Goal: Task Accomplishment & Management: Complete application form

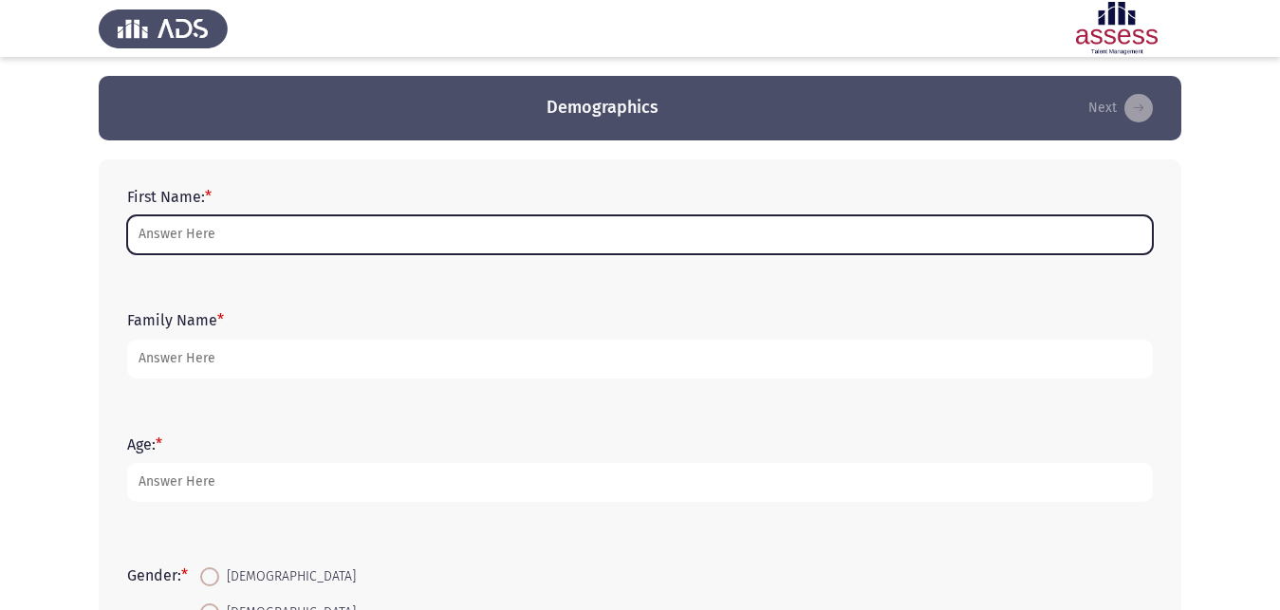
click at [394, 236] on input "First Name: *" at bounding box center [640, 234] width 1026 height 39
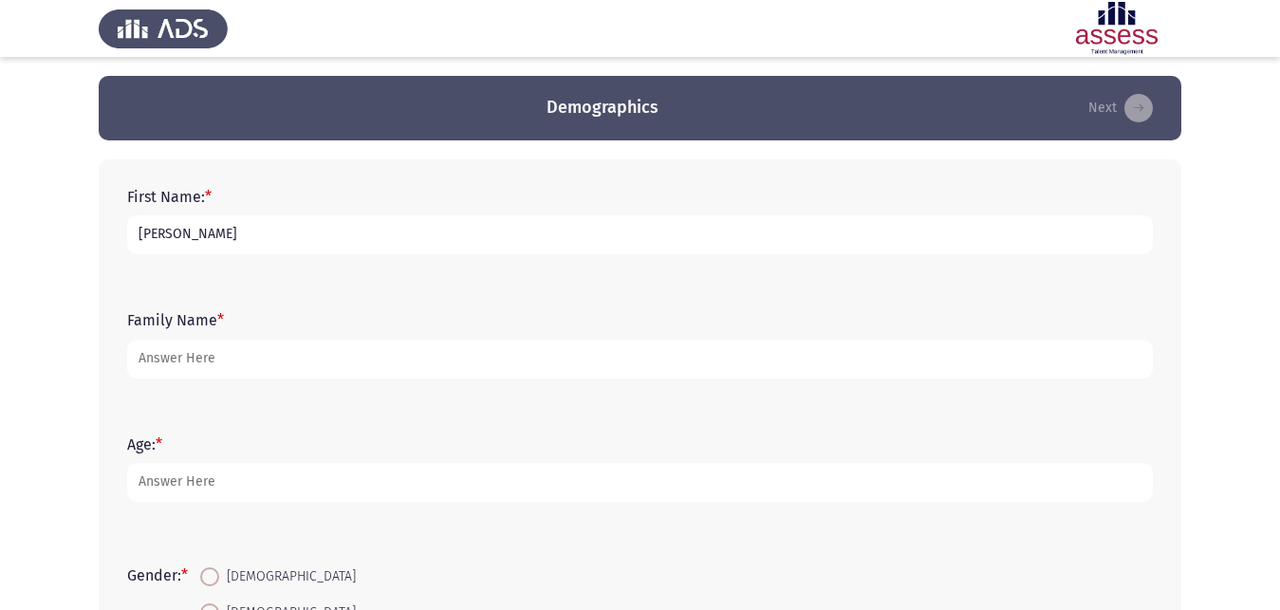
type input "Andrew"
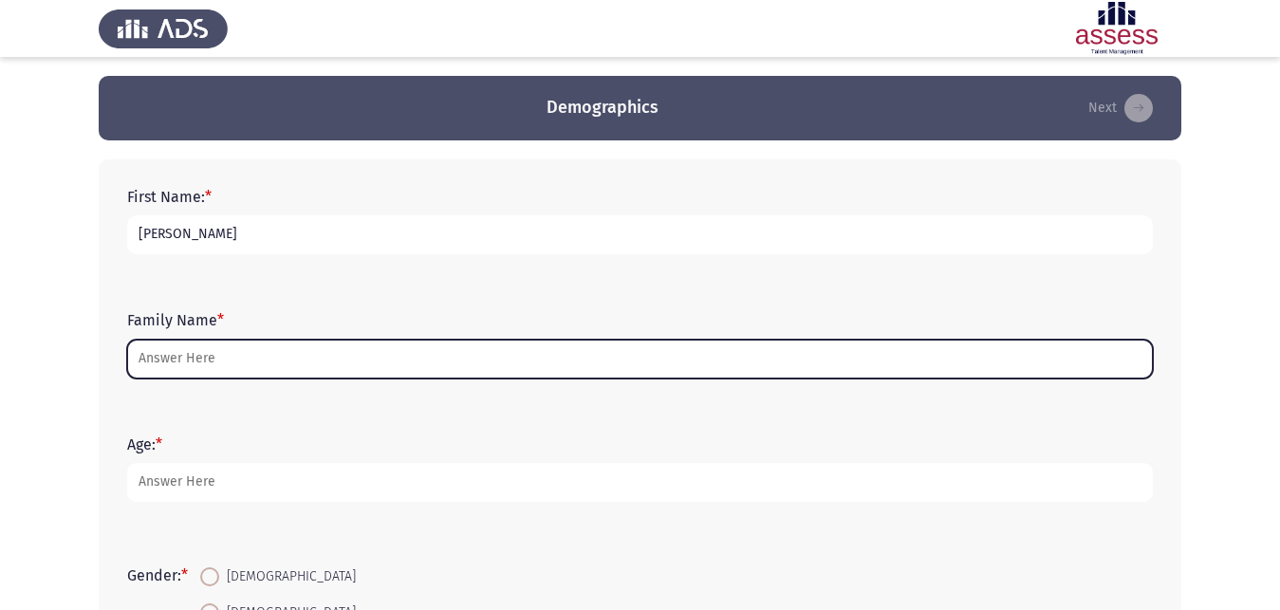
click at [331, 350] on input "Family Name *" at bounding box center [640, 359] width 1026 height 39
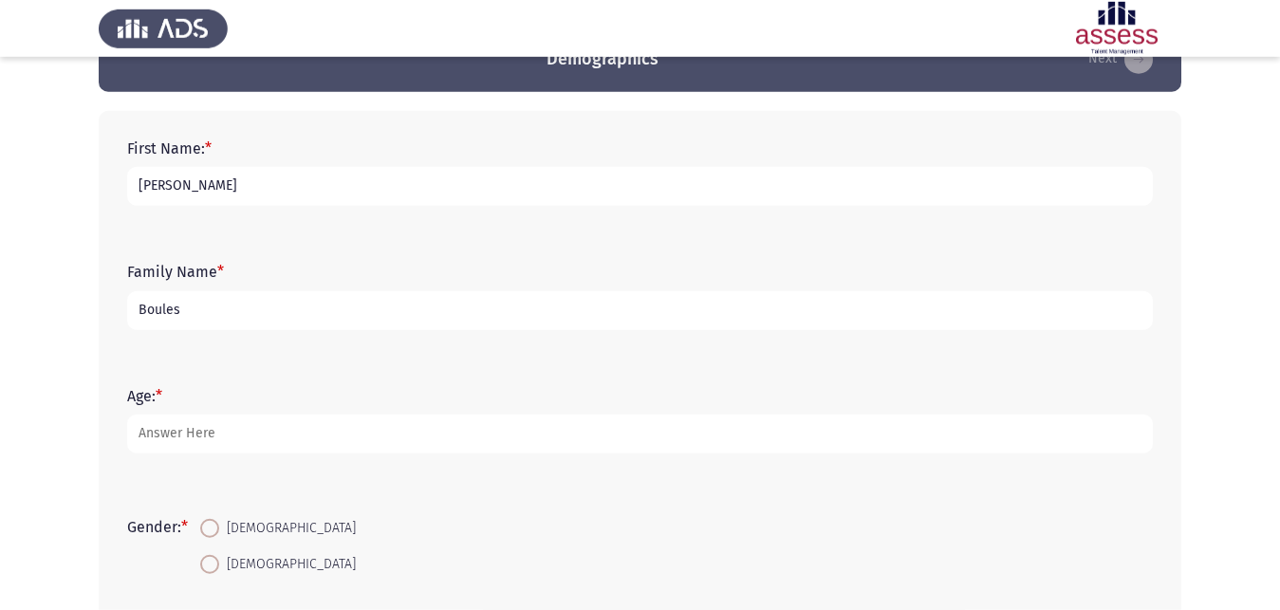
scroll to position [97, 0]
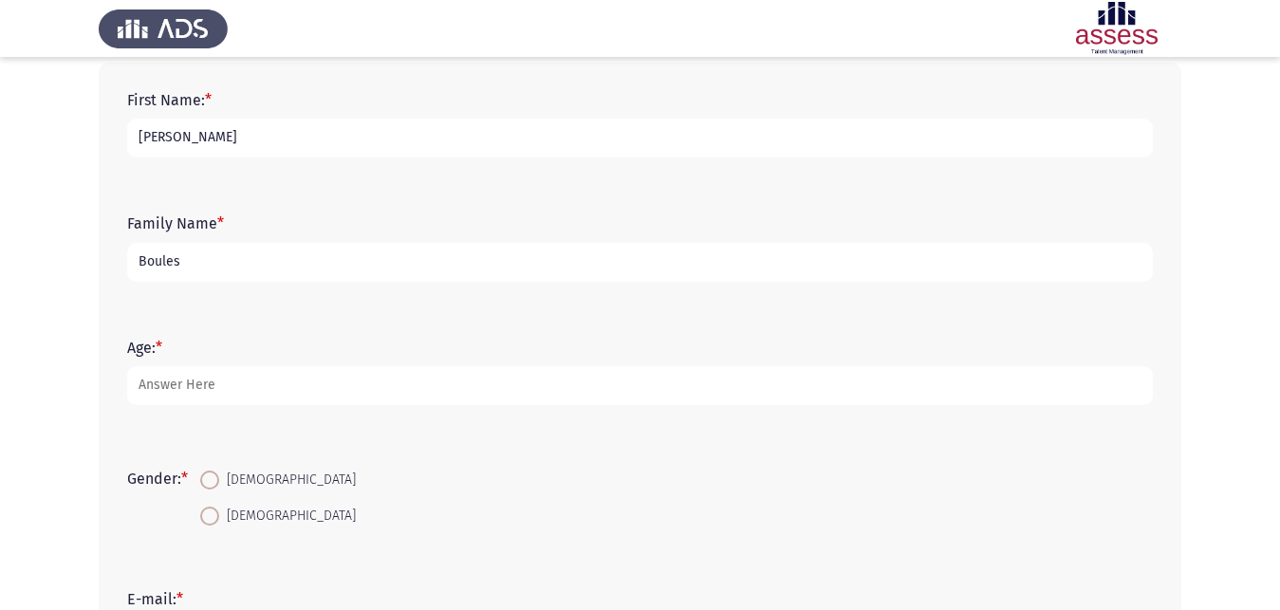
type input "Boules"
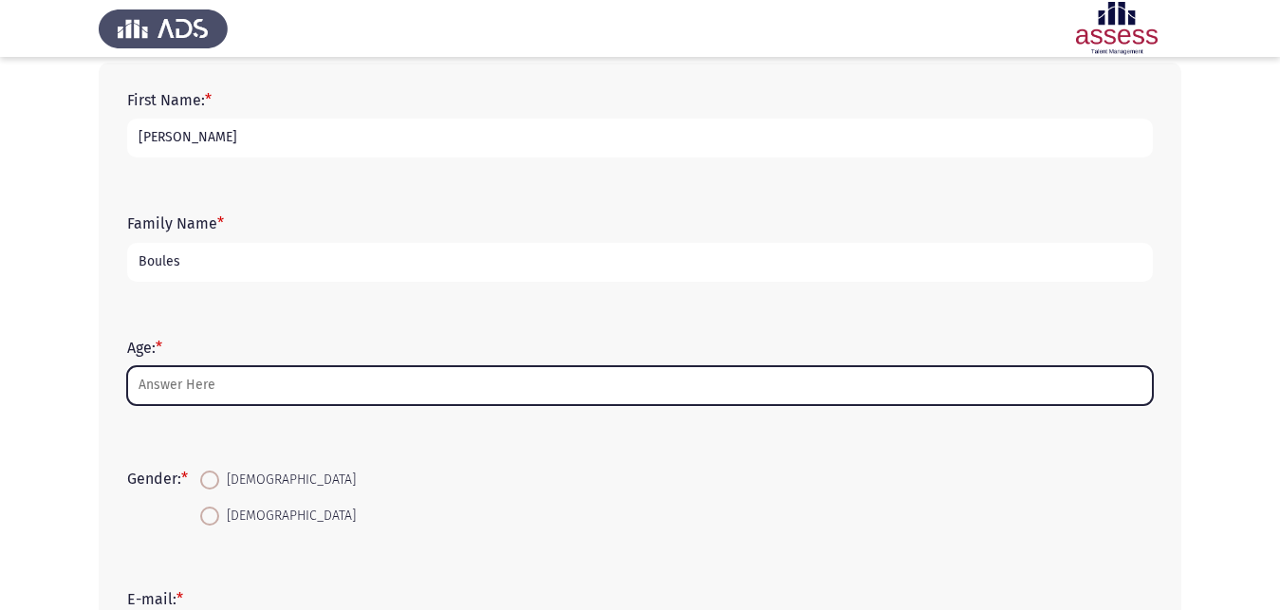
click at [327, 389] on input "Age: *" at bounding box center [640, 385] width 1026 height 39
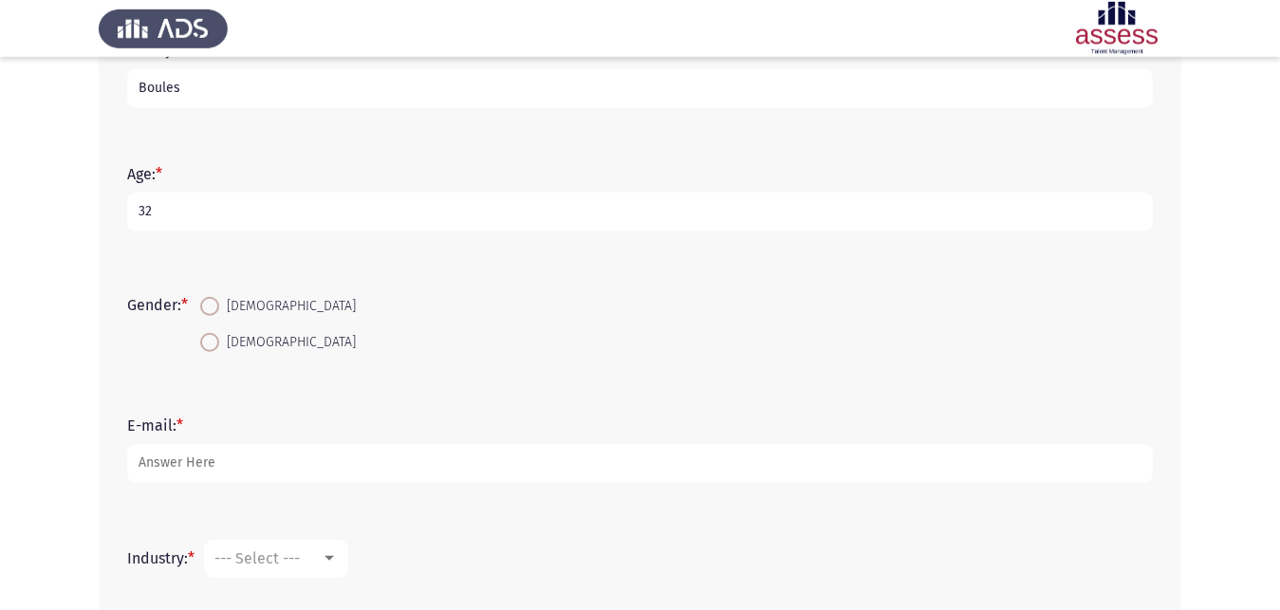
scroll to position [290, 0]
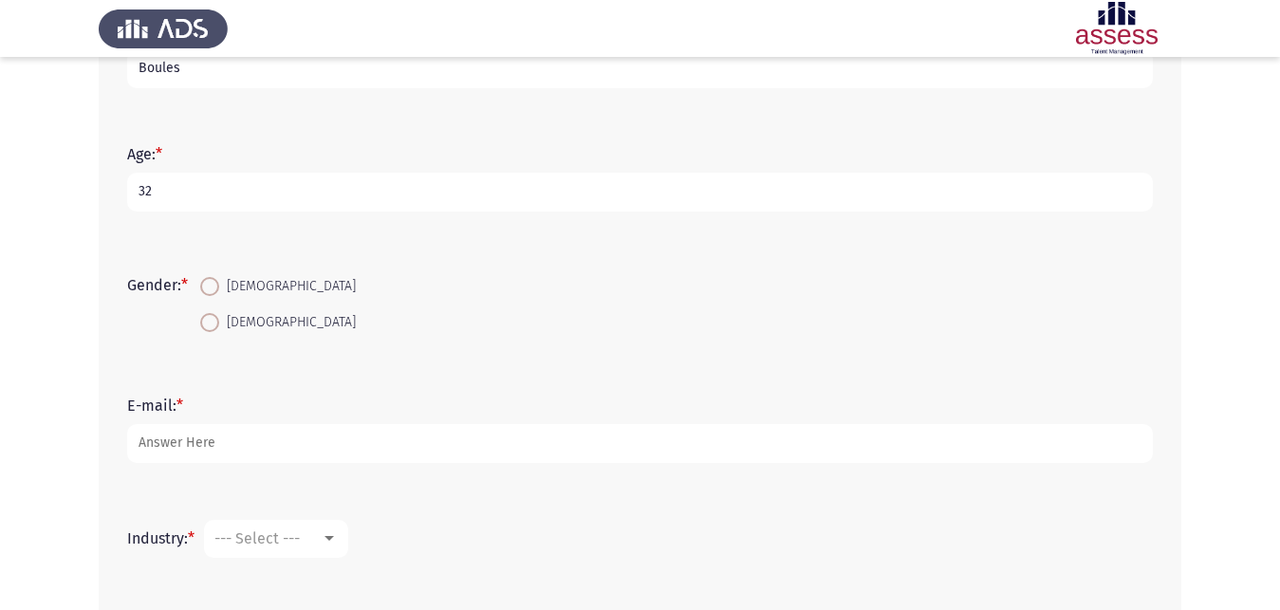
type input "32"
click at [217, 285] on span at bounding box center [209, 286] width 19 height 19
click at [217, 285] on input "Male" at bounding box center [209, 286] width 19 height 19
radio input "true"
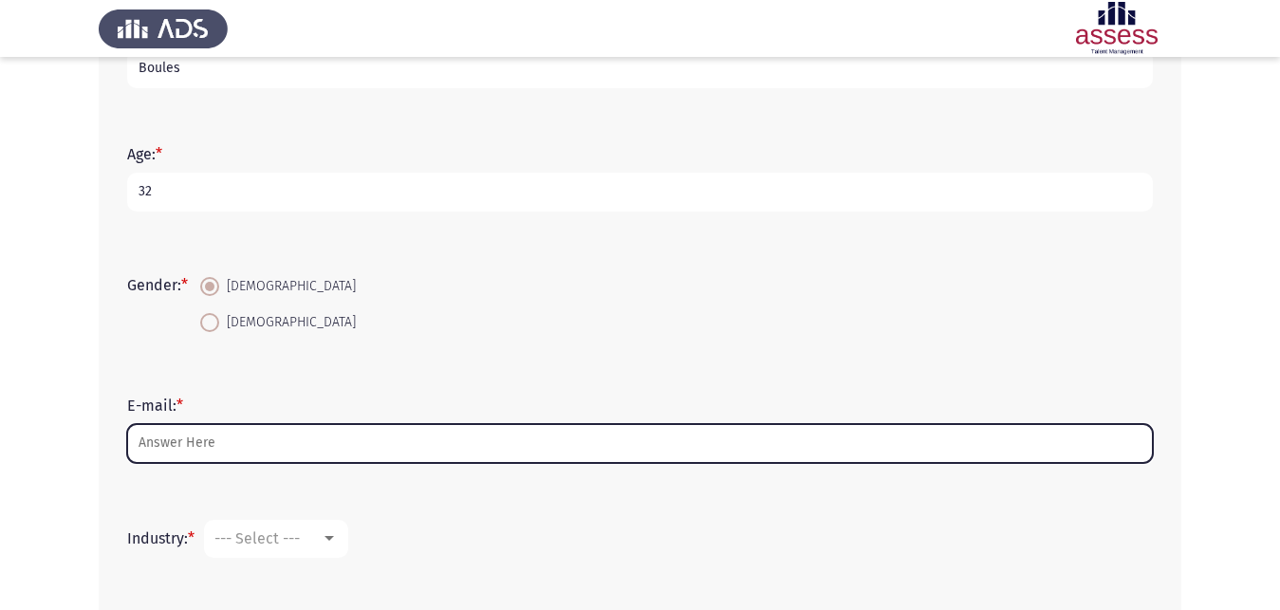
click at [339, 452] on input "E-mail: *" at bounding box center [640, 443] width 1026 height 39
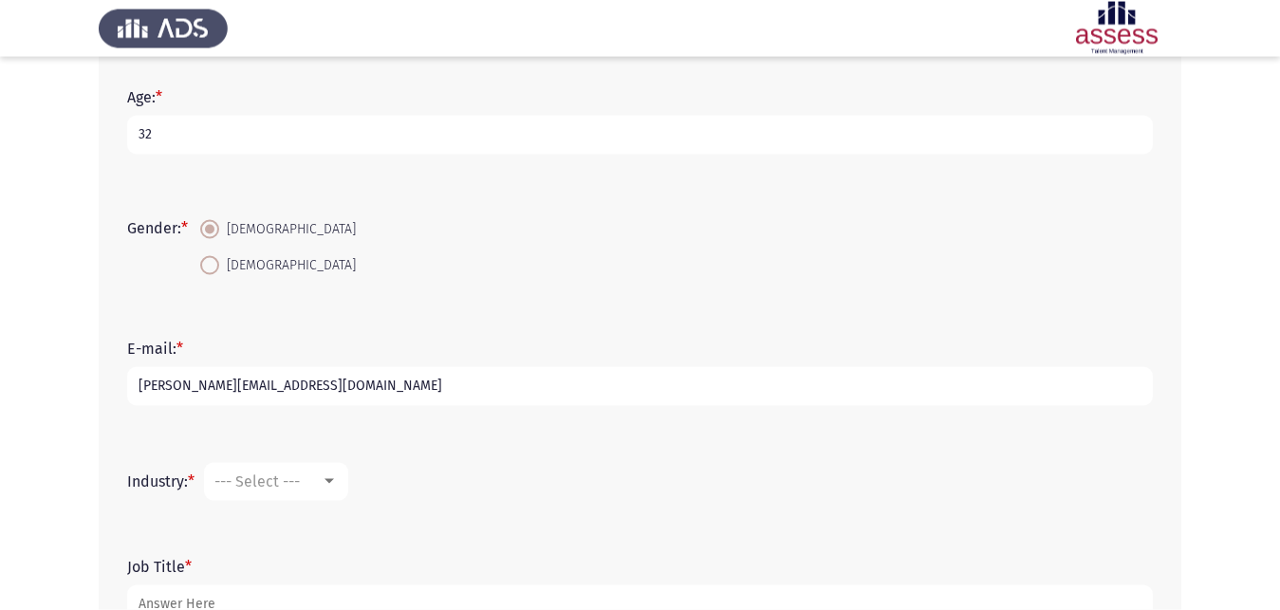
scroll to position [387, 0]
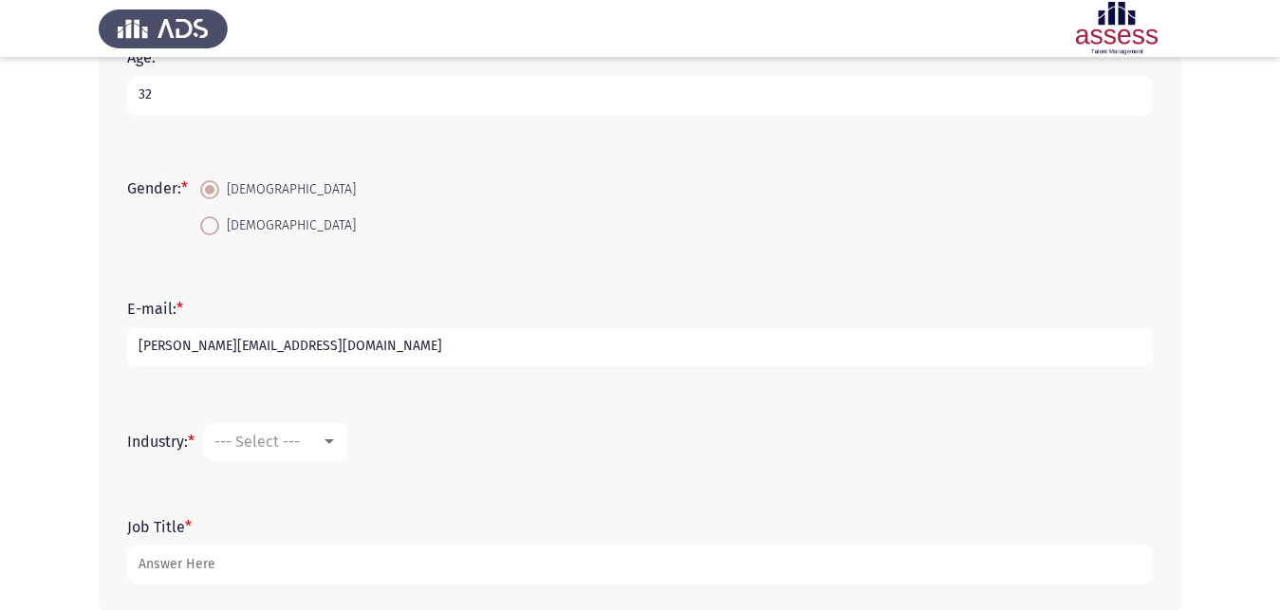
type input "Andrew.boules@evapharma.com"
click at [334, 447] on div at bounding box center [329, 442] width 17 height 15
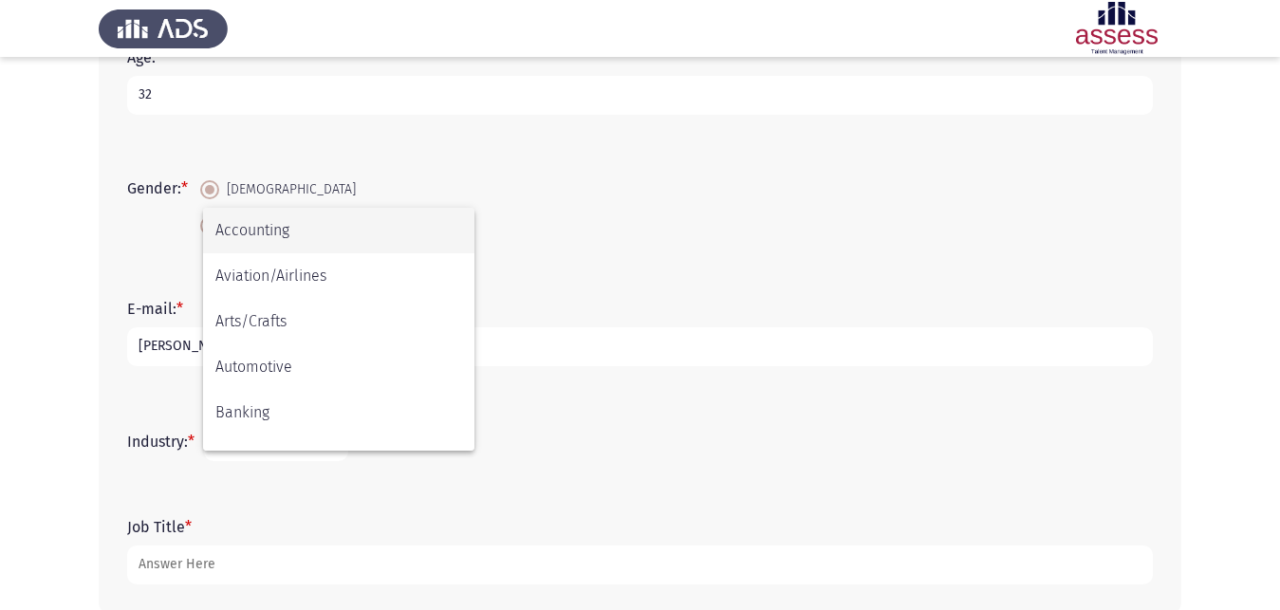
click at [364, 242] on span "Accounting" at bounding box center [338, 231] width 247 height 46
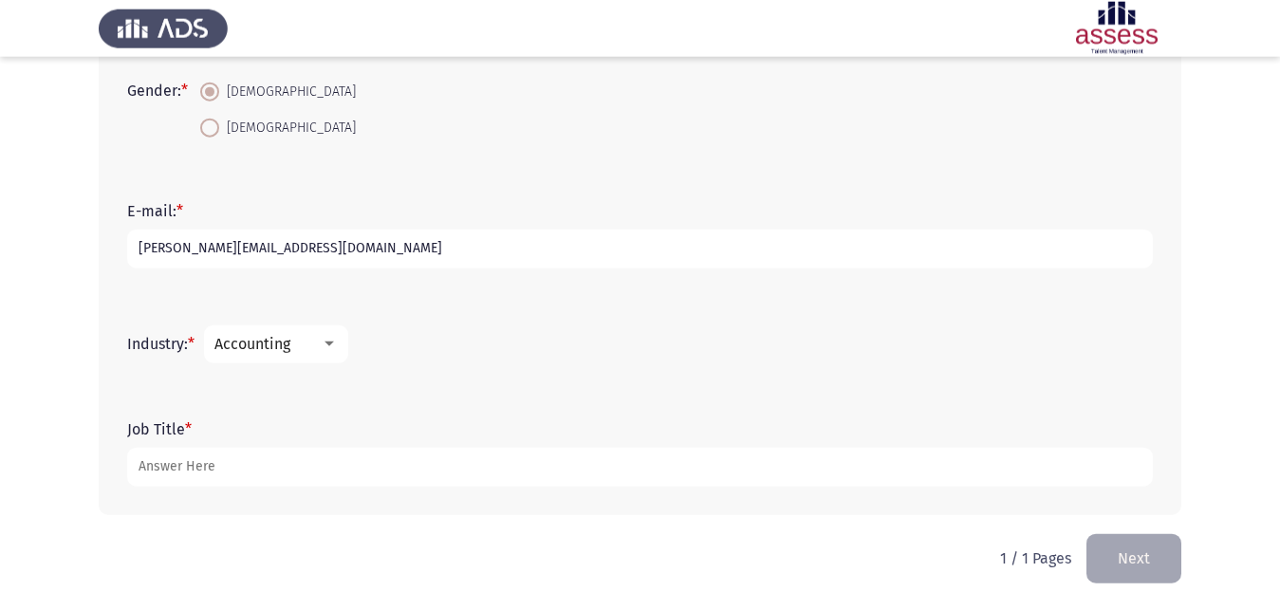
scroll to position [486, 0]
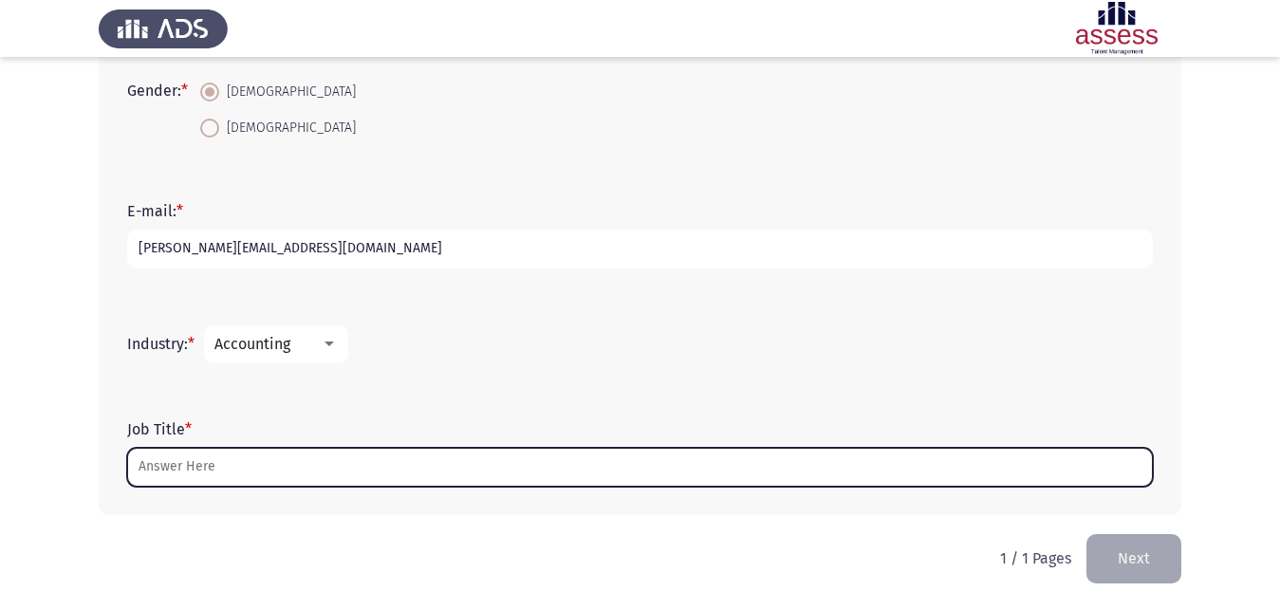
click at [349, 463] on input "Job Title *" at bounding box center [640, 467] width 1026 height 39
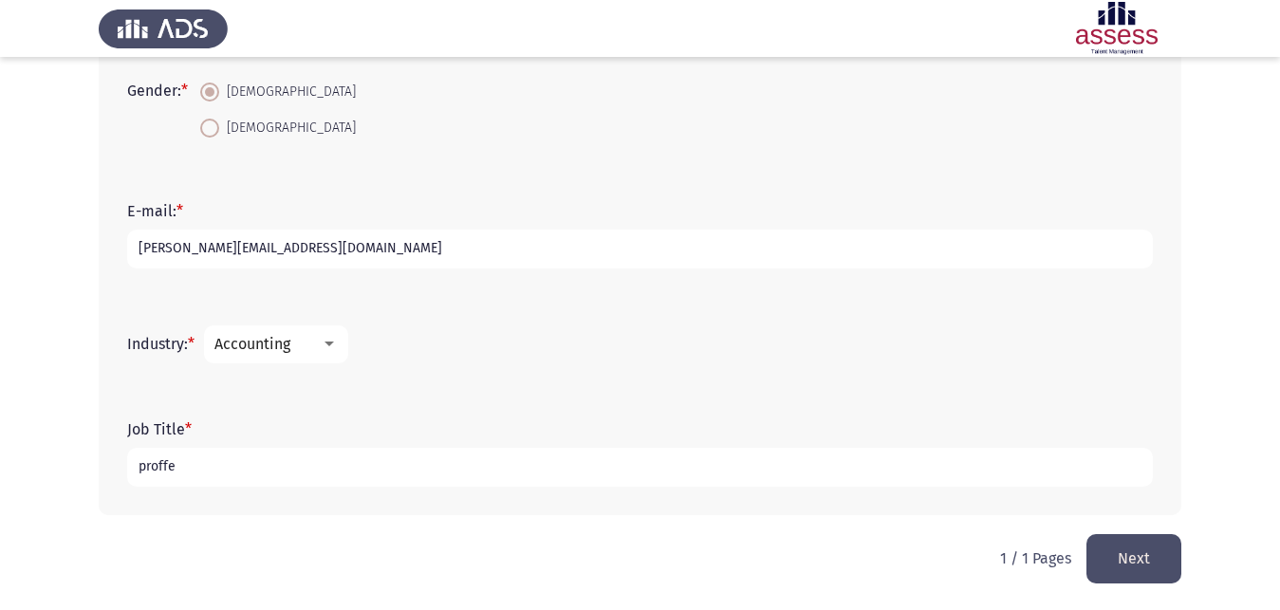
click at [237, 472] on input "proffe" at bounding box center [640, 467] width 1026 height 39
type input "professional"
click at [1146, 565] on button "Next" at bounding box center [1134, 558] width 95 height 48
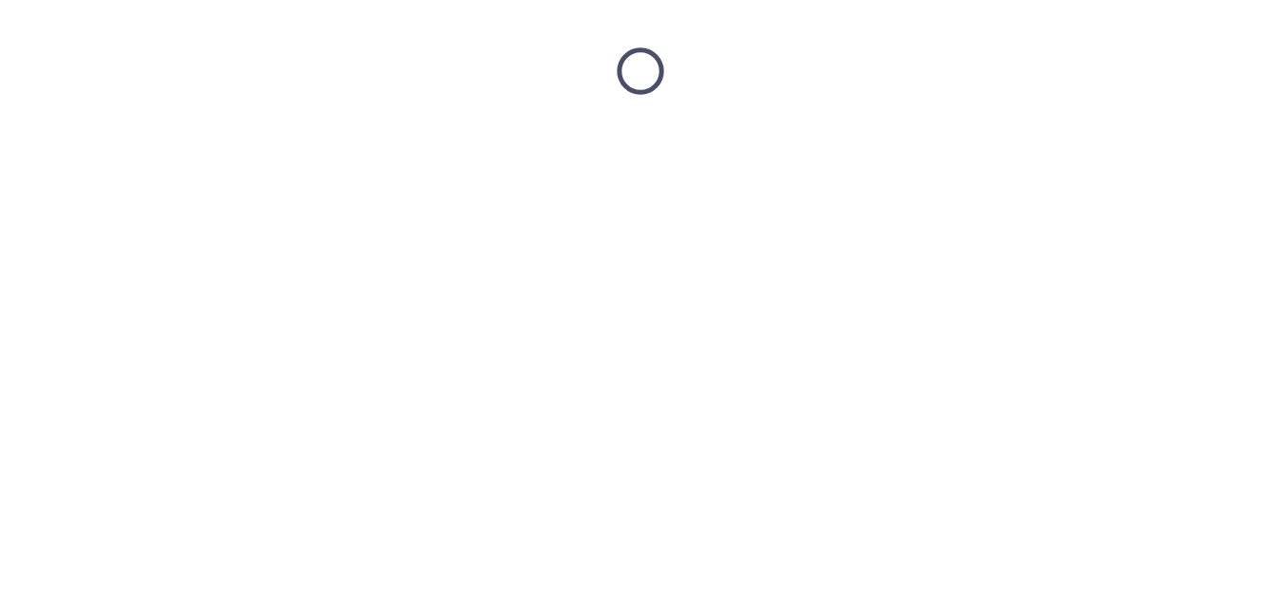
scroll to position [0, 0]
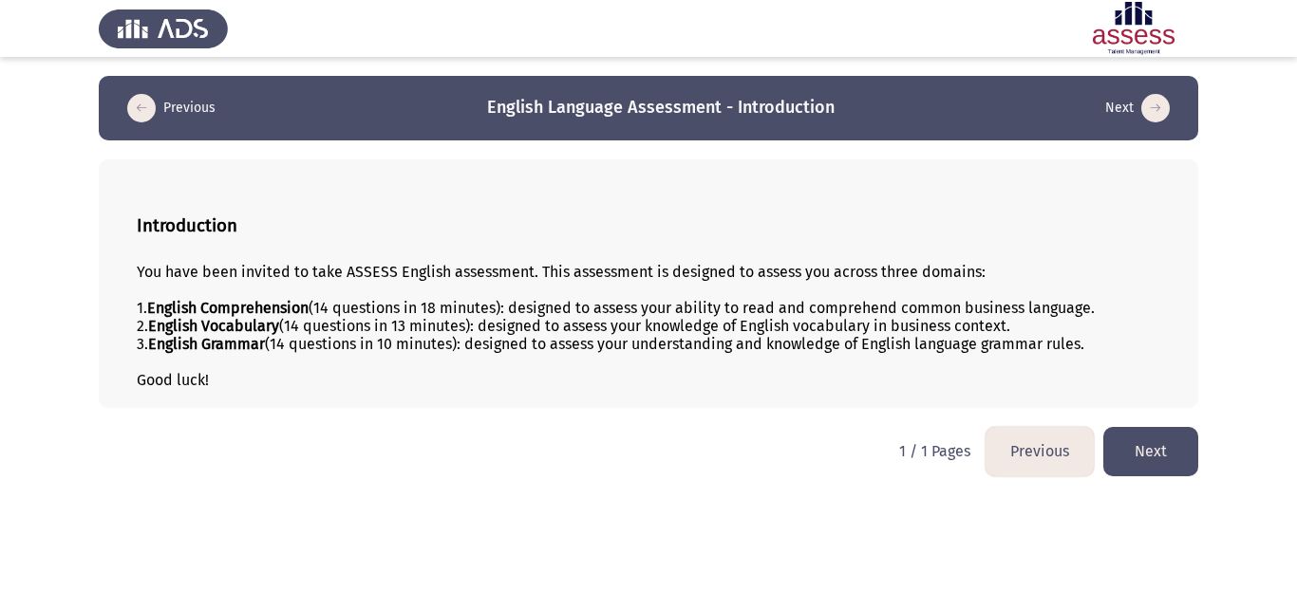
click at [1157, 447] on button "Next" at bounding box center [1150, 451] width 95 height 48
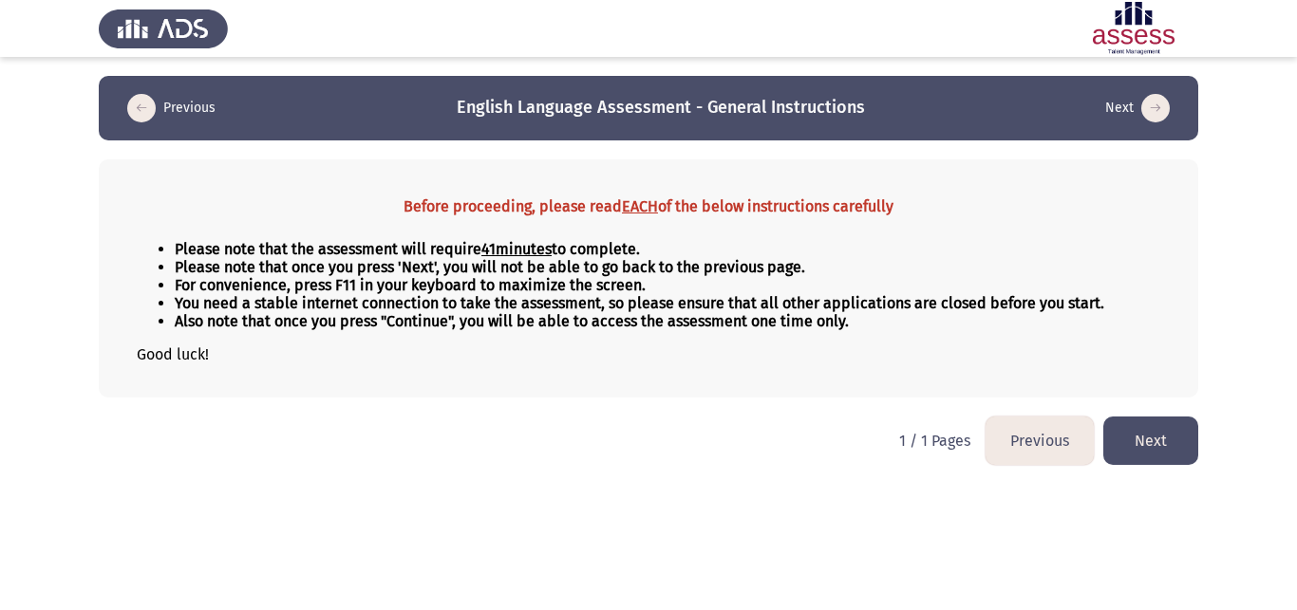
click at [1149, 460] on button "Next" at bounding box center [1150, 441] width 95 height 48
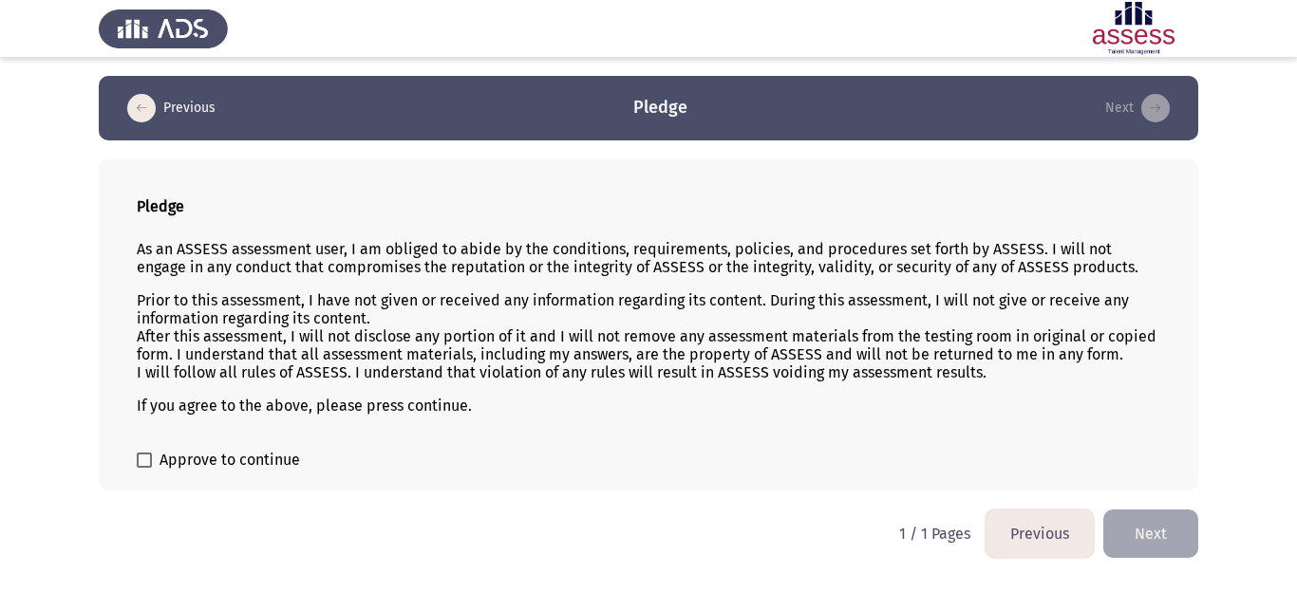
click at [248, 452] on span "Approve to continue" at bounding box center [229, 460] width 140 height 23
click at [144, 468] on input "Approve to continue" at bounding box center [143, 468] width 1 height 1
checkbox input "true"
click at [1151, 526] on button "Next" at bounding box center [1150, 534] width 95 height 48
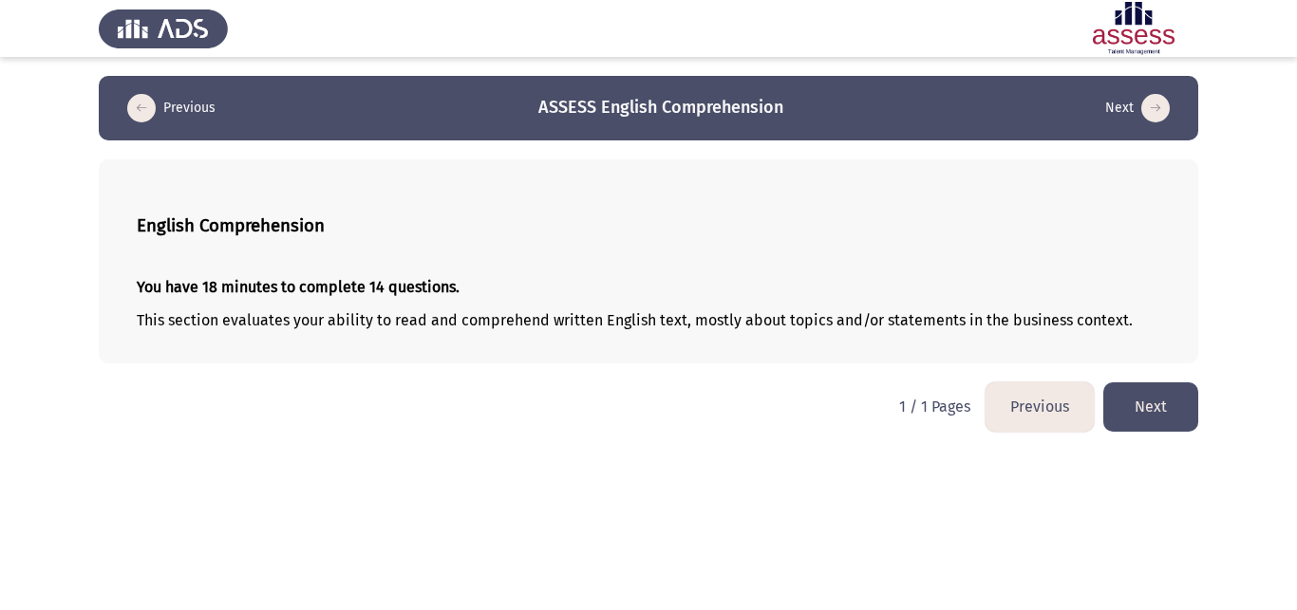
click at [1181, 400] on button "Next" at bounding box center [1150, 406] width 95 height 48
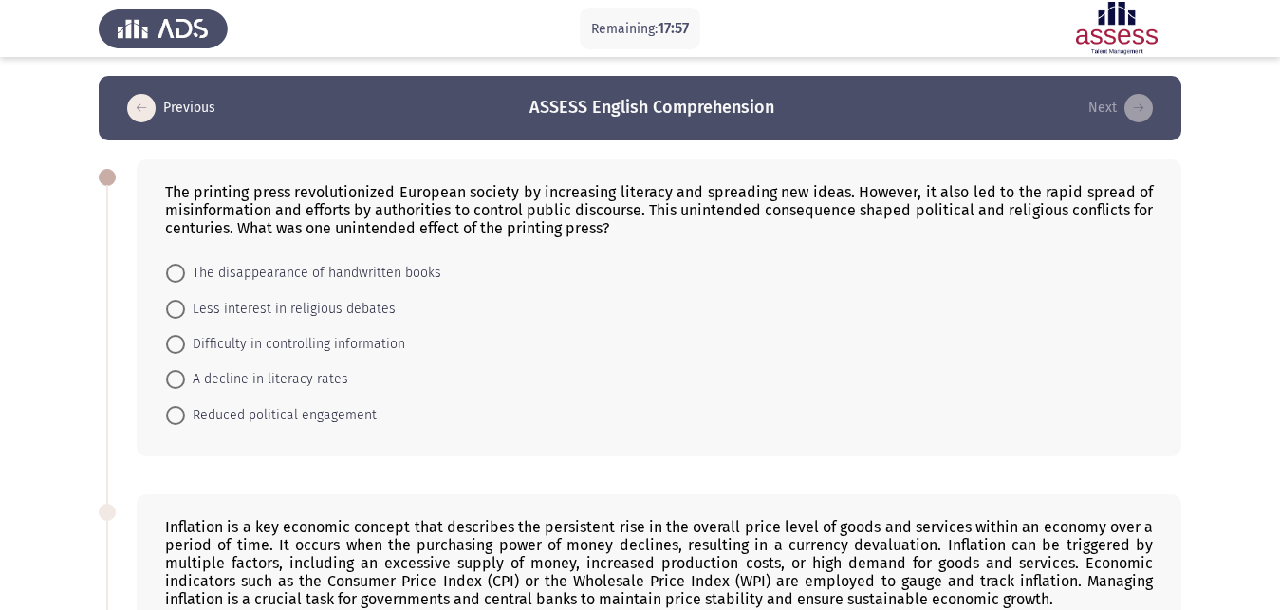
drag, startPoint x: 1154, startPoint y: 175, endPoint x: 374, endPoint y: 395, distance: 810.7
click at [374, 395] on div "The printing press revolutionized European society by increasing literacy and s…" at bounding box center [659, 307] width 1045 height 297
click at [180, 335] on span at bounding box center [175, 344] width 19 height 19
click at [180, 335] on input "Difficulty in controlling information" at bounding box center [175, 344] width 19 height 19
radio input "true"
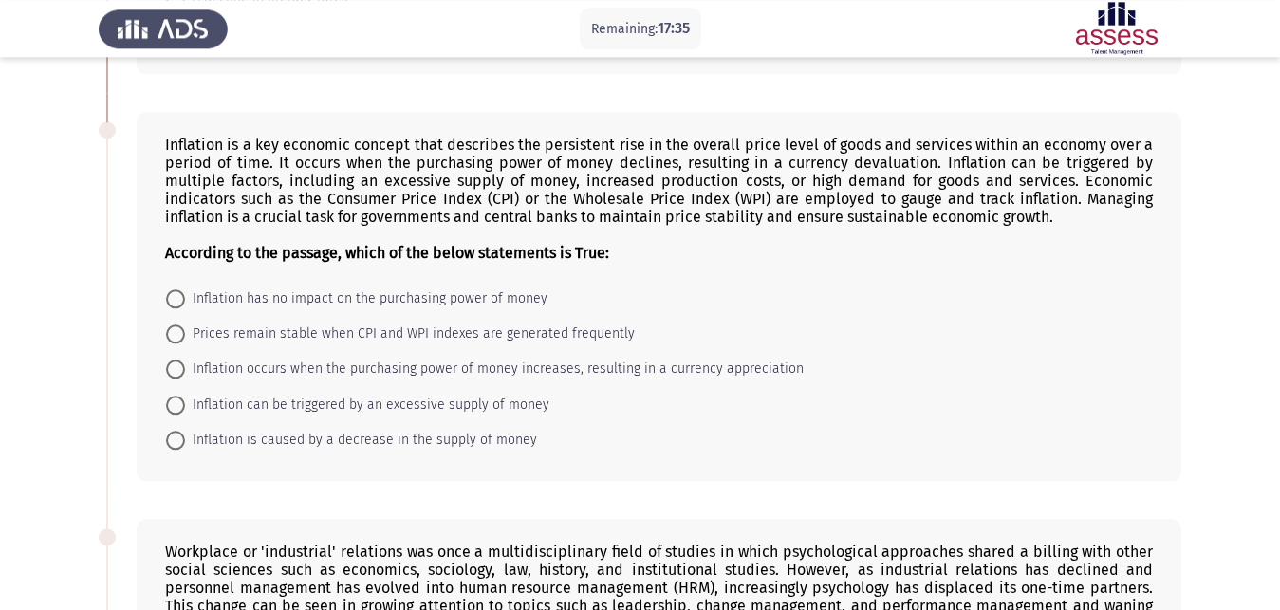
scroll to position [387, 0]
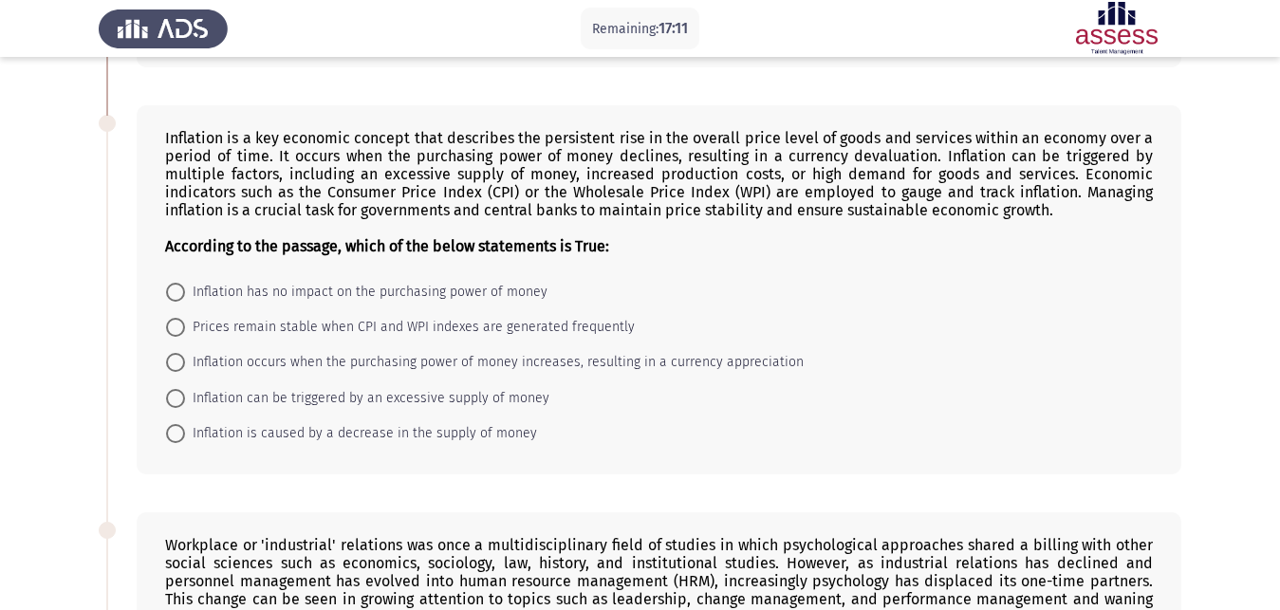
click at [184, 389] on span at bounding box center [175, 398] width 19 height 19
click at [184, 389] on input "Inflation can be triggered by an excessive supply of money" at bounding box center [175, 398] width 19 height 19
radio input "true"
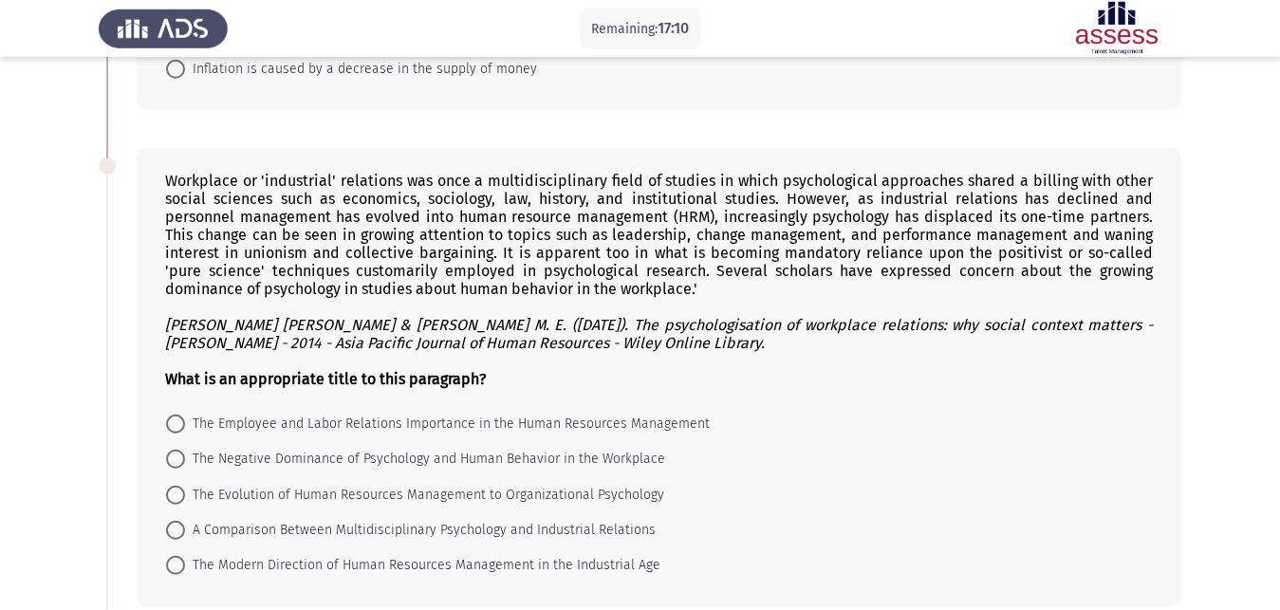
scroll to position [774, 0]
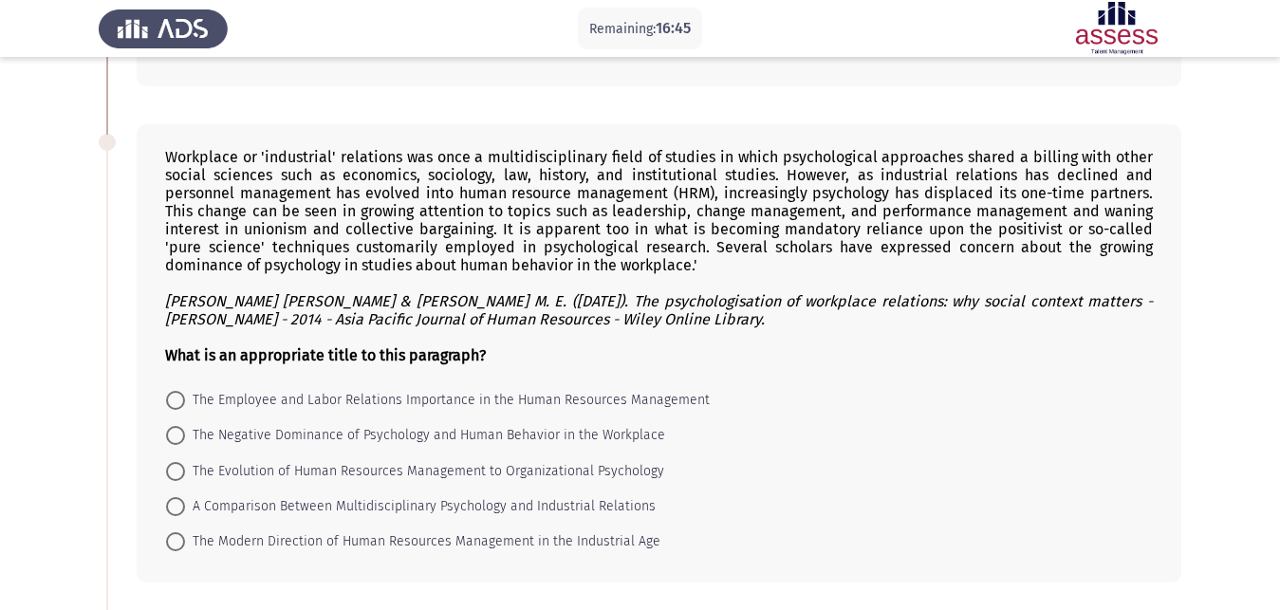
click at [177, 462] on span at bounding box center [175, 471] width 19 height 19
click at [177, 462] on input "The Evolution of Human Resources Management to Organizational Psychology" at bounding box center [175, 471] width 19 height 19
radio input "true"
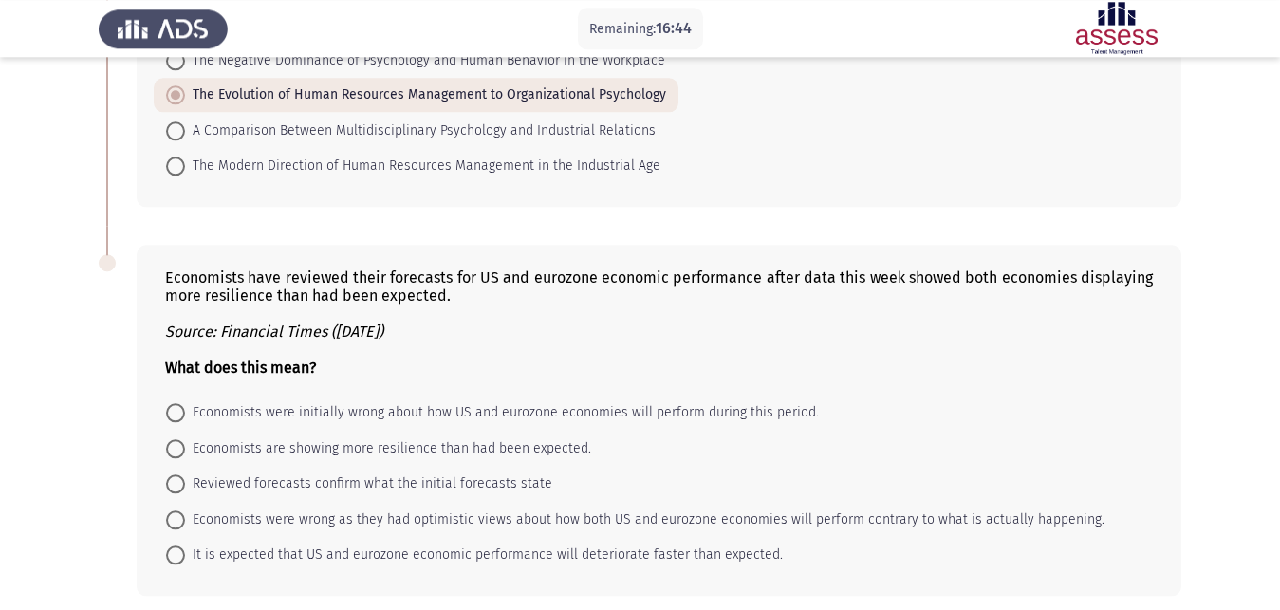
scroll to position [1159, 0]
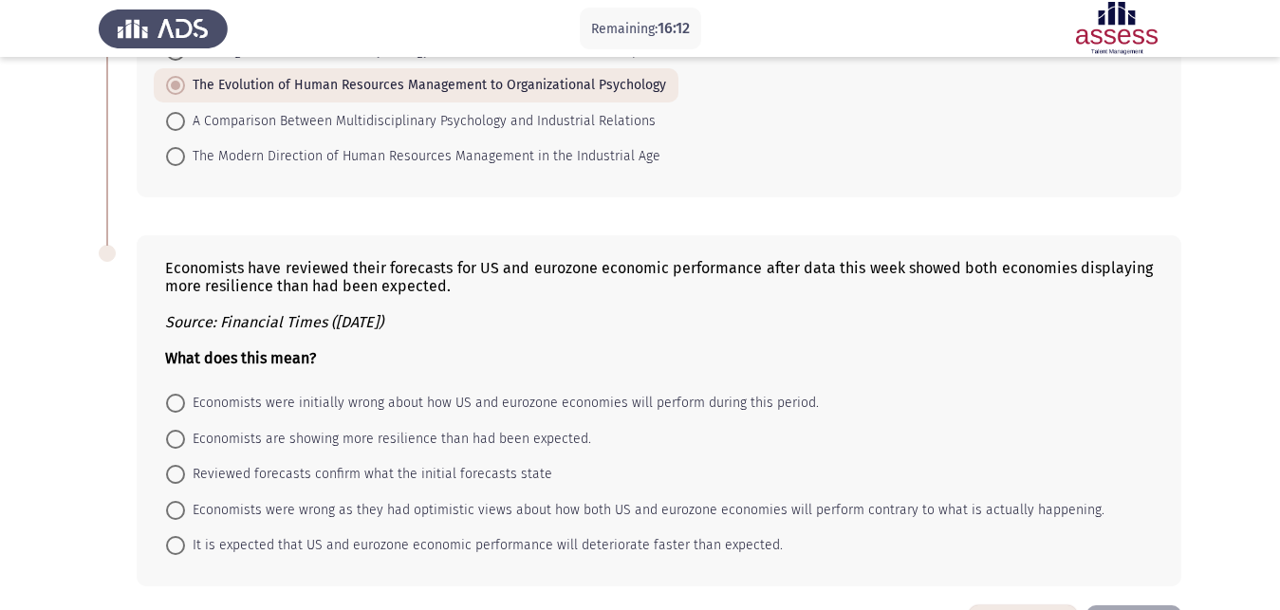
click at [172, 430] on span at bounding box center [175, 439] width 19 height 19
click at [172, 430] on input "Economists are showing more resilience than had been expected." at bounding box center [175, 439] width 19 height 19
radio input "true"
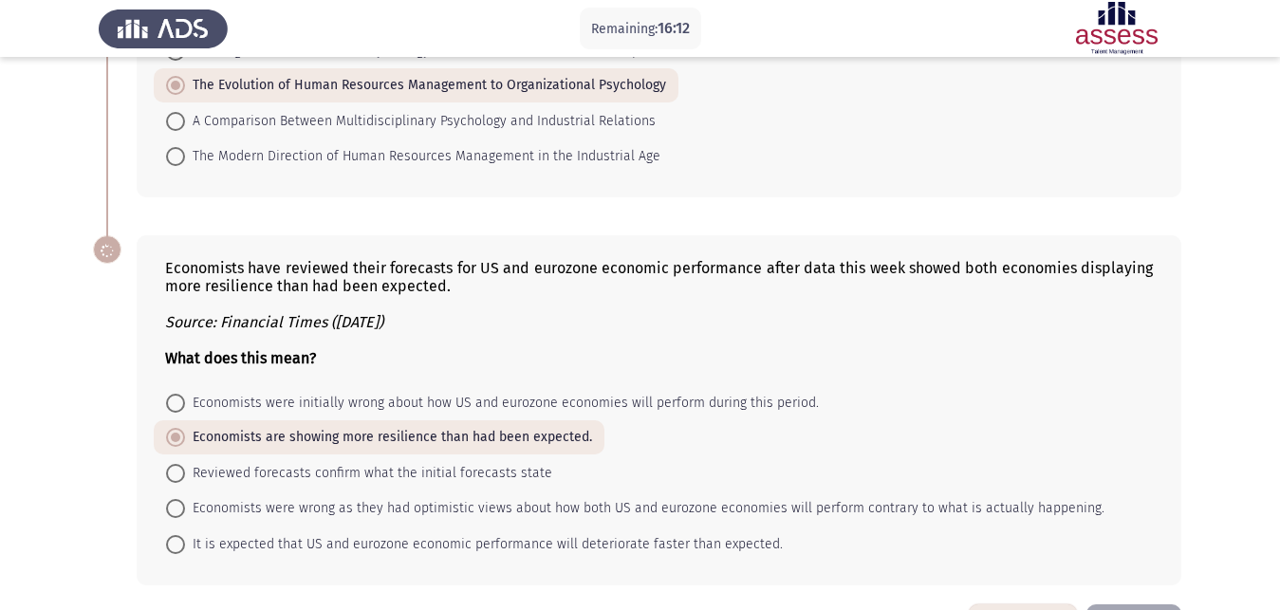
scroll to position [1157, 0]
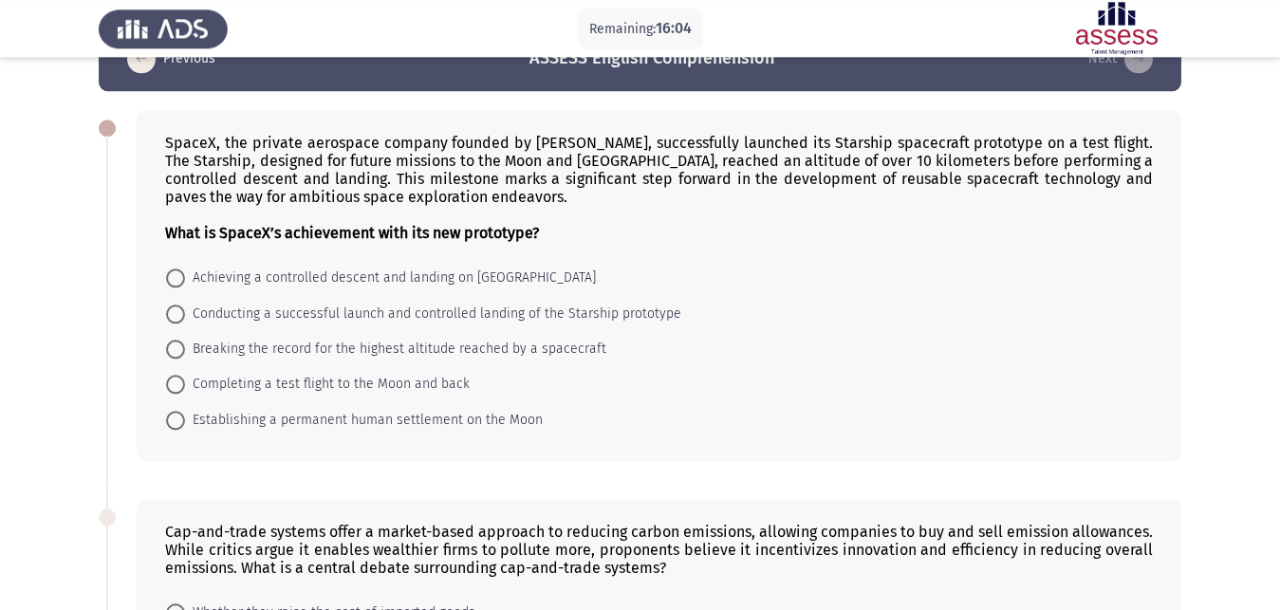
scroll to position [0, 0]
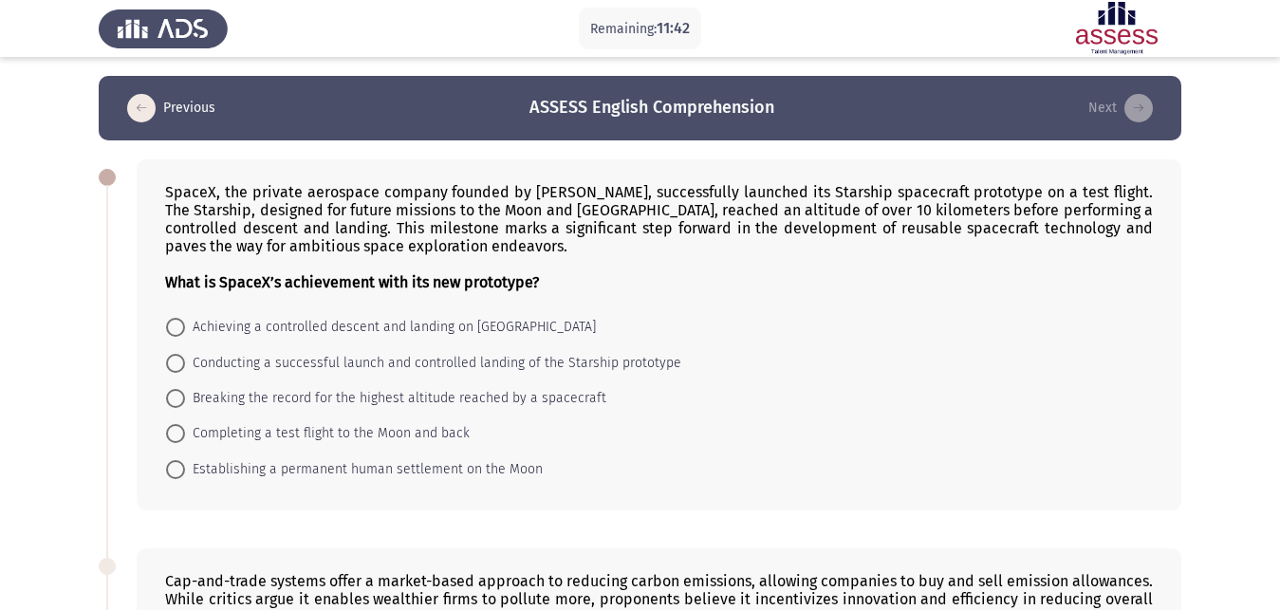
click at [177, 354] on span at bounding box center [175, 363] width 19 height 19
click at [177, 354] on input "Conducting a successful launch and controlled landing of the Starship prototype" at bounding box center [175, 363] width 19 height 19
radio input "true"
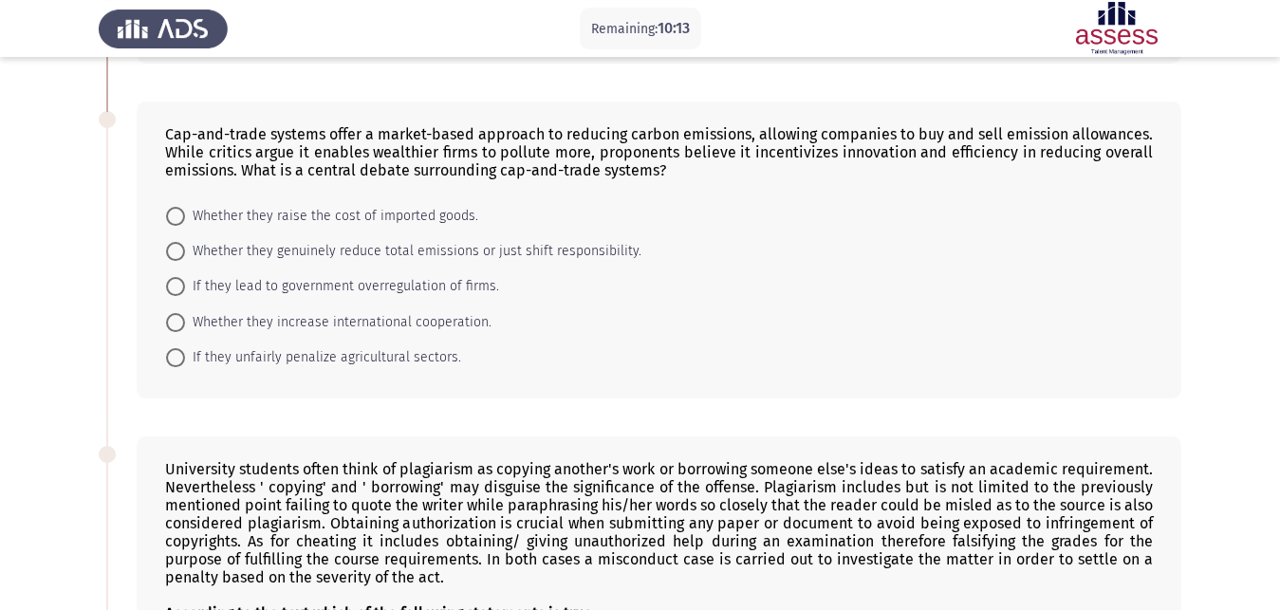
scroll to position [484, 0]
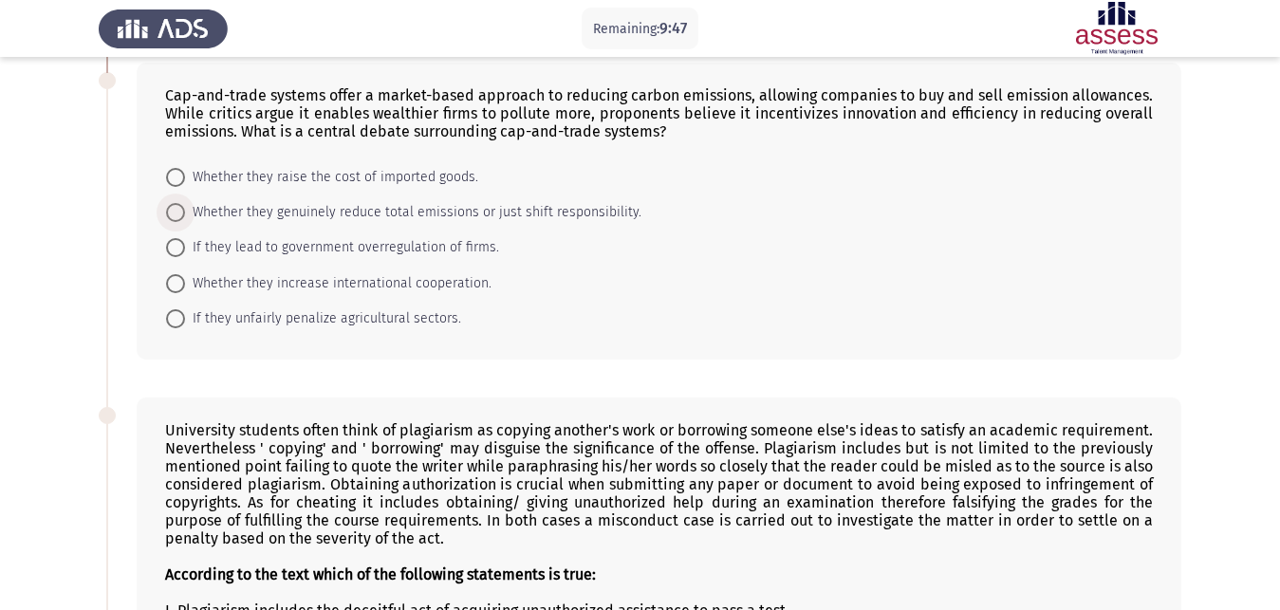
click at [178, 203] on span at bounding box center [175, 212] width 19 height 19
click at [178, 203] on input "Whether they genuinely reduce total emissions or just shift responsibility." at bounding box center [175, 212] width 19 height 19
radio input "true"
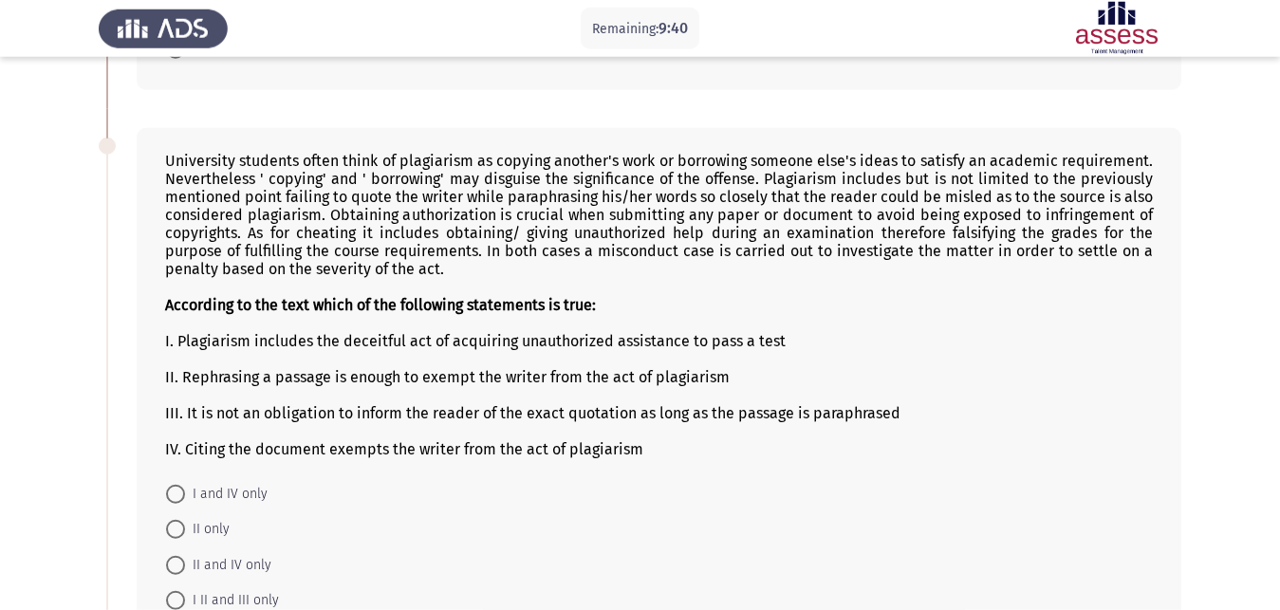
scroll to position [774, 0]
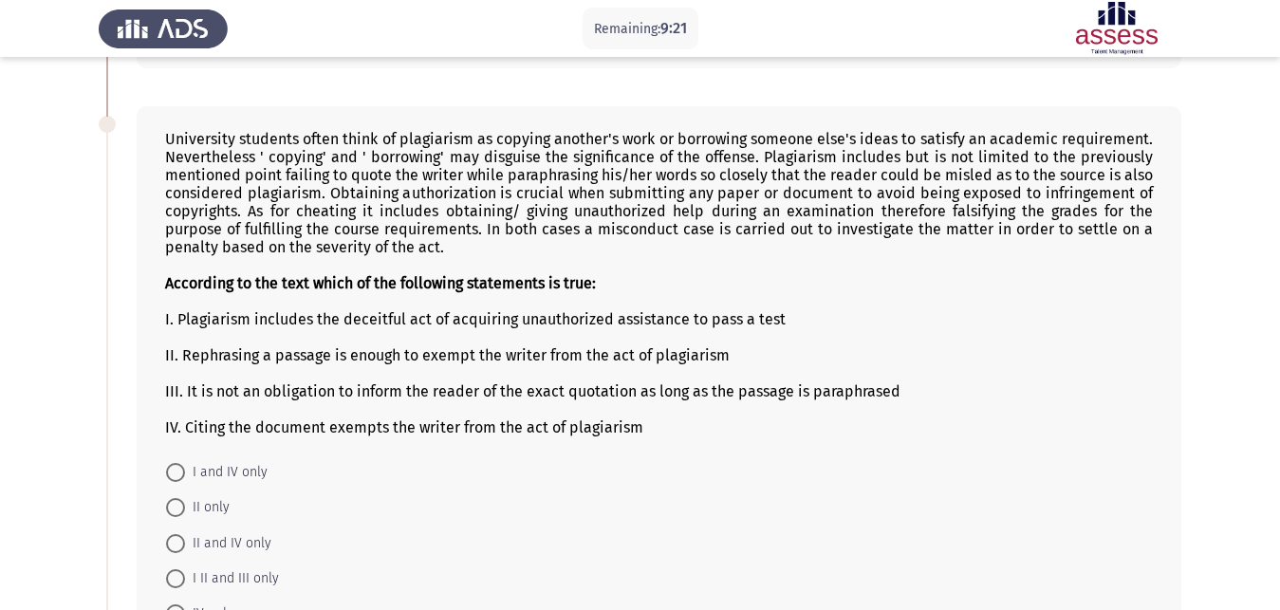
click at [180, 463] on span at bounding box center [175, 472] width 19 height 19
click at [180, 463] on input "I and IV only" at bounding box center [175, 472] width 19 height 19
radio input "true"
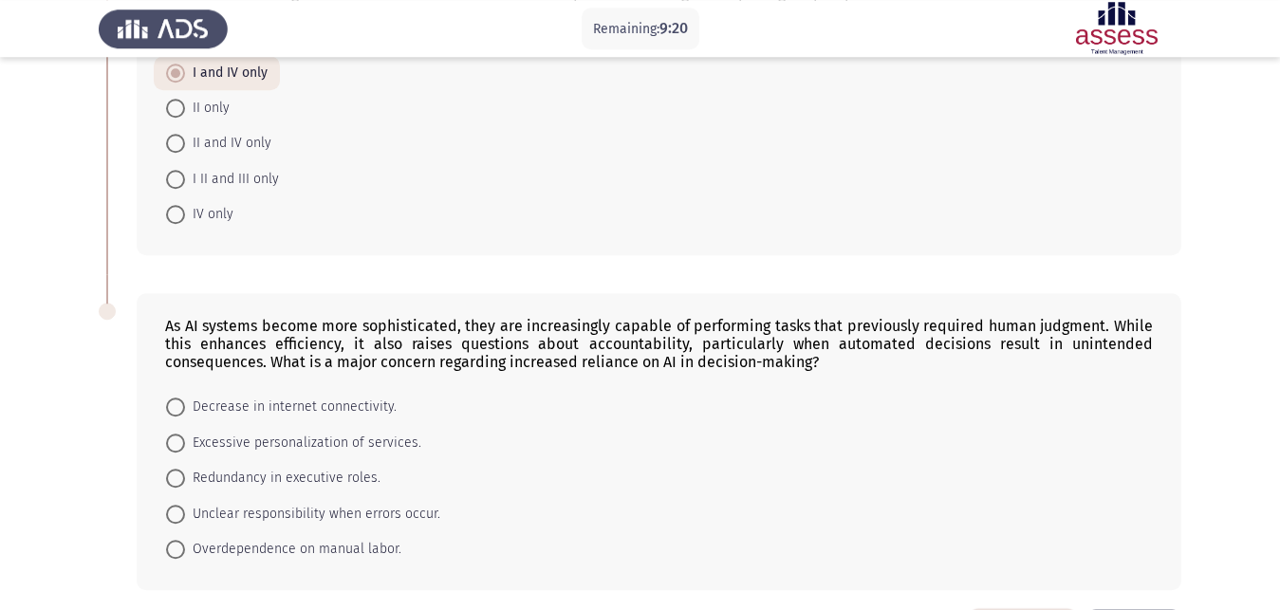
scroll to position [1177, 0]
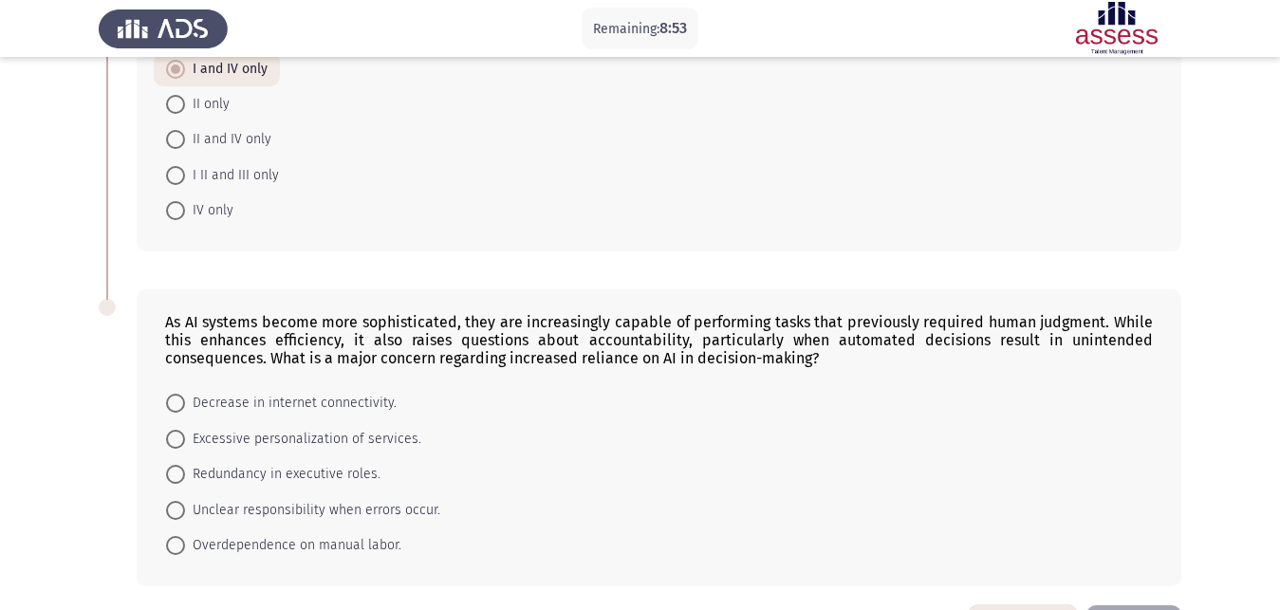
click at [175, 501] on span at bounding box center [175, 510] width 19 height 19
click at [175, 501] on input "Unclear responsibility when errors occur." at bounding box center [175, 510] width 19 height 19
radio input "true"
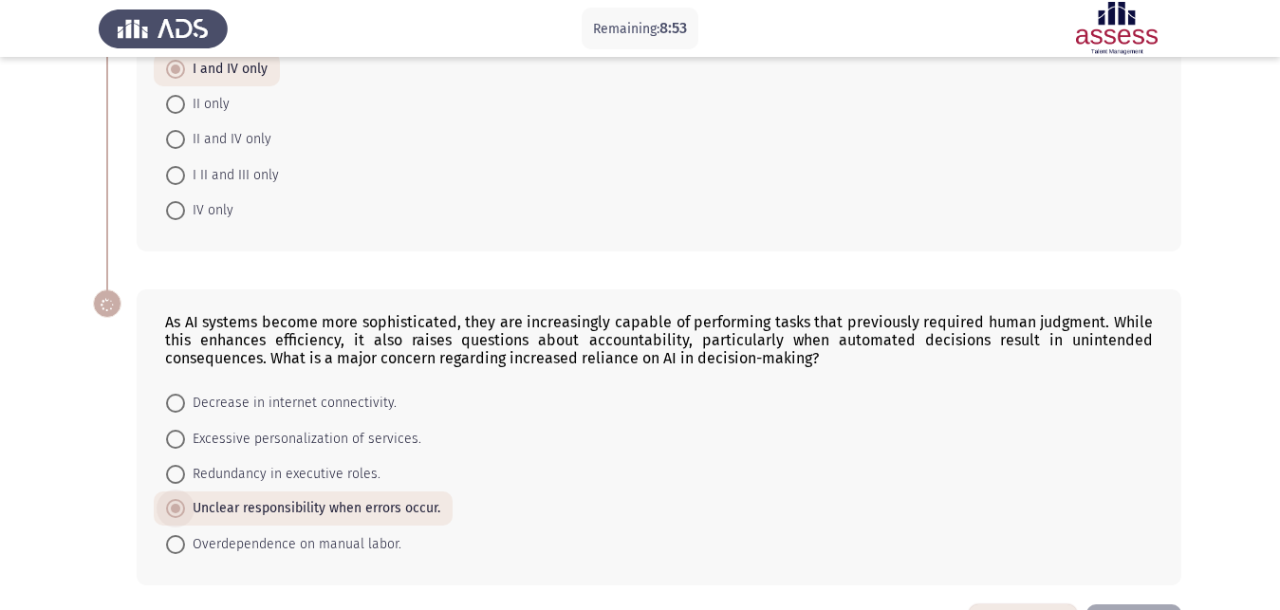
scroll to position [1175, 0]
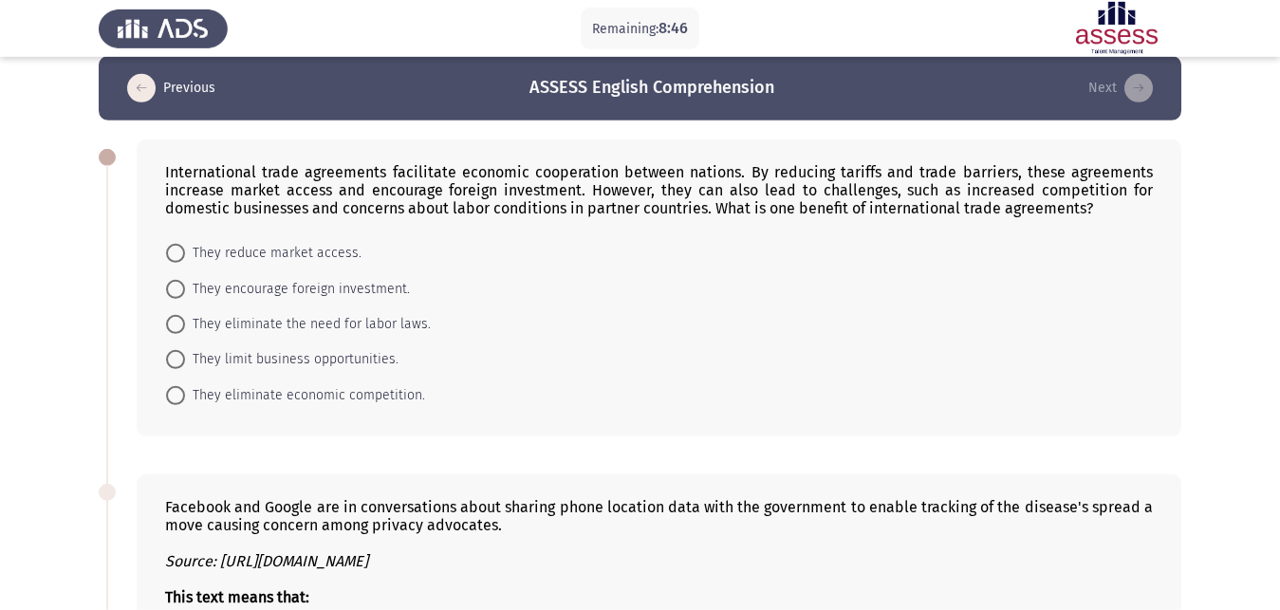
scroll to position [97, 0]
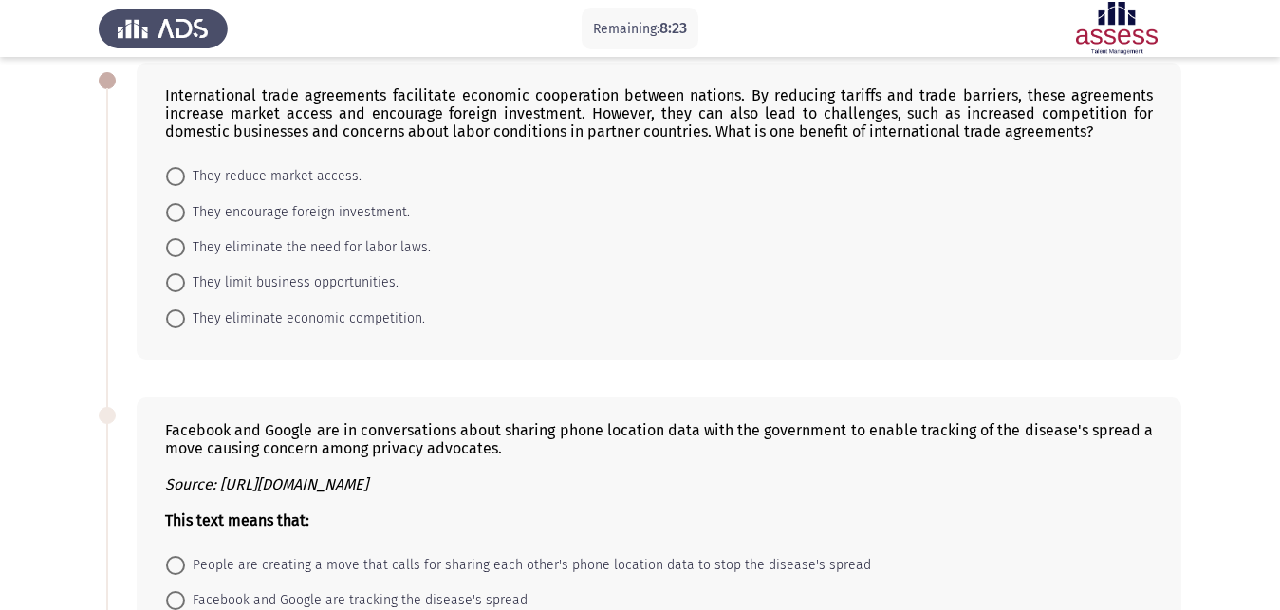
click at [180, 203] on span at bounding box center [175, 212] width 19 height 19
click at [180, 203] on input "They encourage foreign investment." at bounding box center [175, 212] width 19 height 19
radio input "true"
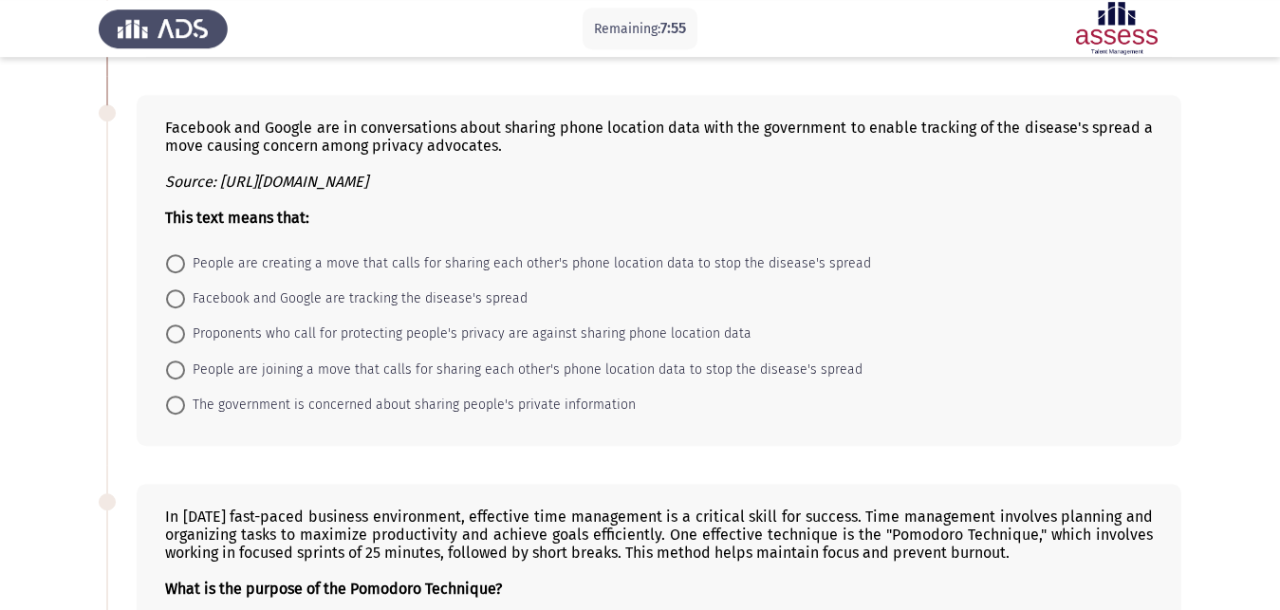
scroll to position [387, 0]
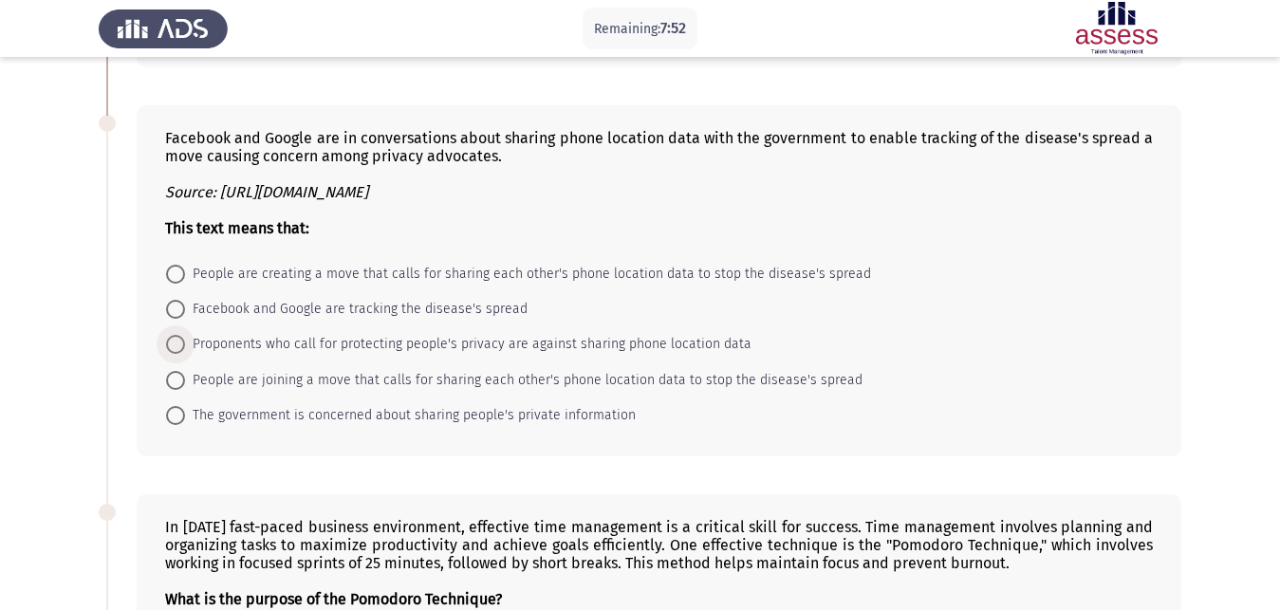
click at [179, 335] on span at bounding box center [175, 344] width 19 height 19
click at [179, 335] on input "Proponents who call for protecting people's privacy are against sharing phone l…" at bounding box center [175, 344] width 19 height 19
radio input "true"
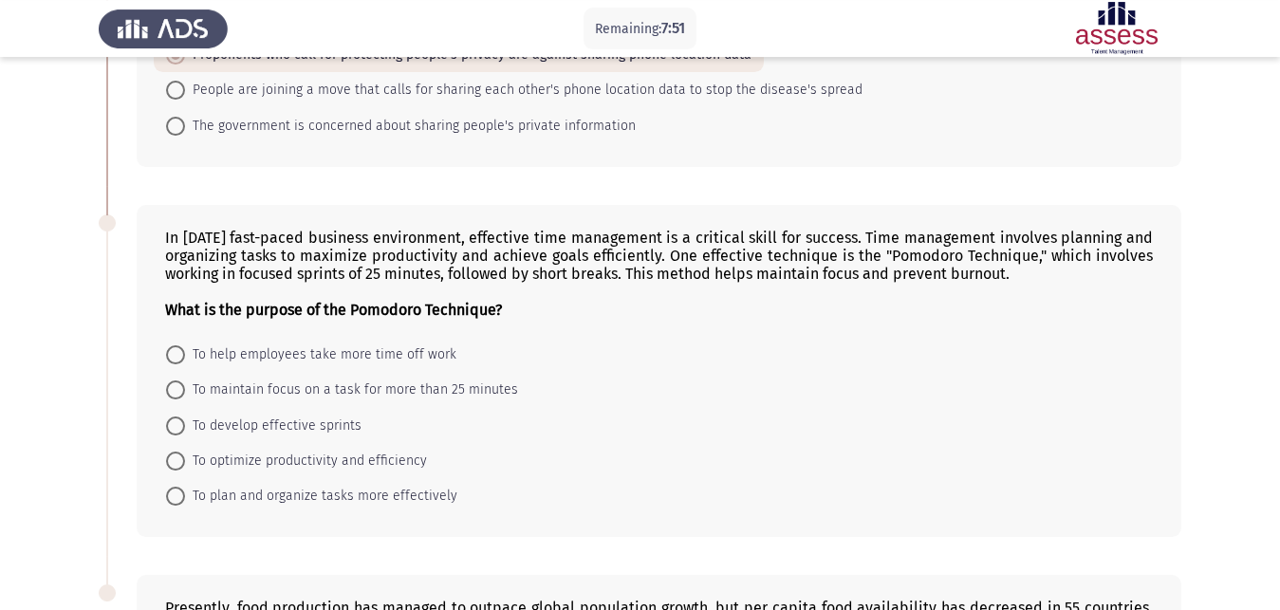
scroll to position [678, 0]
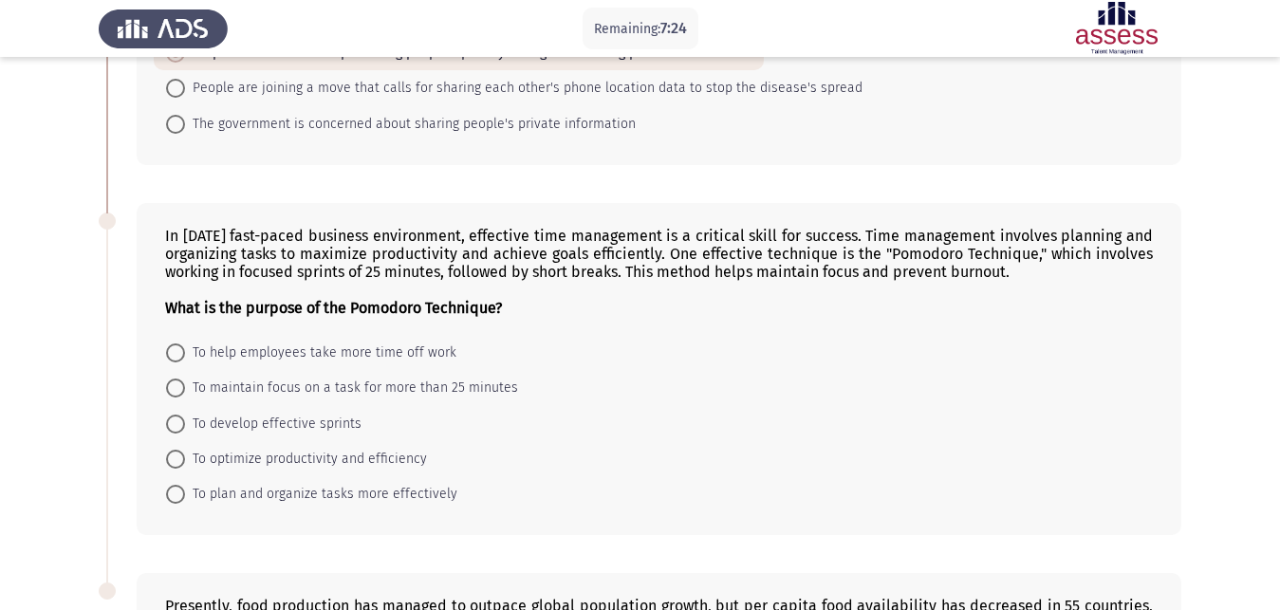
click at [177, 485] on span at bounding box center [175, 494] width 19 height 19
click at [177, 485] on input "To plan and organize tasks more effectively" at bounding box center [175, 494] width 19 height 19
radio input "true"
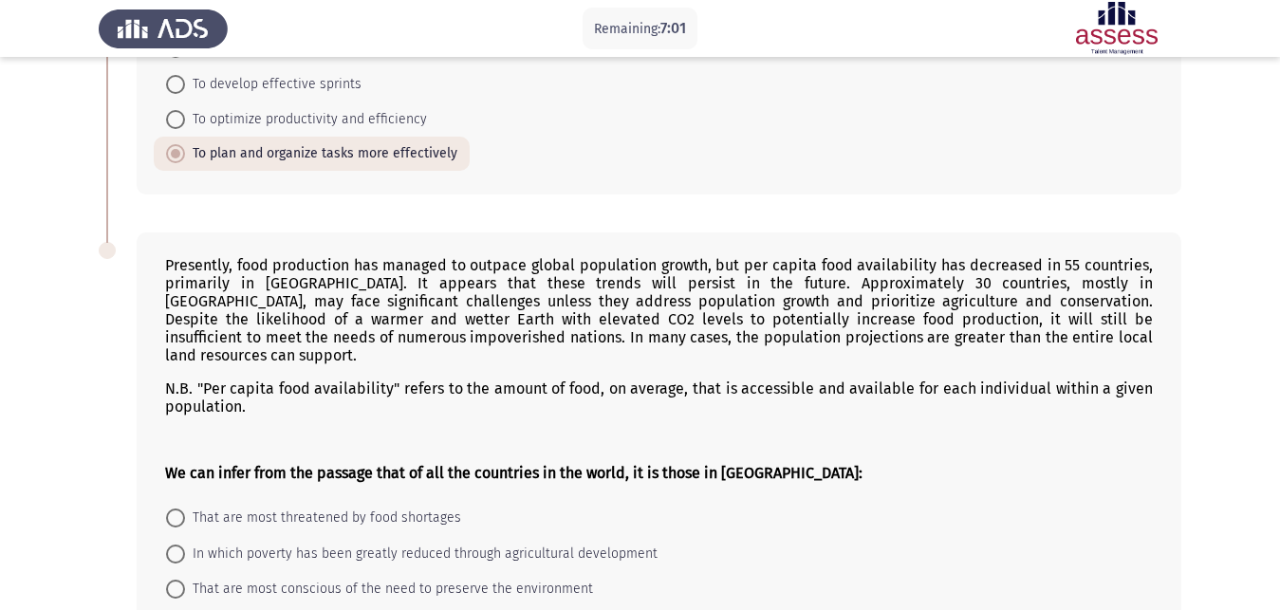
scroll to position [1114, 0]
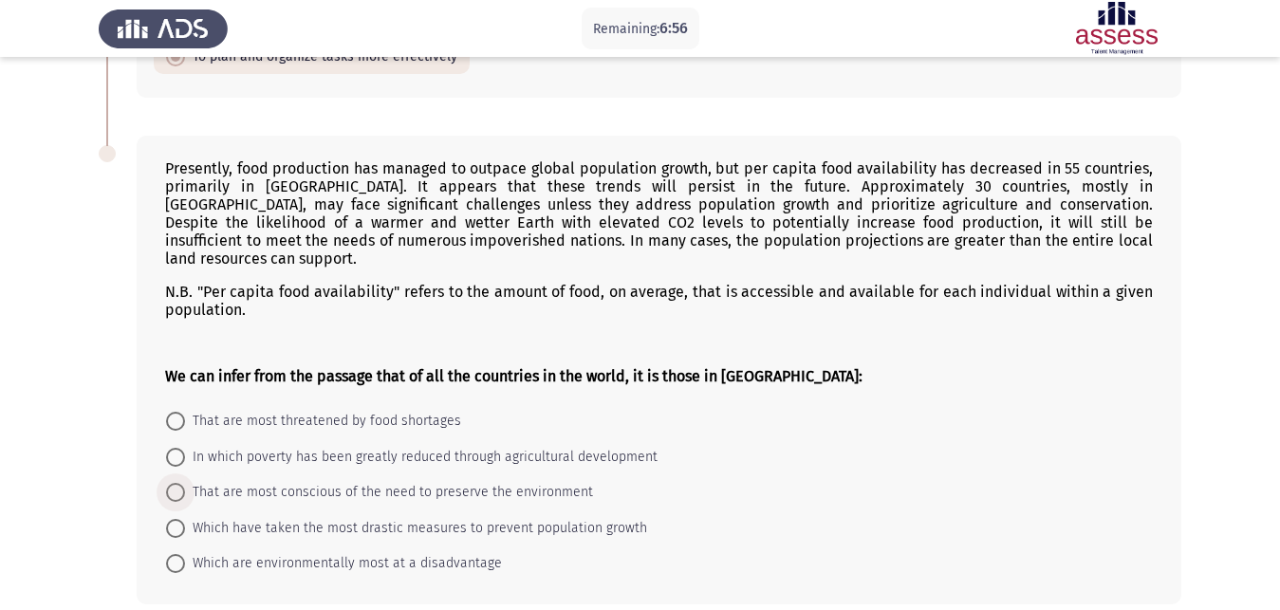
click at [179, 483] on span at bounding box center [175, 492] width 19 height 19
click at [179, 483] on input "That are most conscious of the need to preserve the environment" at bounding box center [175, 492] width 19 height 19
radio input "true"
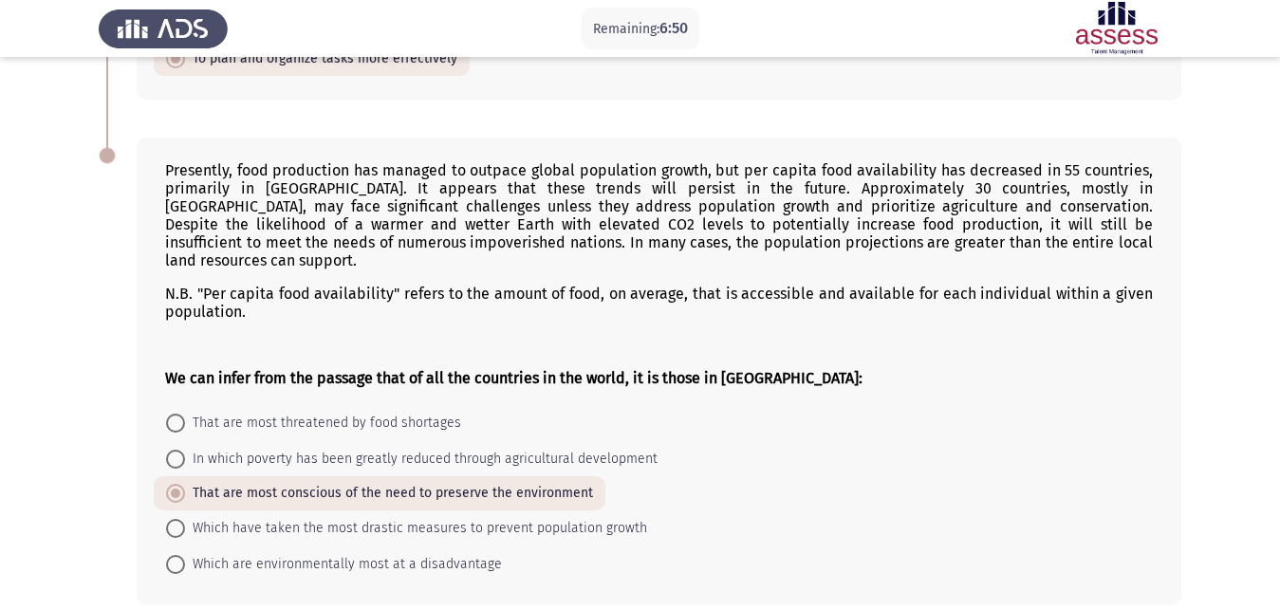
click at [175, 414] on span at bounding box center [175, 423] width 19 height 19
click at [175, 414] on input "That are most threatened by food shortages" at bounding box center [175, 423] width 19 height 19
radio input "true"
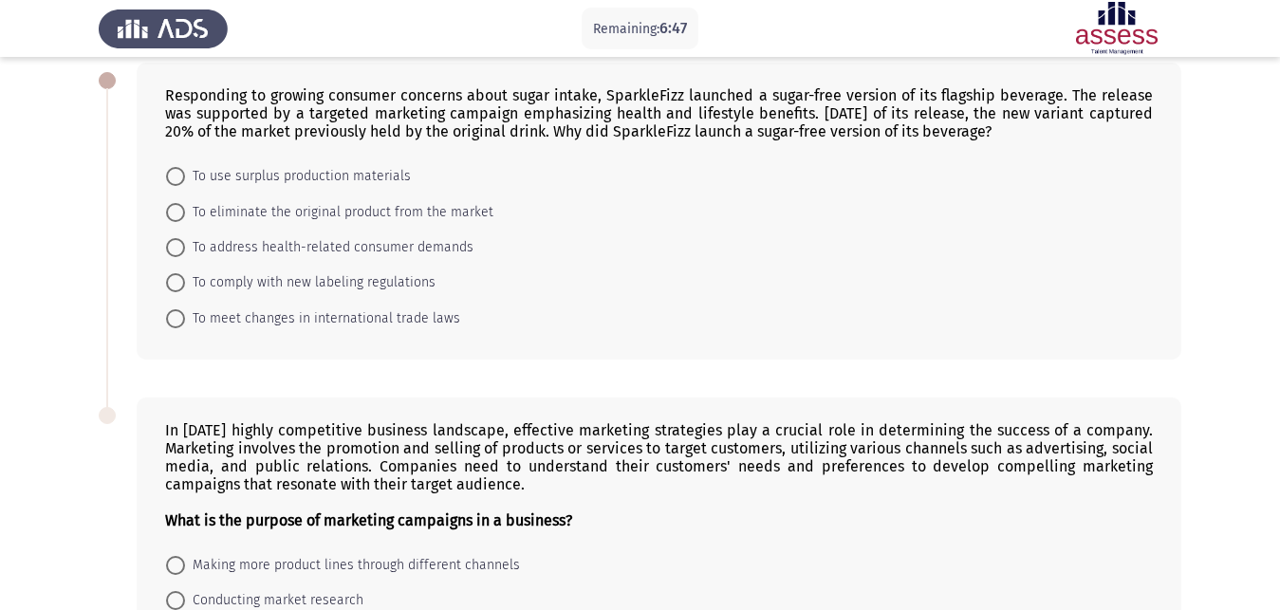
scroll to position [0, 0]
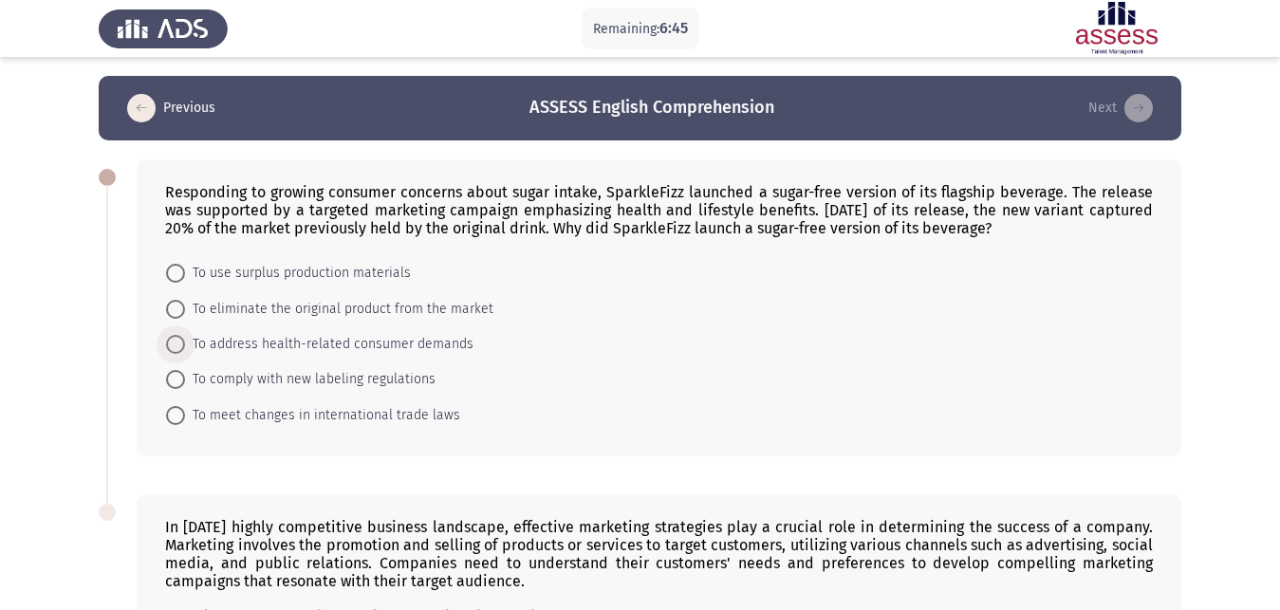
click at [174, 335] on span at bounding box center [175, 344] width 19 height 19
click at [174, 335] on input "To address health-related consumer demands" at bounding box center [175, 344] width 19 height 19
radio input "true"
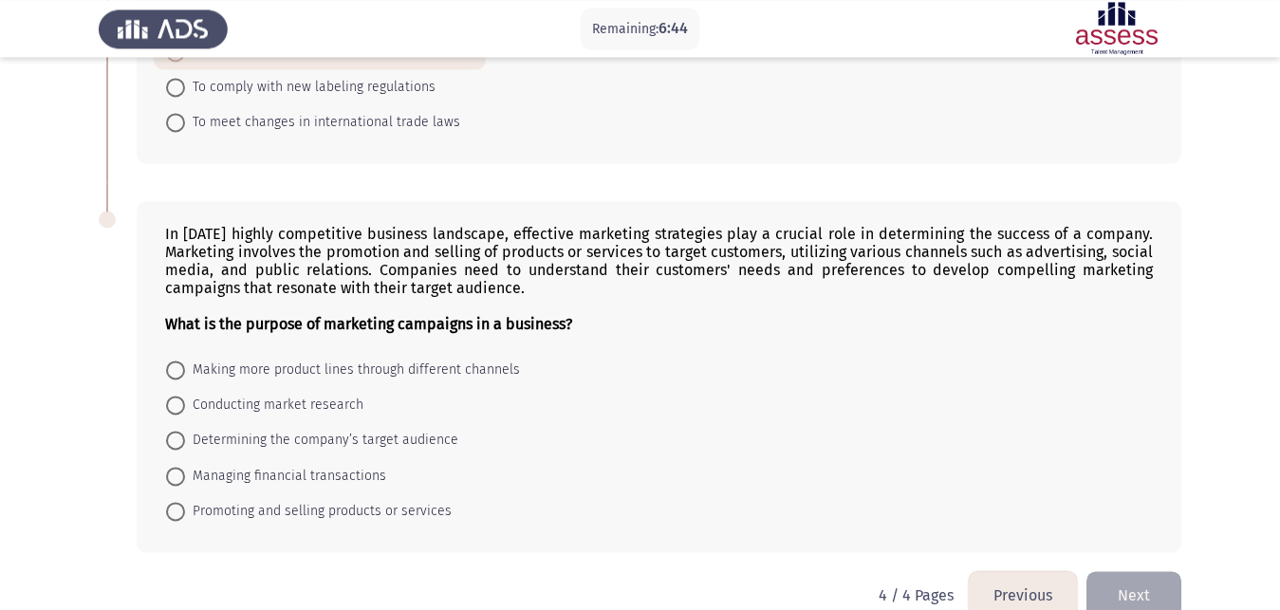
scroll to position [292, 0]
click at [183, 360] on span at bounding box center [175, 369] width 19 height 19
click at [183, 360] on input "Making more product lines through different channels" at bounding box center [175, 369] width 19 height 19
radio input "true"
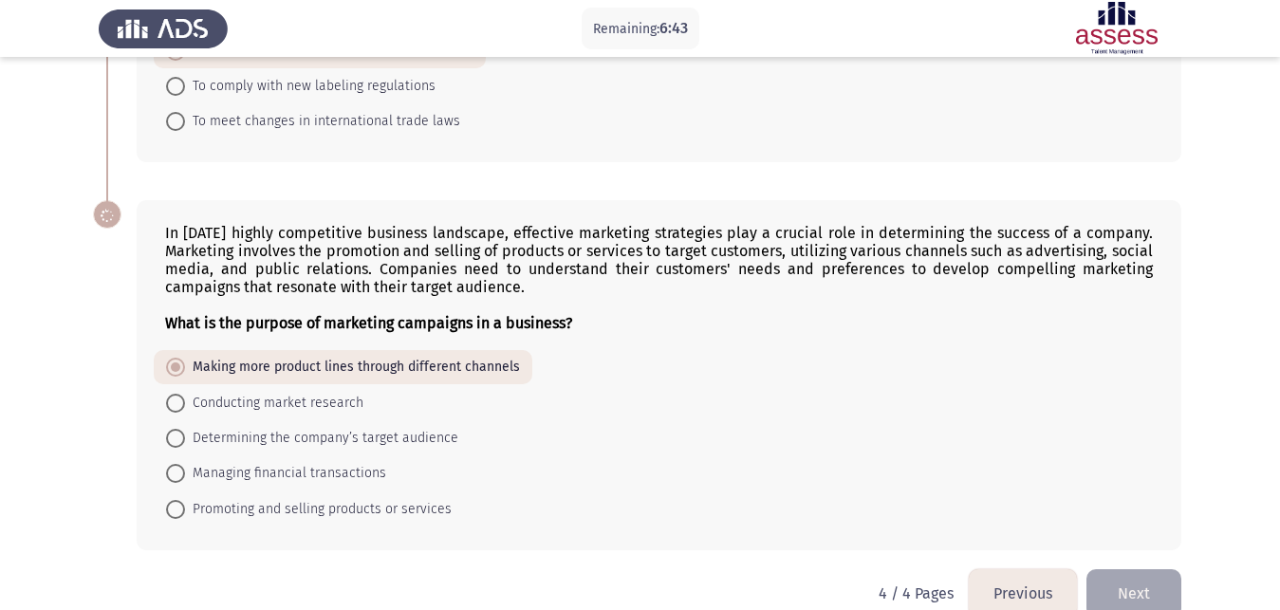
scroll to position [291, 0]
click at [1158, 570] on button "Next" at bounding box center [1134, 594] width 95 height 48
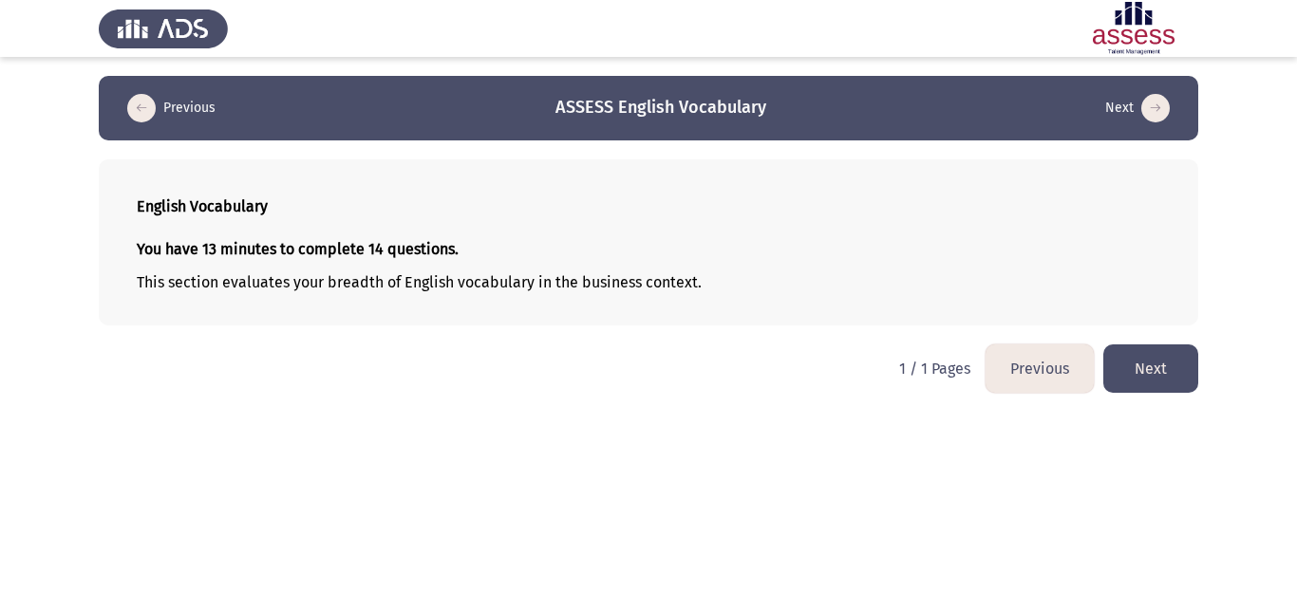
click at [1159, 374] on button "Next" at bounding box center [1150, 369] width 95 height 48
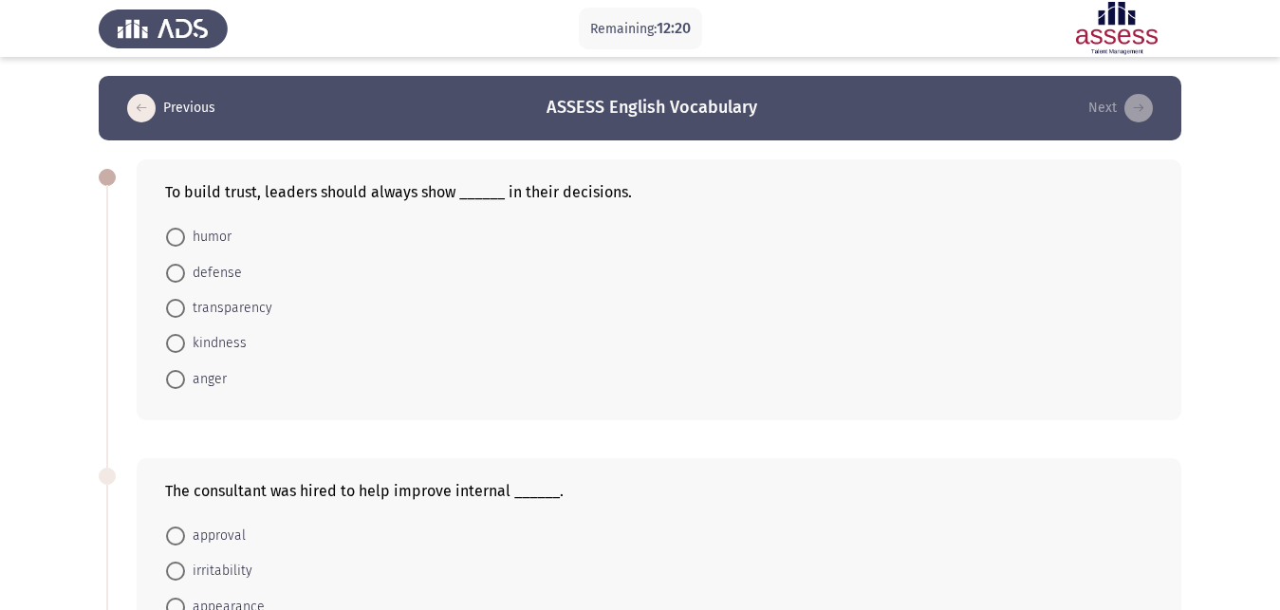
click at [176, 299] on span at bounding box center [175, 308] width 19 height 19
click at [176, 299] on input "transparency" at bounding box center [175, 308] width 19 height 19
radio input "true"
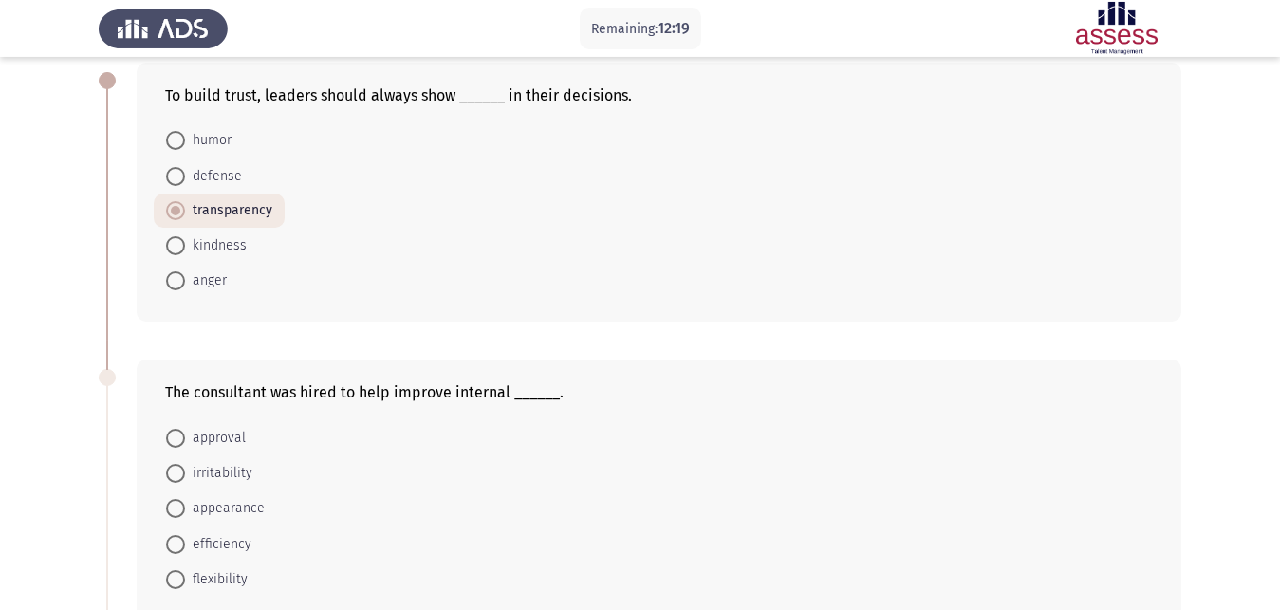
scroll to position [194, 0]
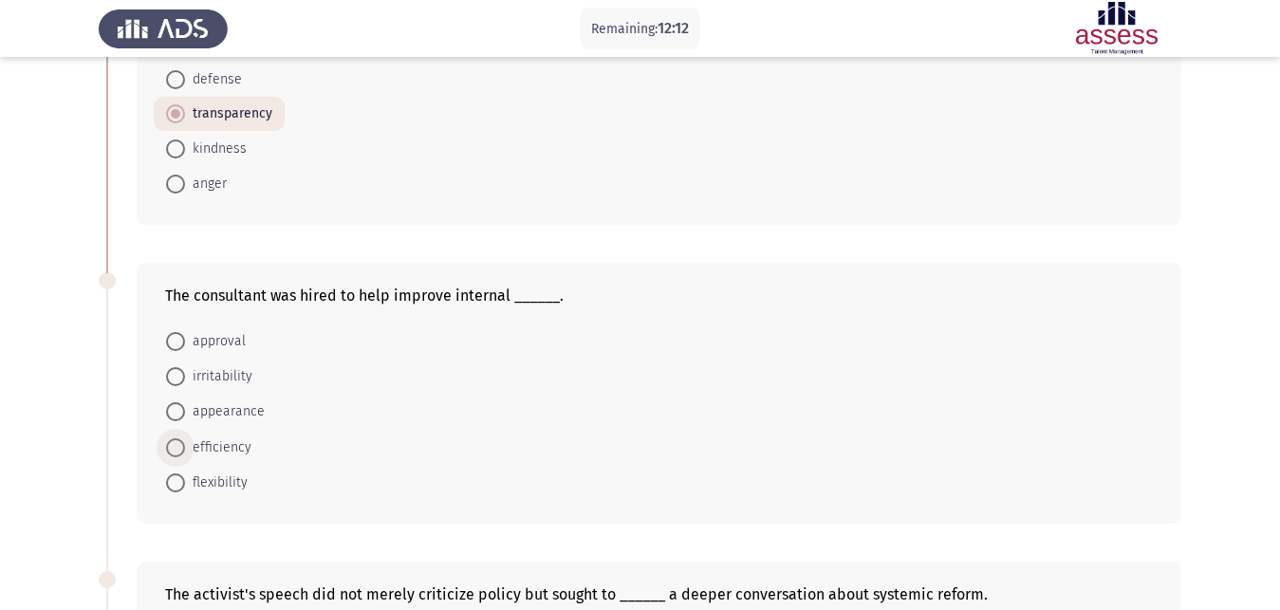
click at [221, 437] on span "efficiency" at bounding box center [218, 448] width 66 height 23
click at [185, 438] on input "efficiency" at bounding box center [175, 447] width 19 height 19
radio input "true"
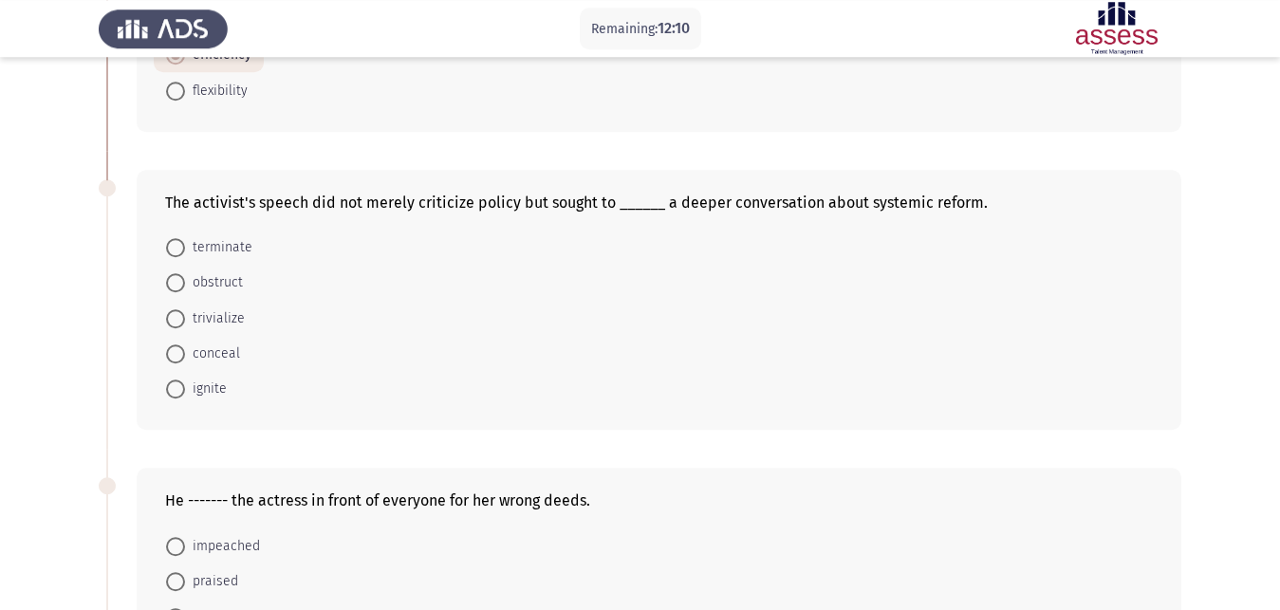
scroll to position [581, 0]
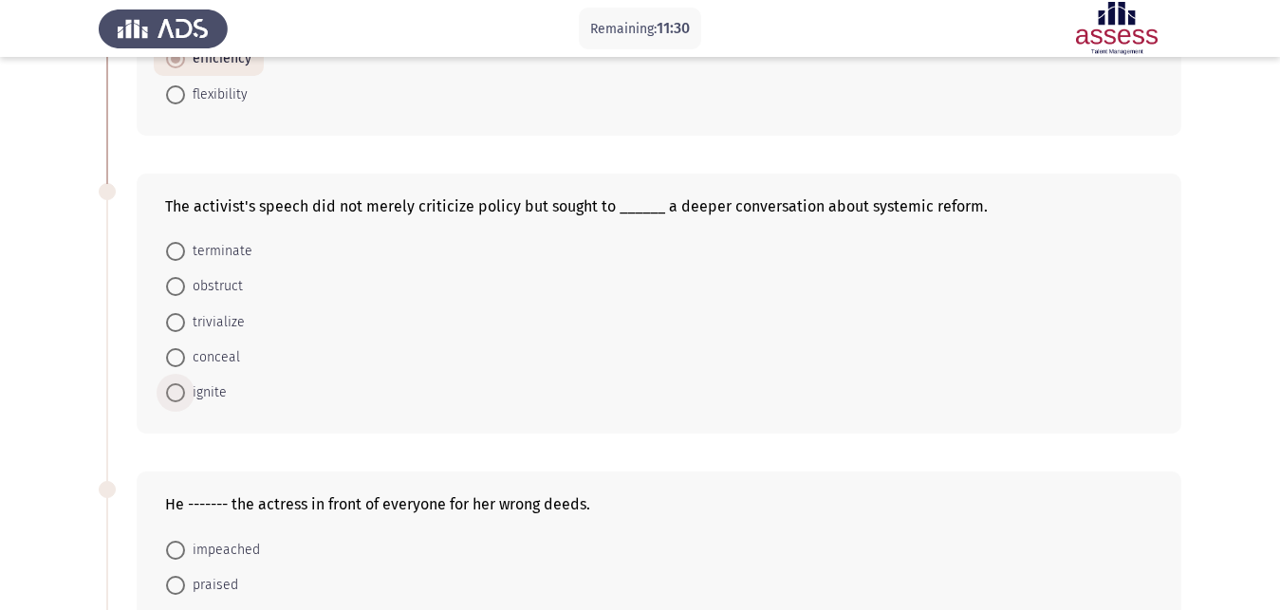
click at [179, 383] on span at bounding box center [175, 392] width 19 height 19
click at [179, 383] on input "ignite" at bounding box center [175, 392] width 19 height 19
radio input "true"
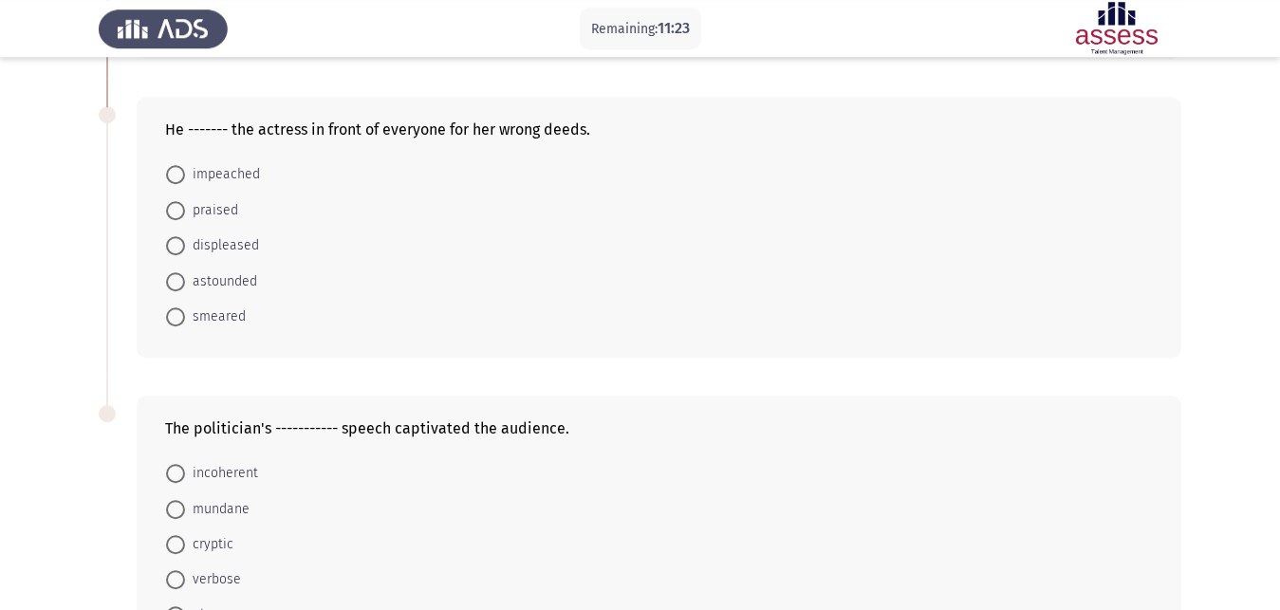
scroll to position [942, 0]
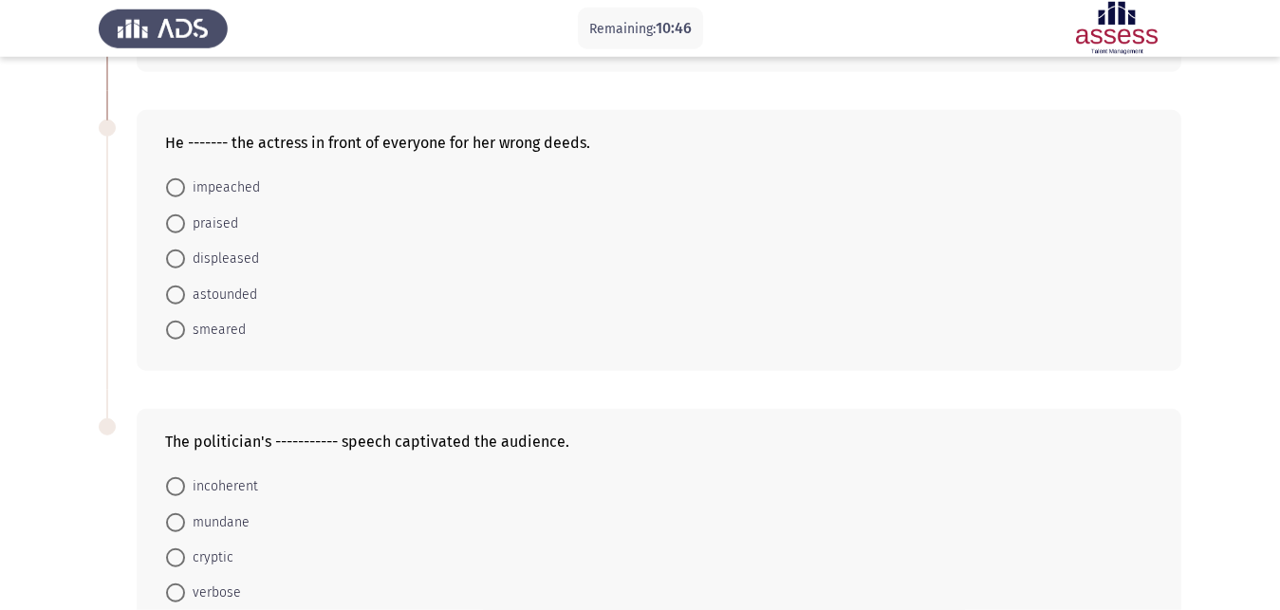
radio input "true"
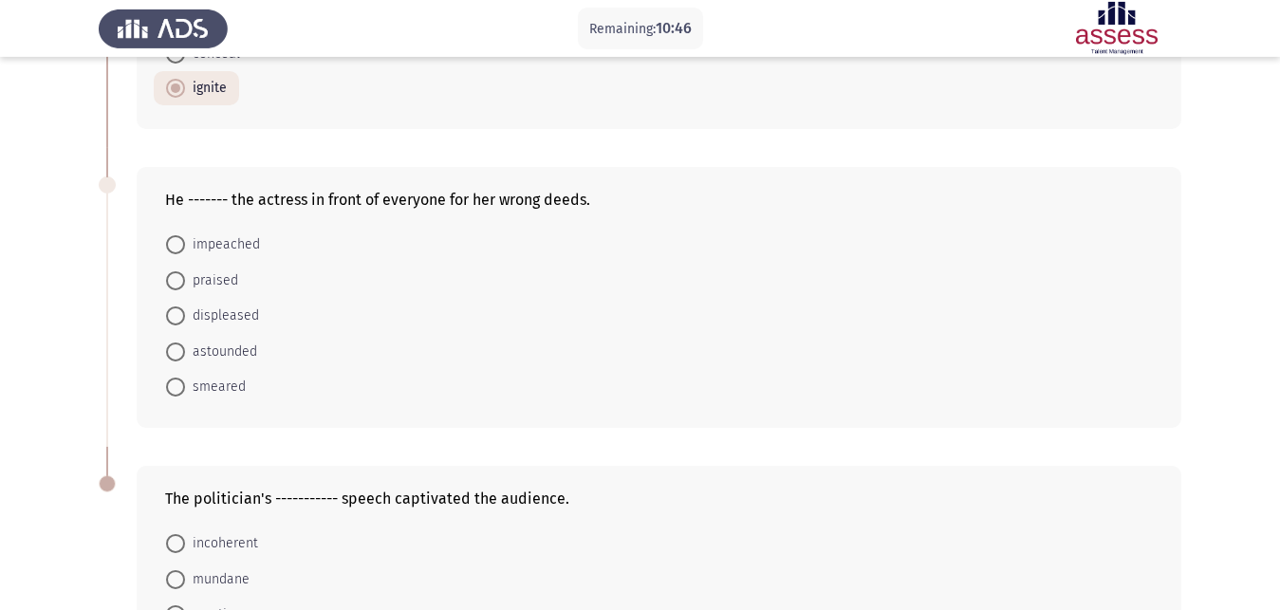
scroll to position [845, 0]
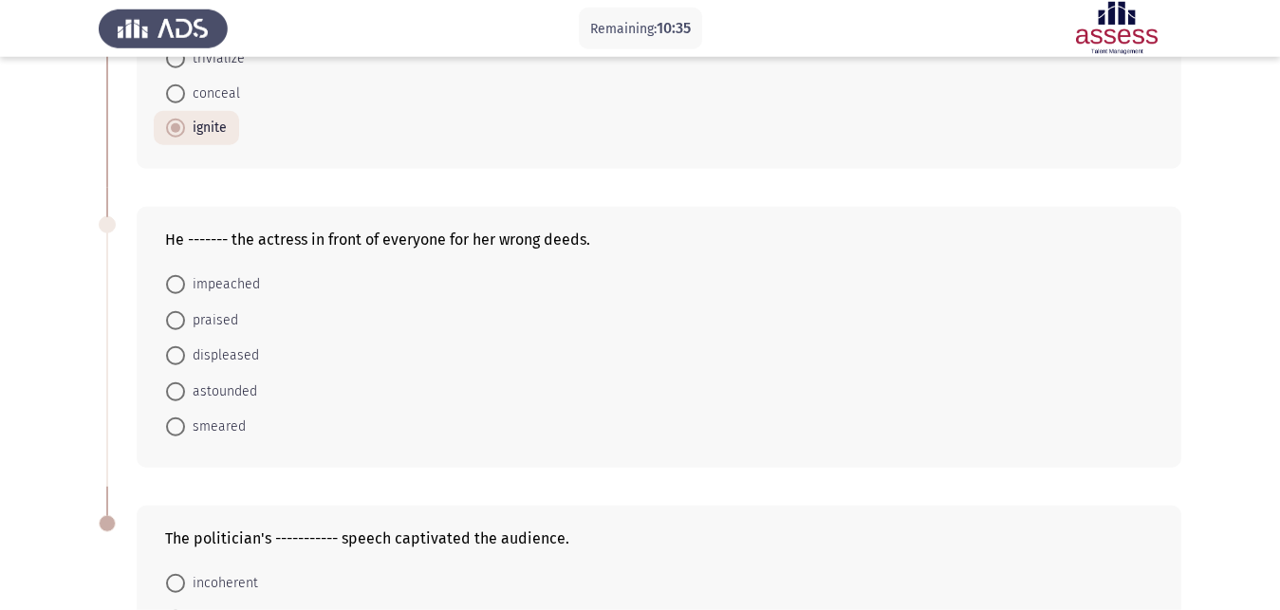
click at [178, 382] on span at bounding box center [175, 391] width 19 height 19
click at [178, 382] on input "astounded" at bounding box center [175, 391] width 19 height 19
radio input "true"
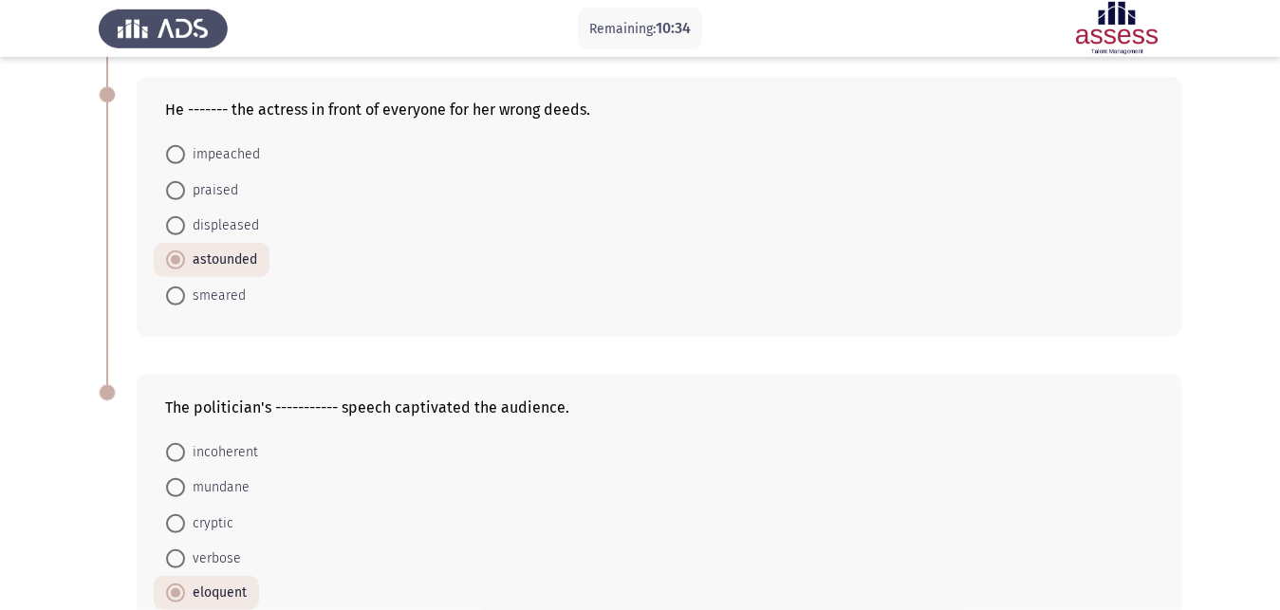
scroll to position [1004, 0]
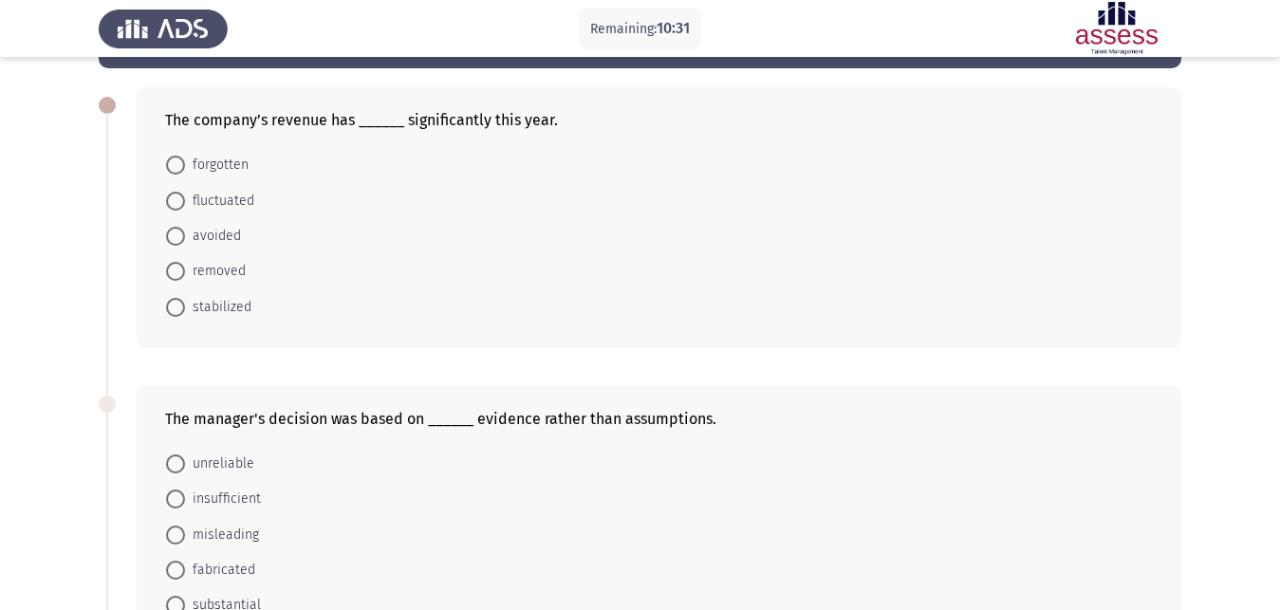
scroll to position [97, 0]
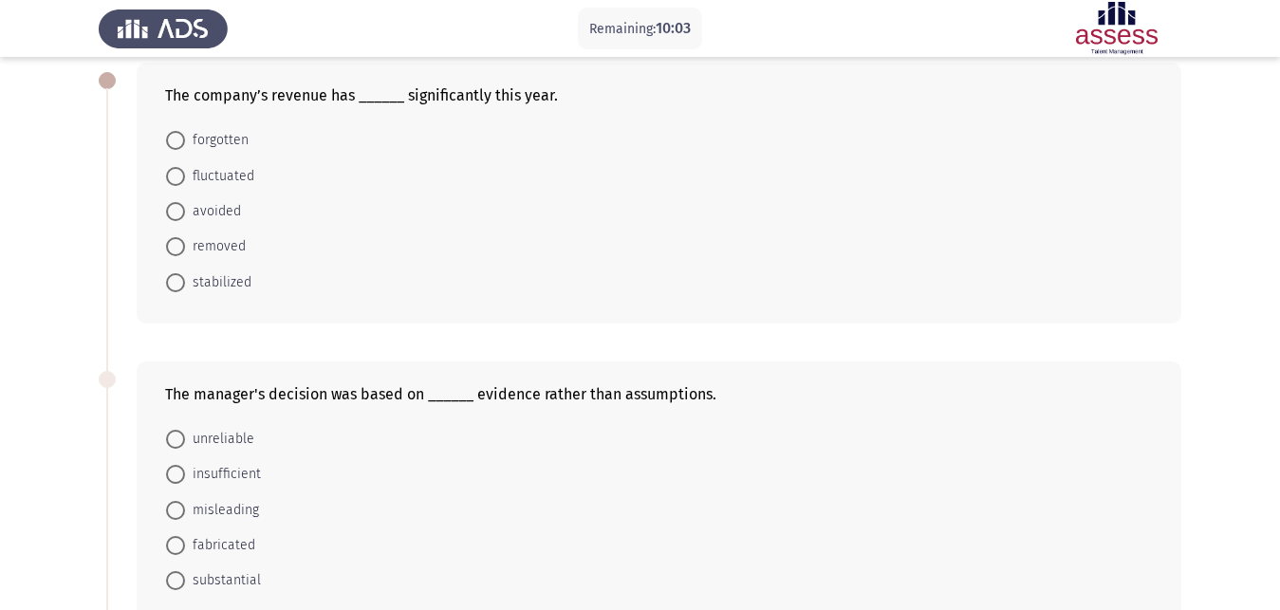
click at [177, 167] on span at bounding box center [175, 176] width 19 height 19
click at [177, 167] on input "fluctuated" at bounding box center [175, 176] width 19 height 19
radio input "true"
click at [173, 570] on span at bounding box center [175, 579] width 19 height 19
click at [173, 570] on input "substantial" at bounding box center [175, 579] width 19 height 19
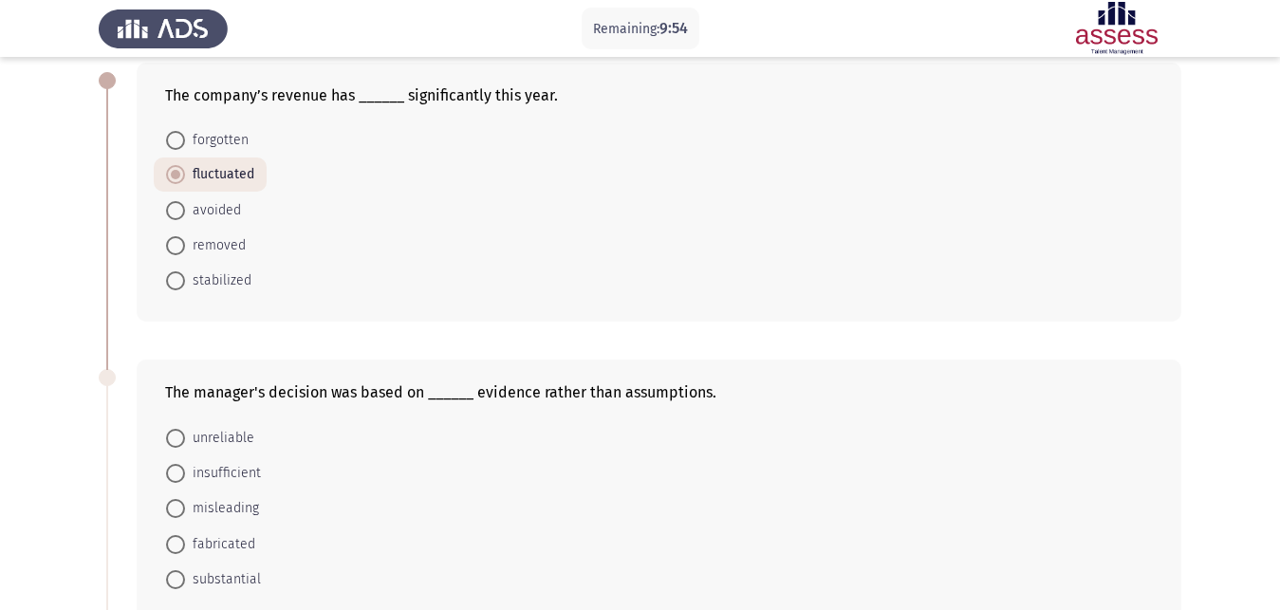
radio input "true"
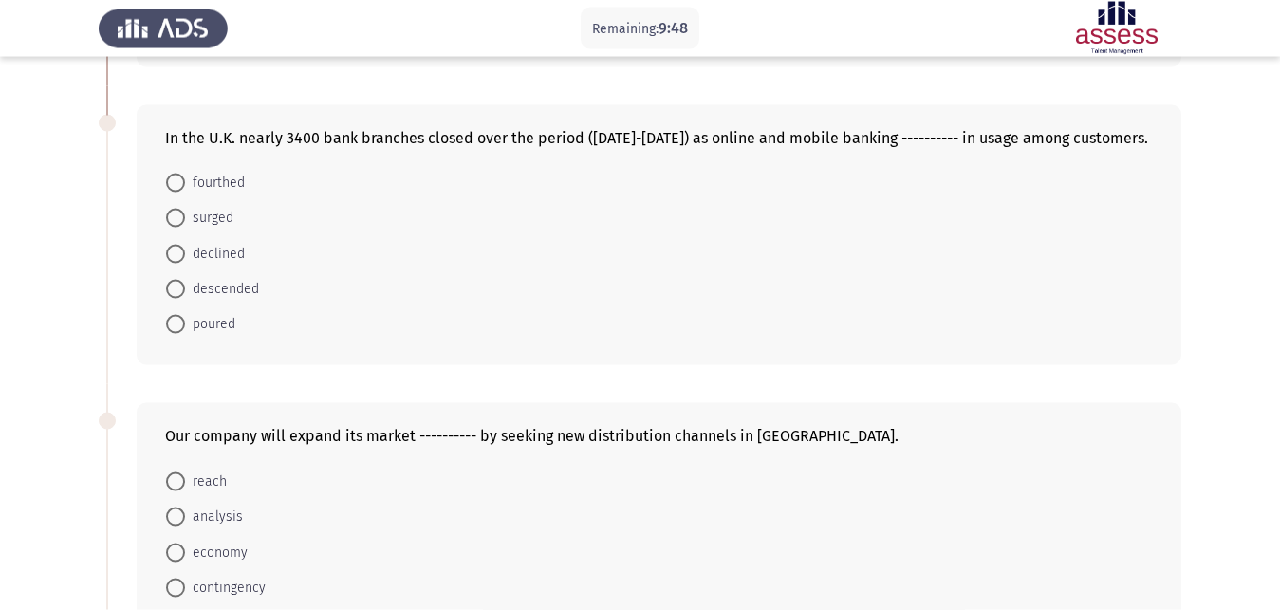
scroll to position [652, 0]
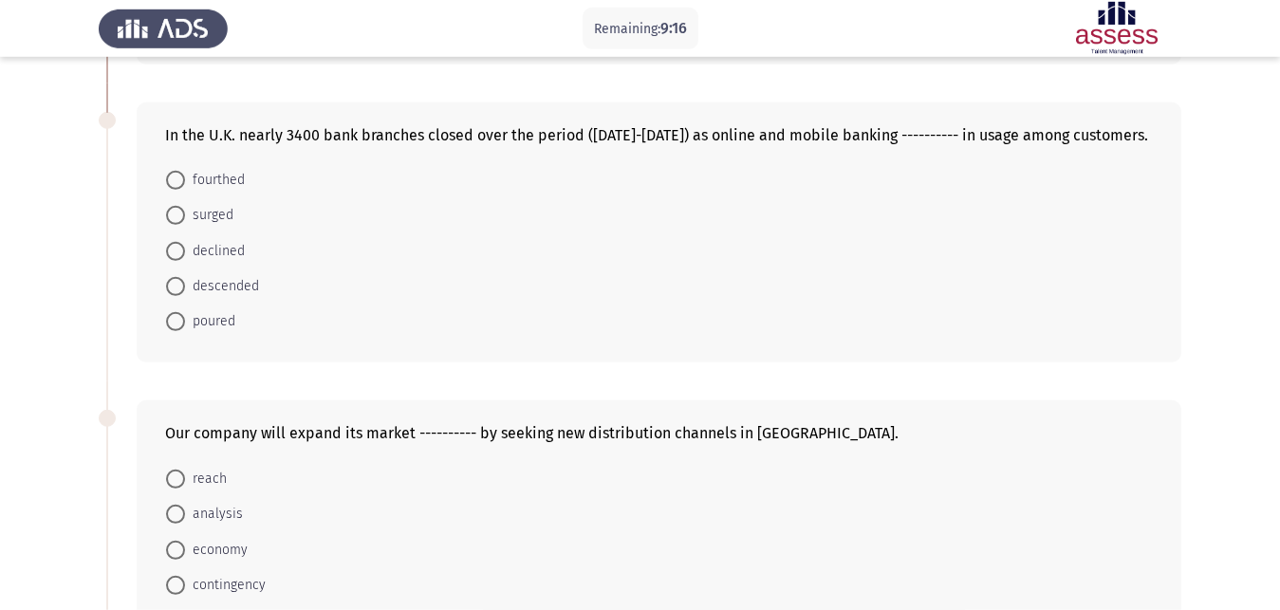
click at [181, 206] on span at bounding box center [175, 215] width 19 height 19
click at [181, 206] on input "surged" at bounding box center [175, 215] width 19 height 19
radio input "true"
click at [183, 468] on span at bounding box center [175, 477] width 19 height 19
click at [183, 468] on input "reach" at bounding box center [175, 477] width 19 height 19
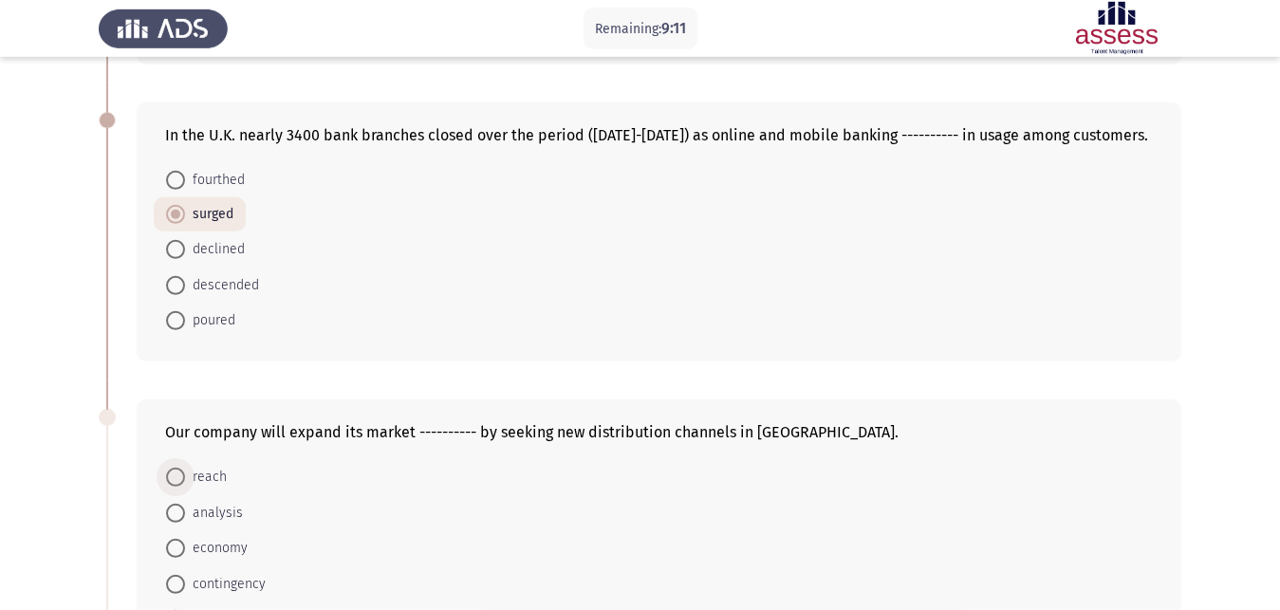
radio input "true"
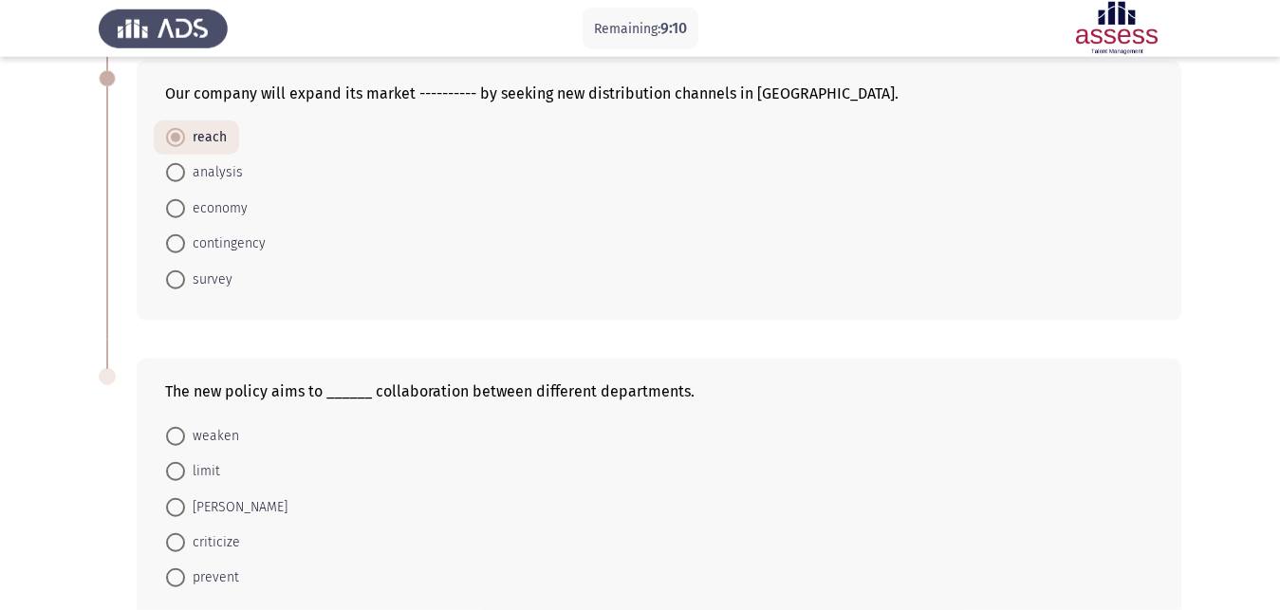
scroll to position [1005, 0]
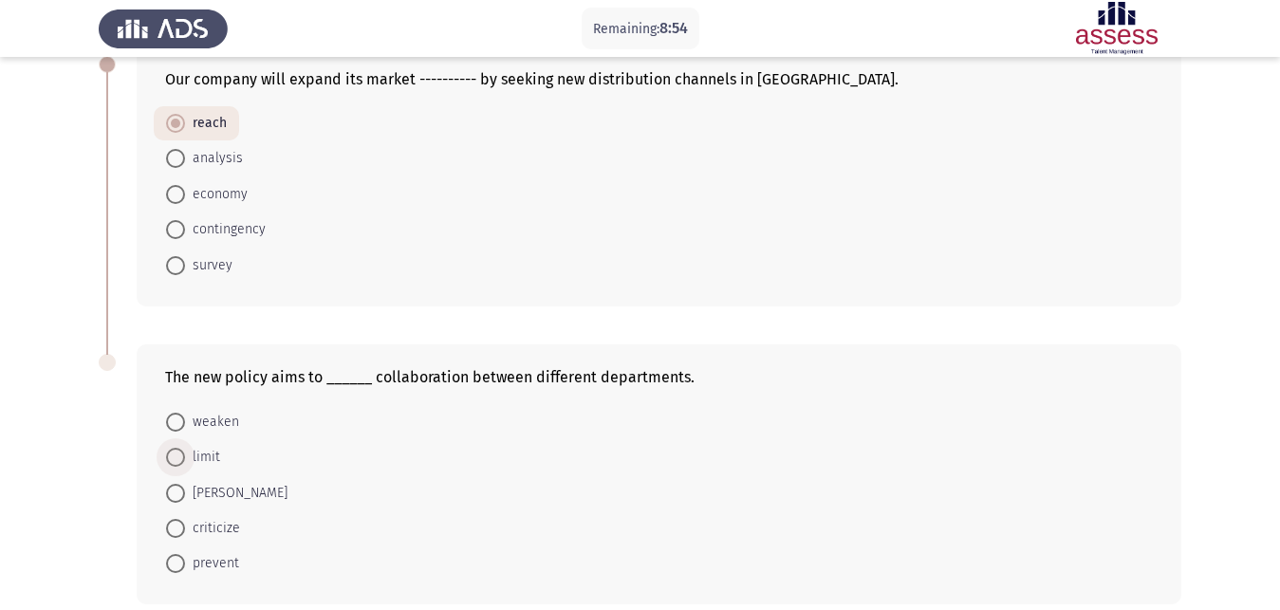
click at [177, 448] on span at bounding box center [175, 457] width 19 height 19
click at [177, 448] on input "limit" at bounding box center [175, 457] width 19 height 19
radio input "true"
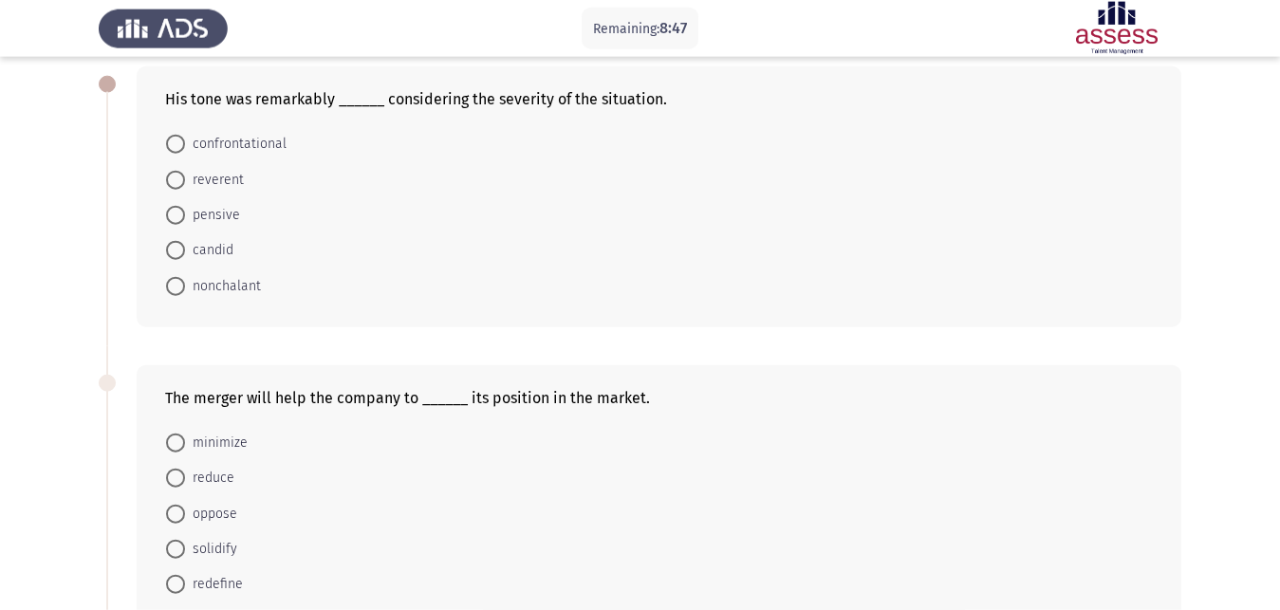
scroll to position [91, 0]
click at [176, 279] on span at bounding box center [175, 288] width 19 height 19
click at [176, 279] on input "nonchalant" at bounding box center [175, 288] width 19 height 19
radio input "true"
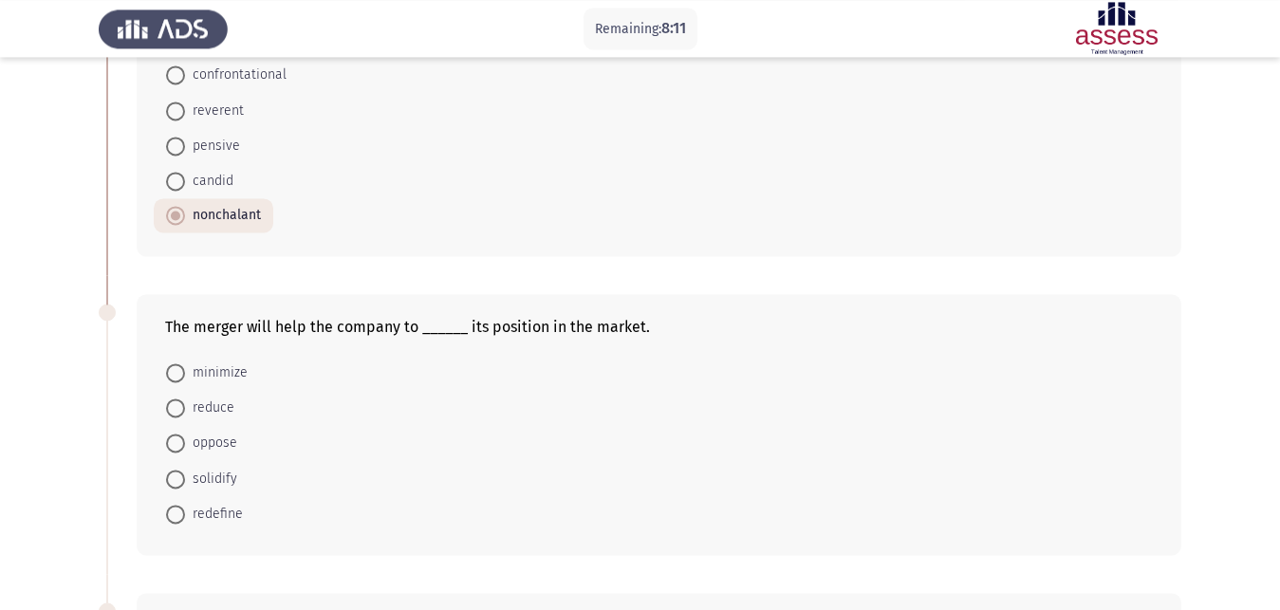
scroll to position [188, 0]
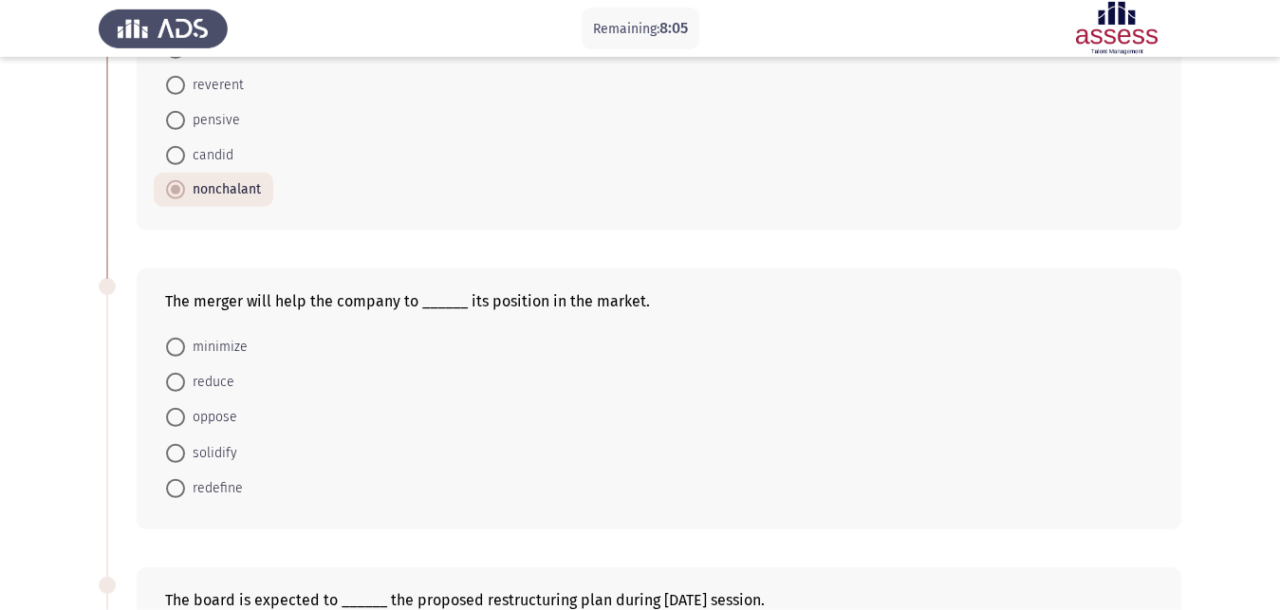
click at [180, 444] on span at bounding box center [175, 453] width 19 height 19
click at [180, 444] on input "solidify" at bounding box center [175, 453] width 19 height 19
radio input "true"
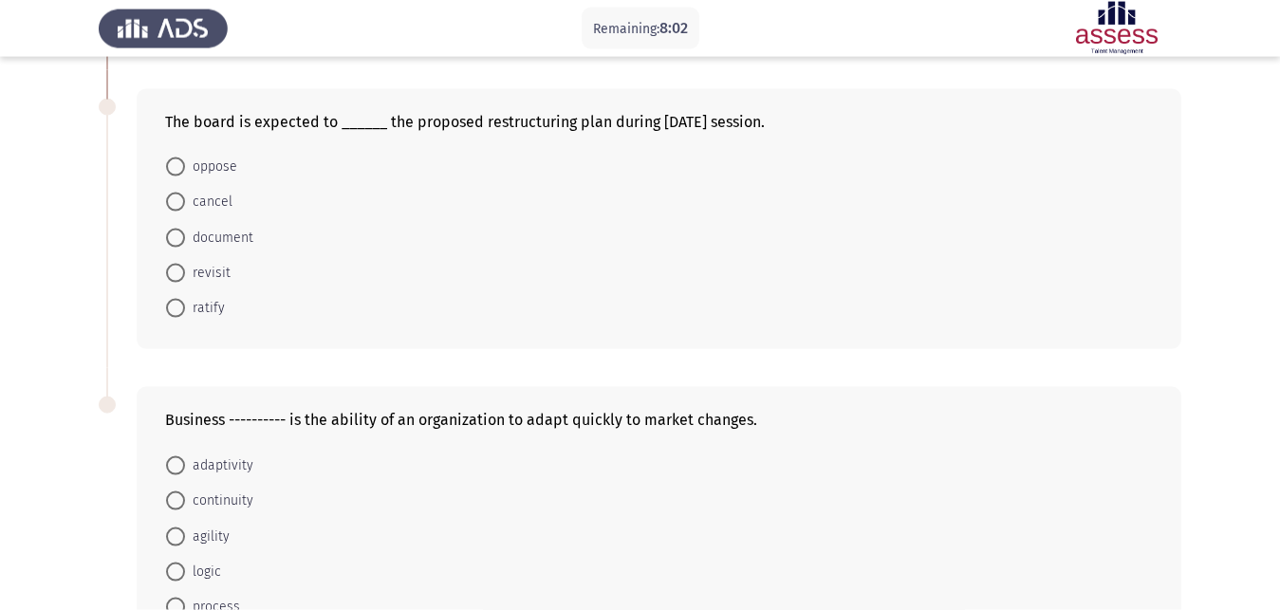
scroll to position [653, 0]
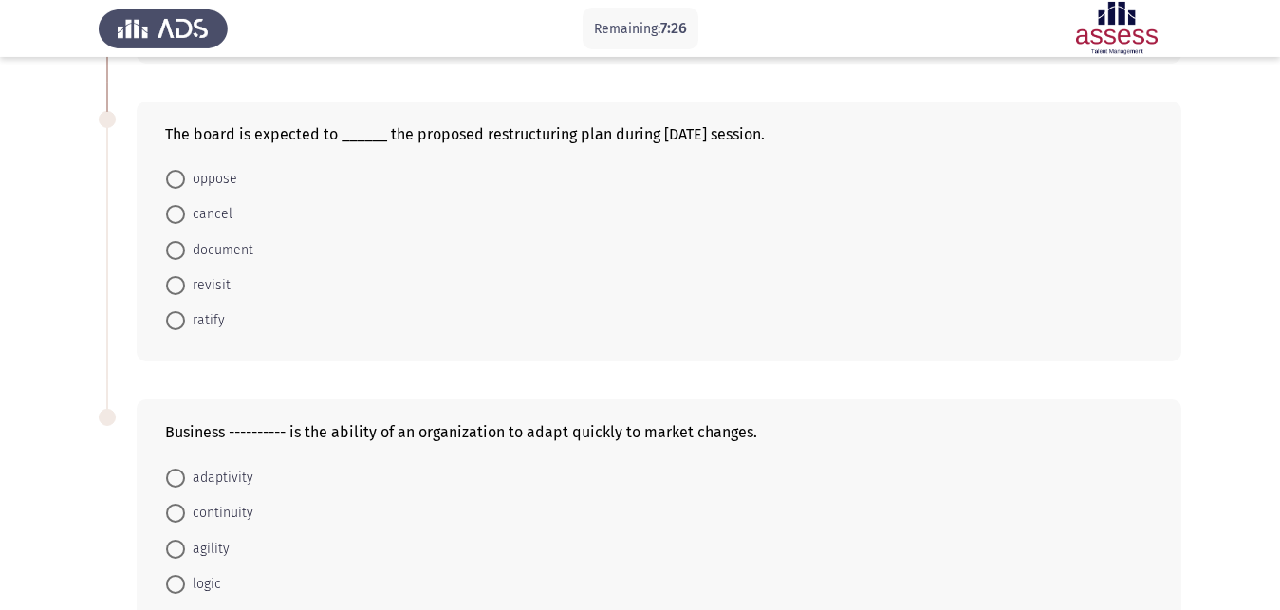
click at [182, 311] on span at bounding box center [175, 320] width 19 height 19
click at [182, 311] on input "ratify" at bounding box center [175, 320] width 19 height 19
radio input "true"
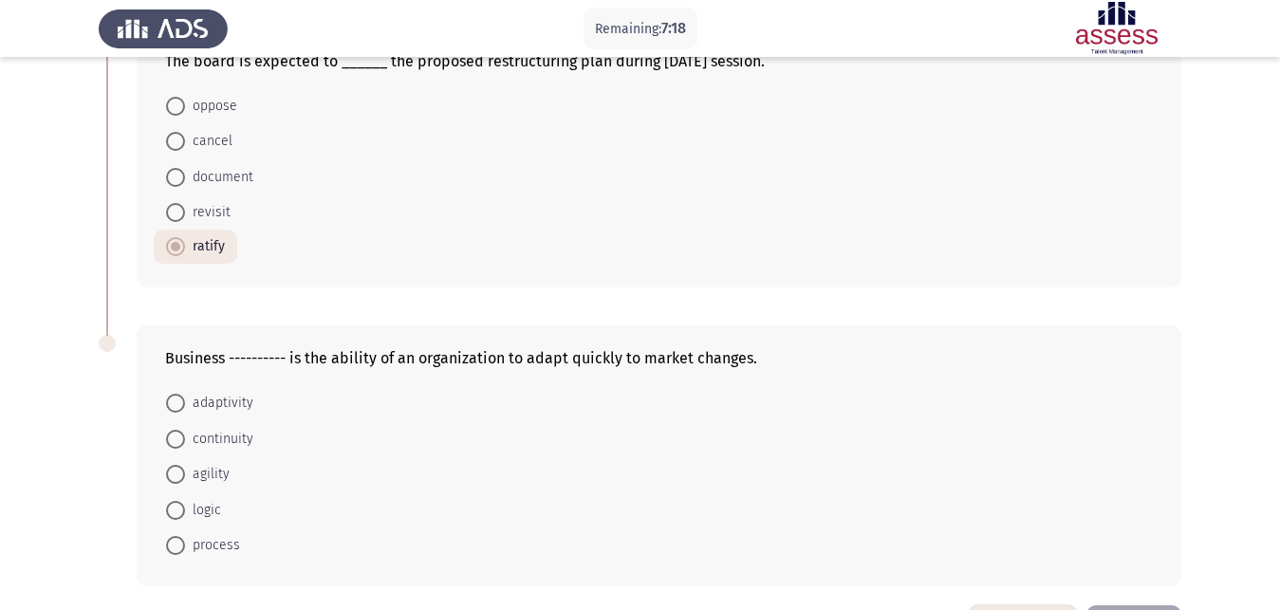
click at [177, 536] on span at bounding box center [175, 545] width 19 height 19
click at [177, 536] on input "process" at bounding box center [175, 545] width 19 height 19
radio input "true"
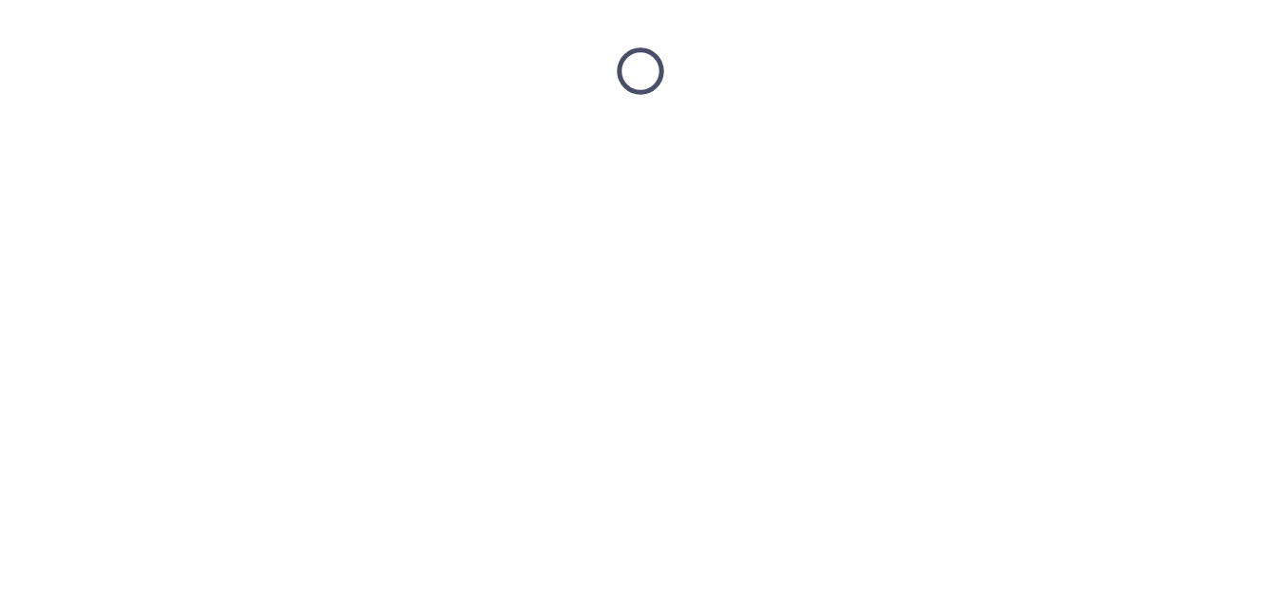
scroll to position [0, 0]
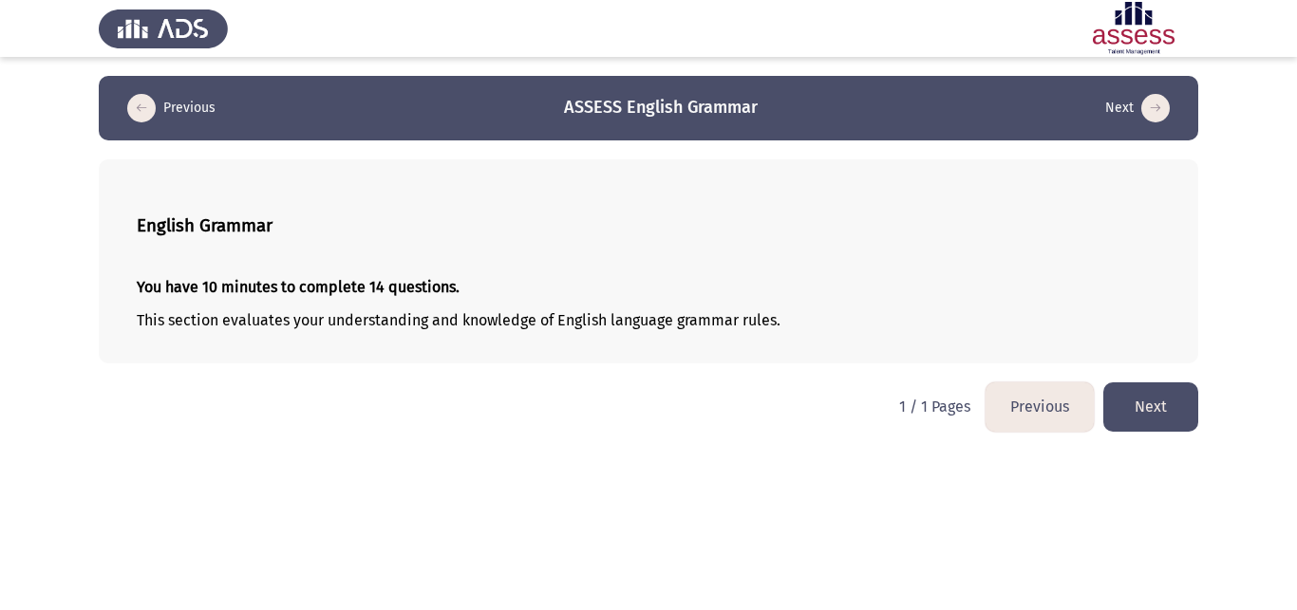
click at [1169, 412] on button "Next" at bounding box center [1150, 406] width 95 height 48
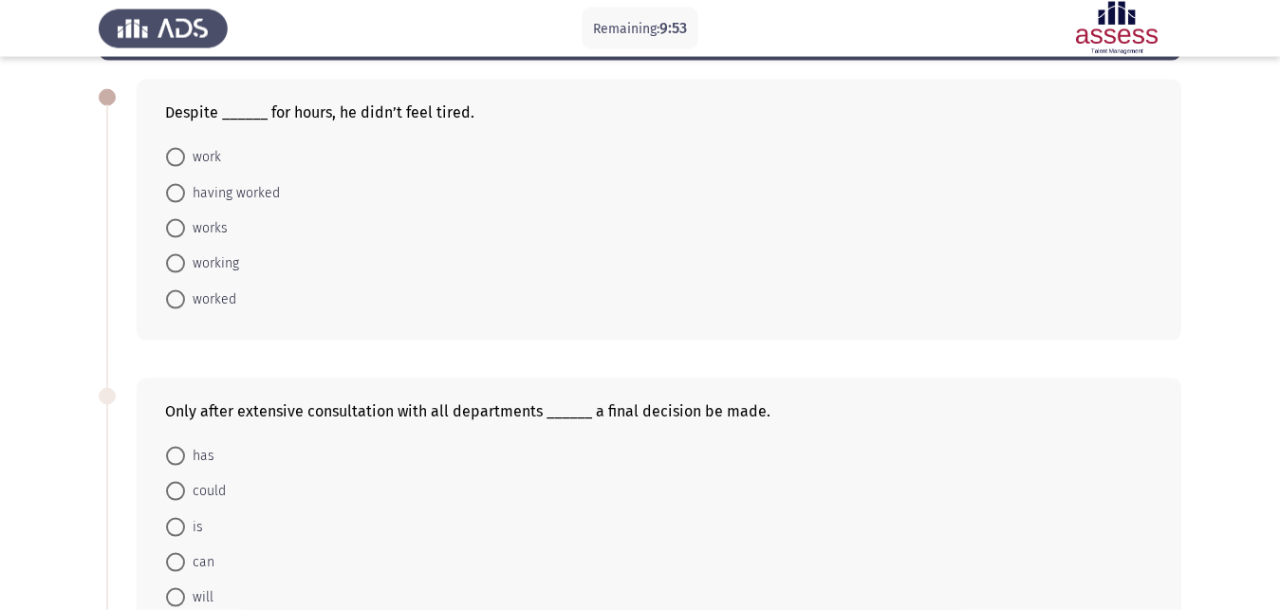
scroll to position [88, 0]
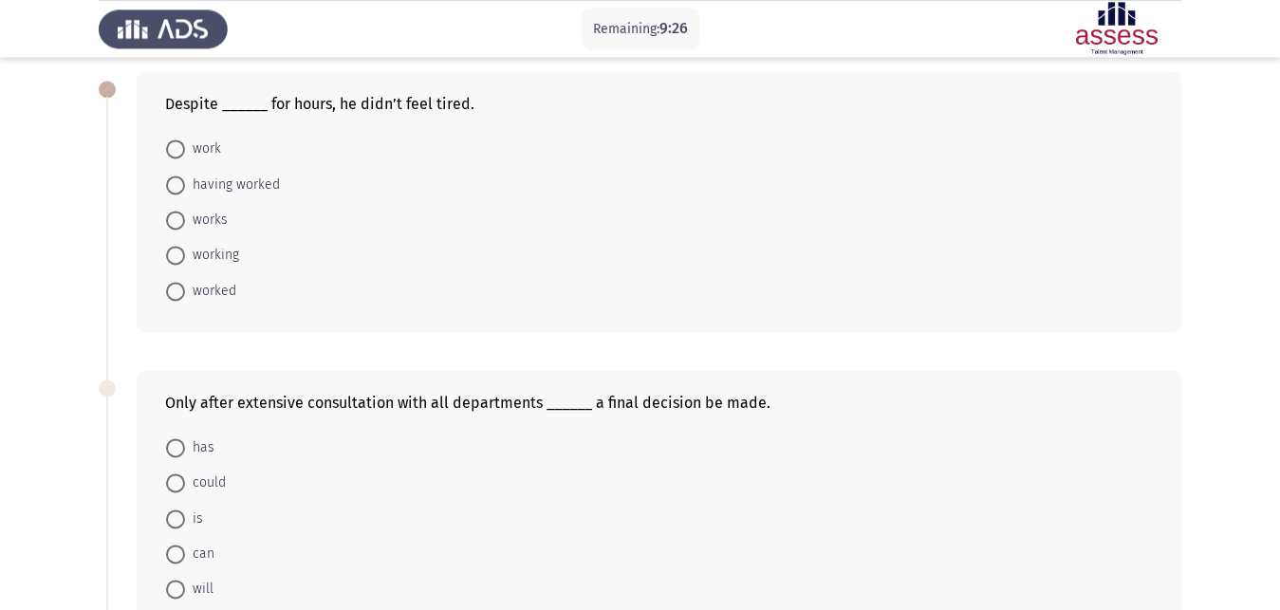
click at [178, 246] on span at bounding box center [175, 255] width 19 height 19
click at [178, 246] on input "working" at bounding box center [175, 255] width 19 height 19
radio input "true"
click at [173, 544] on span at bounding box center [175, 553] width 19 height 19
click at [173, 544] on input "can" at bounding box center [175, 553] width 19 height 19
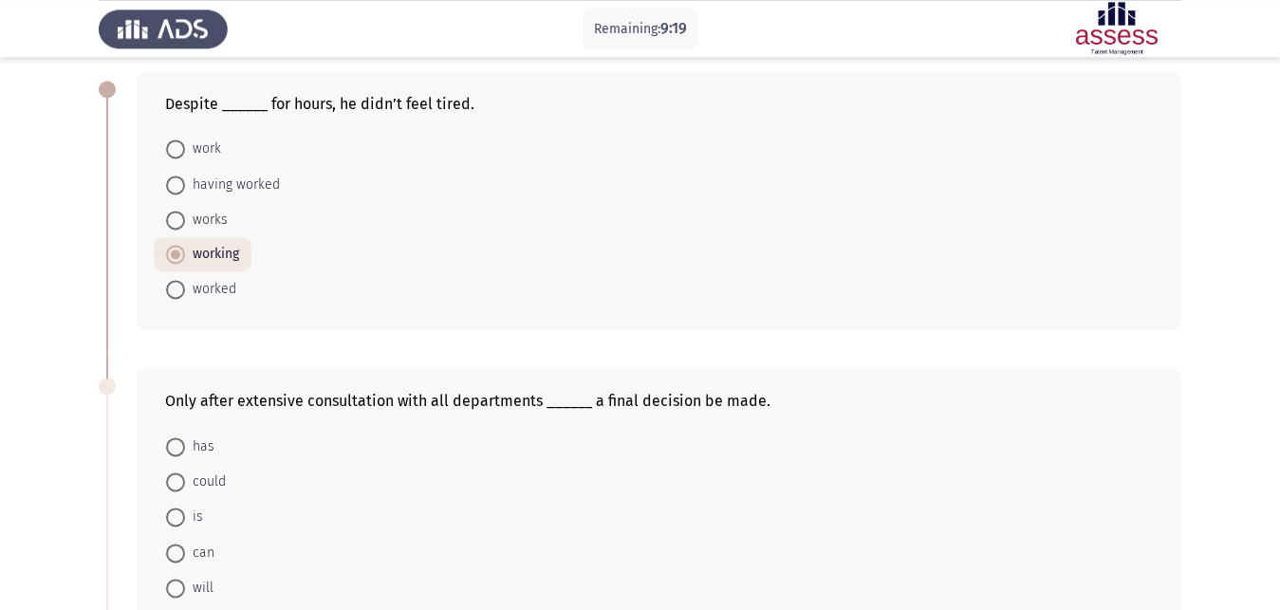
radio input "true"
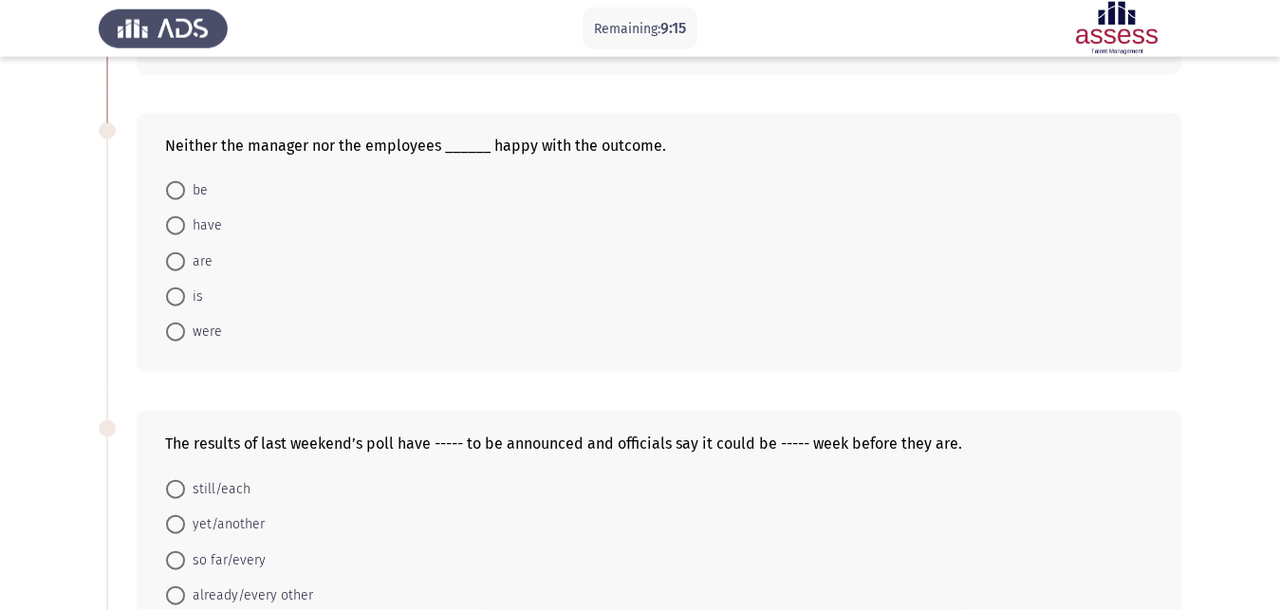
scroll to position [647, 0]
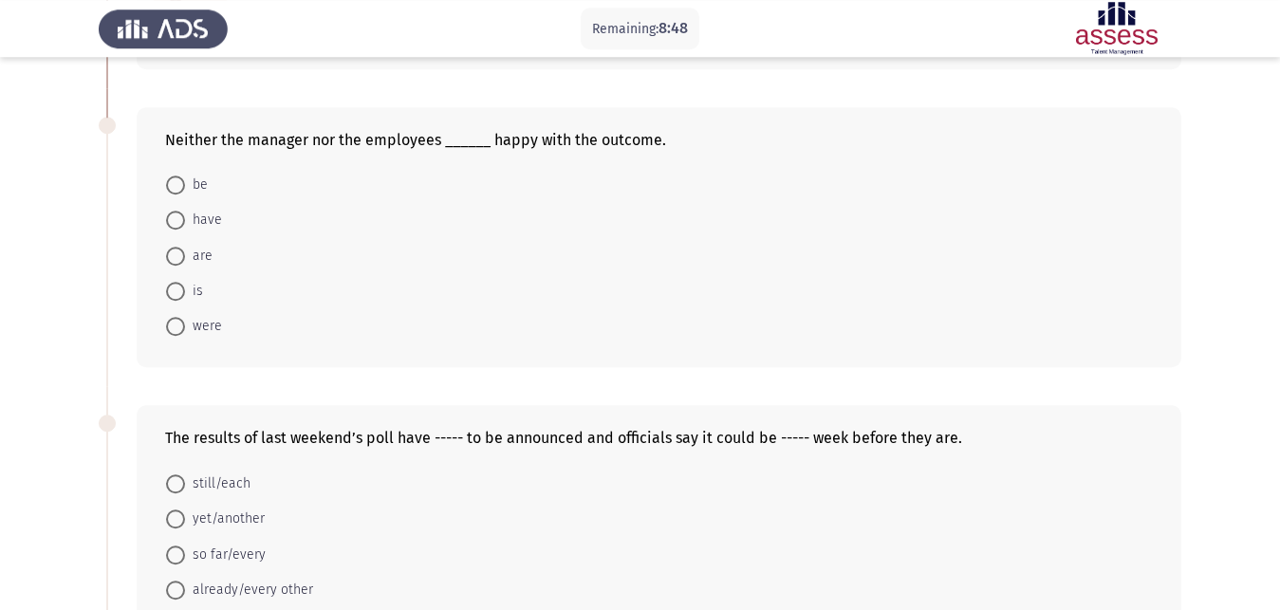
click at [179, 247] on span at bounding box center [175, 256] width 19 height 19
click at [179, 247] on input "are" at bounding box center [175, 256] width 19 height 19
radio input "true"
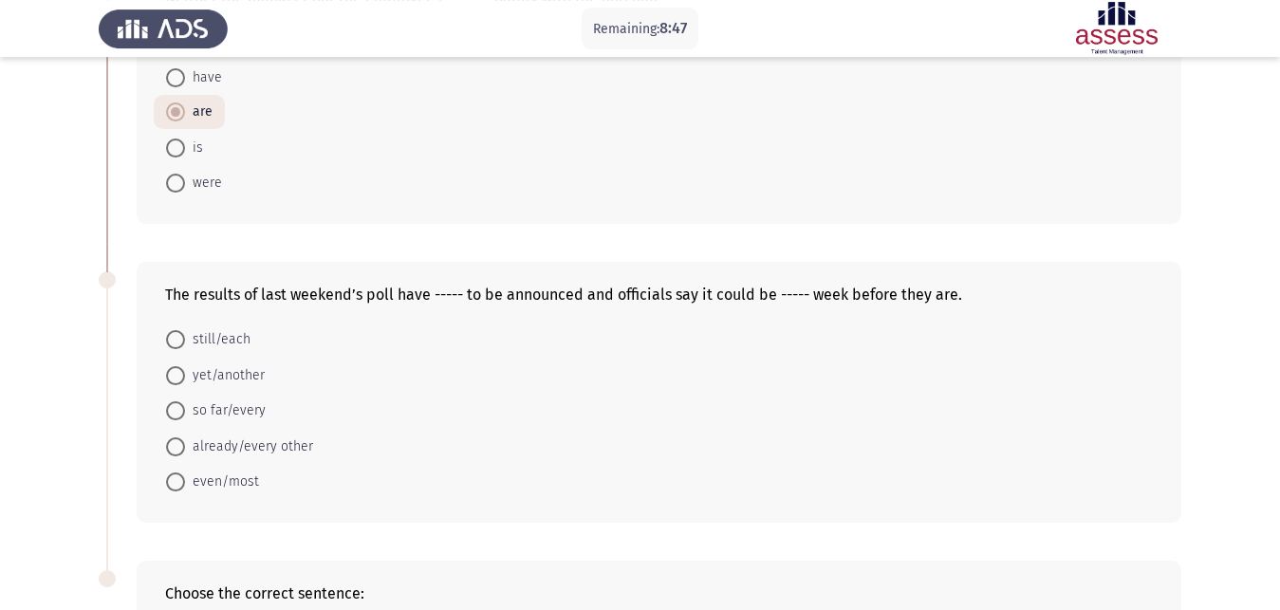
scroll to position [841, 0]
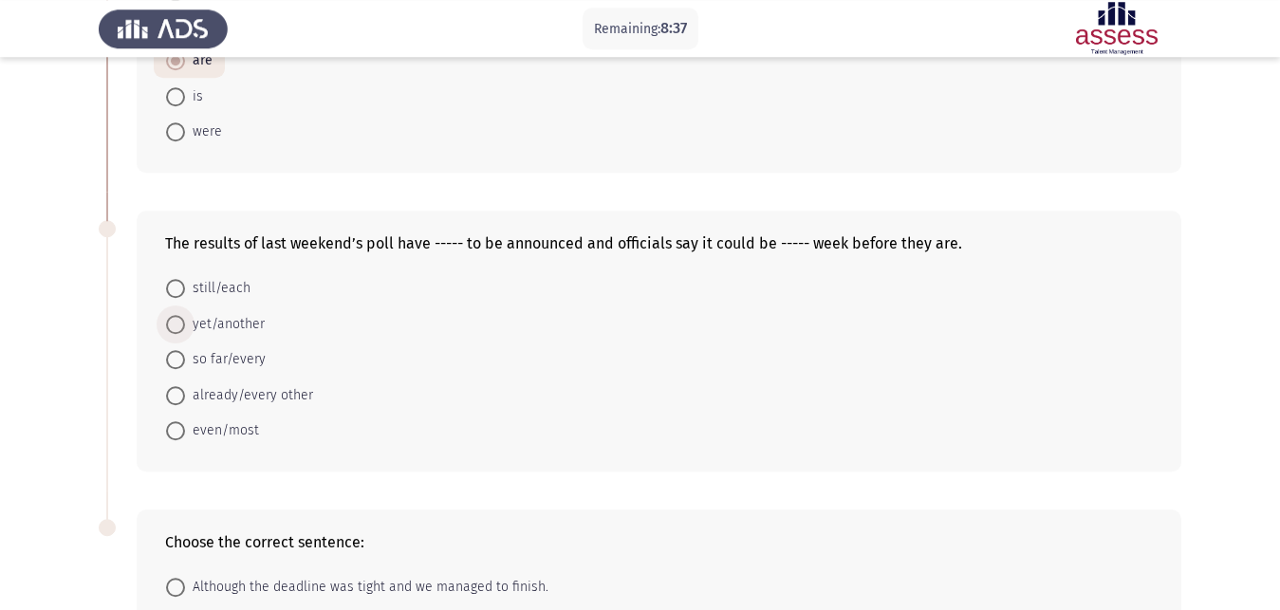
click at [179, 315] on span at bounding box center [175, 324] width 19 height 19
click at [179, 315] on input "yet/another" at bounding box center [175, 324] width 19 height 19
radio input "true"
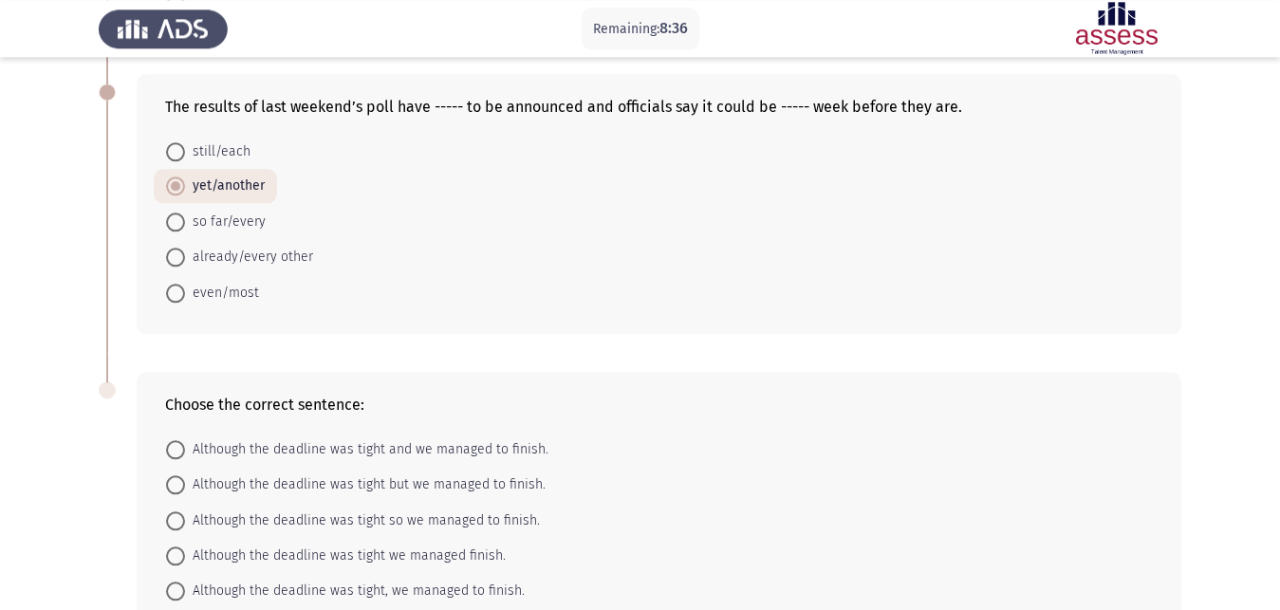
scroll to position [1005, 0]
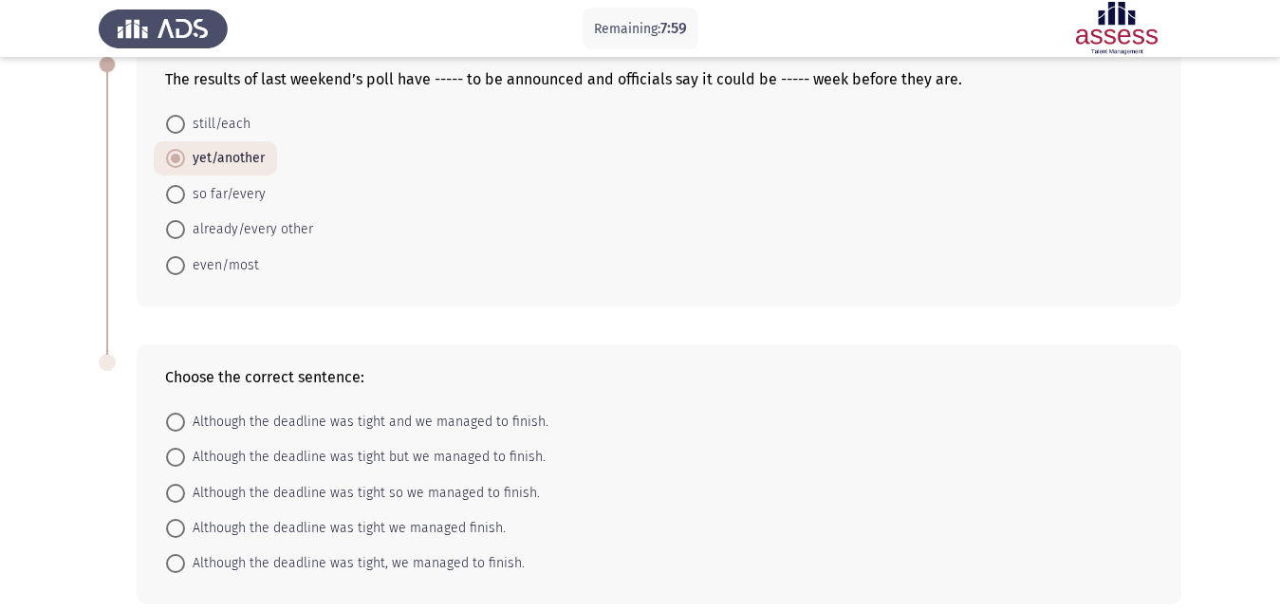
click at [177, 448] on span at bounding box center [175, 457] width 19 height 19
click at [177, 448] on input "Although the deadline was tight but we managed to finish." at bounding box center [175, 457] width 19 height 19
radio input "true"
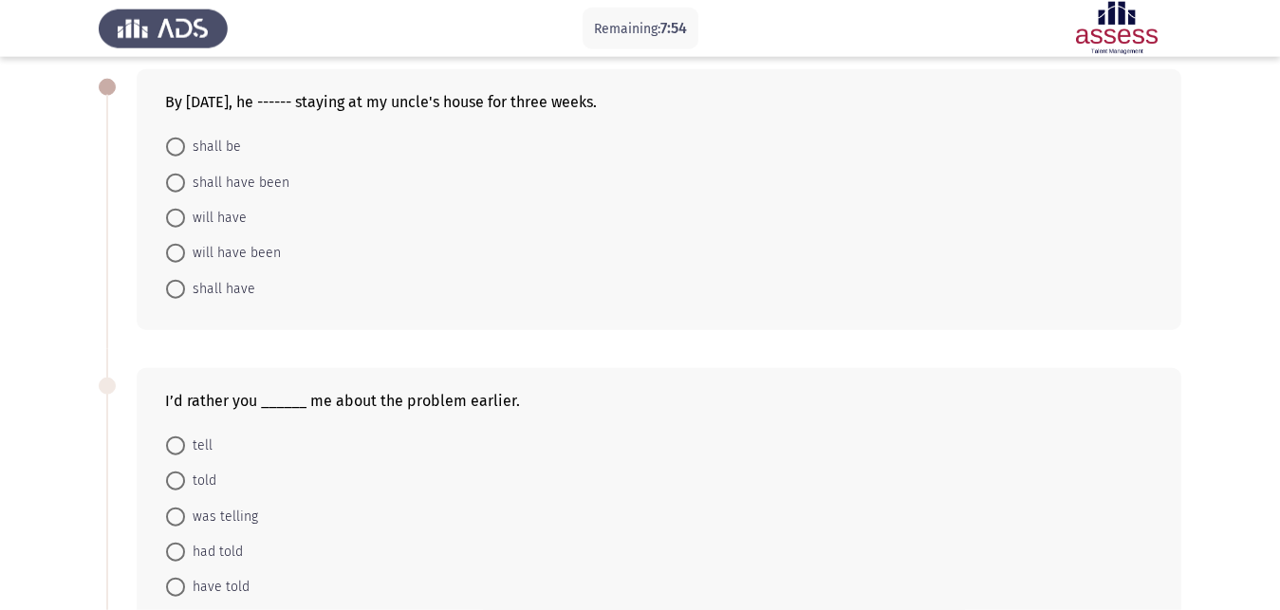
scroll to position [85, 0]
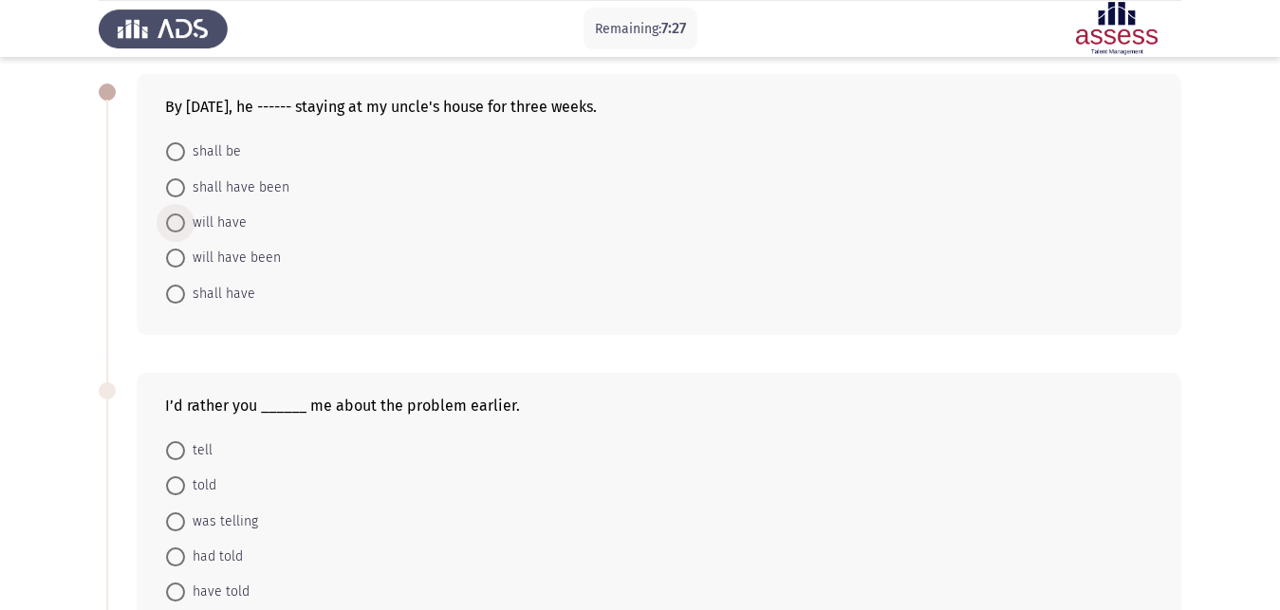
click at [171, 214] on span at bounding box center [175, 223] width 19 height 19
click at [171, 214] on input "will have" at bounding box center [175, 223] width 19 height 19
radio input "true"
click at [174, 248] on span at bounding box center [175, 257] width 19 height 19
click at [174, 248] on input "will have been" at bounding box center [175, 257] width 19 height 19
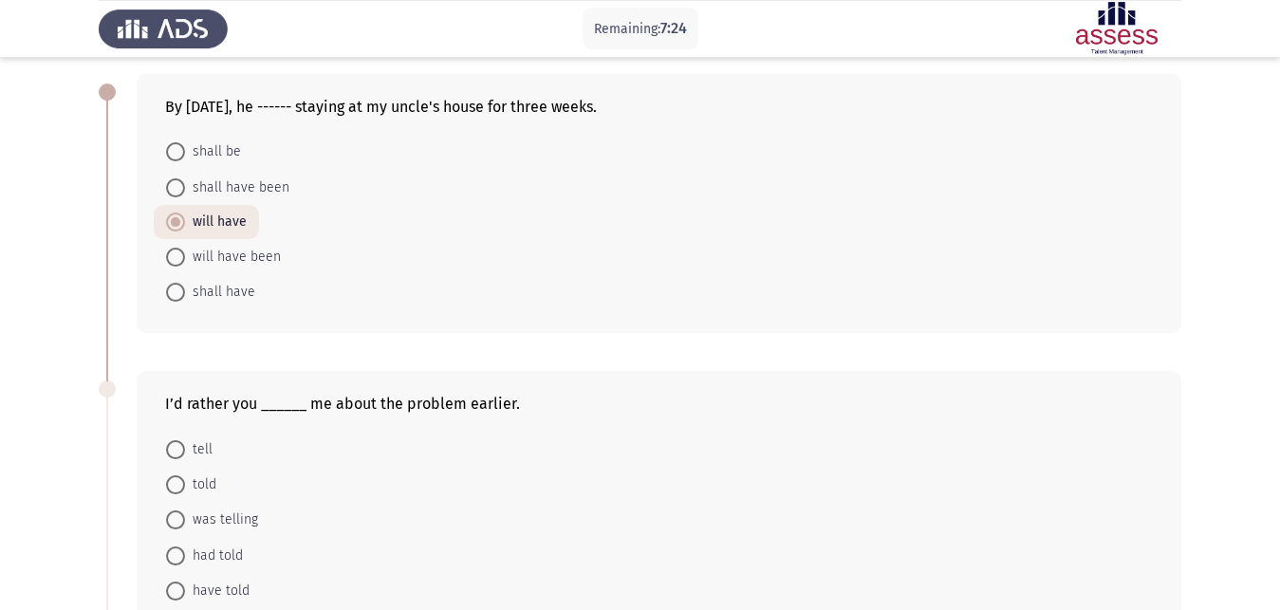
radio input "true"
click at [184, 214] on span at bounding box center [175, 223] width 19 height 19
click at [184, 214] on input "will have" at bounding box center [175, 223] width 19 height 19
radio input "true"
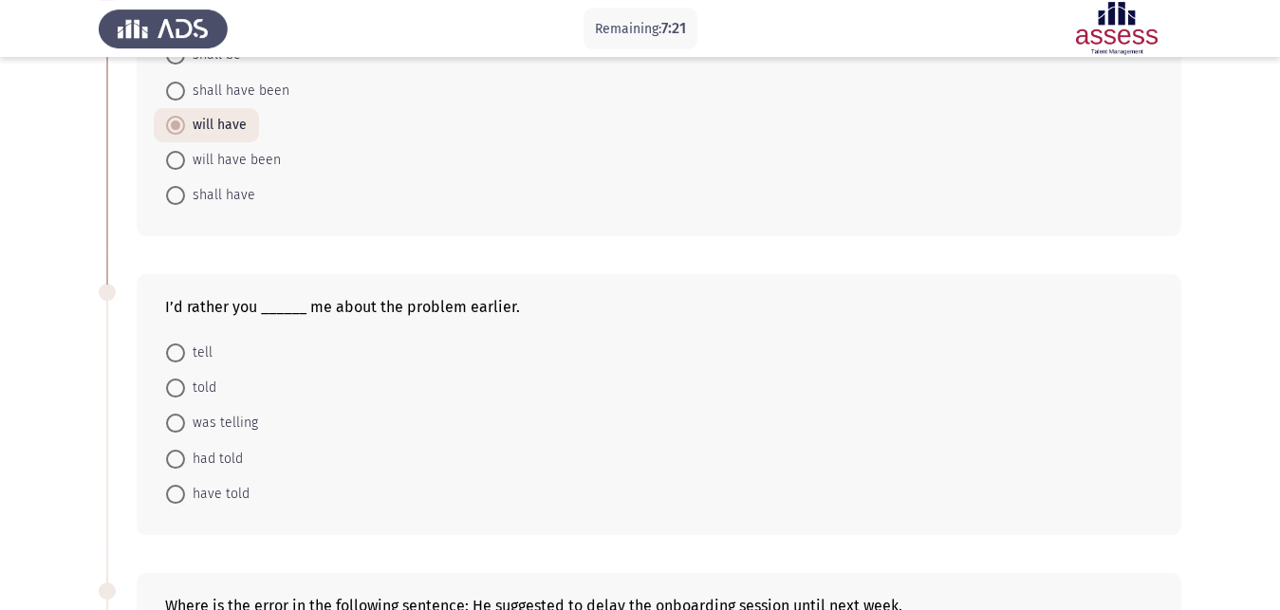
scroll to position [279, 0]
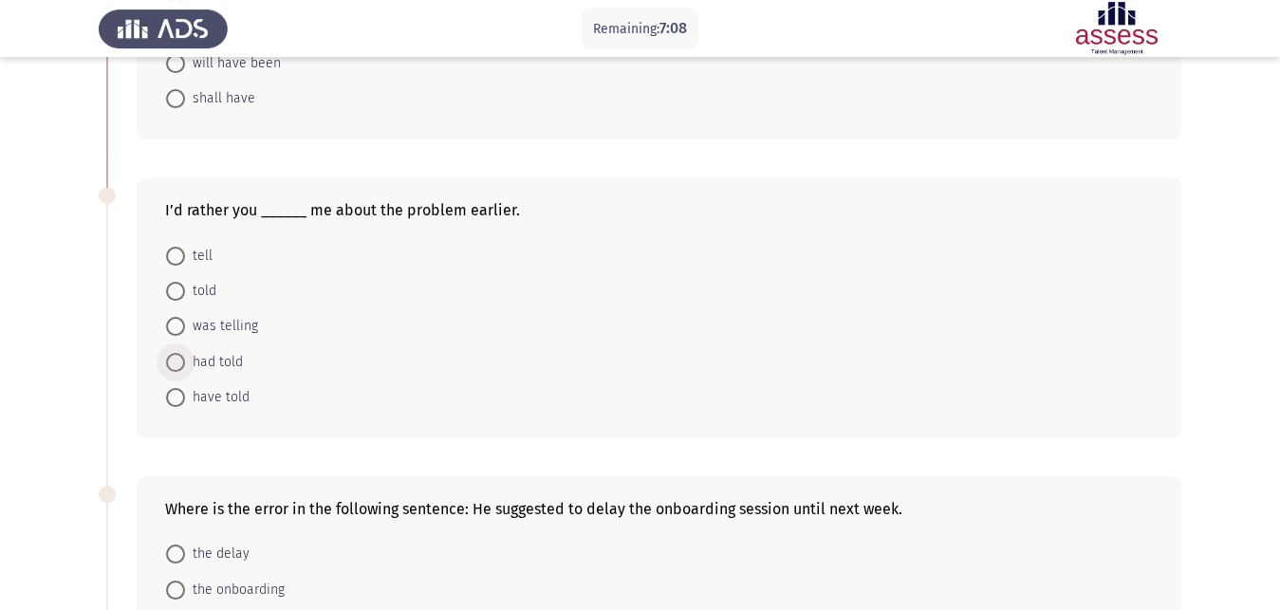
click at [177, 353] on span at bounding box center [175, 362] width 19 height 19
click at [177, 353] on input "had told" at bounding box center [175, 362] width 19 height 19
radio input "true"
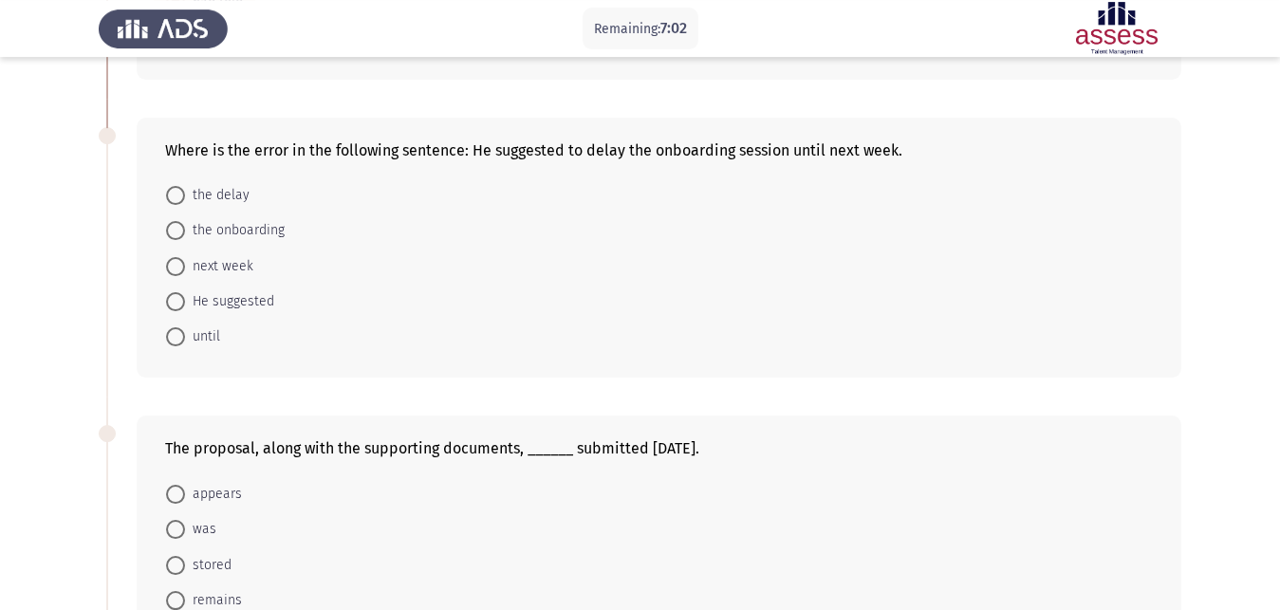
scroll to position [640, 0]
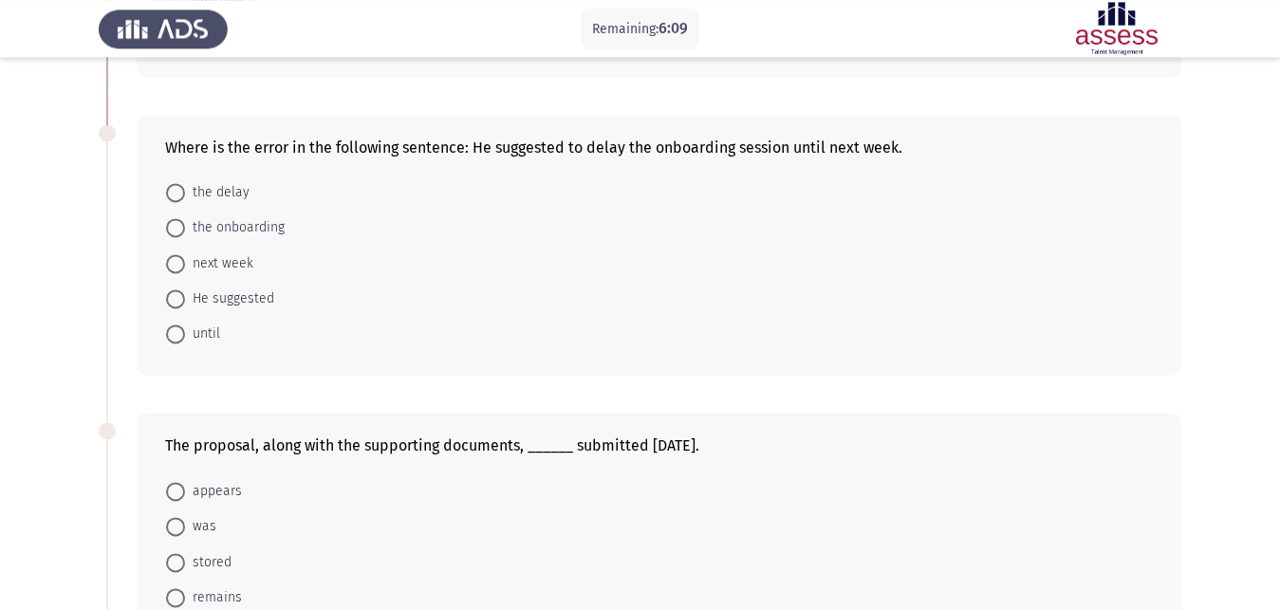
click at [180, 289] on span at bounding box center [175, 298] width 19 height 19
click at [180, 289] on input "He suggested" at bounding box center [175, 298] width 19 height 19
radio input "true"
click at [174, 516] on span at bounding box center [175, 525] width 19 height 19
click at [174, 516] on input "was" at bounding box center [175, 525] width 19 height 19
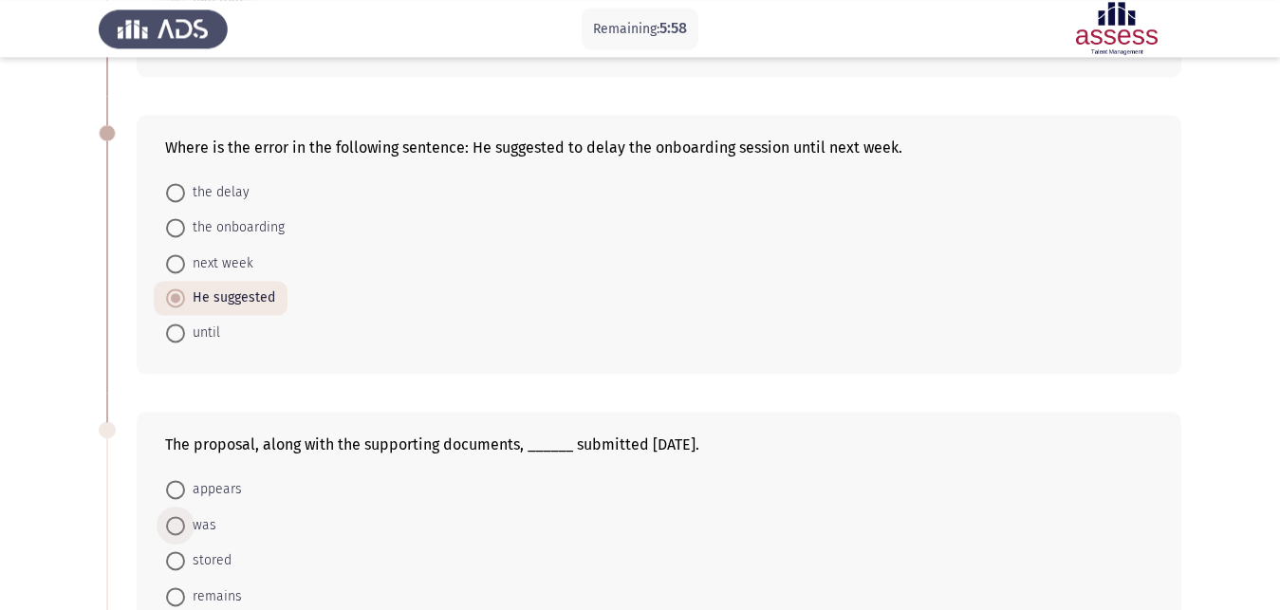
radio input "true"
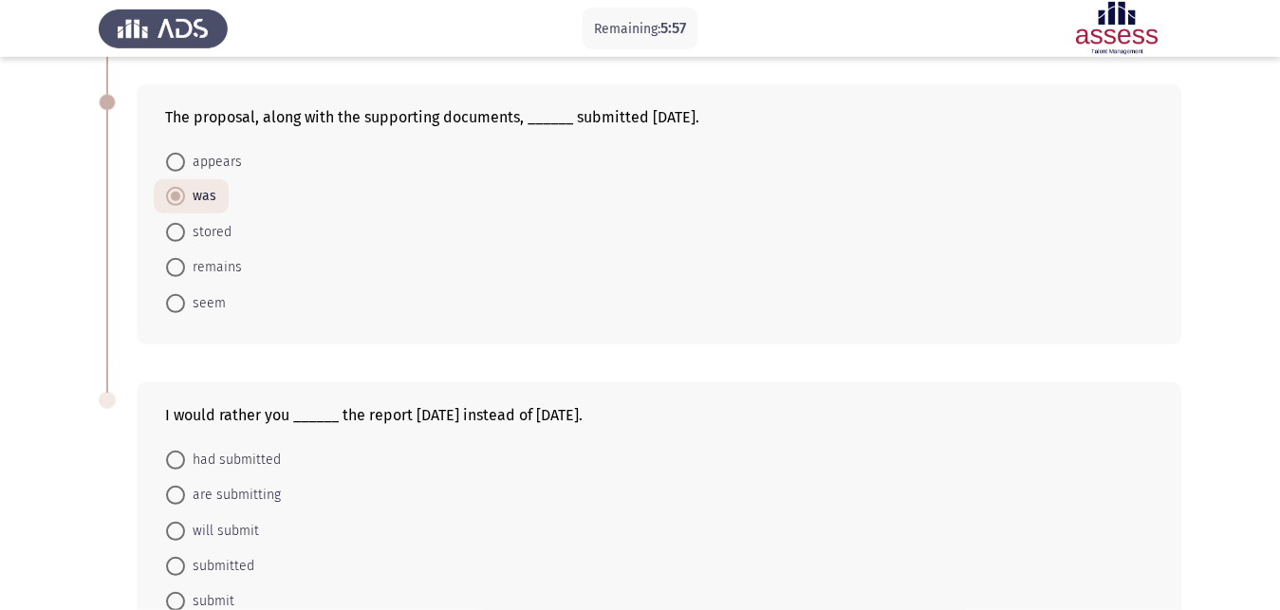
scroll to position [1005, 0]
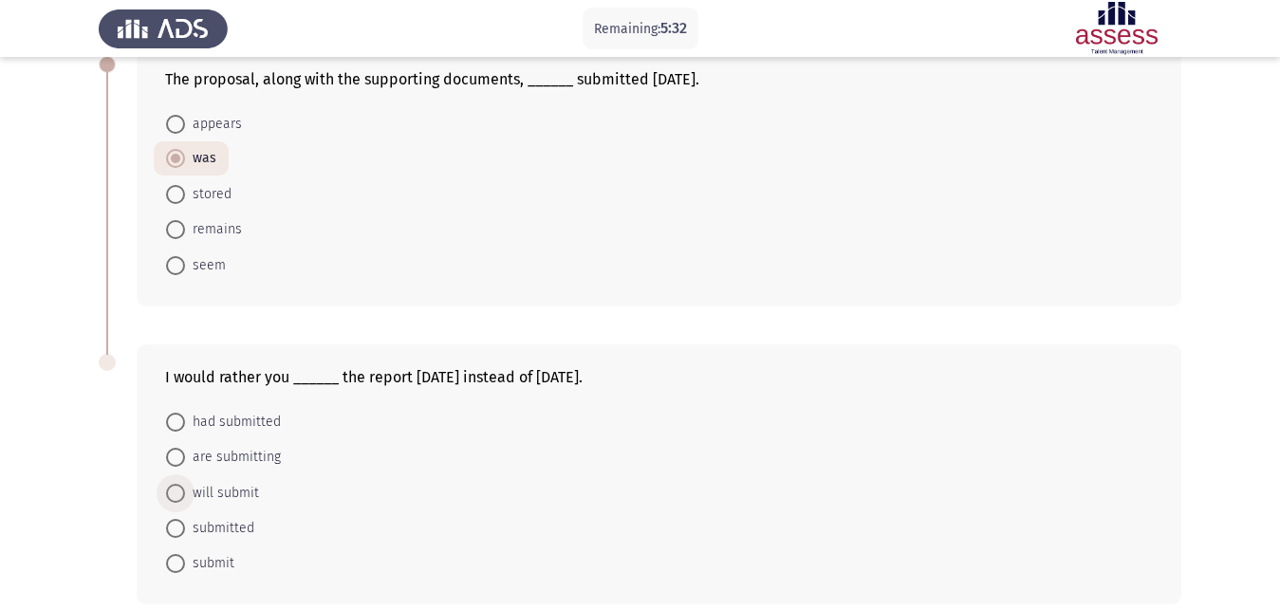
click at [175, 484] on span at bounding box center [175, 493] width 19 height 19
click at [175, 484] on input "will submit" at bounding box center [175, 493] width 19 height 19
radio input "true"
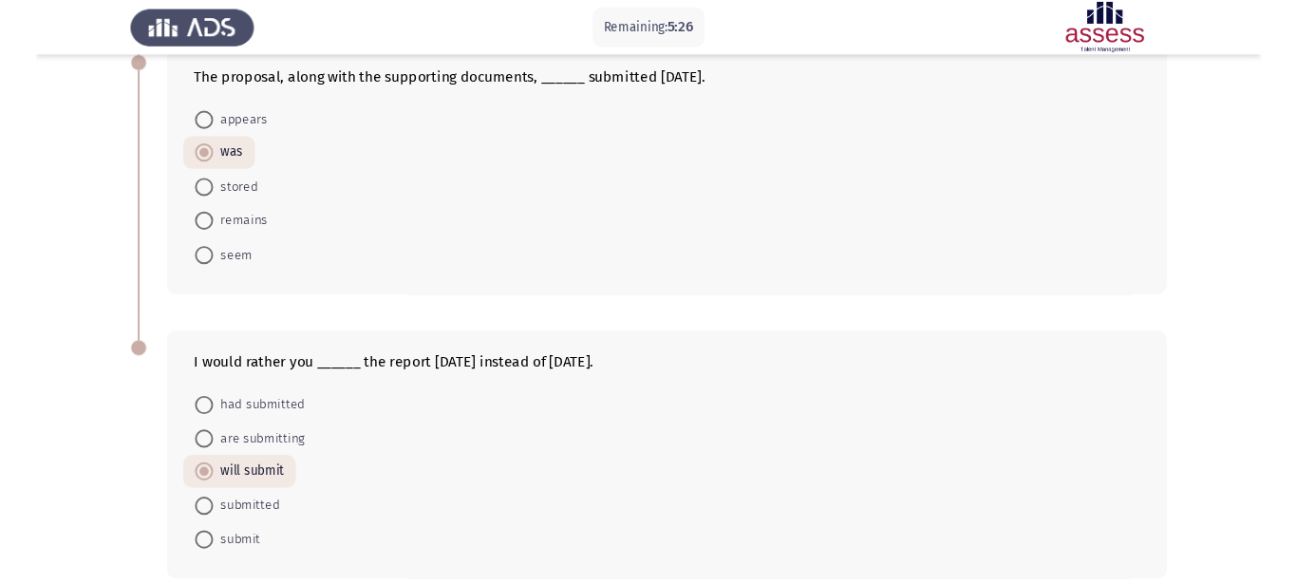
scroll to position [0, 0]
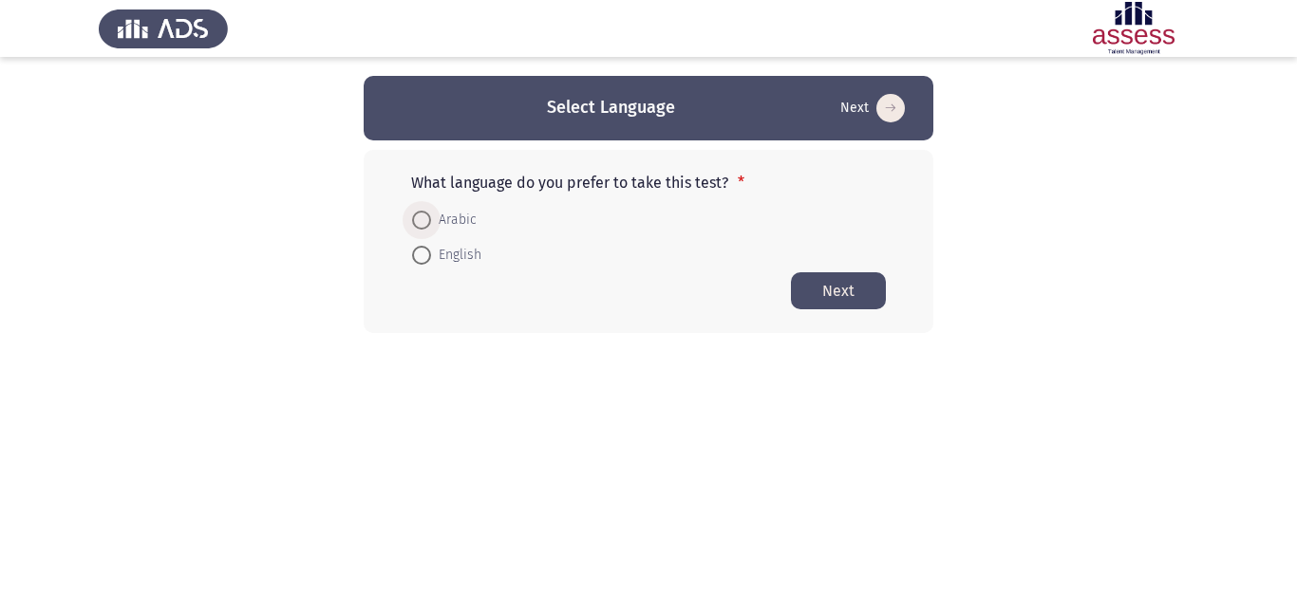
click at [420, 216] on span at bounding box center [421, 220] width 19 height 19
click at [420, 216] on input "Arabic" at bounding box center [421, 220] width 19 height 19
radio input "true"
click at [830, 296] on button "Next" at bounding box center [838, 289] width 95 height 37
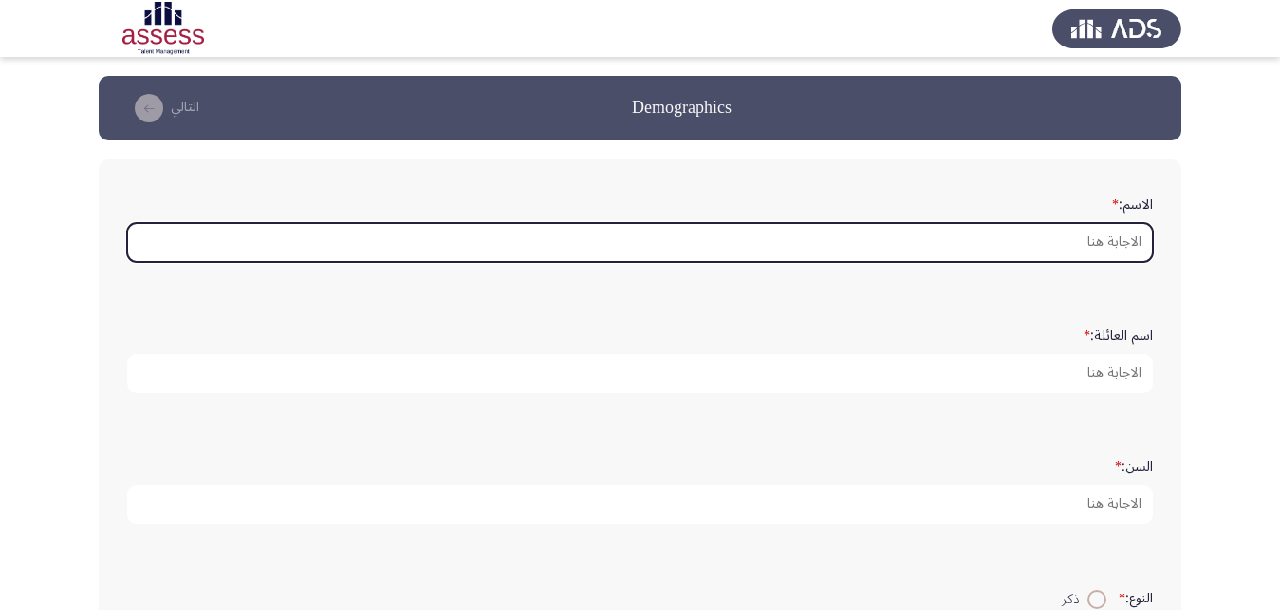
click at [979, 261] on input "الاسم: *" at bounding box center [640, 242] width 1026 height 39
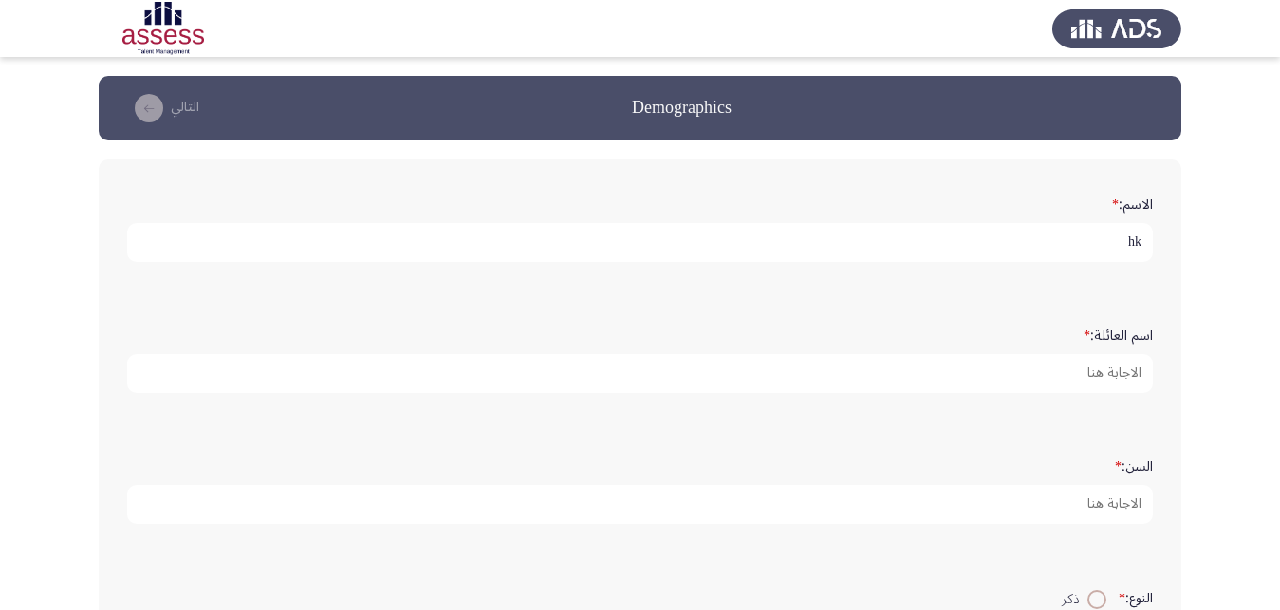
type input "h"
type input "اندرو"
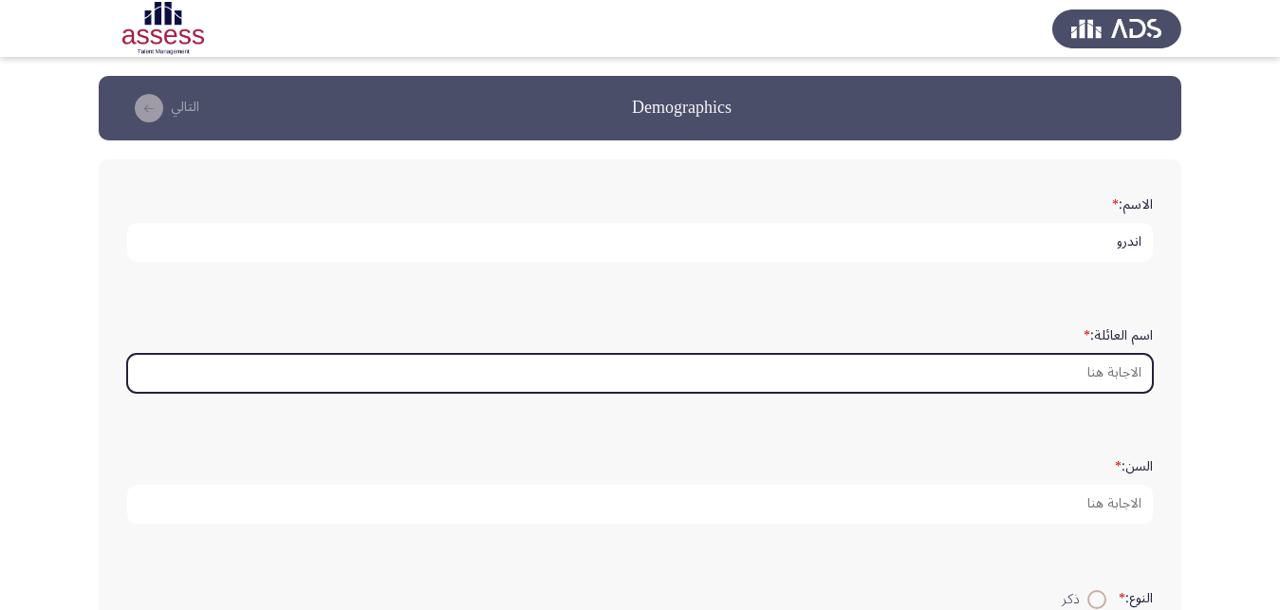
click at [1025, 393] on input "اسم العائلة: *" at bounding box center [640, 373] width 1026 height 39
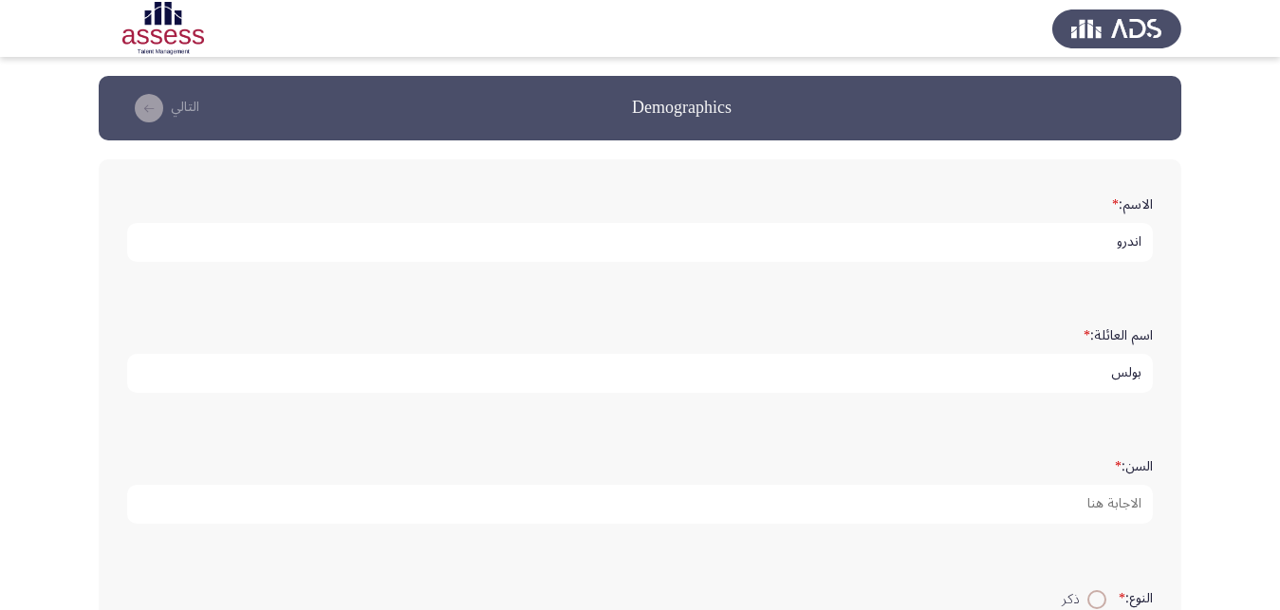
scroll to position [97, 0]
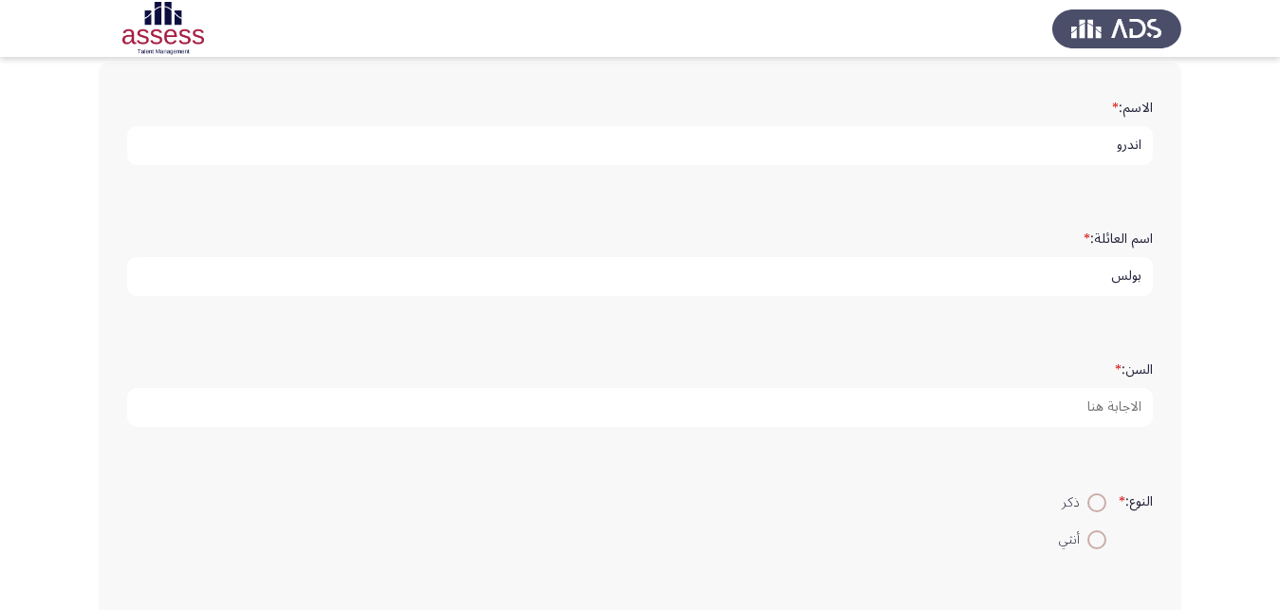
type input "بولس"
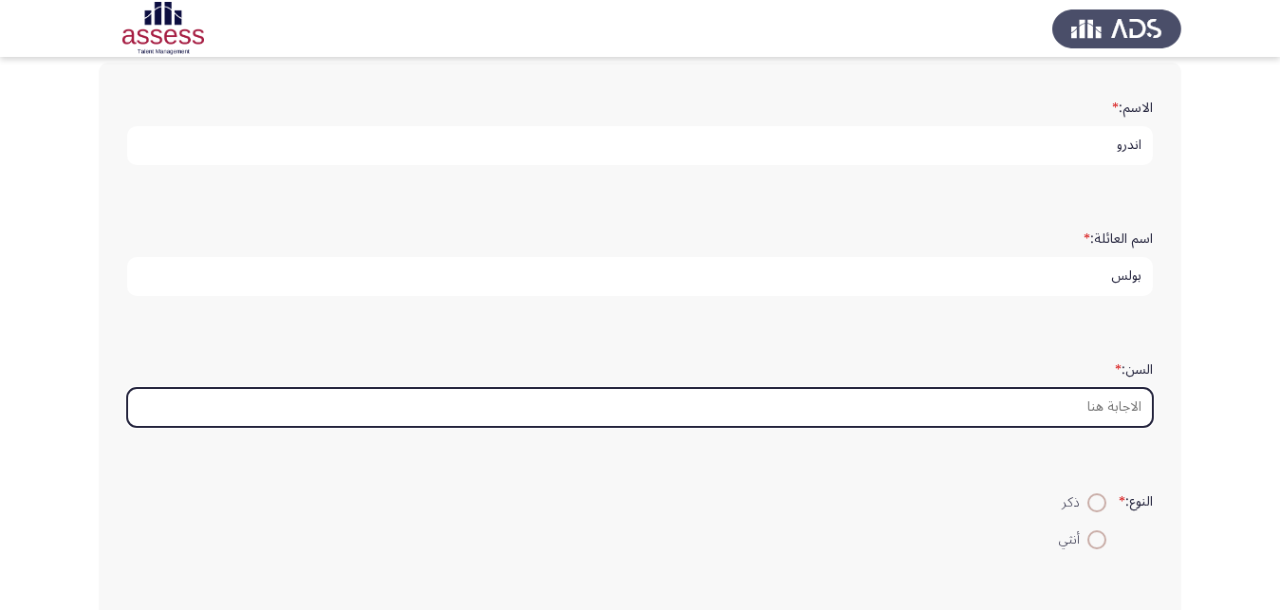
click at [1011, 427] on input "السن: *" at bounding box center [640, 407] width 1026 height 39
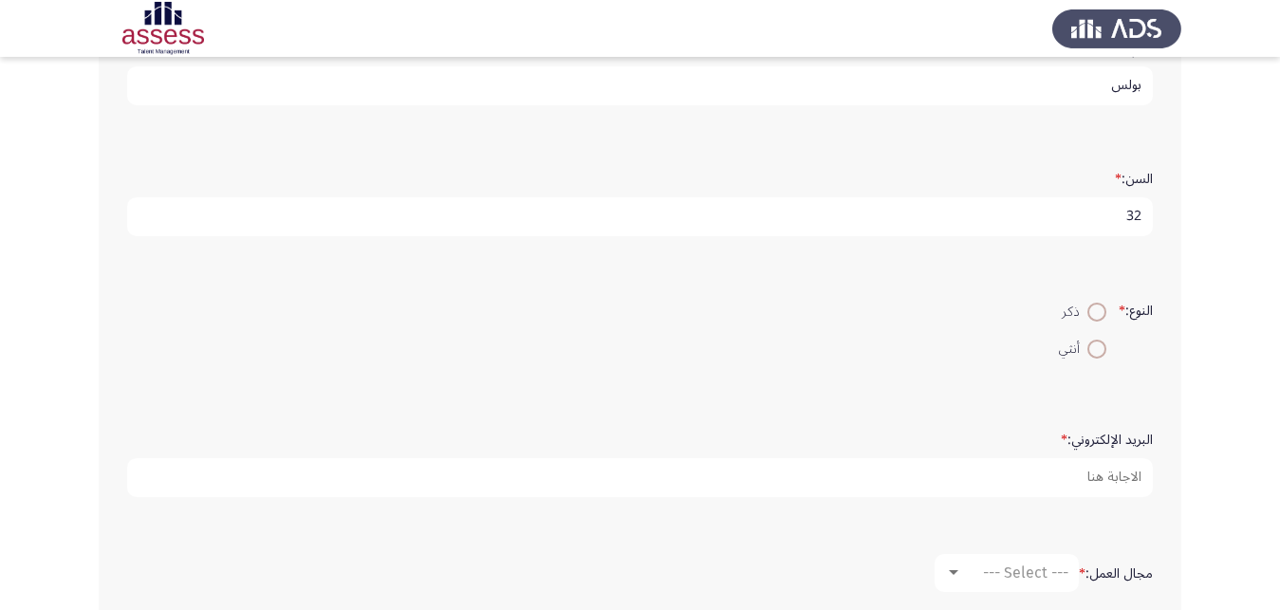
scroll to position [290, 0]
type input "32"
click at [1091, 319] on span at bounding box center [1097, 309] width 19 height 19
click at [1091, 319] on input "ذكر" at bounding box center [1097, 309] width 19 height 19
radio input "true"
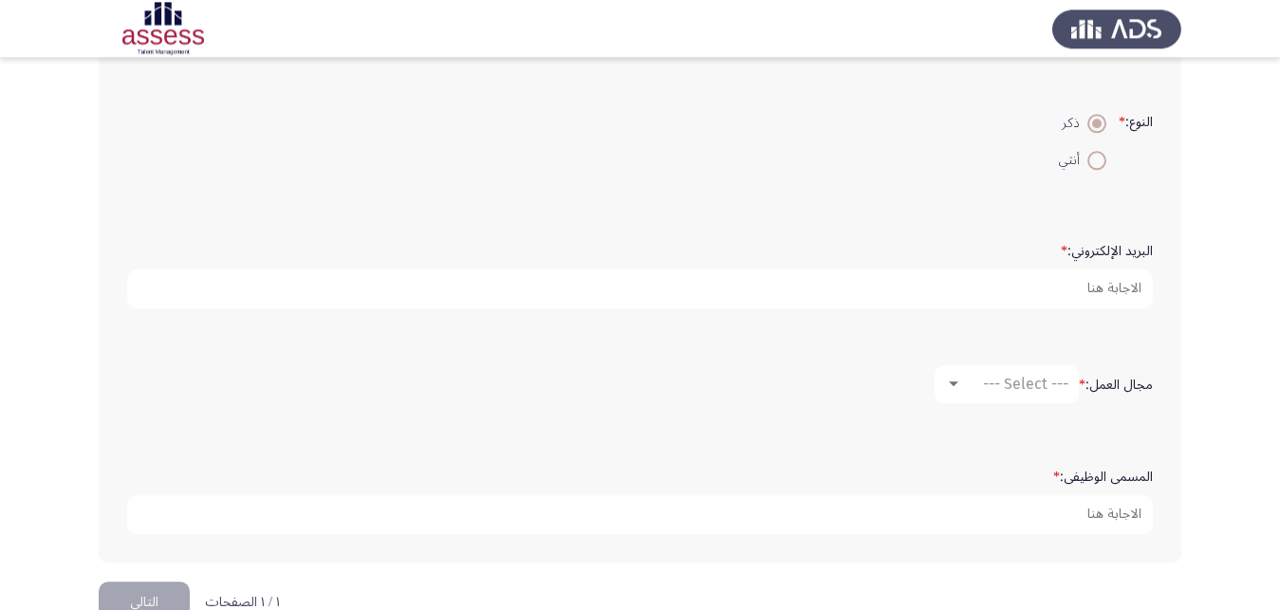
scroll to position [484, 0]
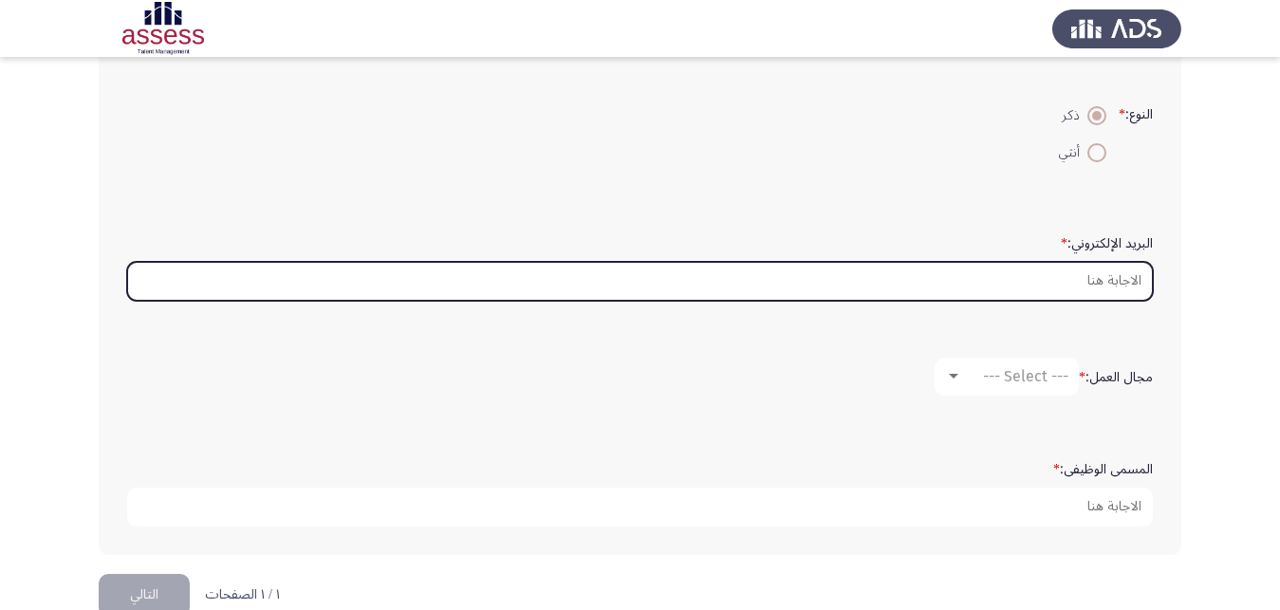
click at [954, 301] on input "البريد الإلكتروني: *" at bounding box center [640, 281] width 1026 height 39
type input "ش"
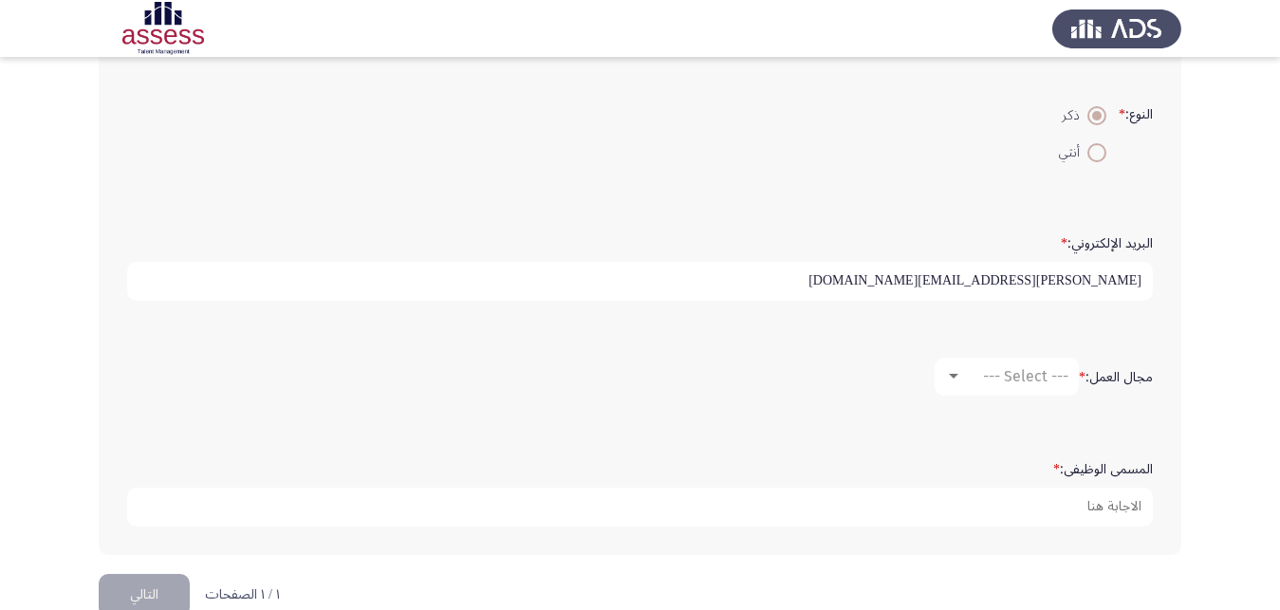
type input "[PERSON_NAME][EMAIL_ADDRESS][DOMAIN_NAME]"
click at [960, 384] on div at bounding box center [953, 376] width 17 height 15
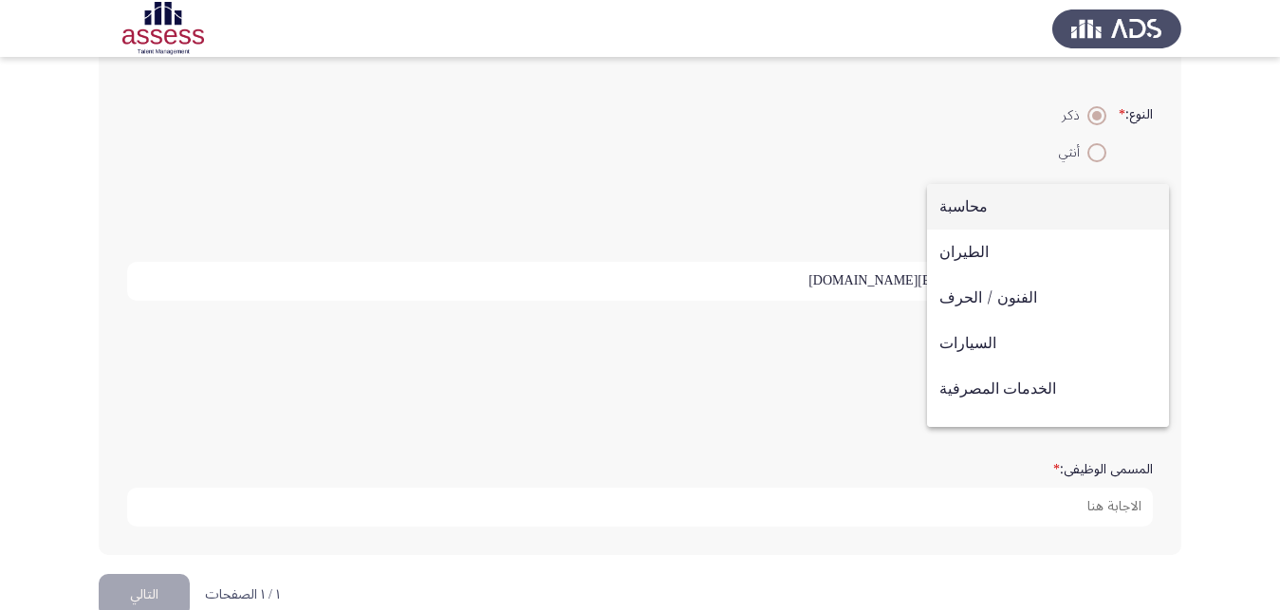
click at [978, 213] on span "محاسبة" at bounding box center [1048, 207] width 217 height 46
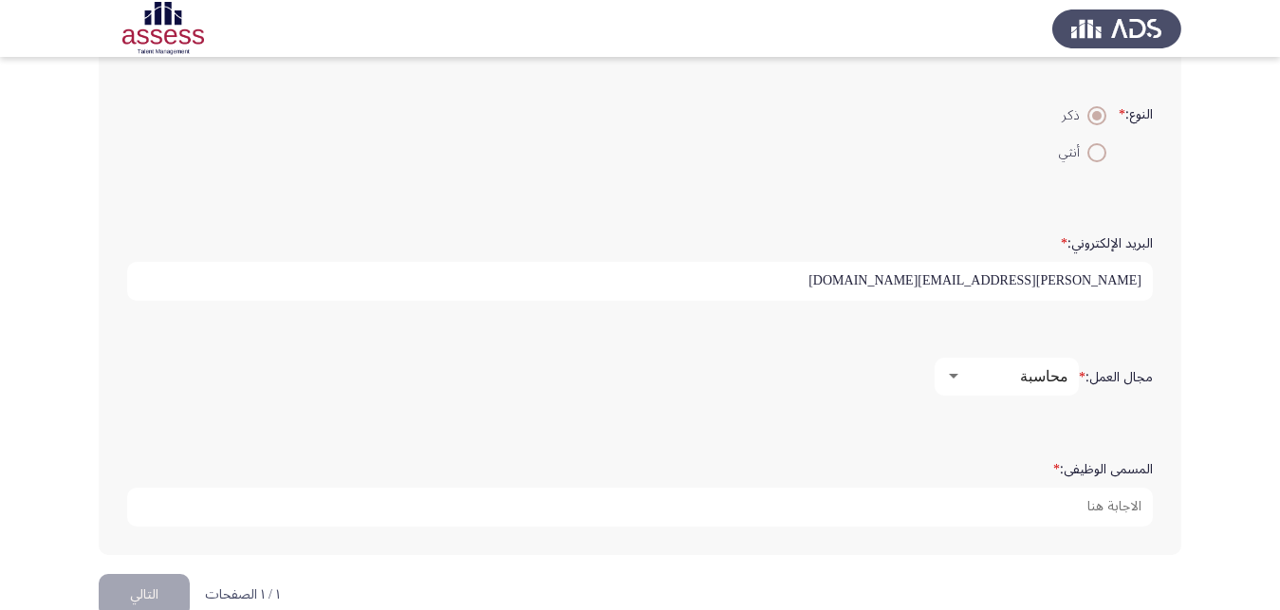
scroll to position [576, 0]
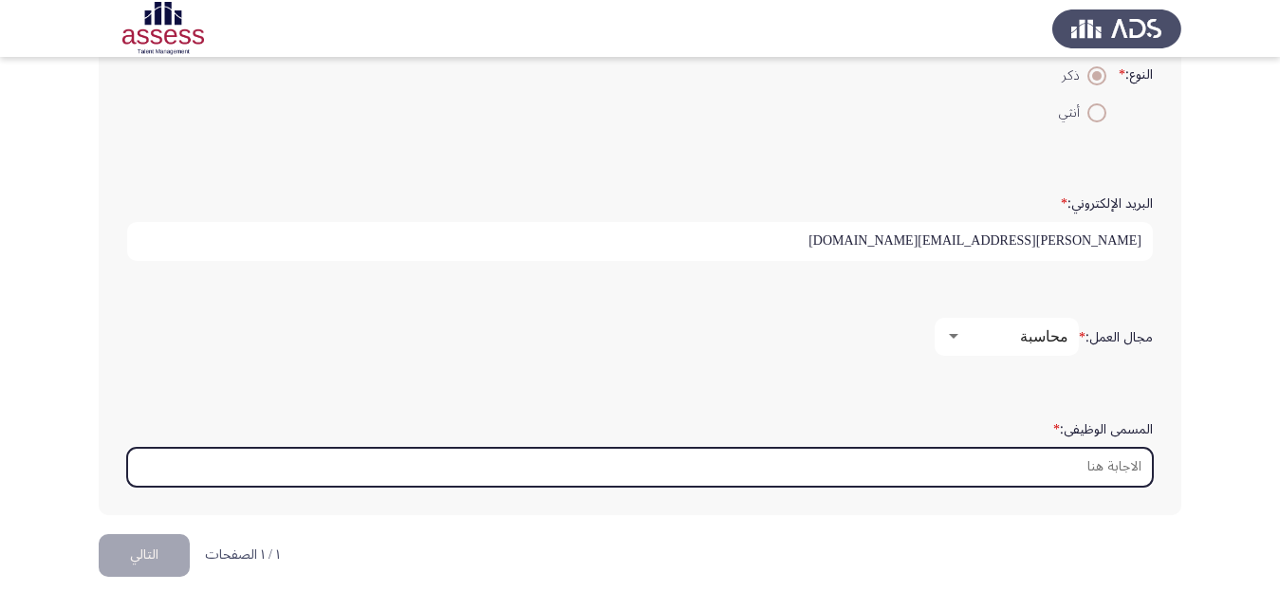
click at [1045, 464] on input "المسمى الوظيفى: *" at bounding box center [640, 467] width 1026 height 39
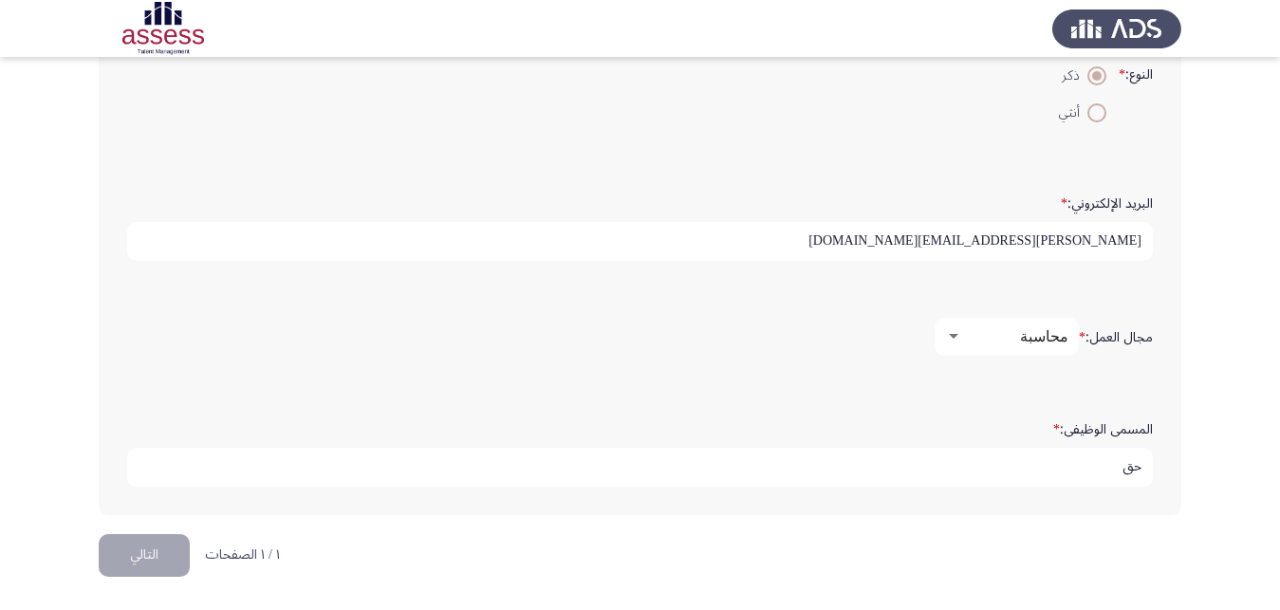
type input "ح"
type input "professional"
click at [152, 564] on button "التالي" at bounding box center [144, 555] width 91 height 43
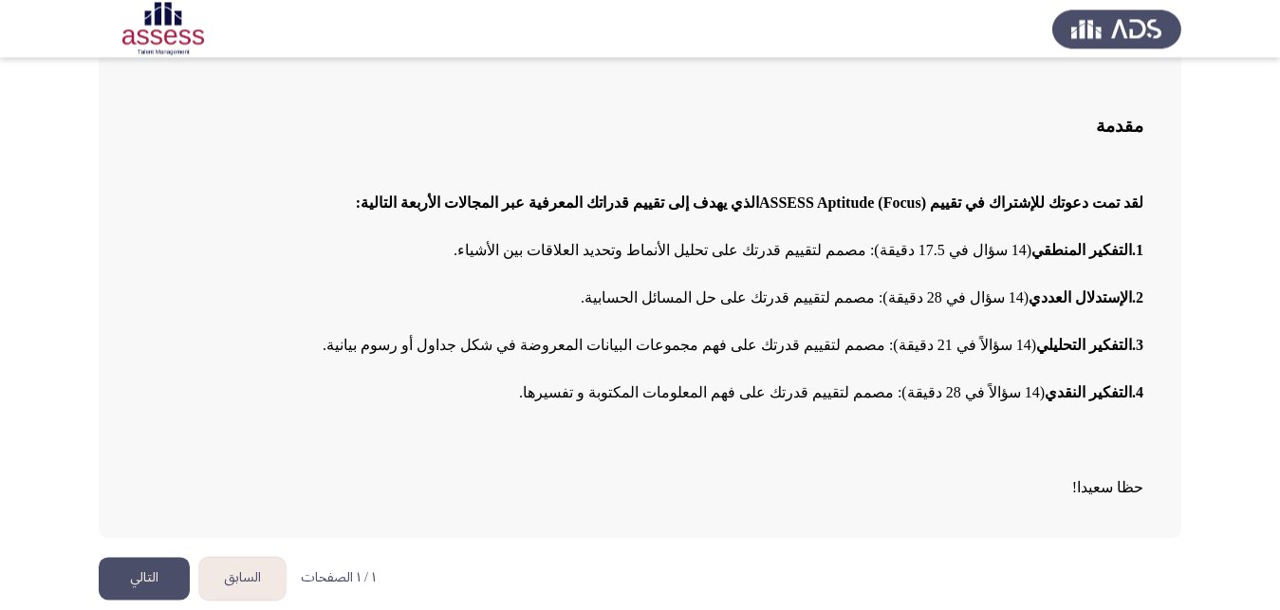
scroll to position [117, 0]
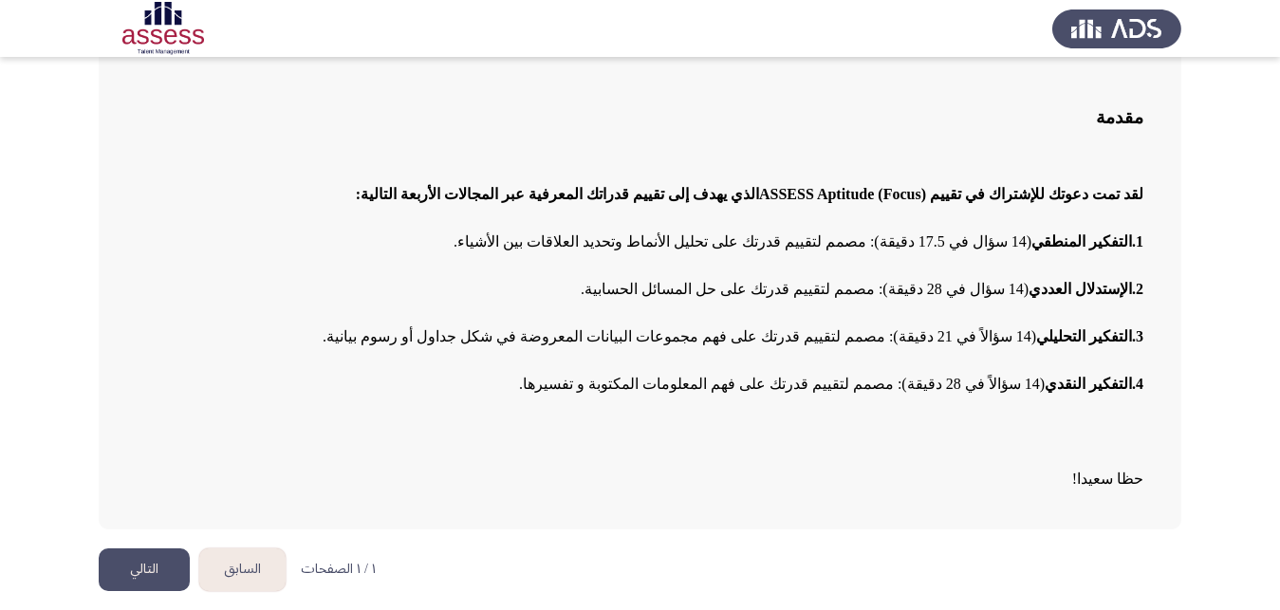
click at [134, 571] on button "التالي" at bounding box center [144, 570] width 91 height 43
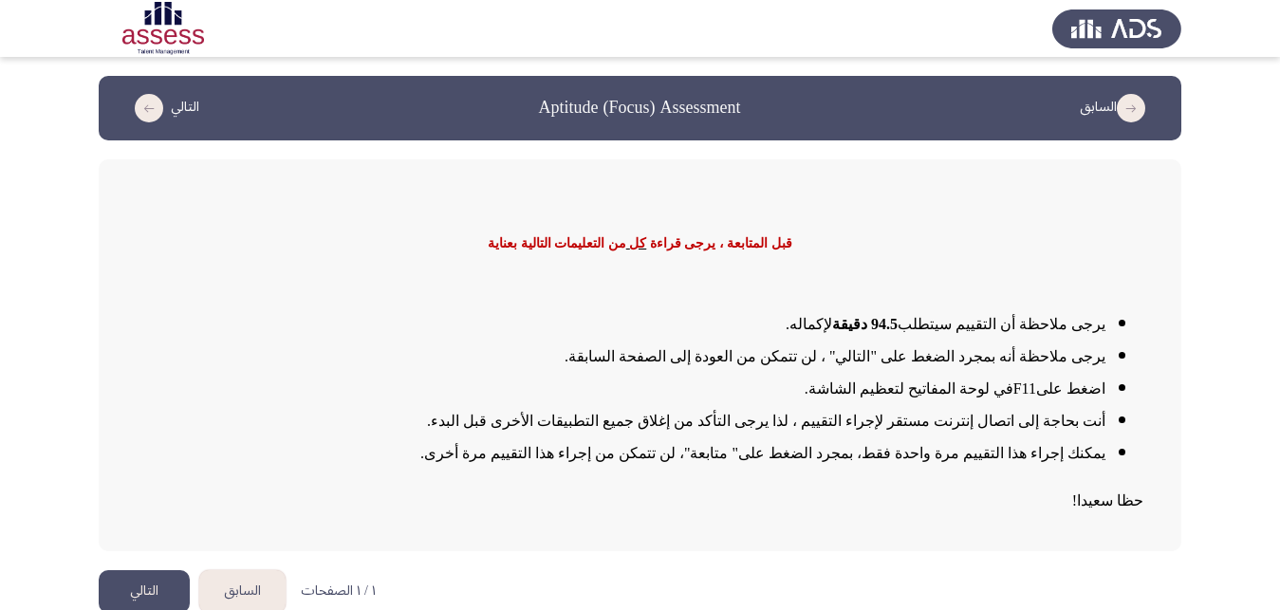
scroll to position [22, 0]
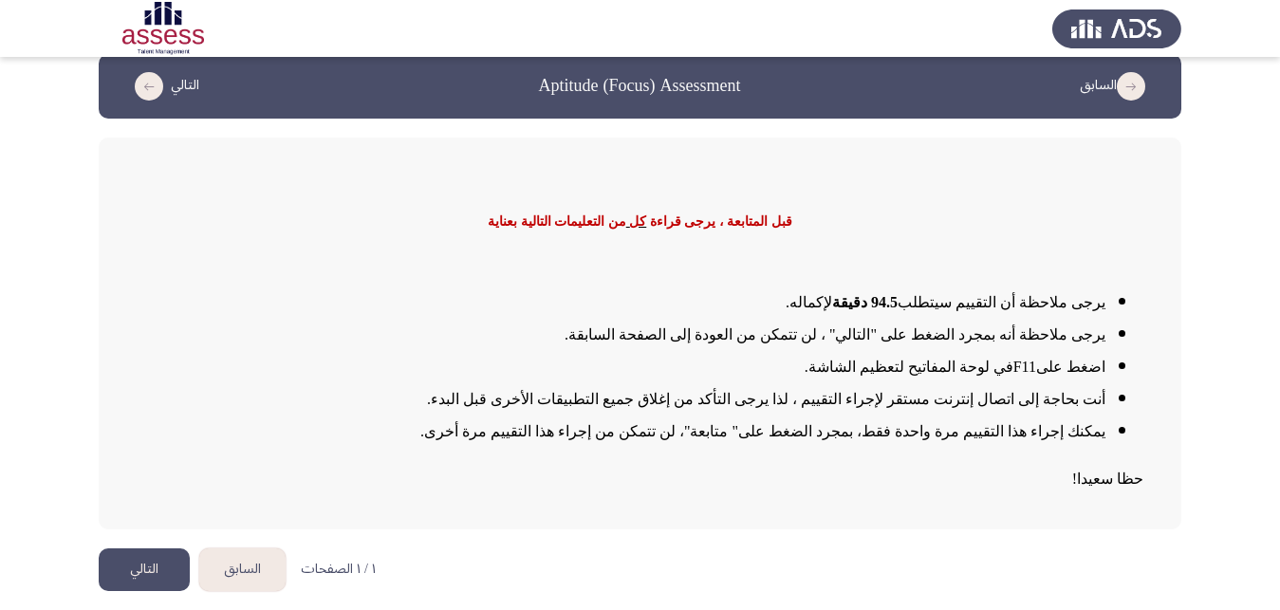
click at [154, 569] on button "التالي" at bounding box center [144, 570] width 91 height 43
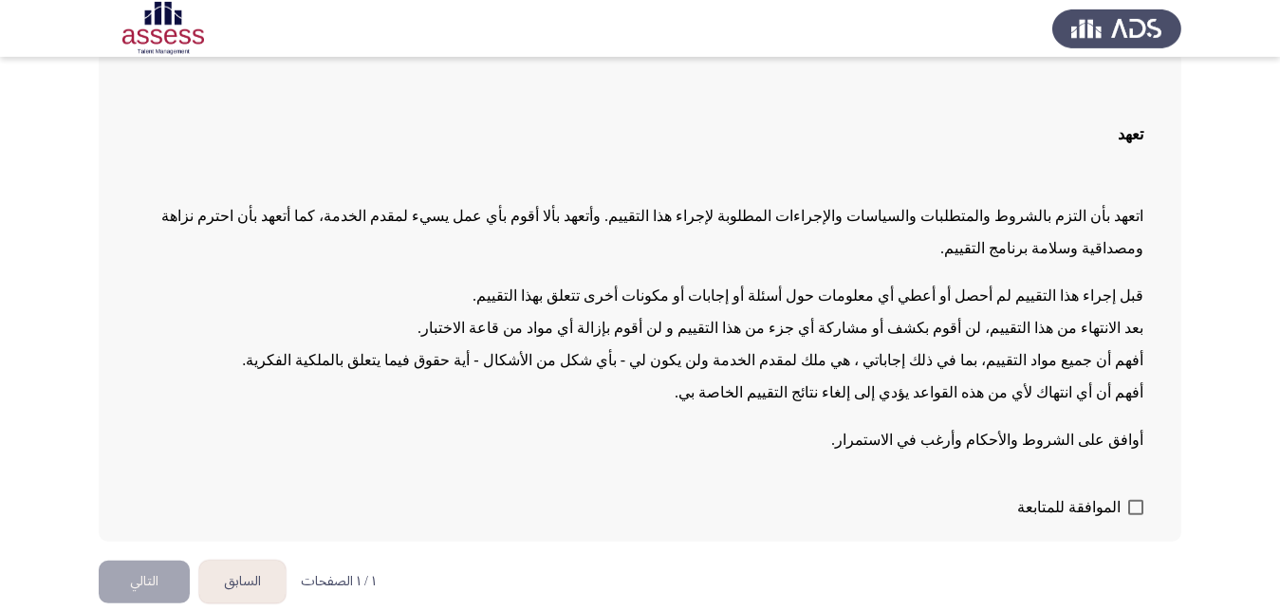
scroll to position [121, 0]
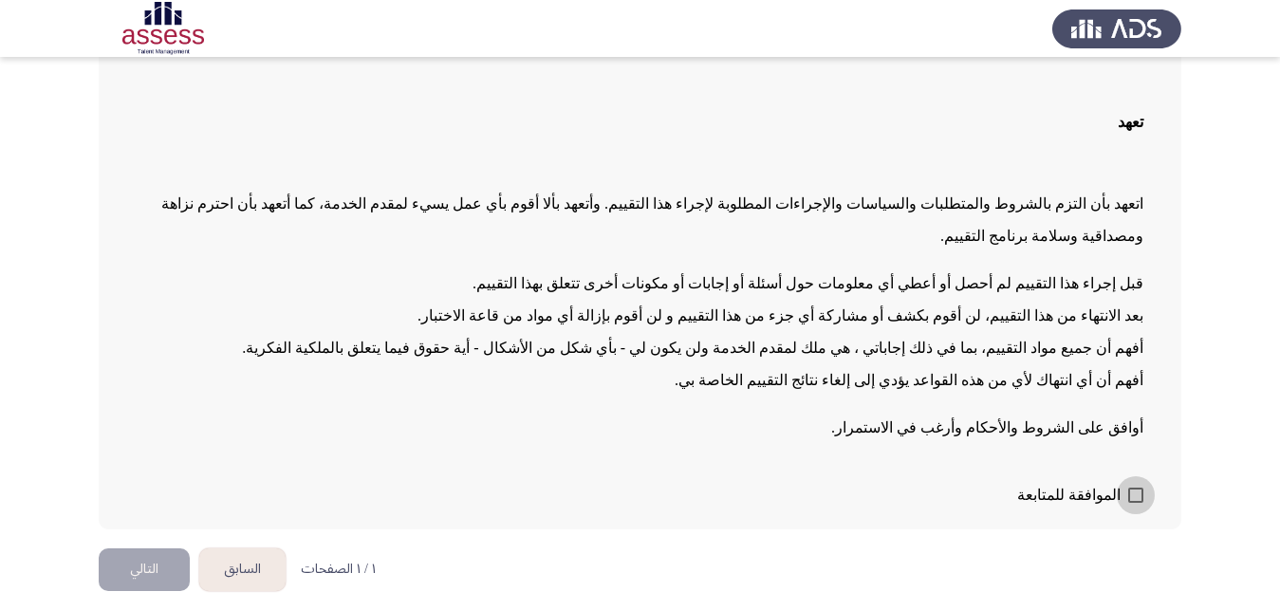
click at [1135, 486] on label "الموافقة للمتابعة" at bounding box center [1080, 495] width 126 height 23
click at [1135, 503] on input "الموافقة للمتابعة" at bounding box center [1135, 503] width 1 height 1
checkbox input "true"
click at [152, 569] on button "التالي" at bounding box center [144, 570] width 91 height 43
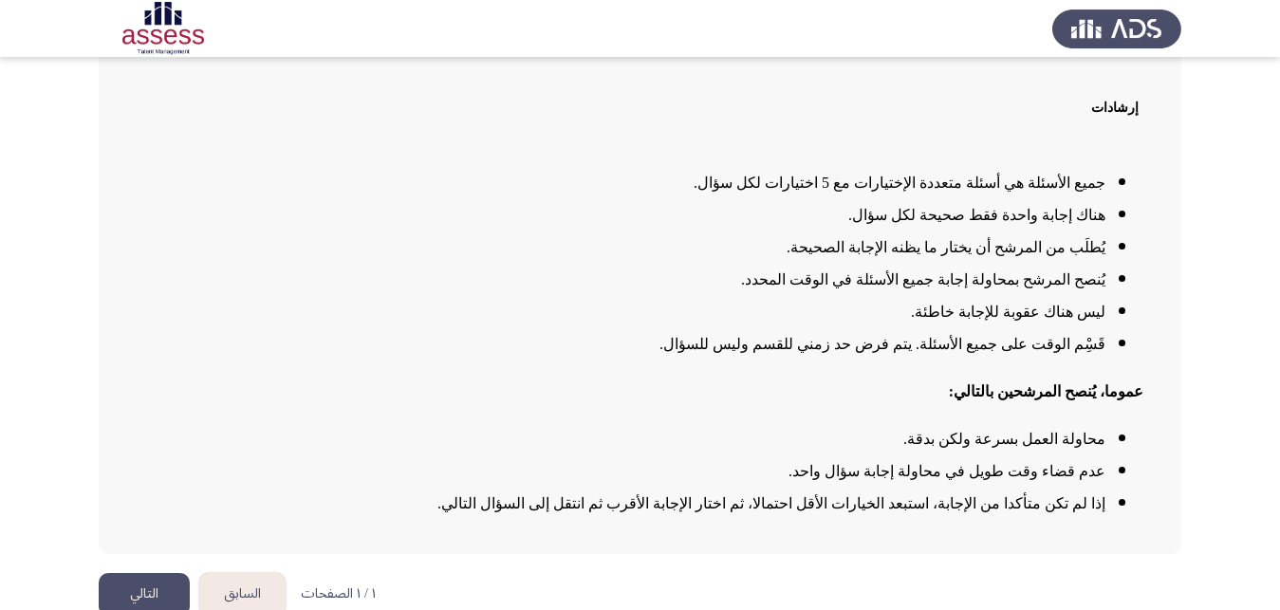
scroll to position [153, 0]
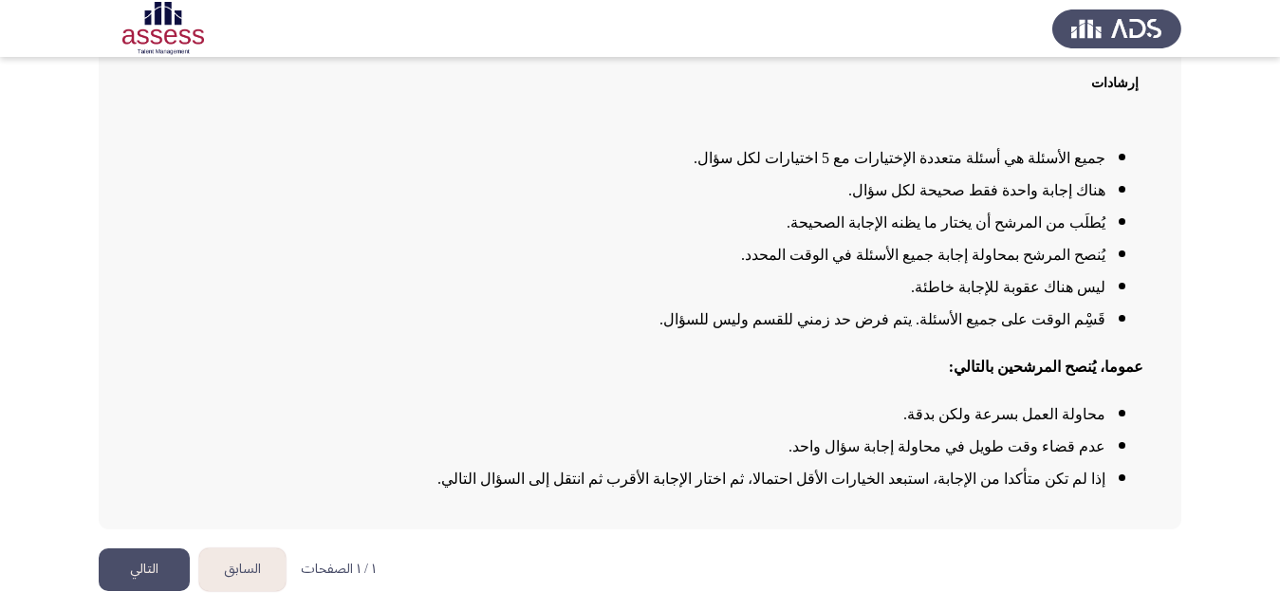
click at [153, 561] on button "التالي" at bounding box center [144, 570] width 91 height 43
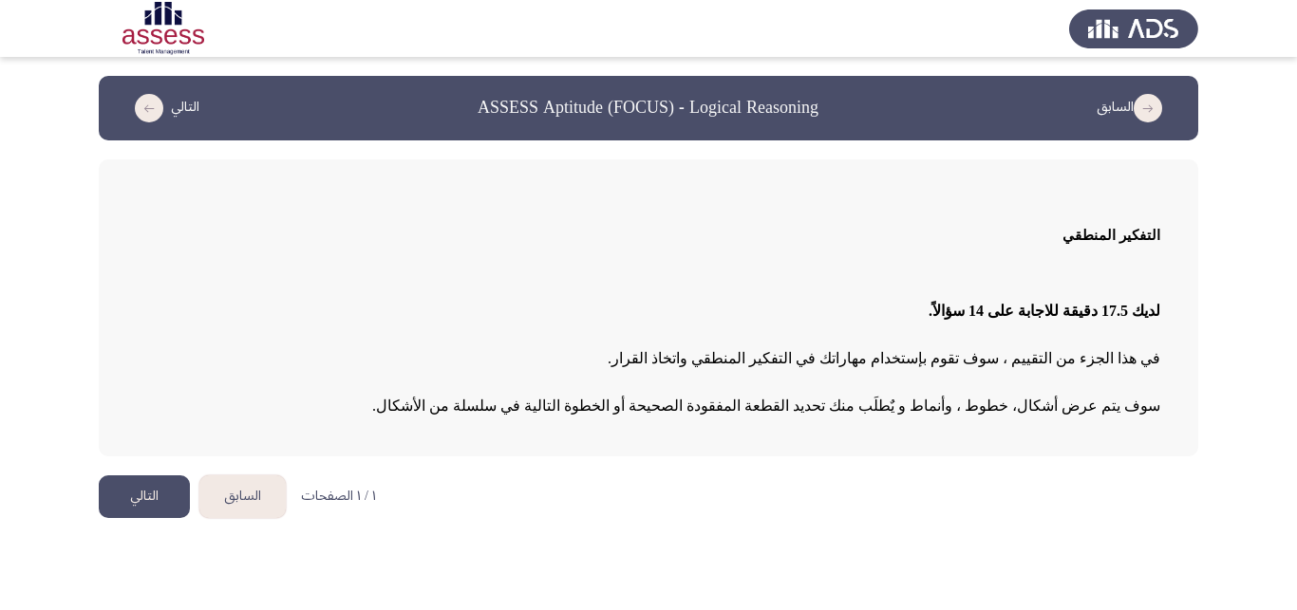
click at [135, 488] on button "التالي" at bounding box center [144, 497] width 91 height 43
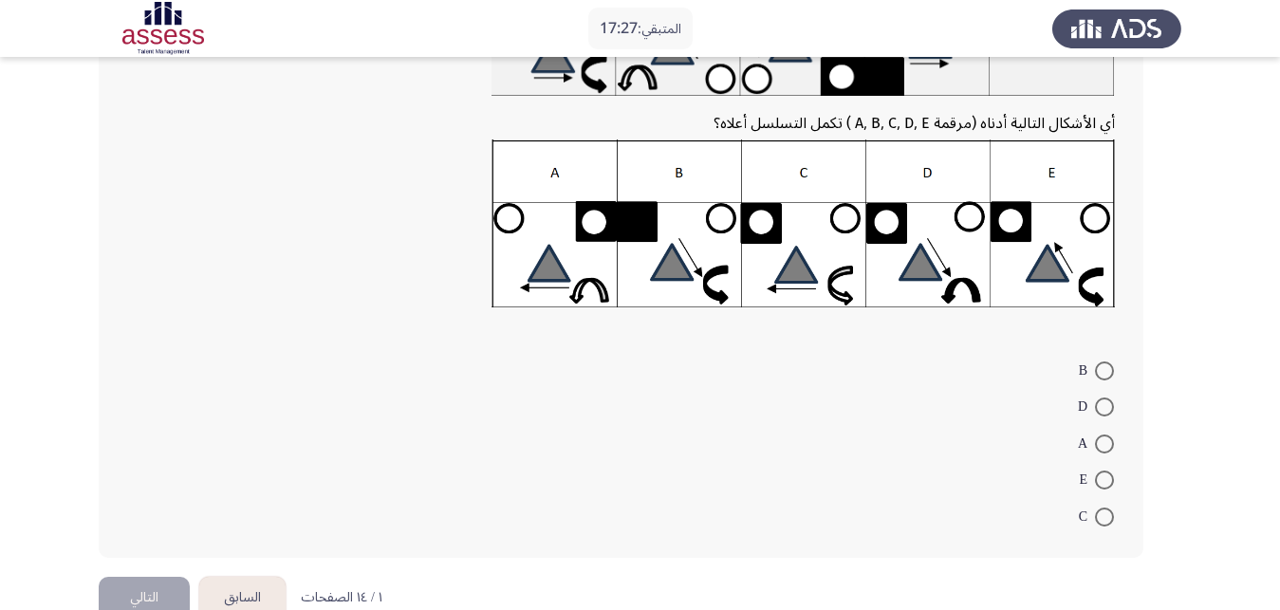
scroll to position [97, 0]
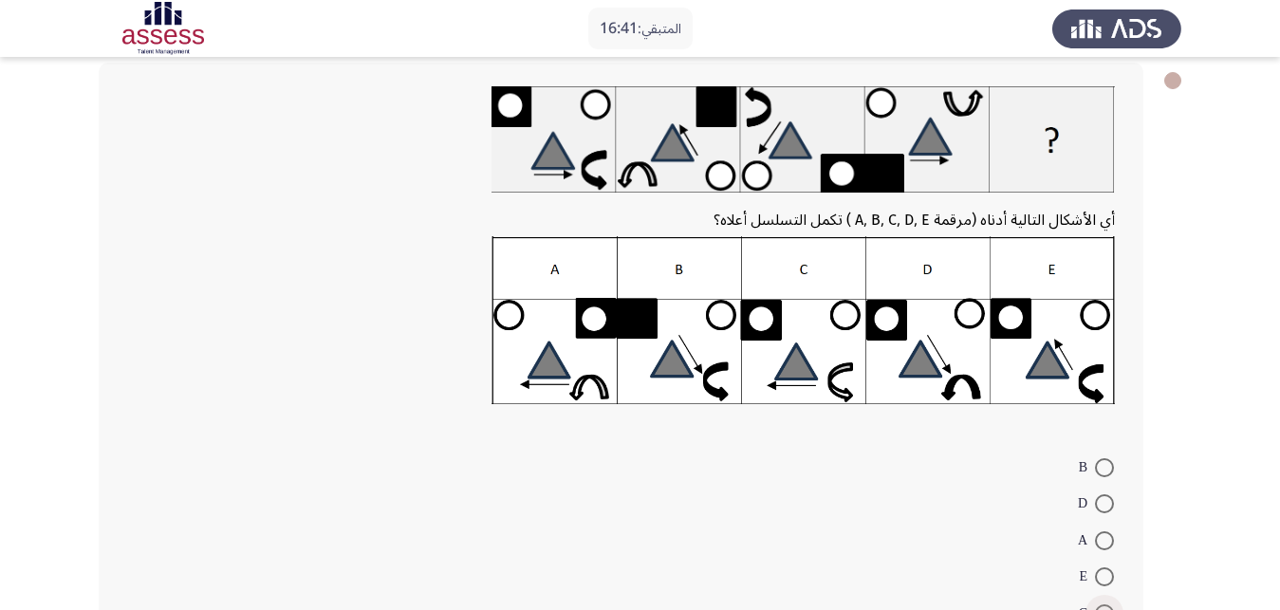
click at [1107, 605] on span at bounding box center [1104, 614] width 19 height 19
click at [1107, 605] on input "C" at bounding box center [1104, 614] width 19 height 19
radio input "true"
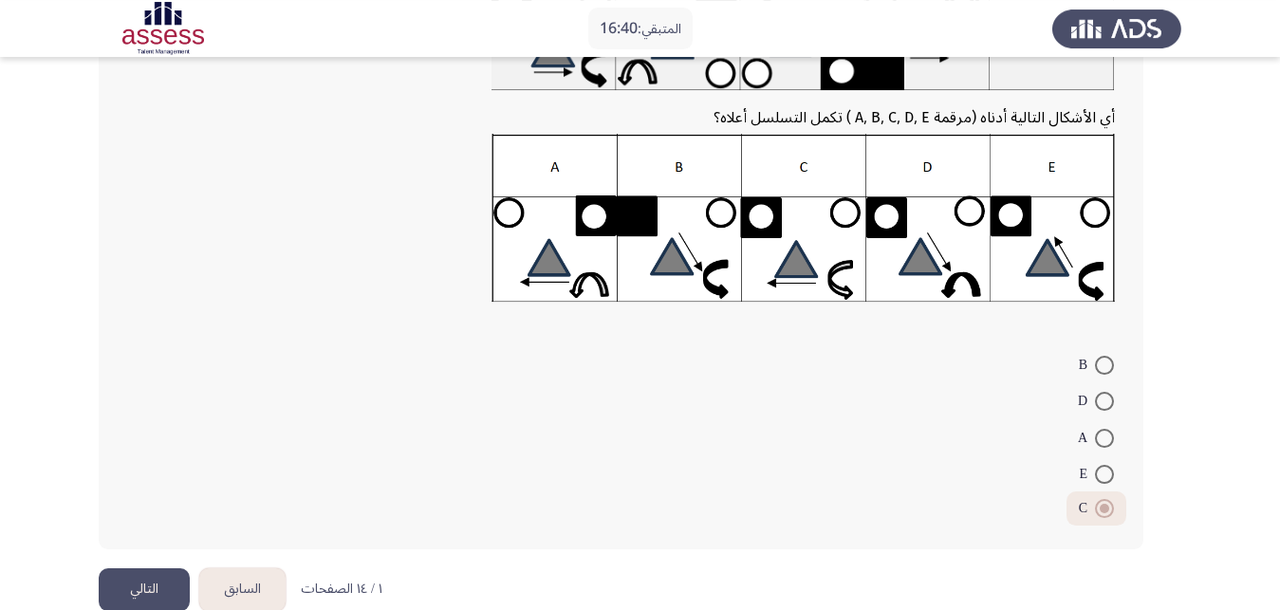
scroll to position [202, 0]
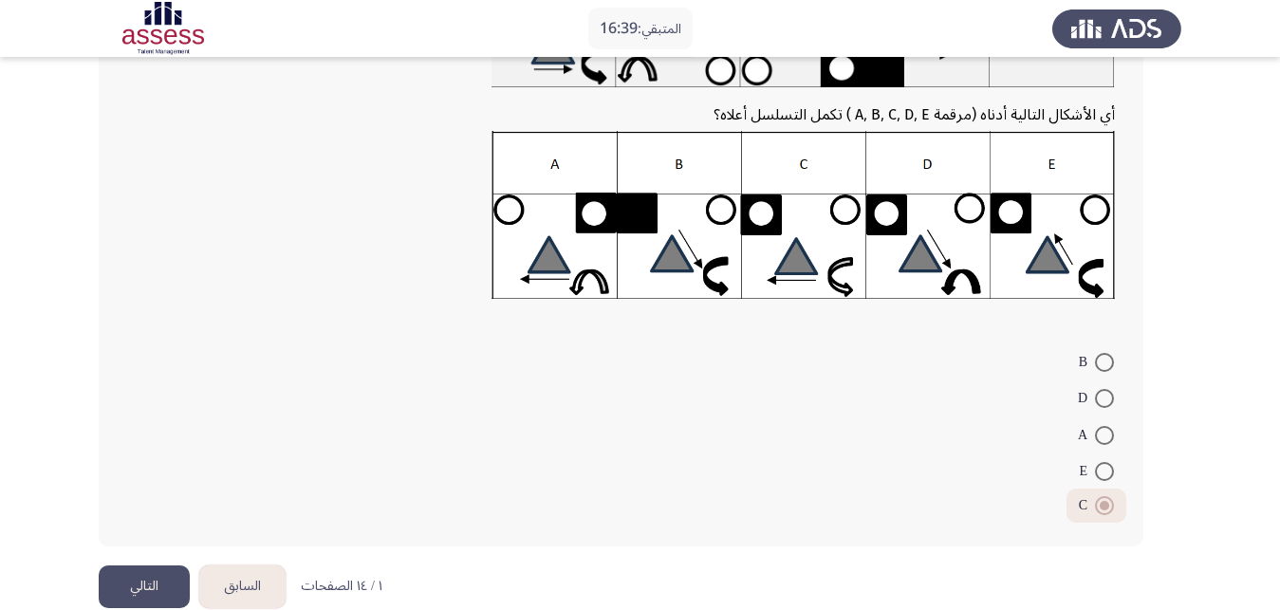
click at [160, 566] on button "التالي" at bounding box center [144, 587] width 91 height 43
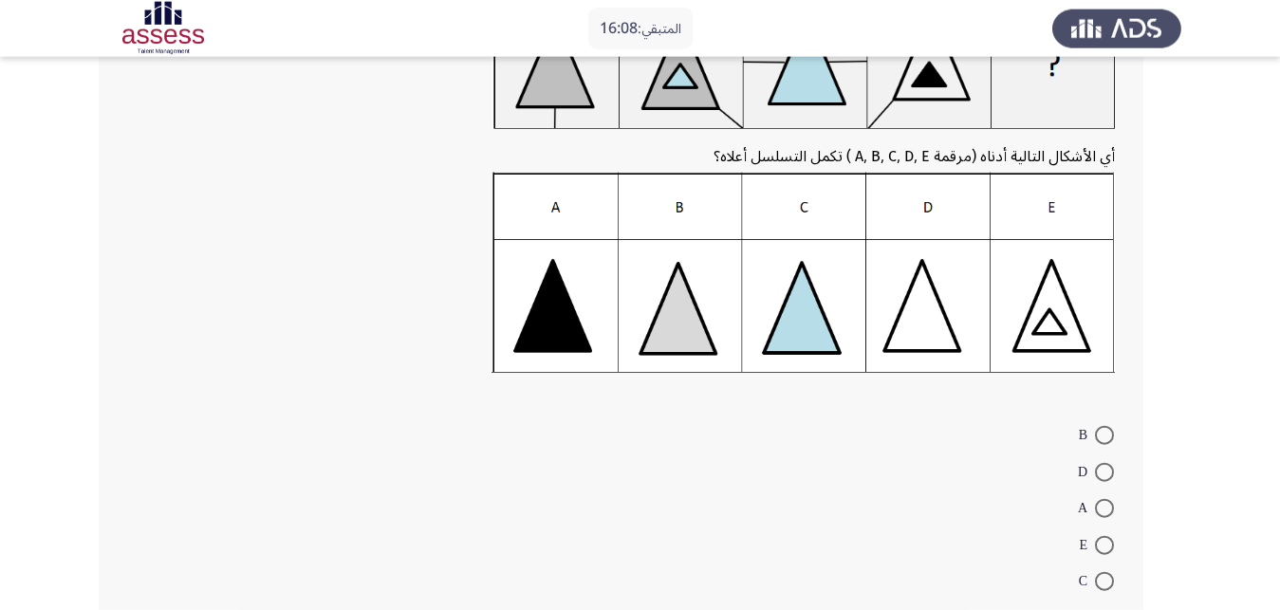
scroll to position [194, 0]
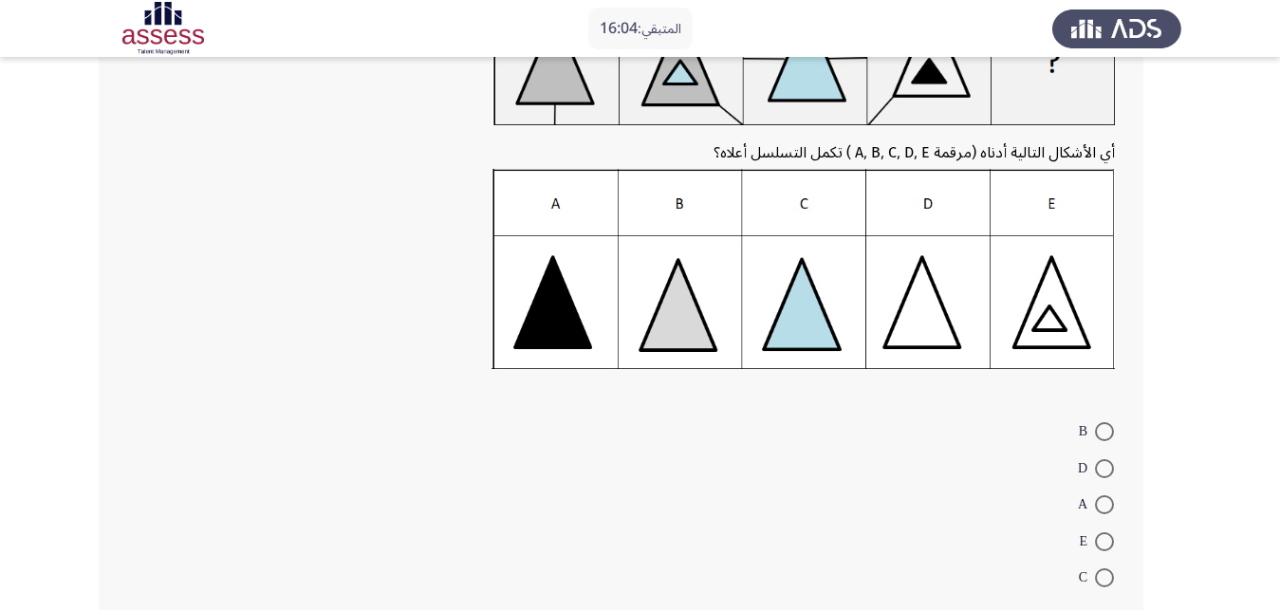
click at [1103, 532] on span at bounding box center [1104, 541] width 19 height 19
click at [1103, 532] on input "E" at bounding box center [1104, 541] width 19 height 19
radio input "true"
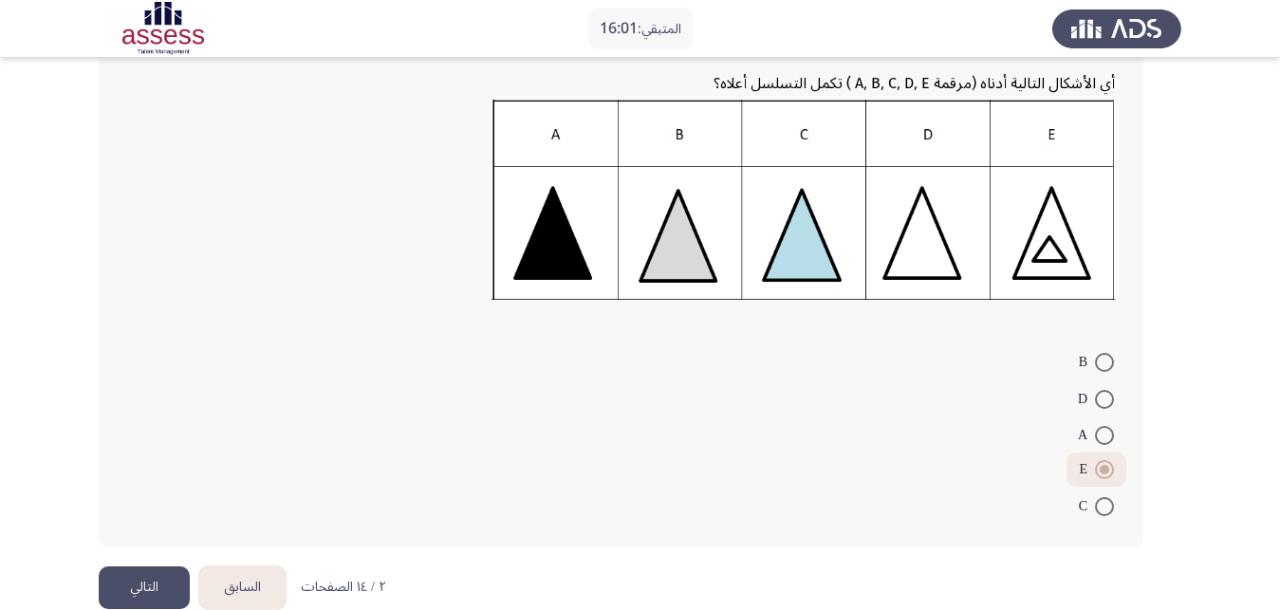
click at [152, 567] on button "التالي" at bounding box center [144, 588] width 91 height 43
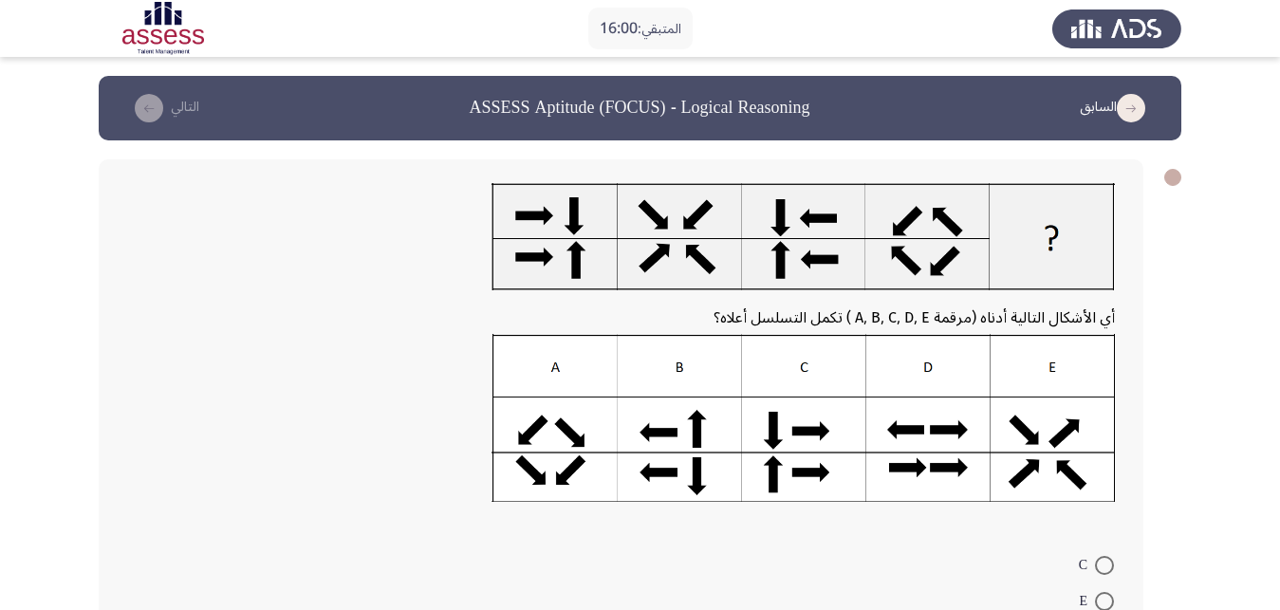
scroll to position [97, 0]
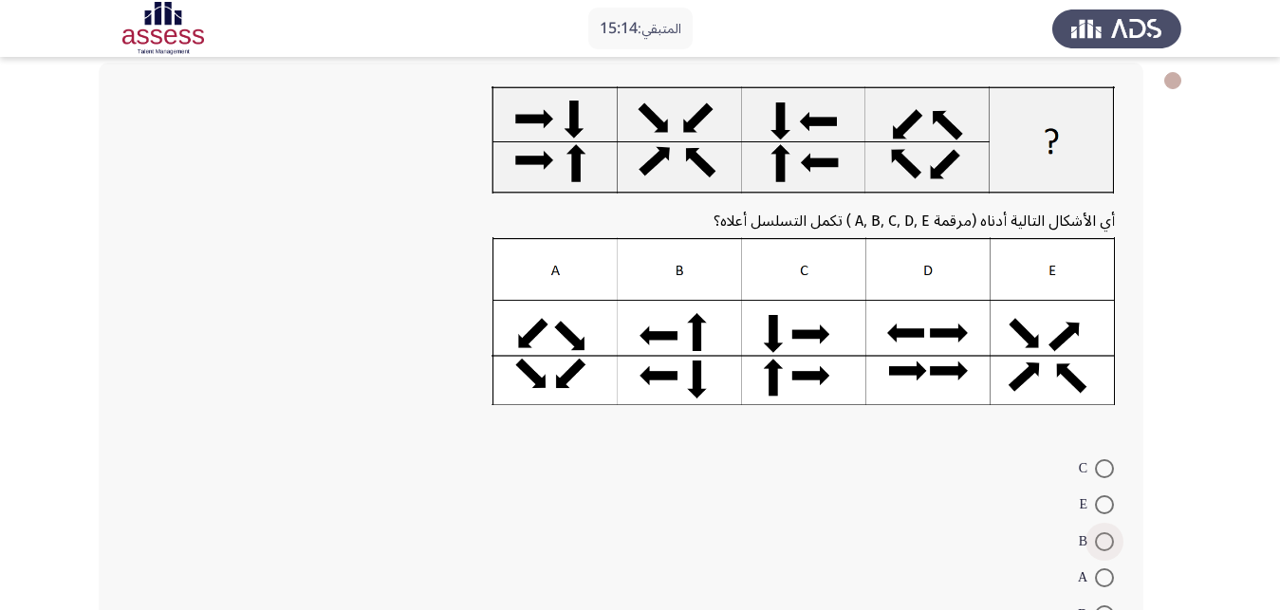
click at [1103, 532] on span at bounding box center [1104, 541] width 19 height 19
click at [1103, 532] on input "B" at bounding box center [1104, 541] width 19 height 19
radio input "true"
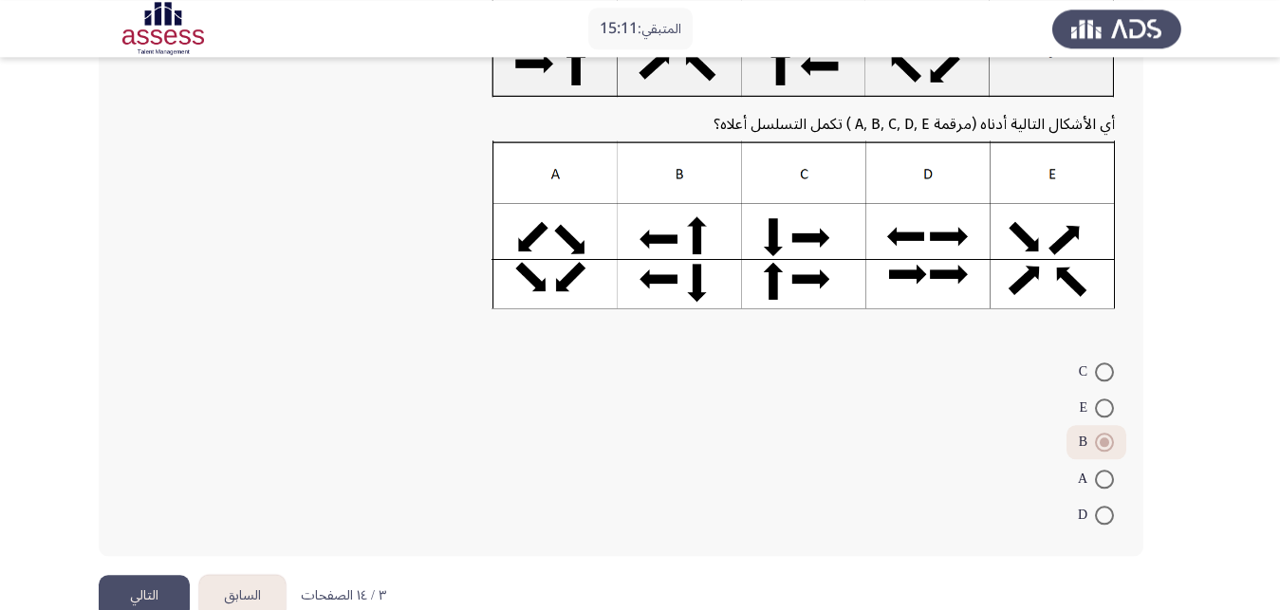
scroll to position [202, 0]
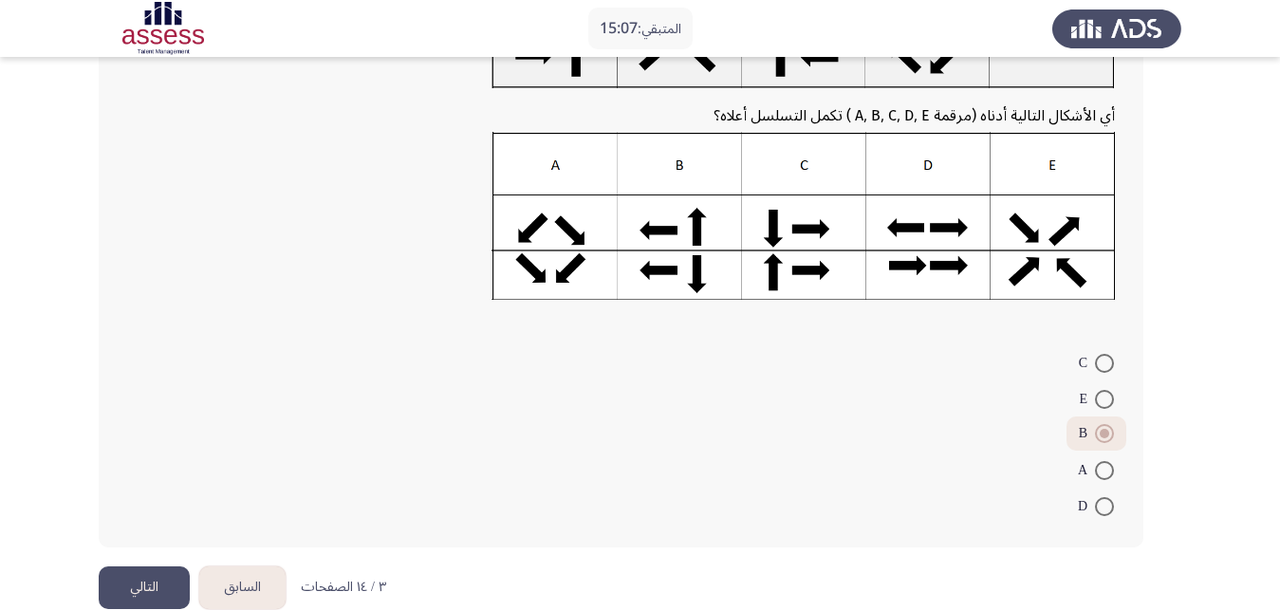
click at [147, 567] on button "التالي" at bounding box center [144, 588] width 91 height 43
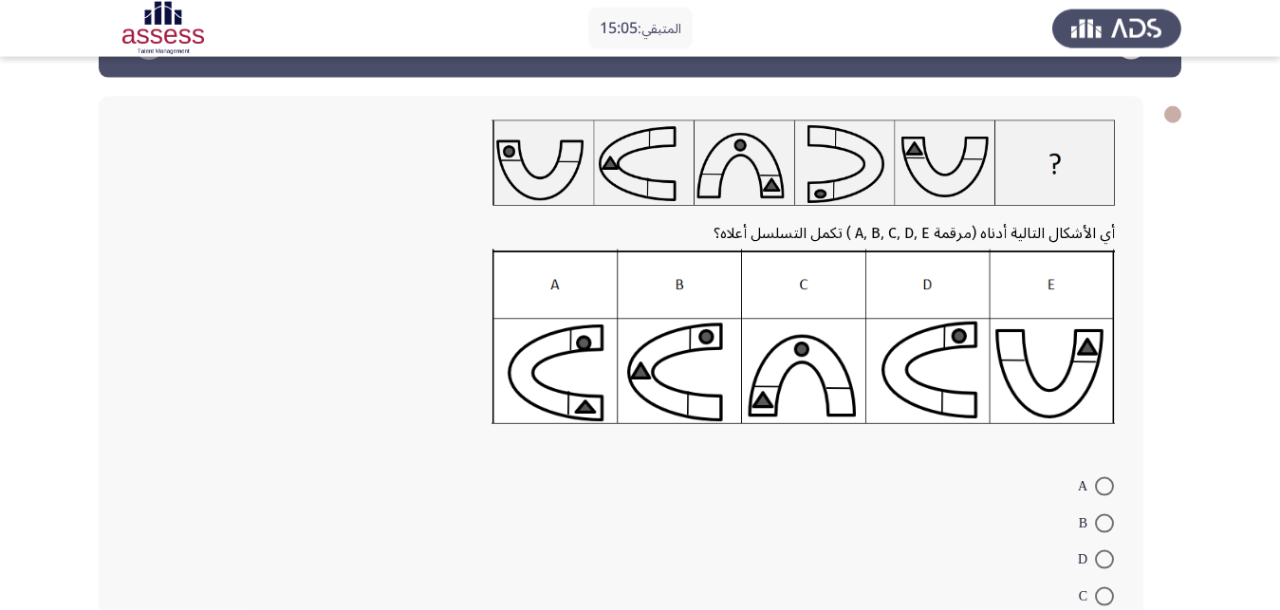
scroll to position [97, 0]
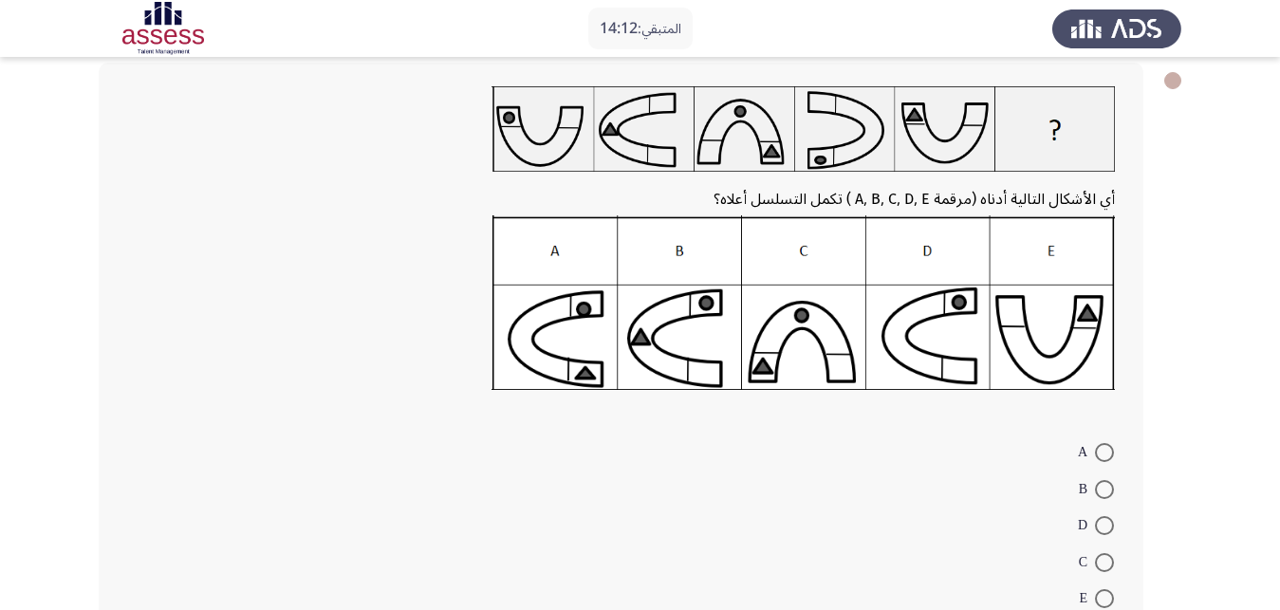
click at [1105, 589] on span at bounding box center [1104, 598] width 19 height 19
click at [1105, 589] on input "E" at bounding box center [1104, 598] width 19 height 19
radio input "true"
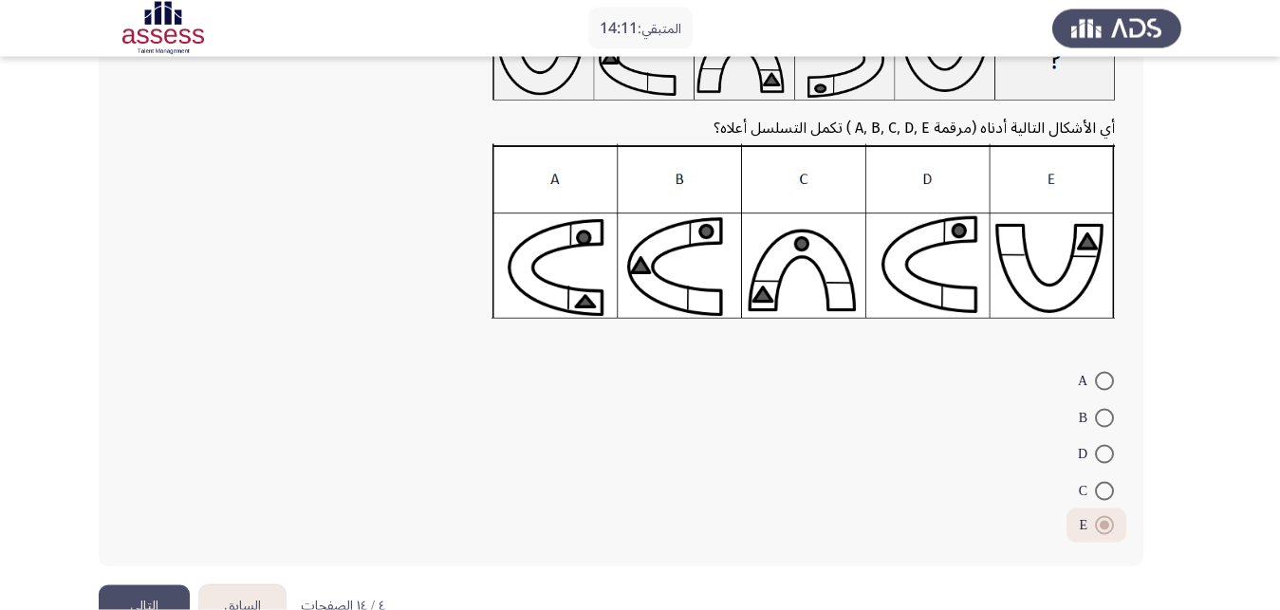
scroll to position [187, 0]
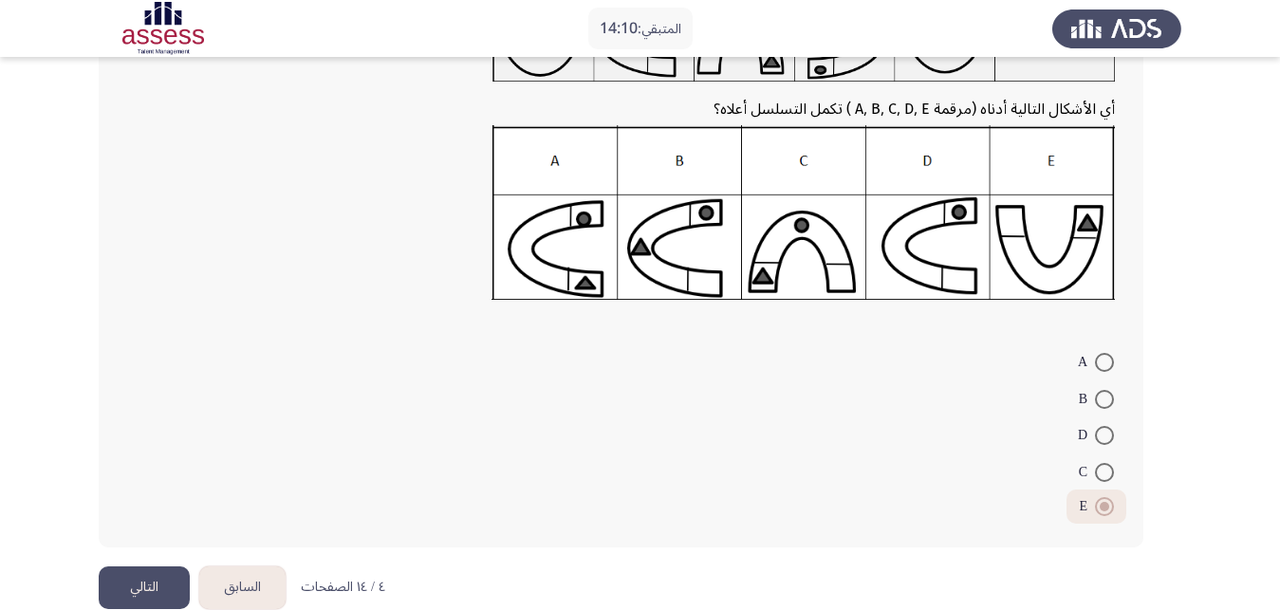
click at [127, 567] on button "التالي" at bounding box center [144, 588] width 91 height 43
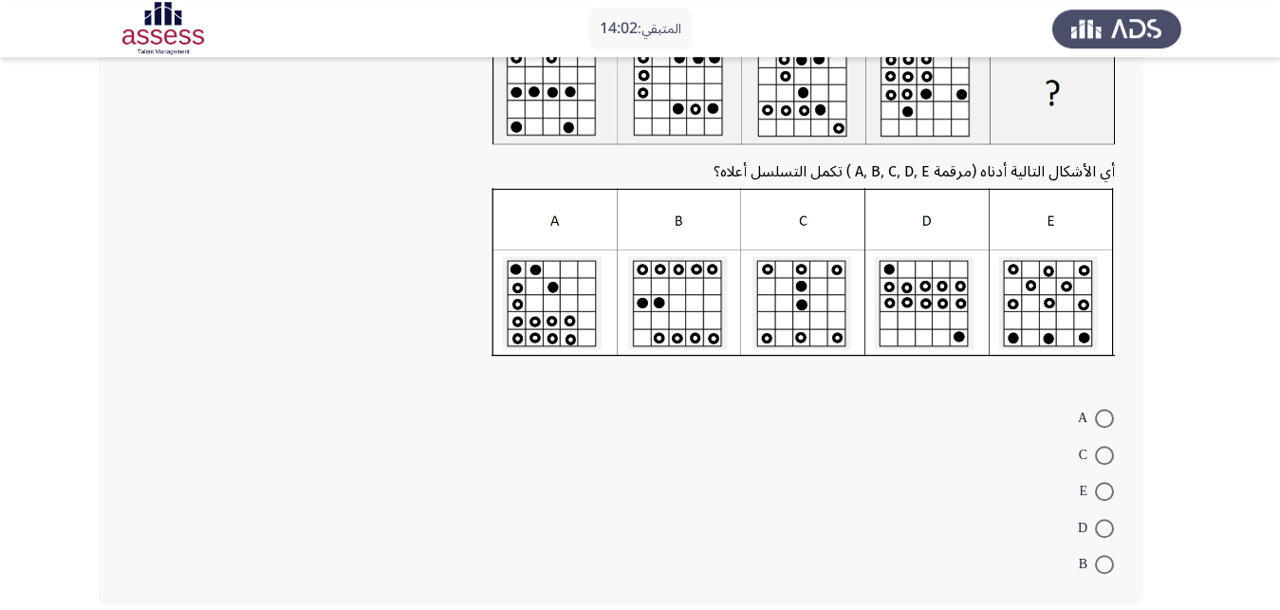
scroll to position [194, 0]
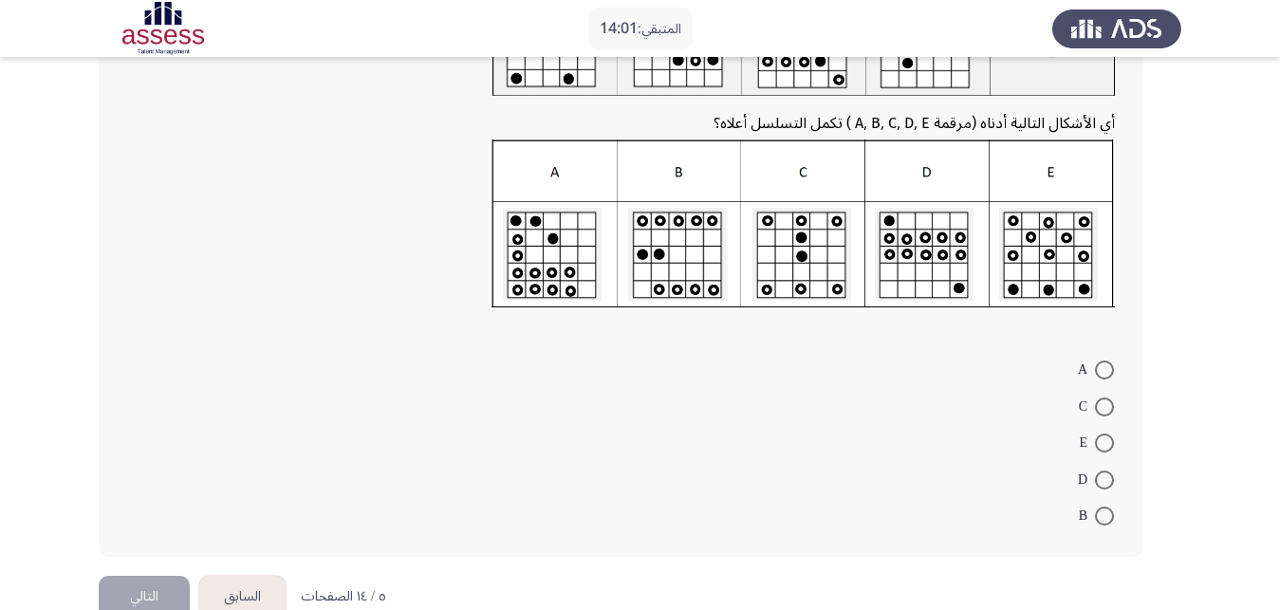
click at [1103, 398] on span at bounding box center [1104, 407] width 19 height 19
click at [1103, 398] on input "C" at bounding box center [1104, 407] width 19 height 19
radio input "true"
click at [121, 574] on button "التالي" at bounding box center [144, 595] width 91 height 43
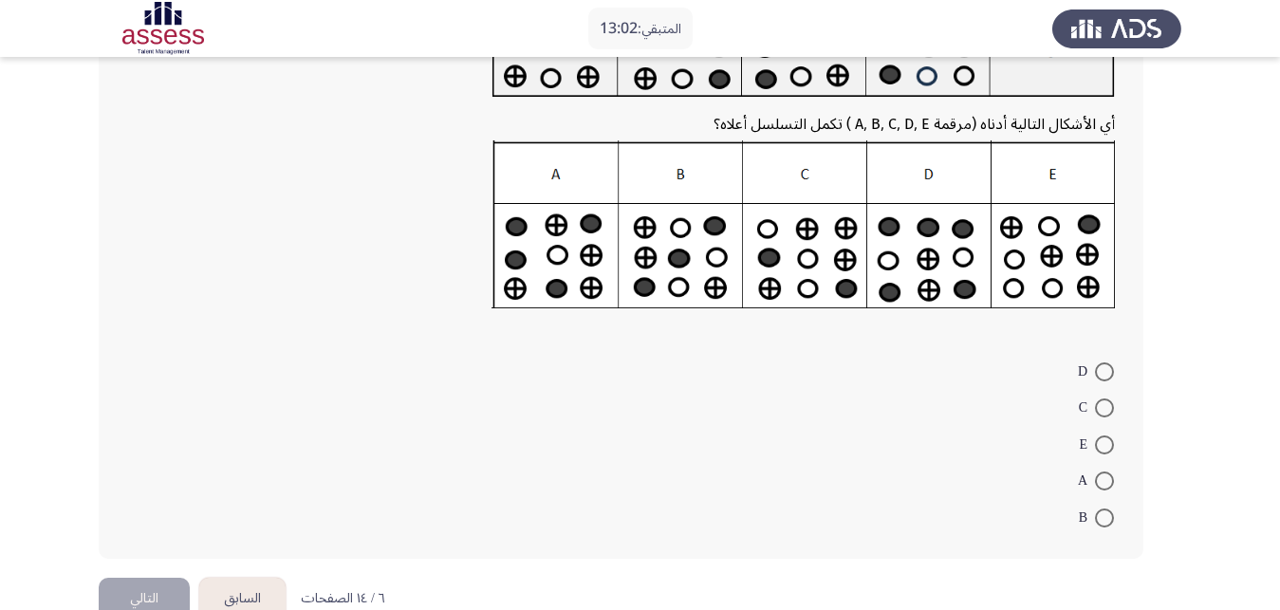
click at [1107, 399] on span at bounding box center [1104, 408] width 19 height 19
click at [1107, 399] on input "C" at bounding box center [1104, 408] width 19 height 19
radio input "true"
click at [1108, 433] on span at bounding box center [1104, 442] width 19 height 19
click at [1108, 433] on input "E" at bounding box center [1104, 442] width 19 height 19
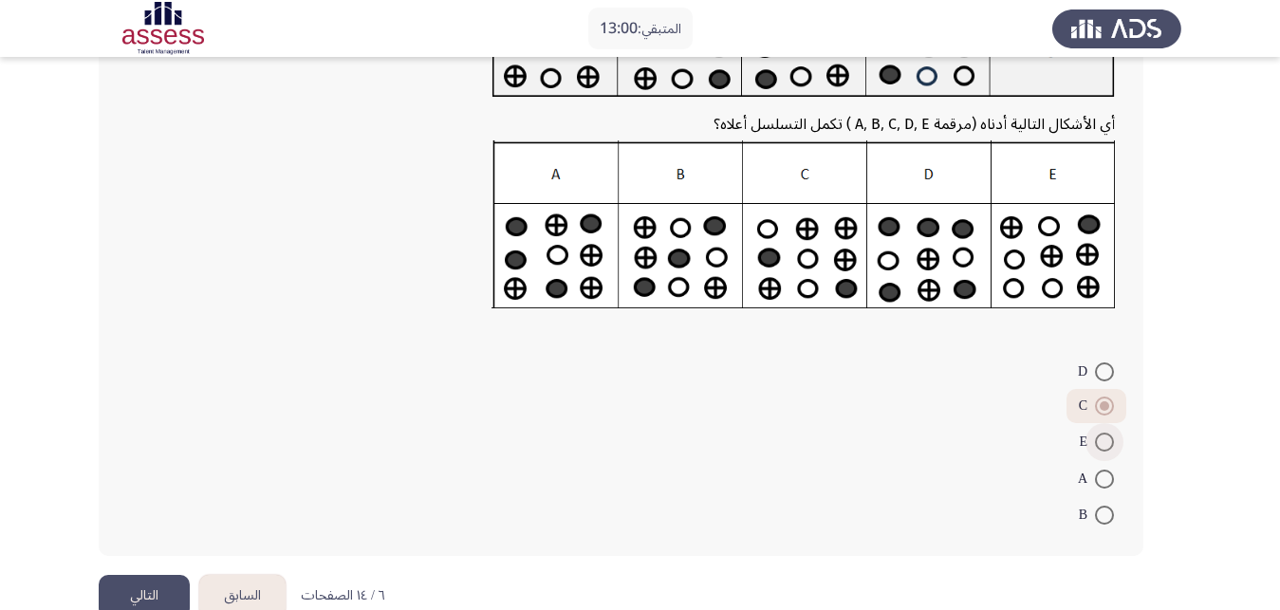
radio input "true"
click at [127, 575] on button "التالي" at bounding box center [144, 596] width 91 height 43
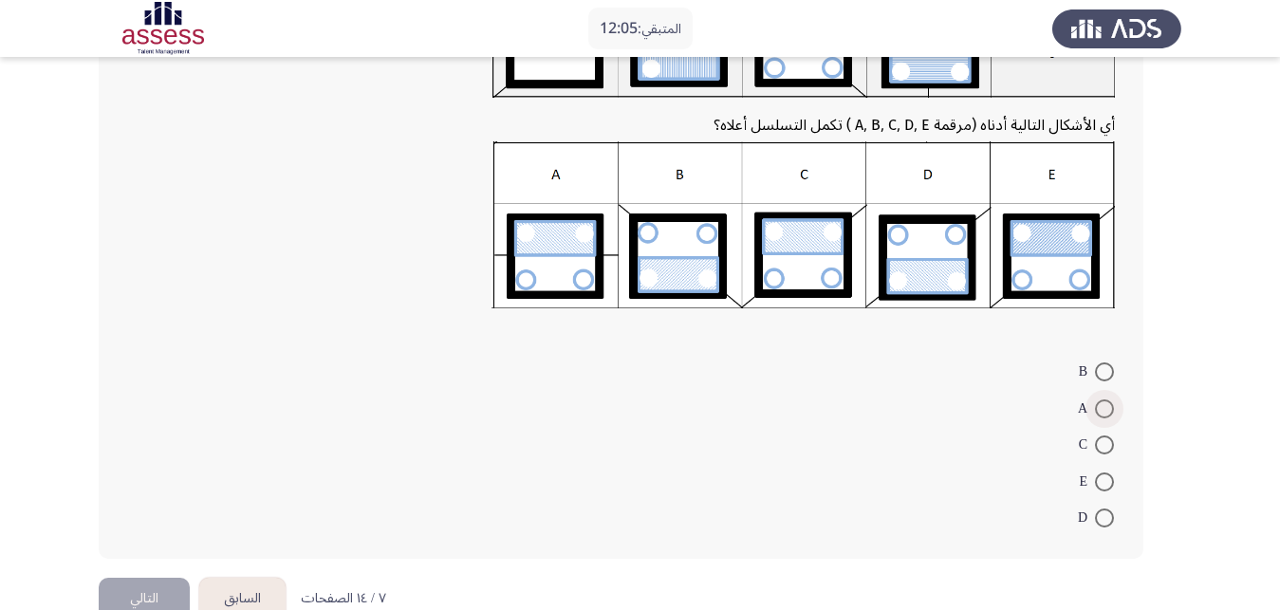
click at [1101, 400] on span at bounding box center [1104, 409] width 19 height 19
click at [1101, 400] on input "A" at bounding box center [1104, 409] width 19 height 19
radio input "true"
click at [141, 576] on button "التالي" at bounding box center [144, 597] width 91 height 43
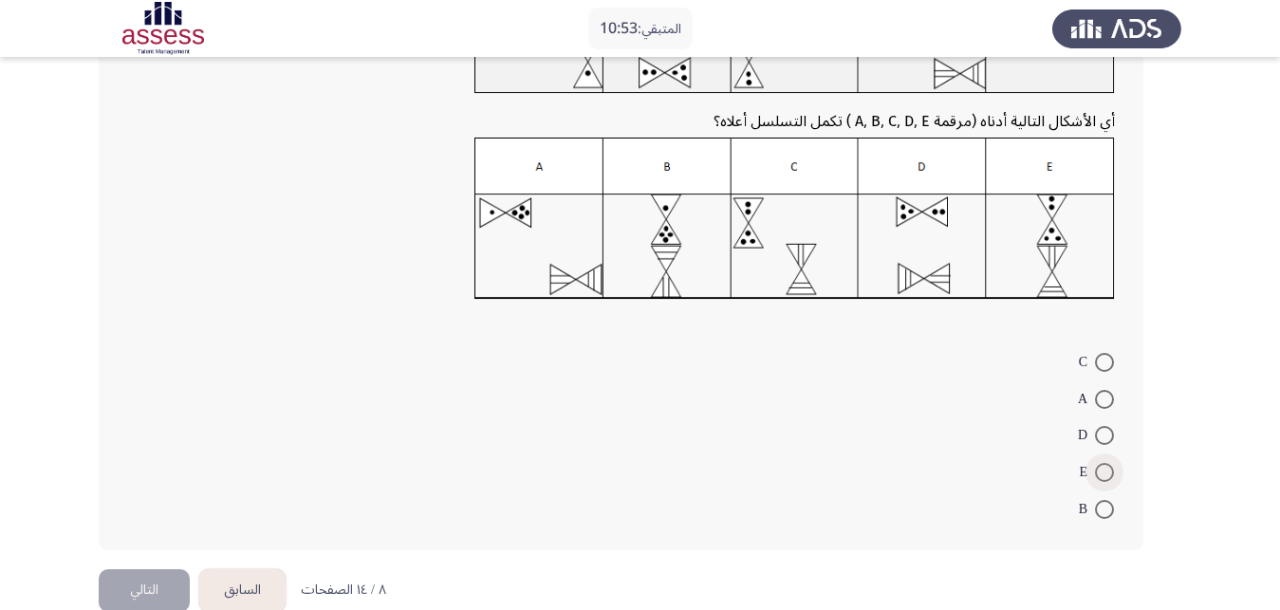
click at [1105, 463] on span at bounding box center [1104, 472] width 19 height 19
click at [1105, 463] on input "E" at bounding box center [1104, 472] width 19 height 19
radio input "true"
click at [159, 567] on button "التالي" at bounding box center [144, 588] width 91 height 43
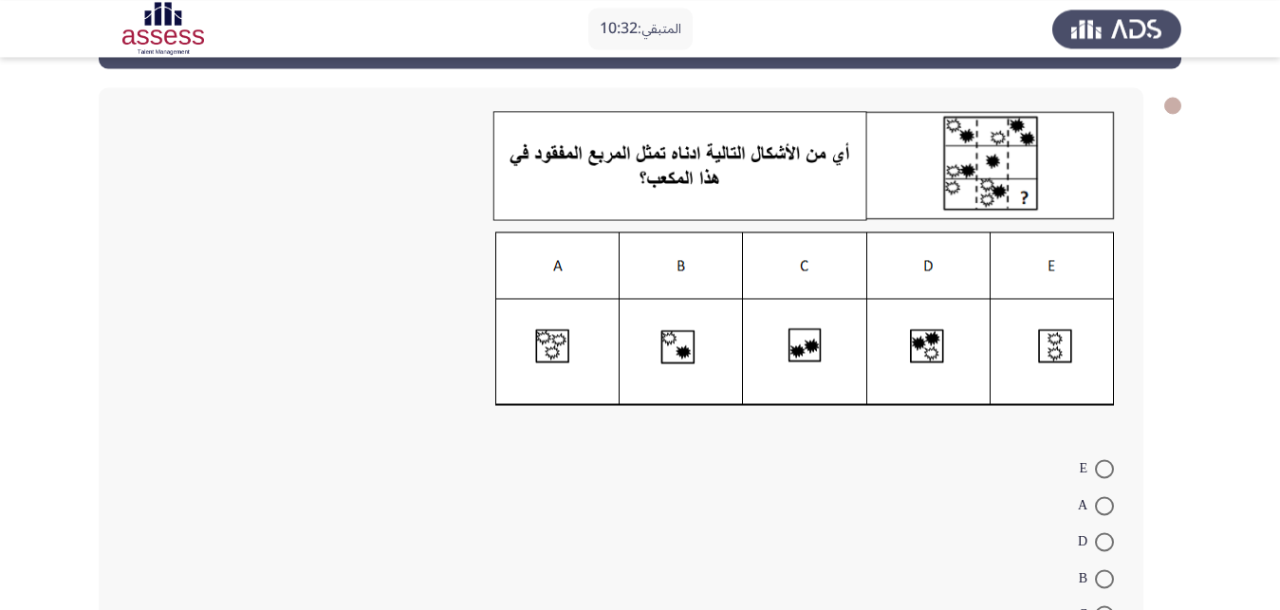
scroll to position [97, 0]
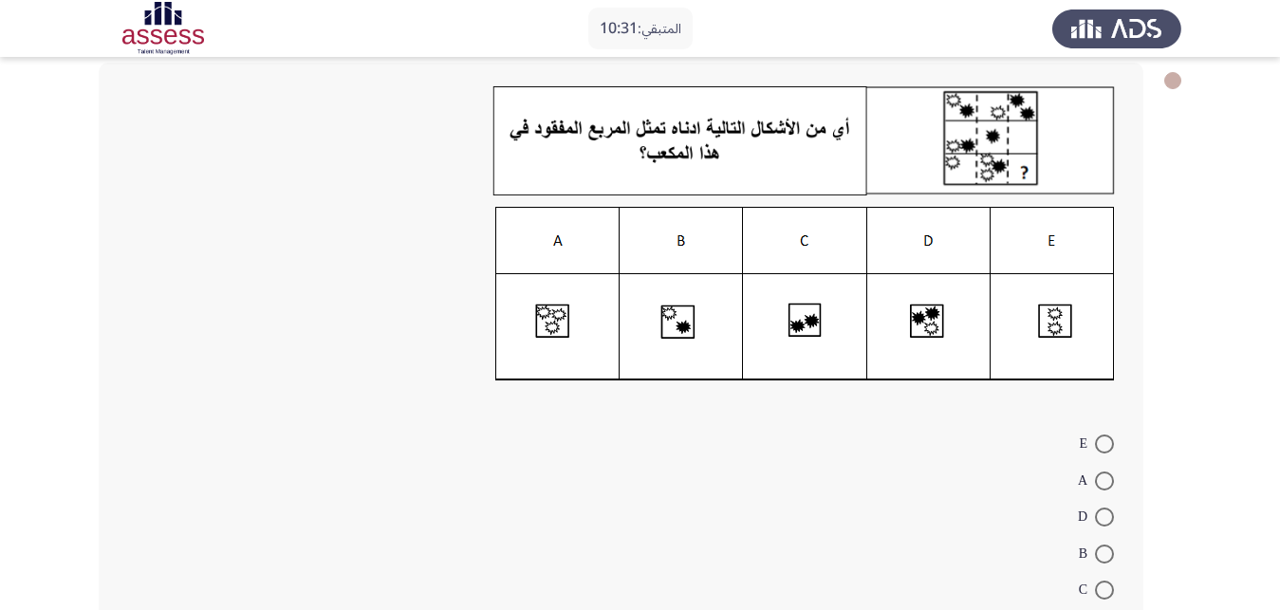
click at [1105, 508] on span at bounding box center [1104, 517] width 19 height 19
click at [1105, 508] on input "D" at bounding box center [1104, 517] width 19 height 19
radio input "true"
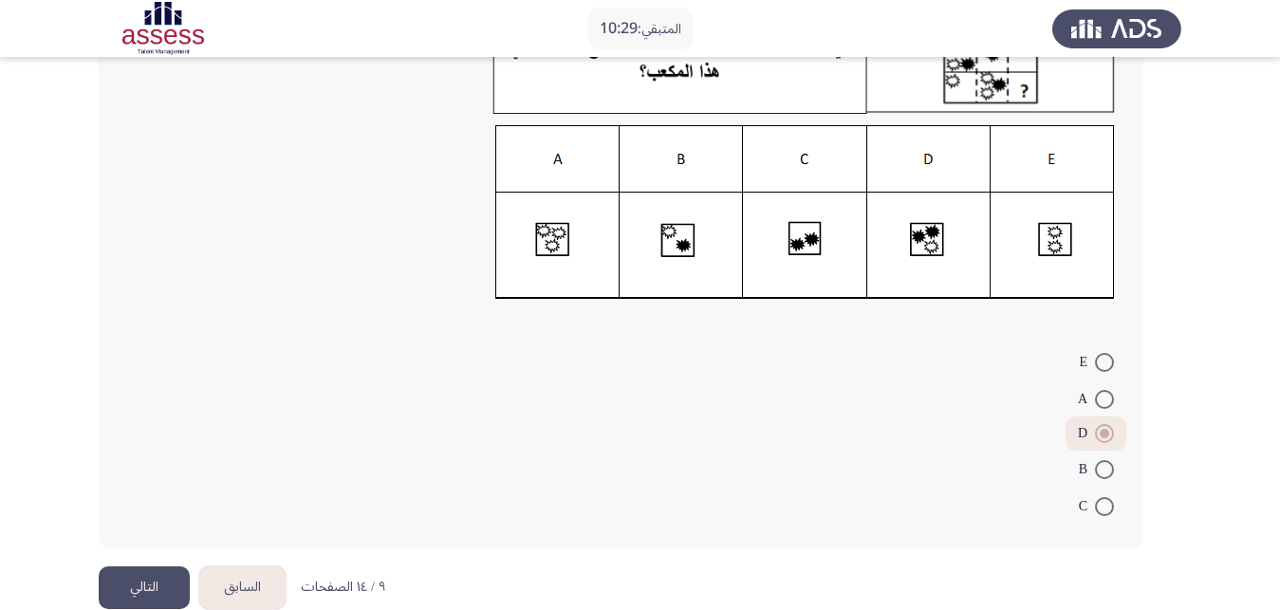
click at [122, 567] on button "التالي" at bounding box center [144, 588] width 91 height 43
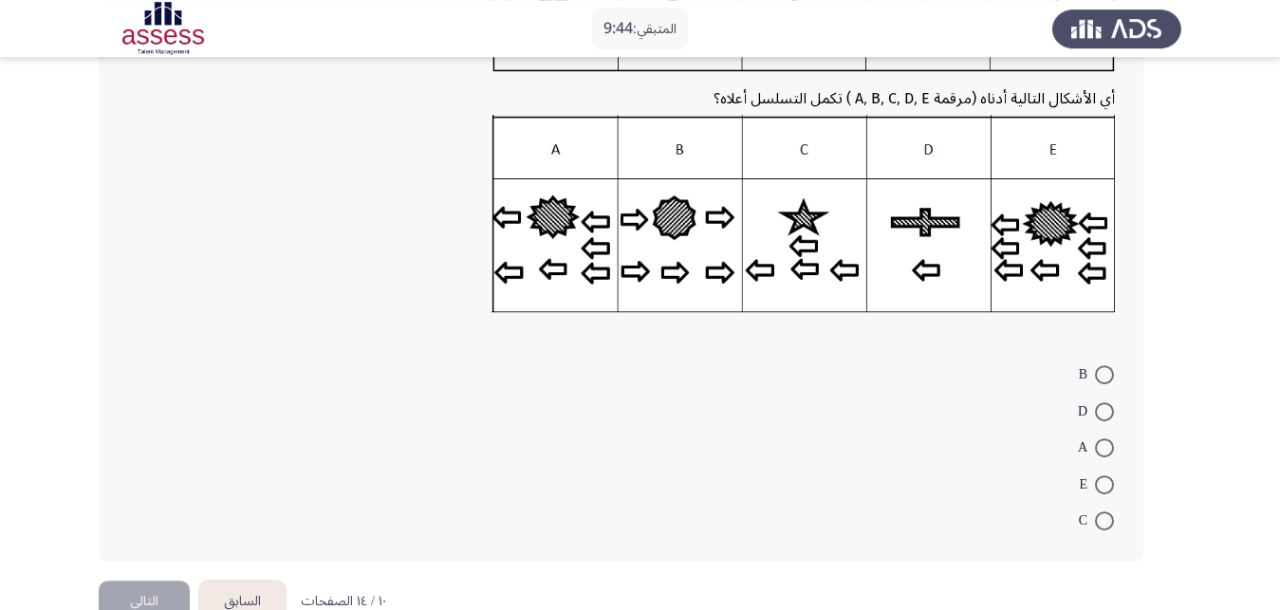
scroll to position [263, 0]
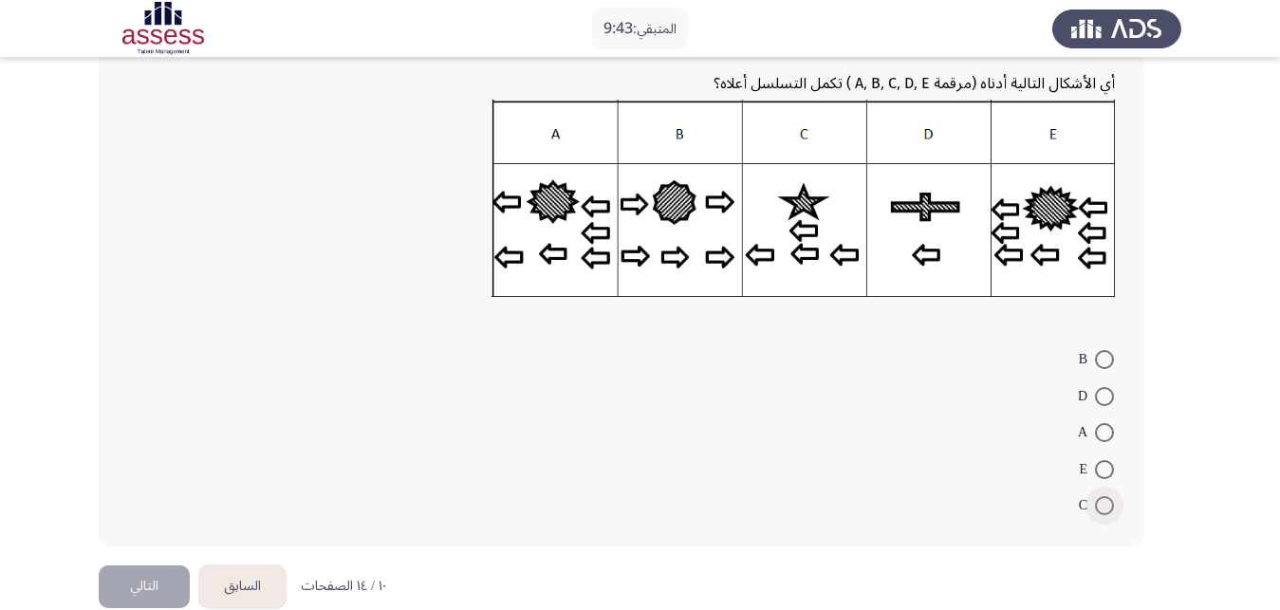
click at [1106, 496] on span at bounding box center [1104, 505] width 19 height 19
click at [1106, 496] on input "C" at bounding box center [1104, 505] width 19 height 19
radio input "true"
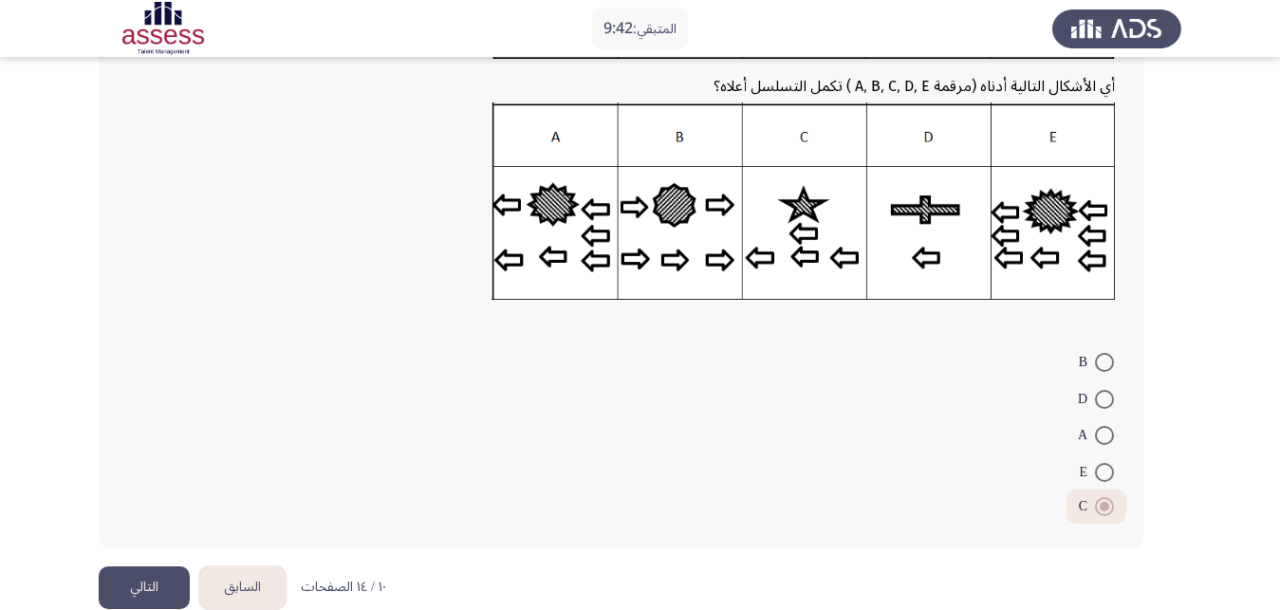
click at [160, 567] on button "التالي" at bounding box center [144, 588] width 91 height 43
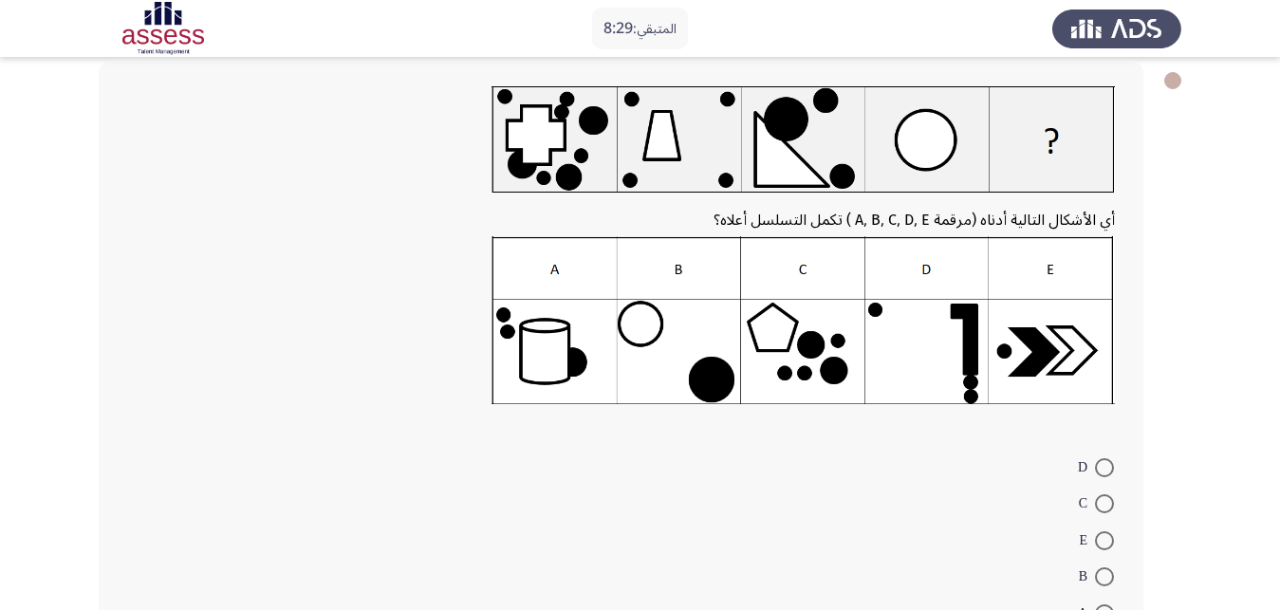
scroll to position [194, 0]
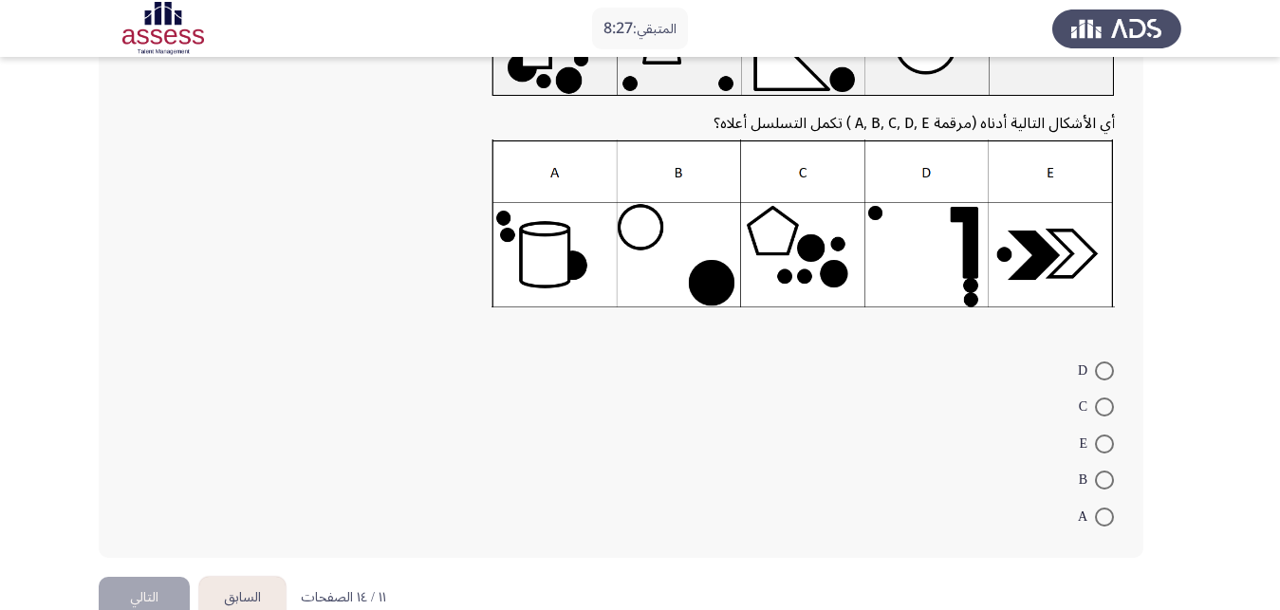
click at [1100, 398] on span at bounding box center [1104, 407] width 19 height 19
click at [1100, 398] on input "C" at bounding box center [1104, 407] width 19 height 19
radio input "true"
click at [154, 574] on button "التالي" at bounding box center [144, 595] width 91 height 43
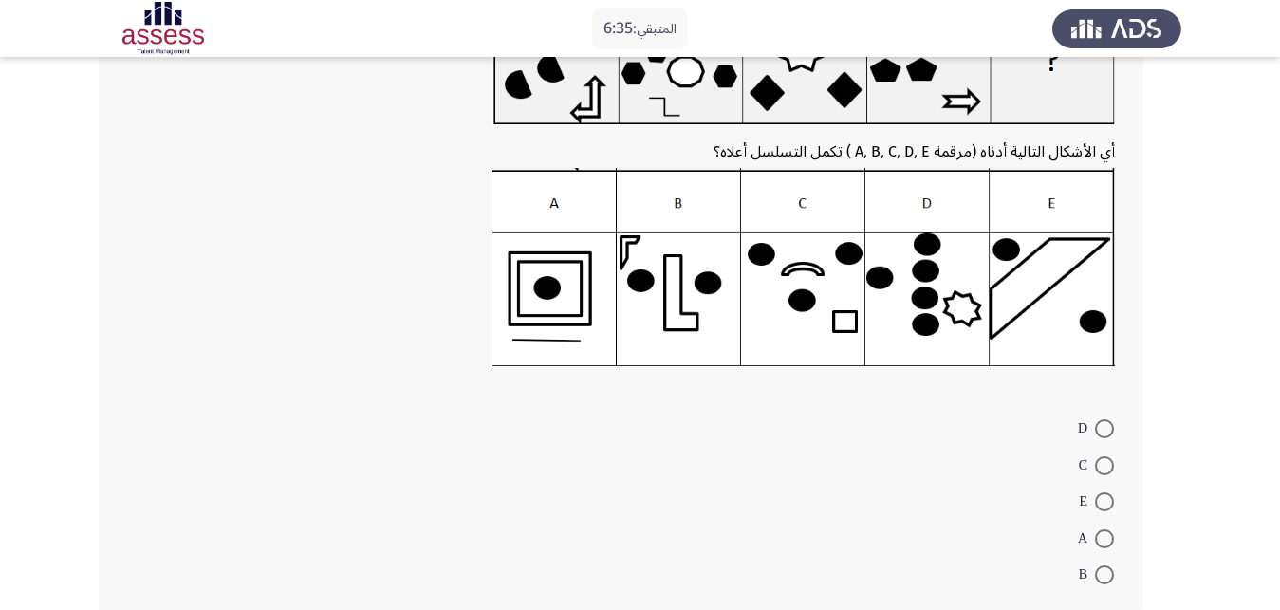
click at [1110, 420] on span at bounding box center [1104, 429] width 19 height 19
click at [1110, 420] on input "D" at bounding box center [1104, 429] width 19 height 19
radio input "true"
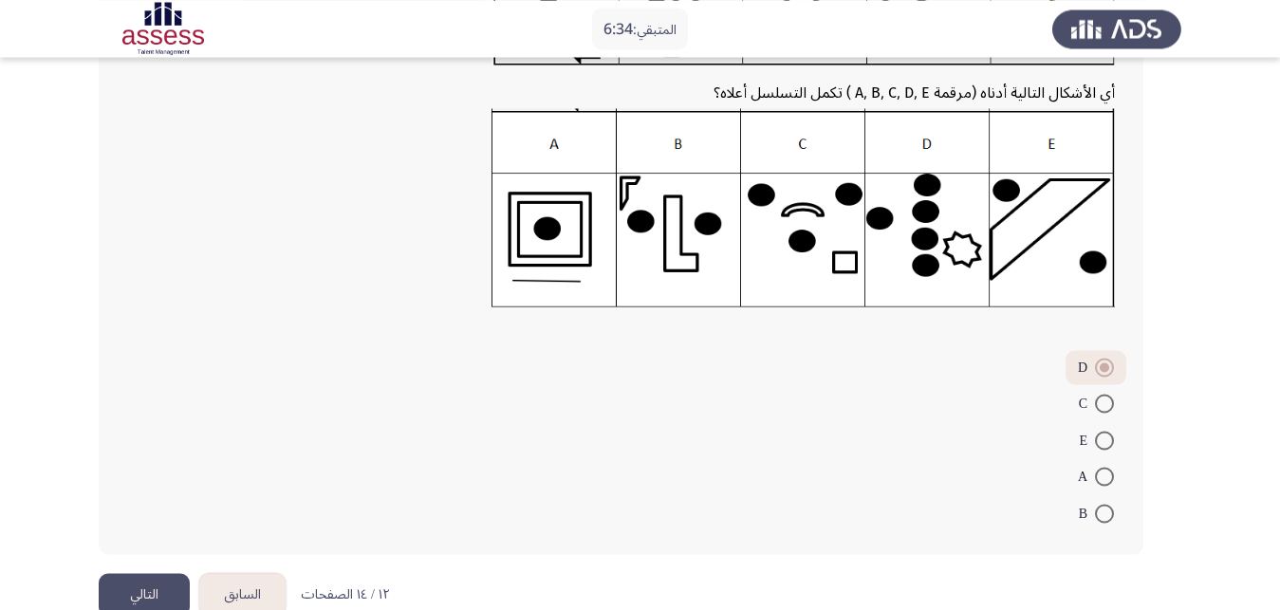
scroll to position [260, 0]
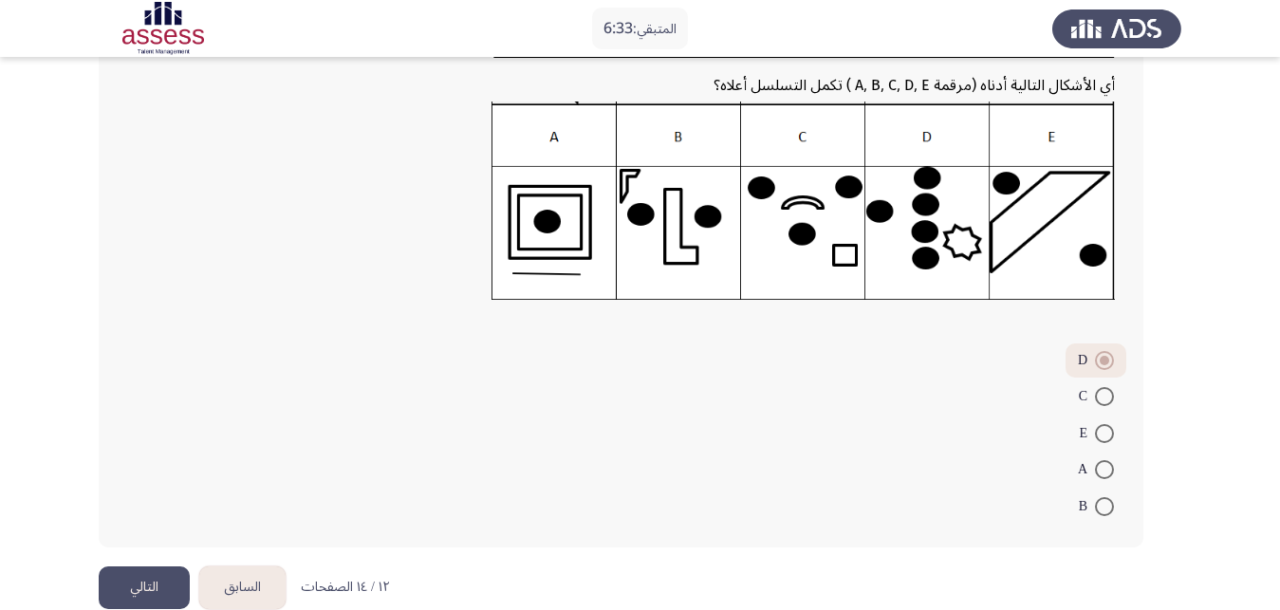
click at [128, 567] on button "التالي" at bounding box center [144, 588] width 91 height 43
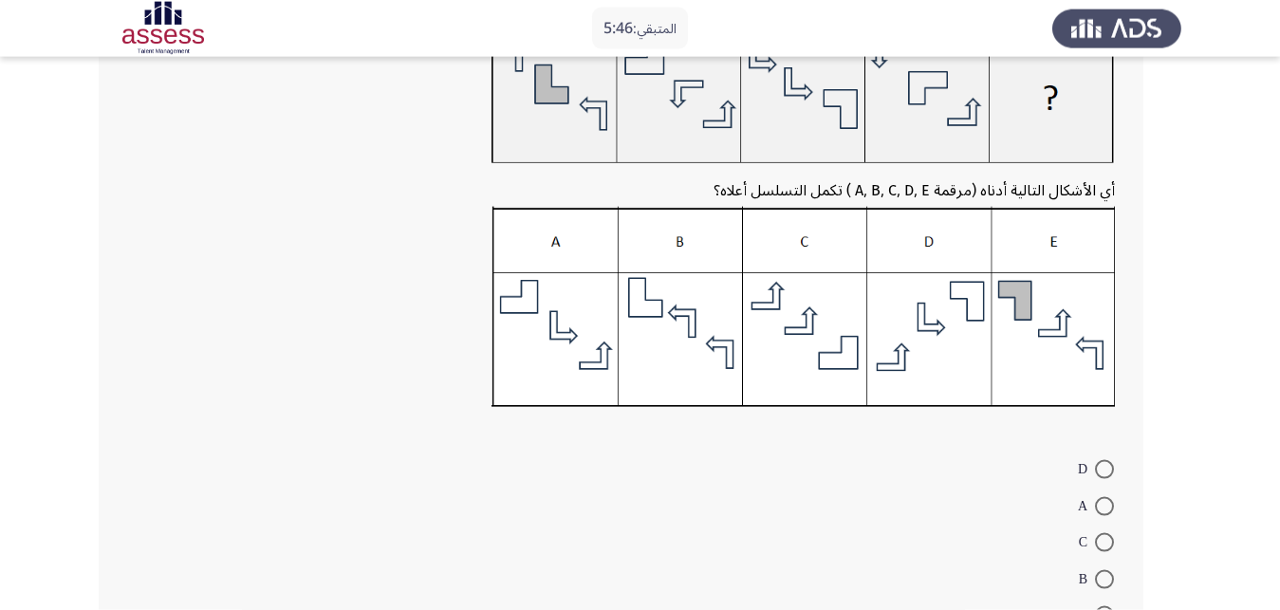
scroll to position [194, 0]
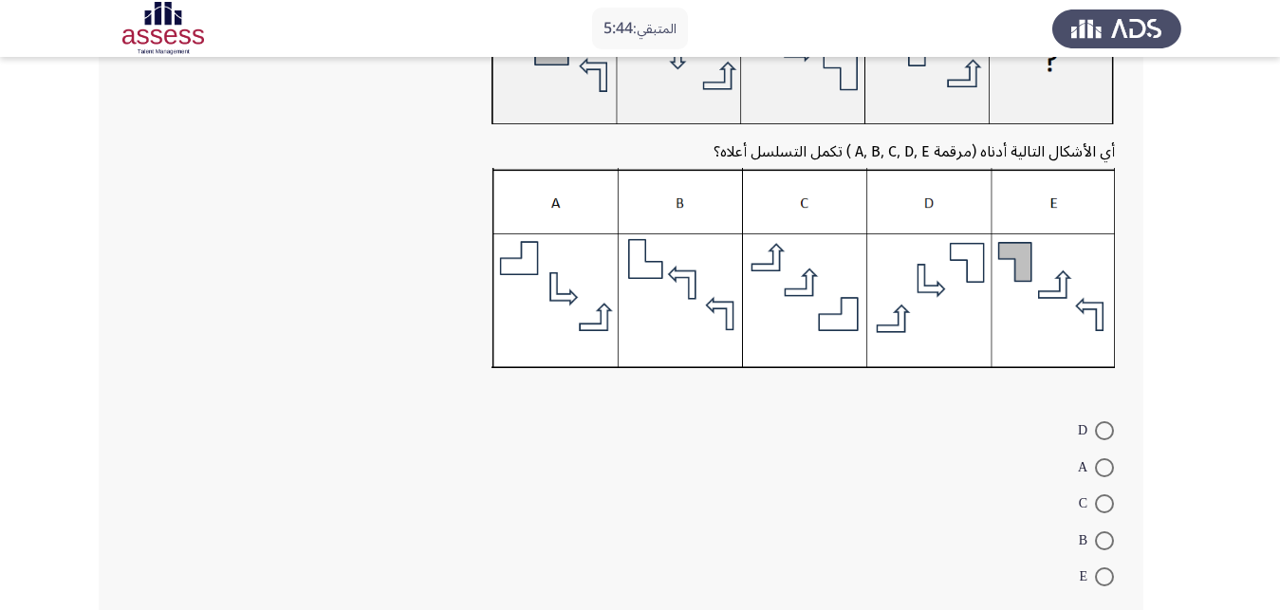
click at [1097, 568] on span at bounding box center [1104, 577] width 19 height 19
click at [1097, 568] on input "E" at bounding box center [1104, 577] width 19 height 19
radio input "true"
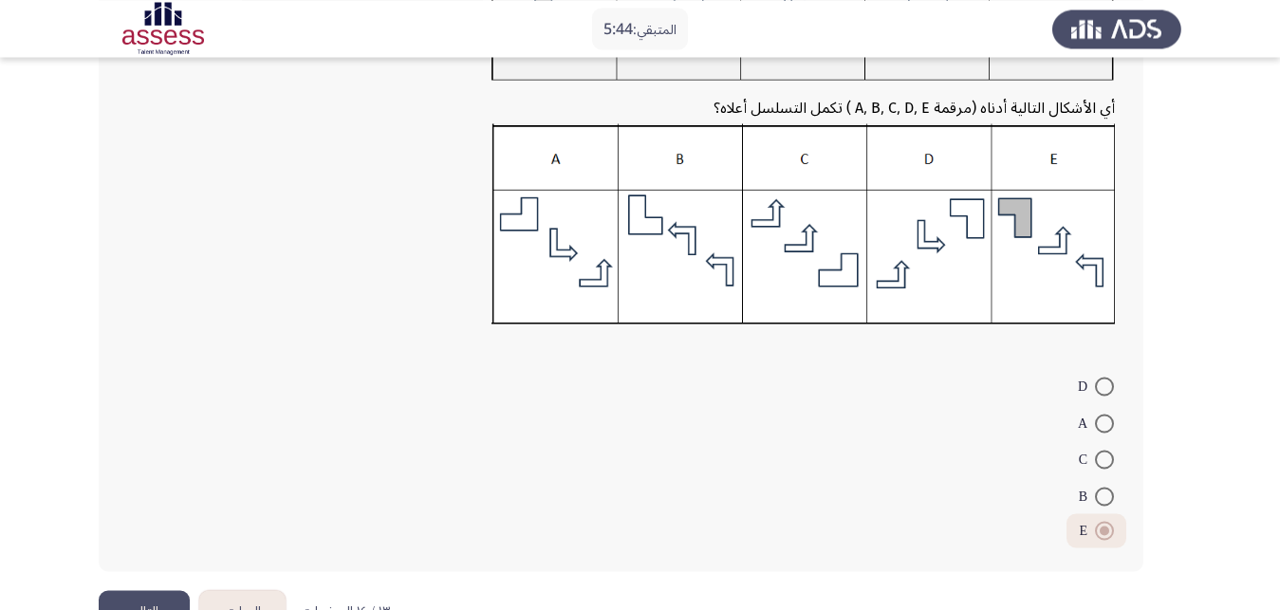
scroll to position [262, 0]
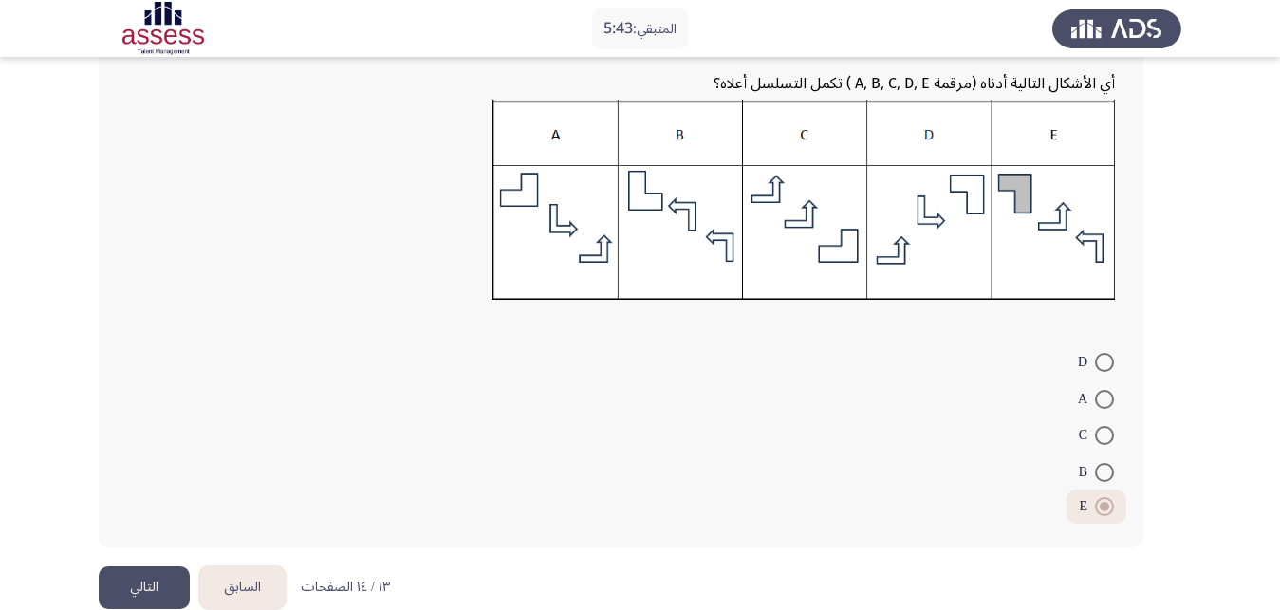
click at [153, 567] on button "التالي" at bounding box center [144, 588] width 91 height 43
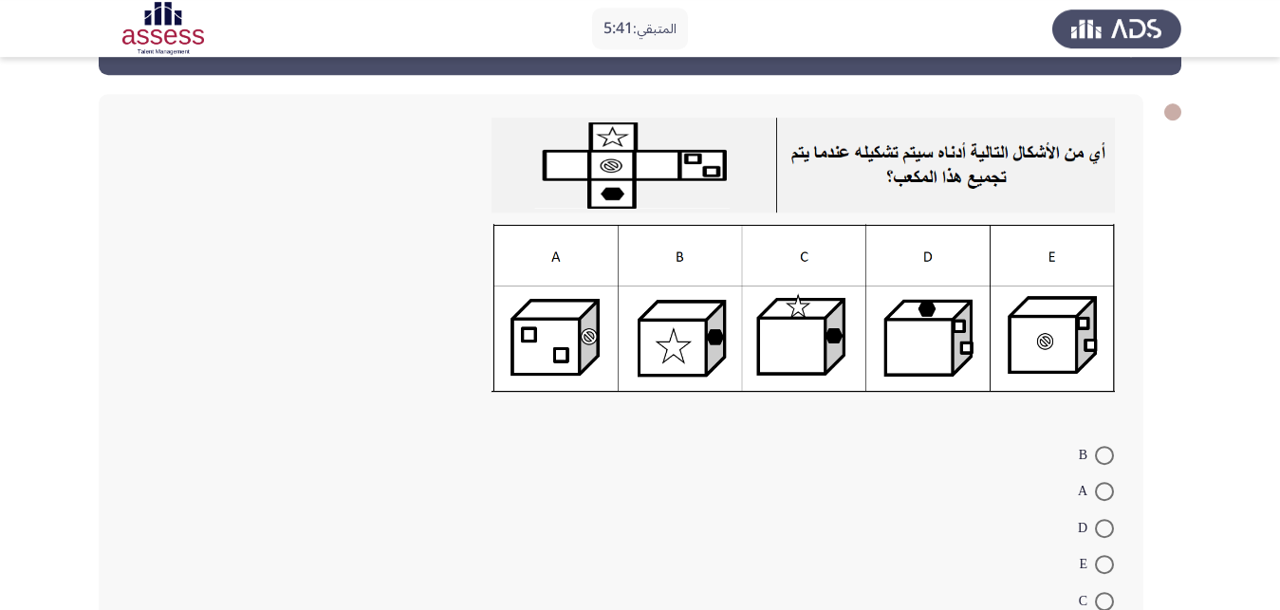
scroll to position [97, 0]
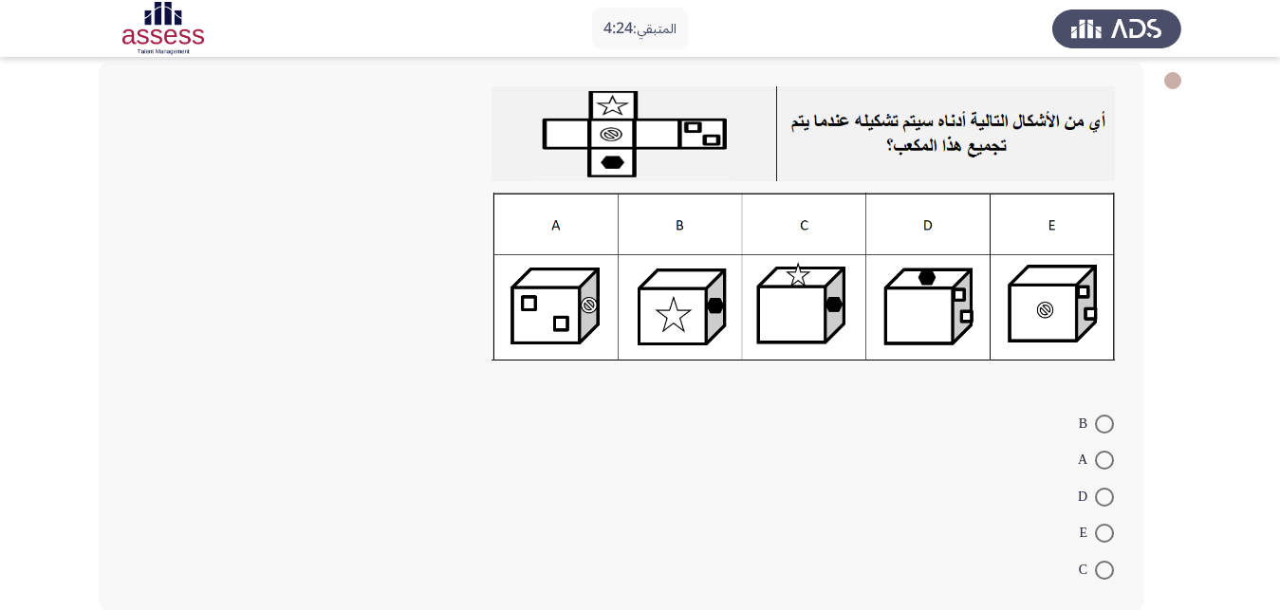
click at [1102, 488] on span at bounding box center [1104, 497] width 19 height 19
click at [1102, 488] on input "D" at bounding box center [1104, 497] width 19 height 19
radio input "true"
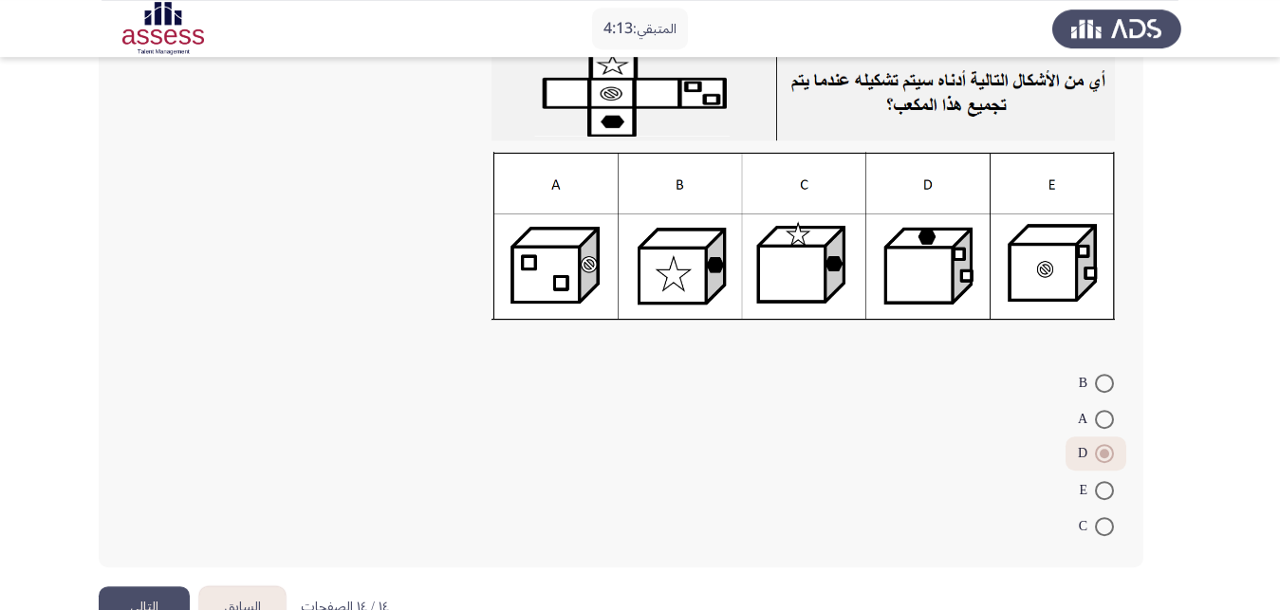
scroll to position [159, 0]
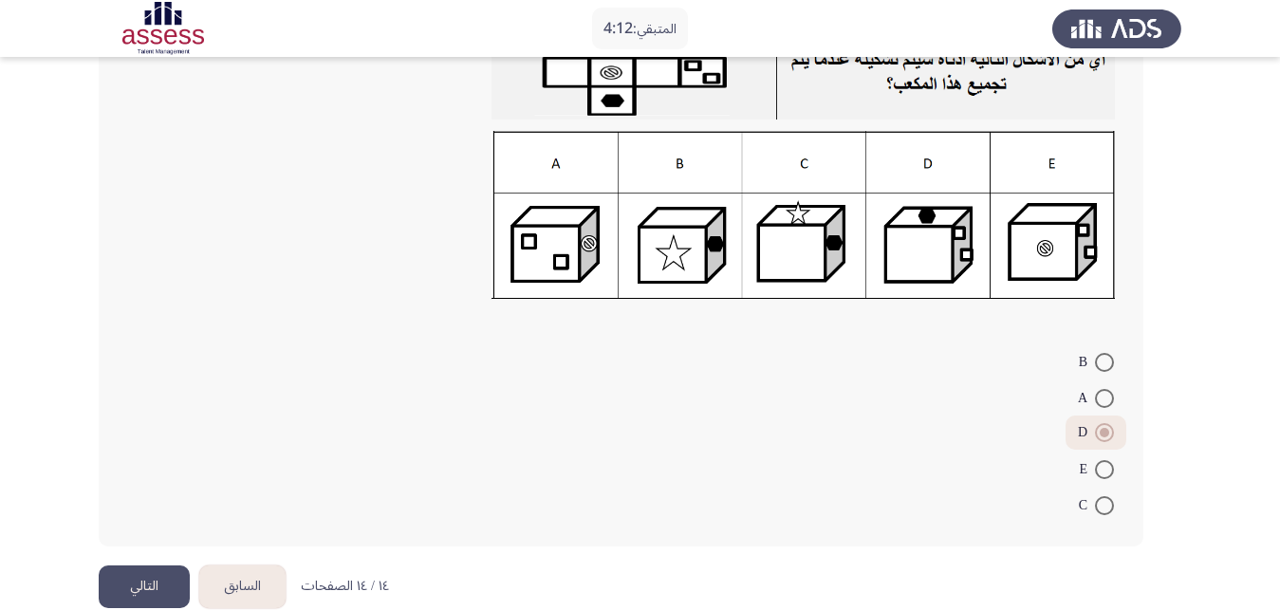
click at [132, 566] on button "التالي" at bounding box center [144, 587] width 91 height 43
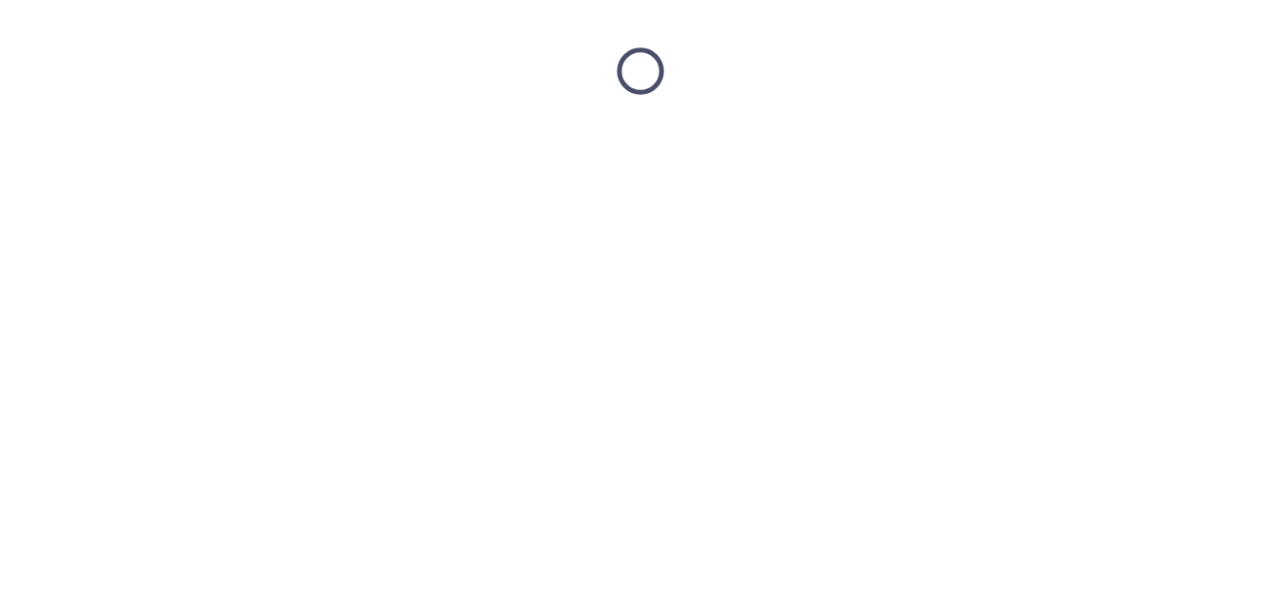
scroll to position [0, 0]
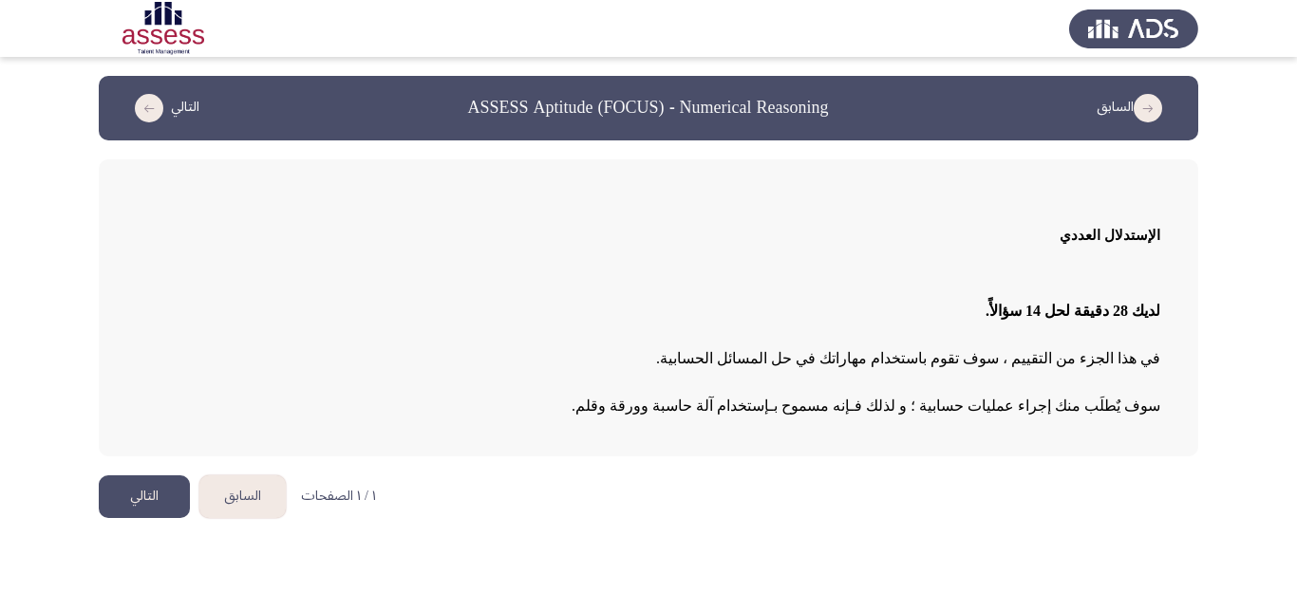
click at [1138, 101] on icon "load previous page" at bounding box center [1147, 108] width 28 height 28
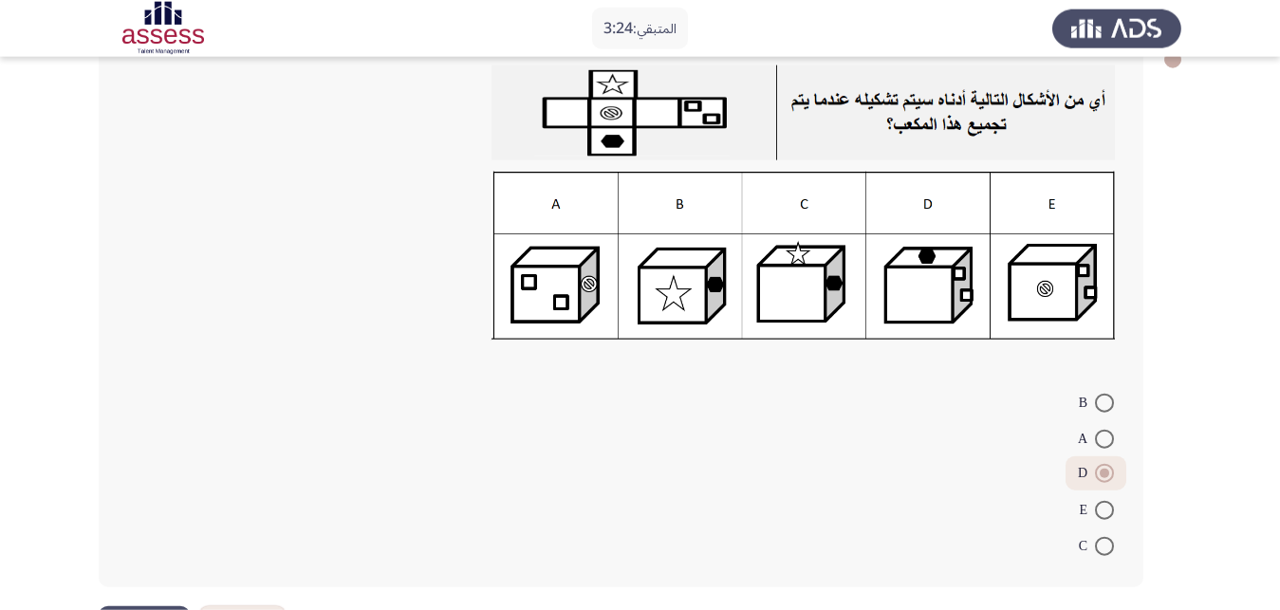
scroll to position [159, 0]
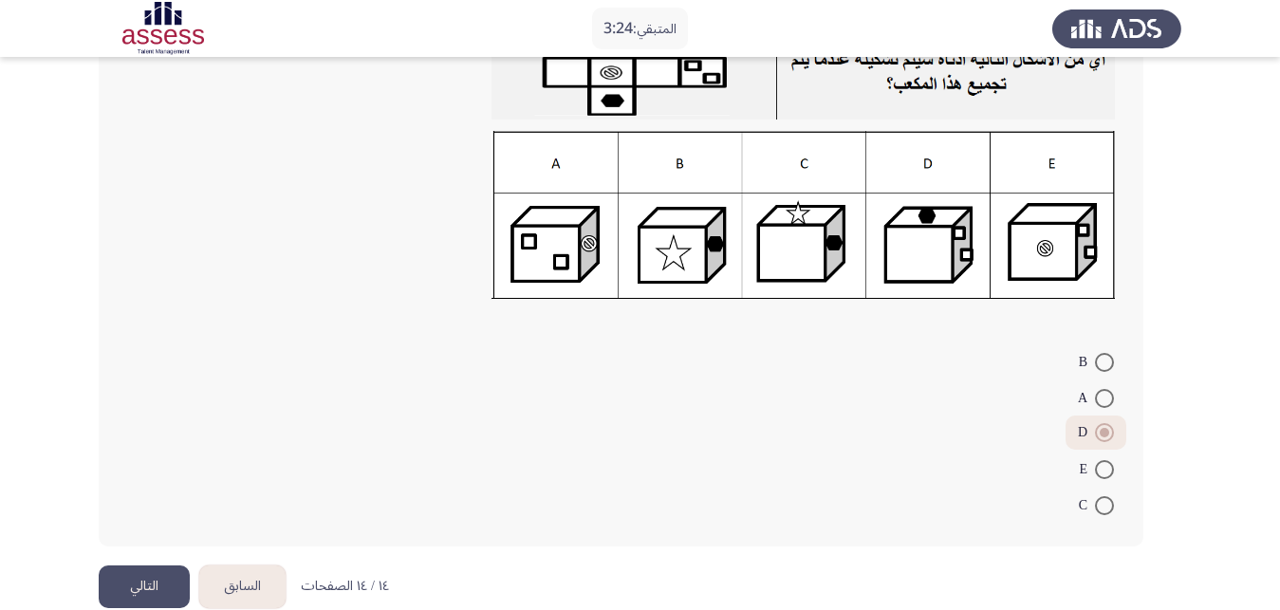
click at [151, 566] on button "التالي" at bounding box center [144, 587] width 91 height 43
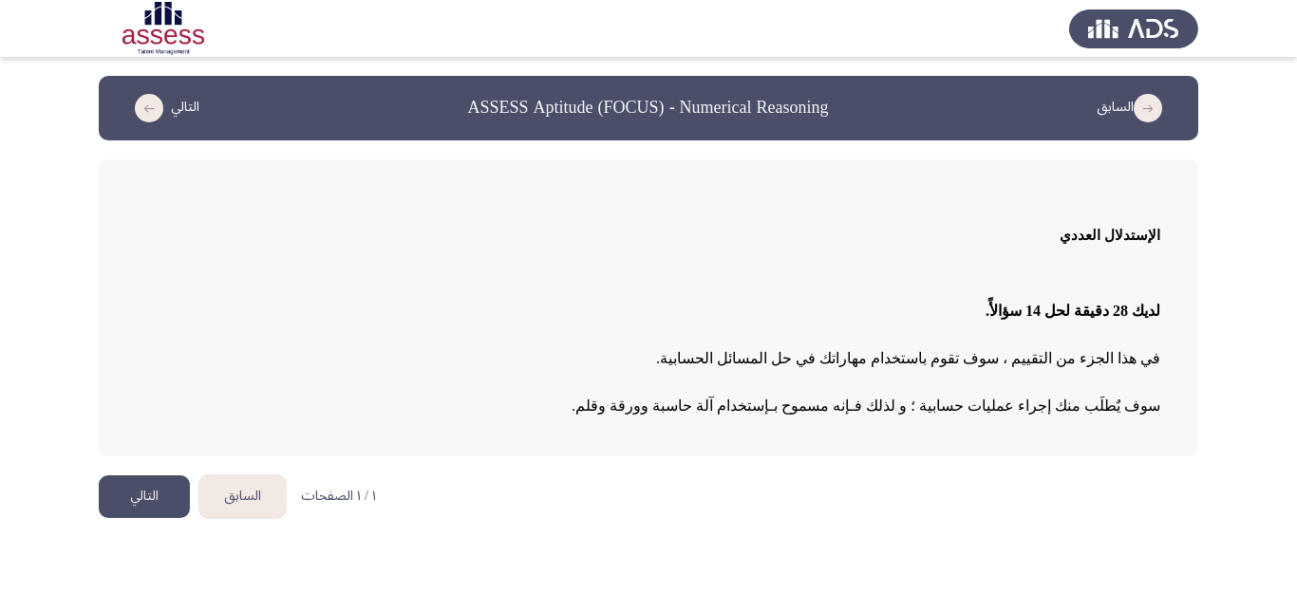
click at [147, 495] on button "التالي" at bounding box center [144, 497] width 91 height 43
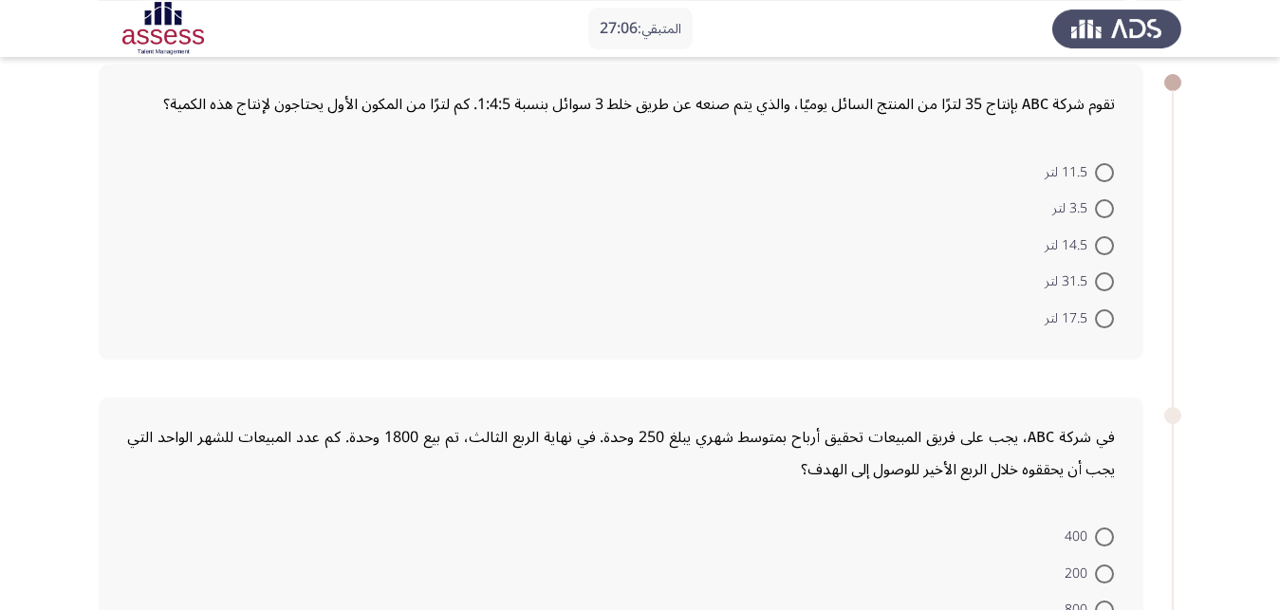
scroll to position [97, 0]
click at [1111, 308] on span at bounding box center [1104, 317] width 19 height 19
click at [1111, 308] on input "17.5 لتر" at bounding box center [1104, 317] width 19 height 19
radio input "true"
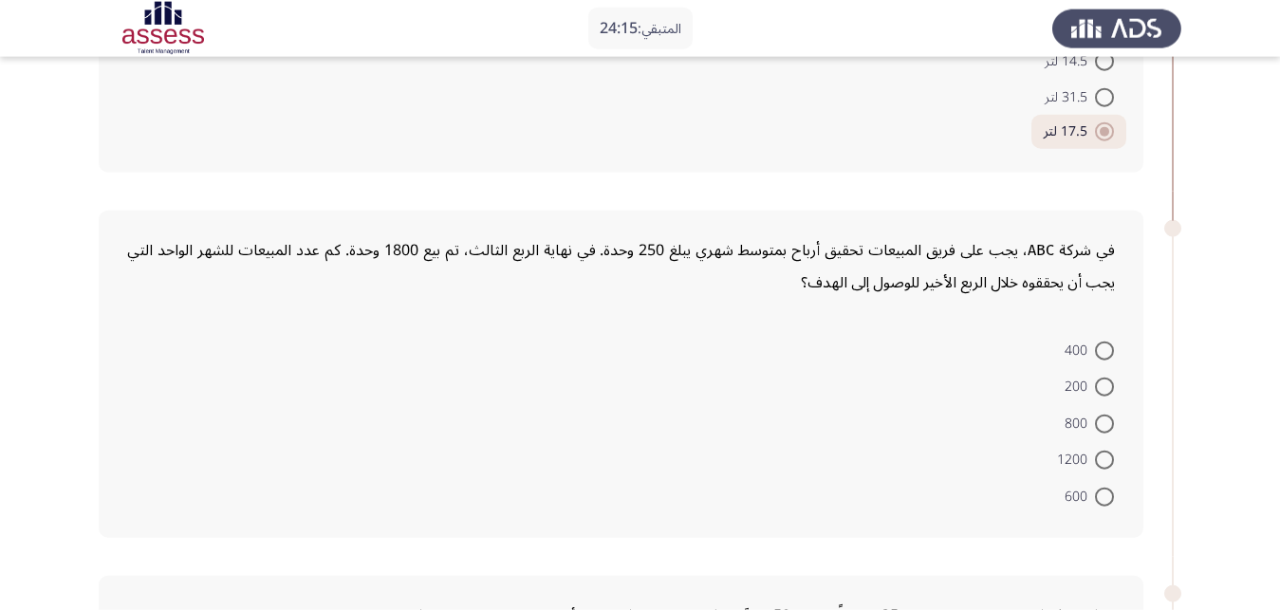
scroll to position [307, 0]
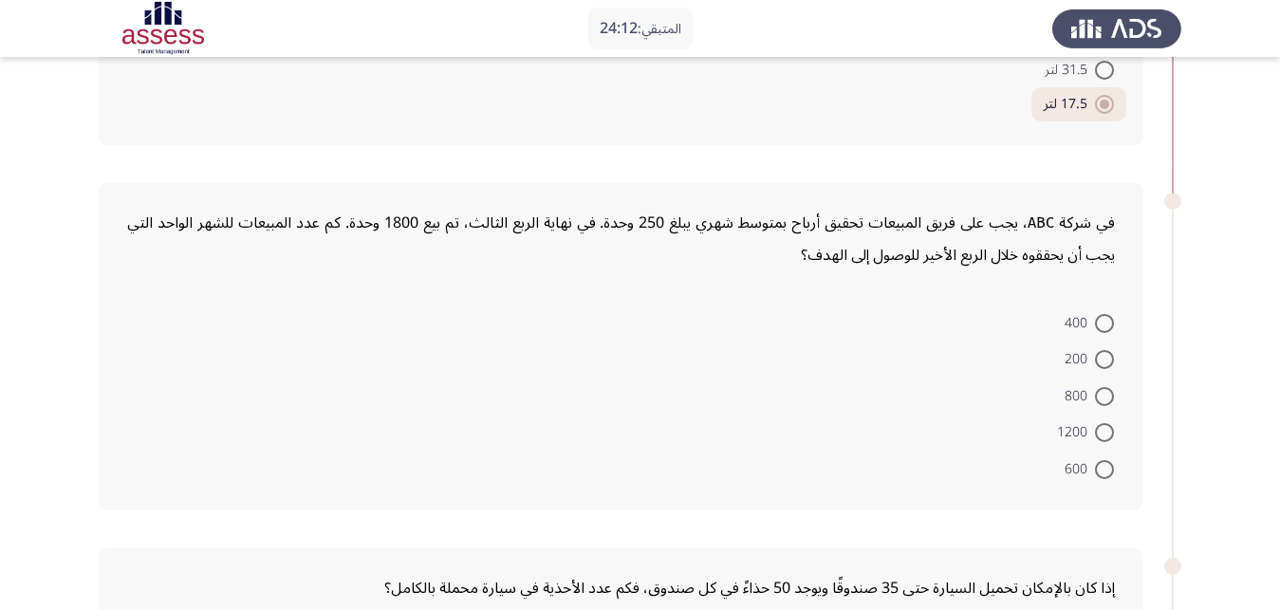
drag, startPoint x: 790, startPoint y: 233, endPoint x: 940, endPoint y: 228, distance: 150.1
click at [948, 232] on div "في شركة ABC، يجب على فريق المبيعات تحقيق أرباح بمتوسط شهري يبلغ 250 وحدة. في نه…" at bounding box center [621, 239] width 988 height 65
drag, startPoint x: 1118, startPoint y: 191, endPoint x: 1082, endPoint y: 202, distance: 37.8
click at [1083, 202] on div "في شركة ABC، يجب على فريق المبيعات تحقيق أرباح بمتوسط شهري يبلغ 250 وحدة. في نه…" at bounding box center [621, 346] width 1045 height 327
click at [1094, 207] on div "في شركة ABC، يجب على فريق المبيعات تحقيق أرباح بمتوسط شهري يبلغ 250 وحدة. في نه…" at bounding box center [621, 239] width 988 height 65
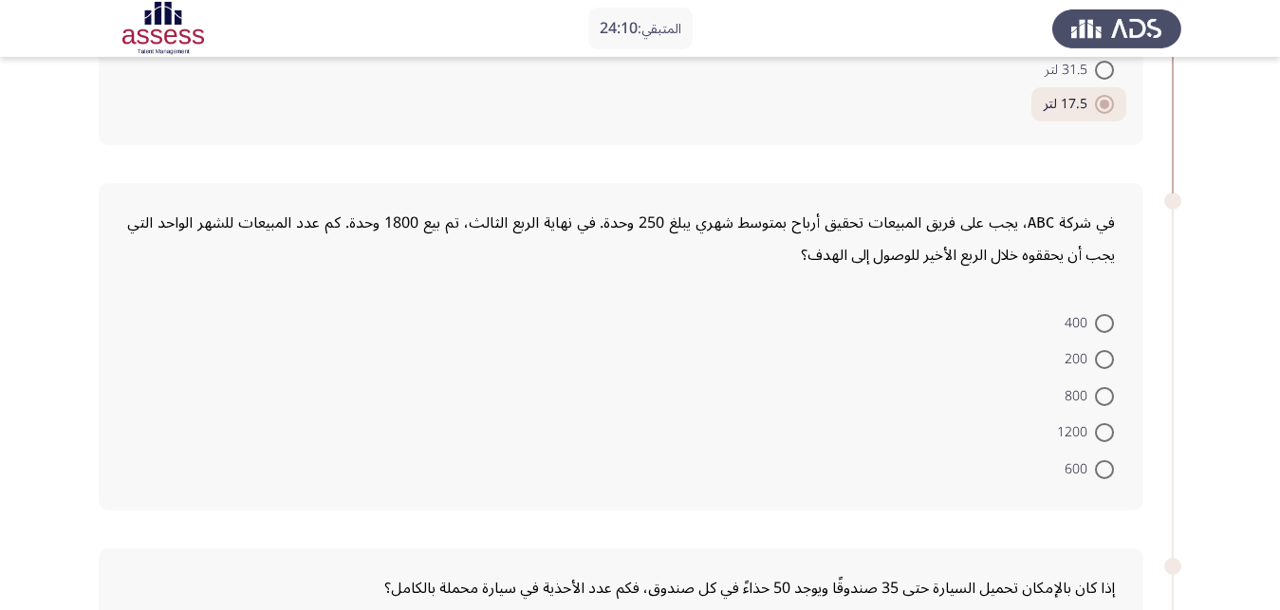
click at [1094, 207] on div "في شركة ABC، يجب على فريق المبيعات تحقيق أرباح بمتوسط شهري يبلغ 250 وحدة. في نه…" at bounding box center [621, 239] width 988 height 65
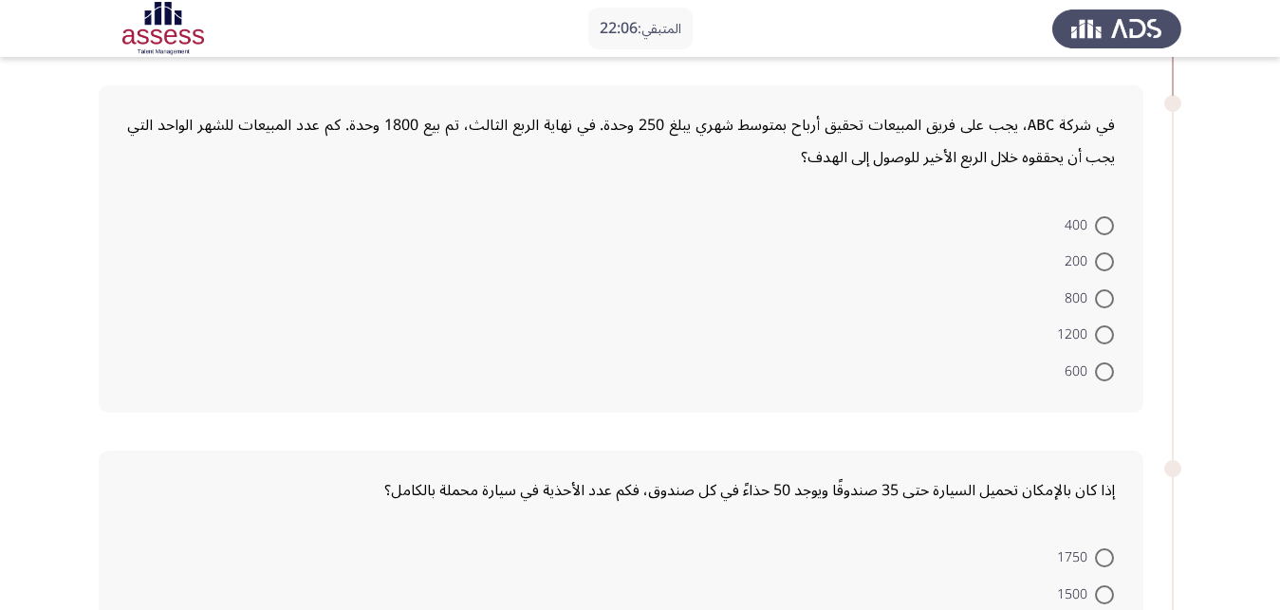
scroll to position [403, 0]
click at [1096, 217] on span at bounding box center [1104, 226] width 19 height 19
click at [1096, 217] on input "400" at bounding box center [1104, 226] width 19 height 19
radio input "true"
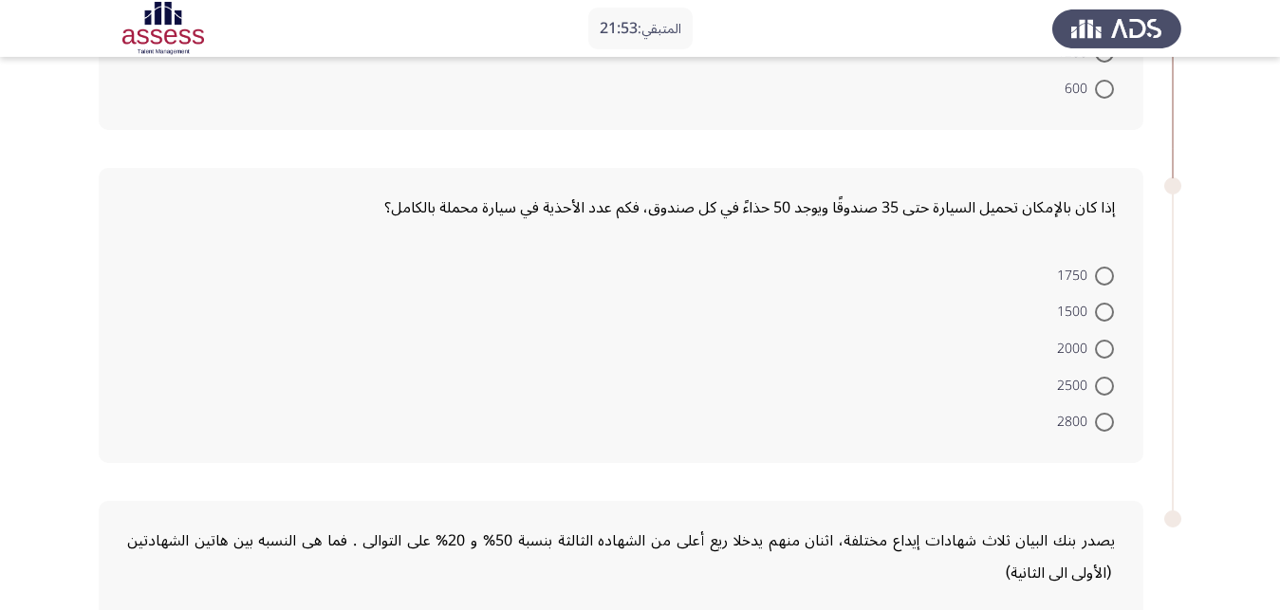
scroll to position [676, 0]
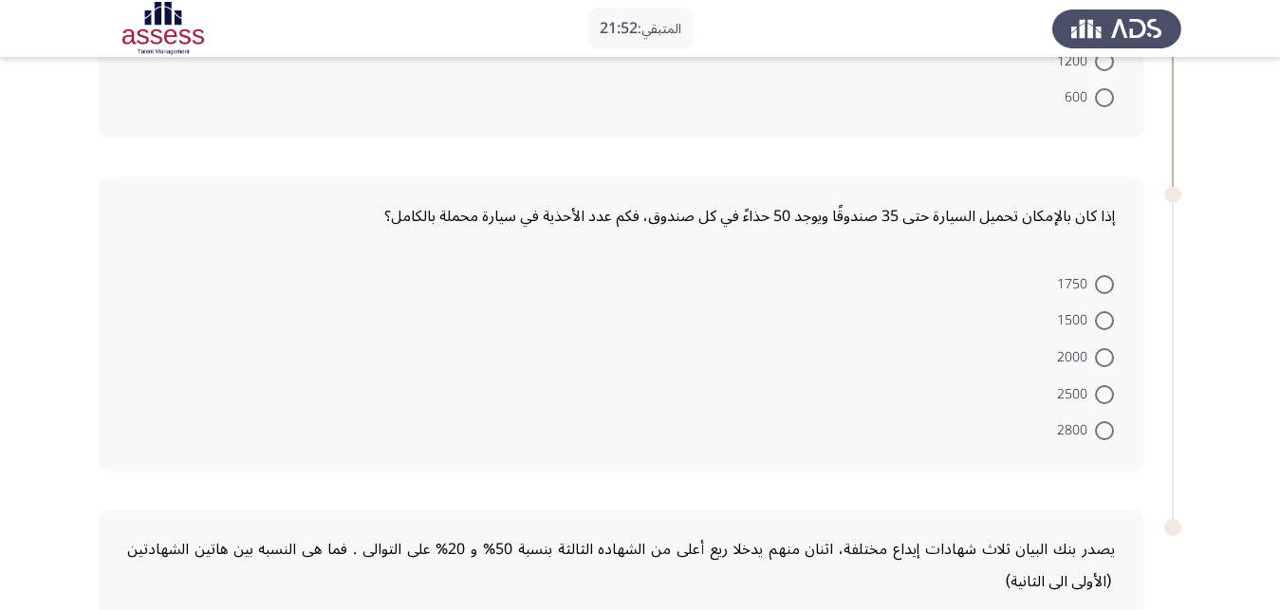
click at [1110, 275] on span at bounding box center [1104, 284] width 19 height 19
click at [1110, 275] on input "1750" at bounding box center [1104, 284] width 19 height 19
radio input "true"
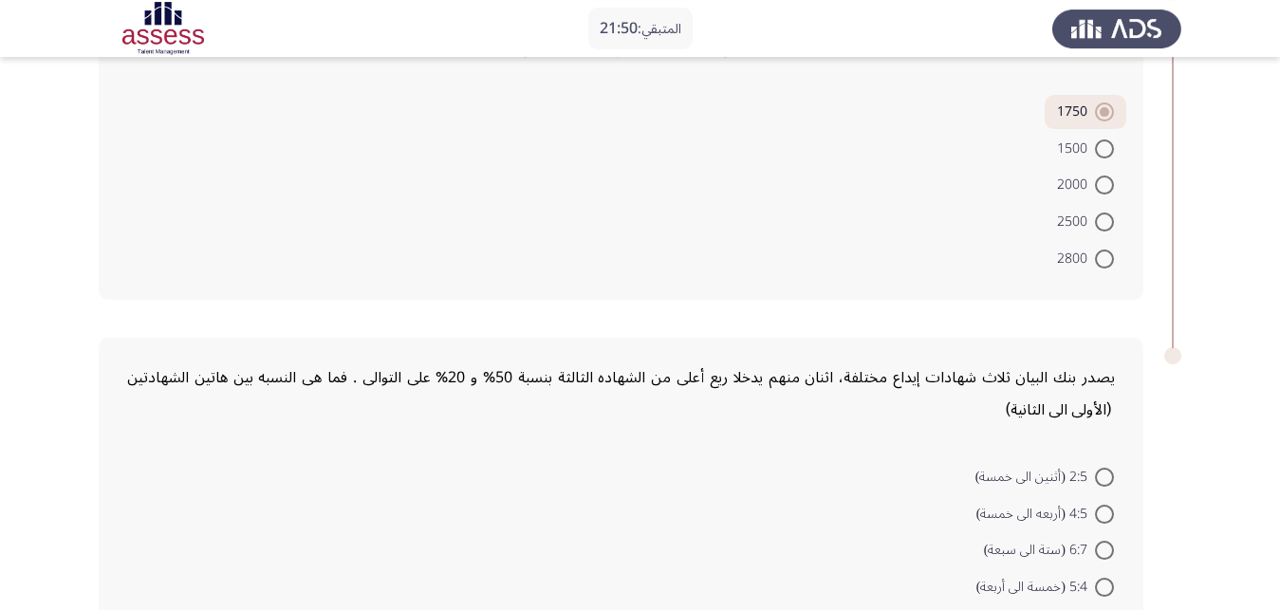
scroll to position [867, 0]
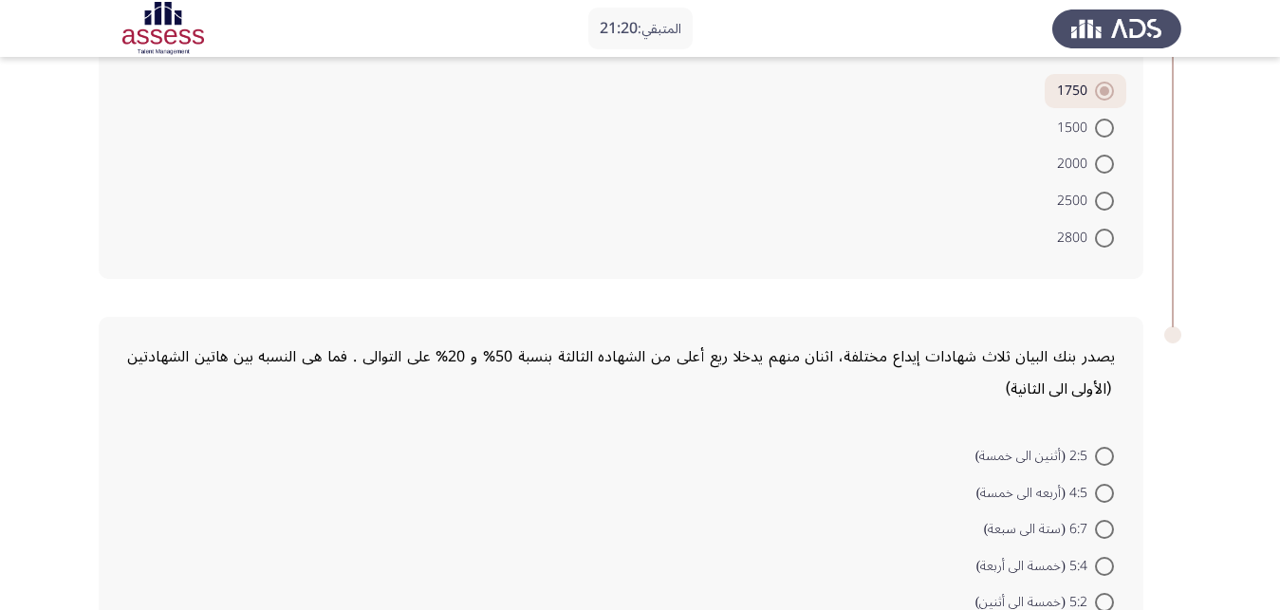
click at [1105, 557] on span at bounding box center [1104, 566] width 19 height 19
click at [1105, 557] on input "5:4 (خمسة الى أربعة)" at bounding box center [1104, 566] width 19 height 19
radio input "true"
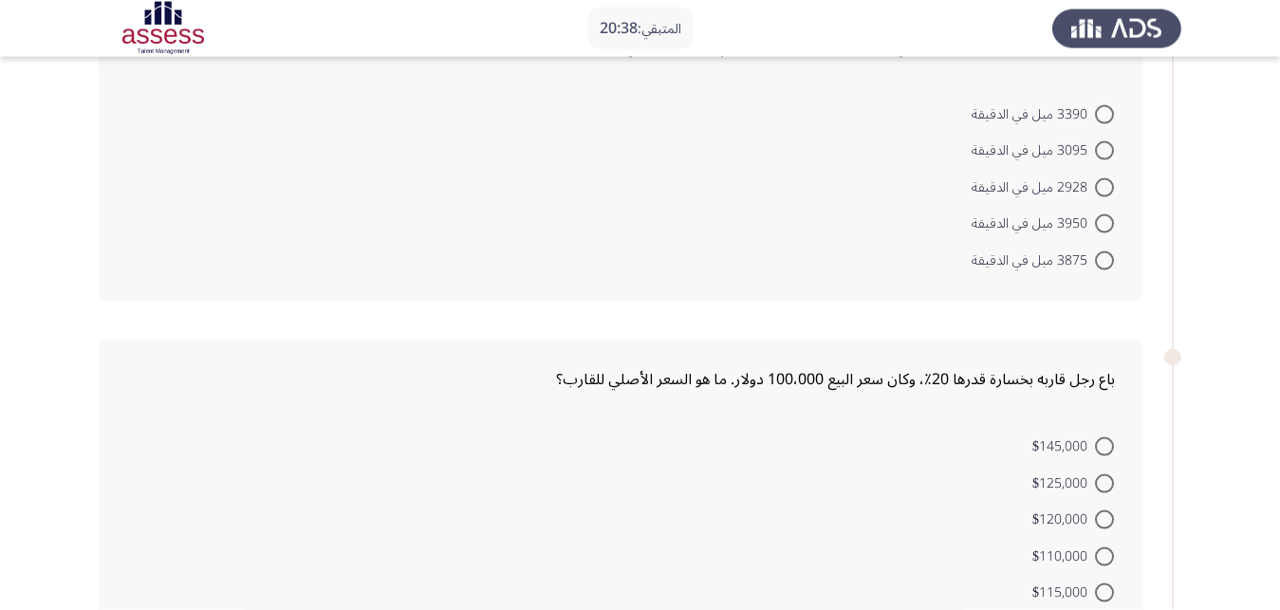
scroll to position [97, 0]
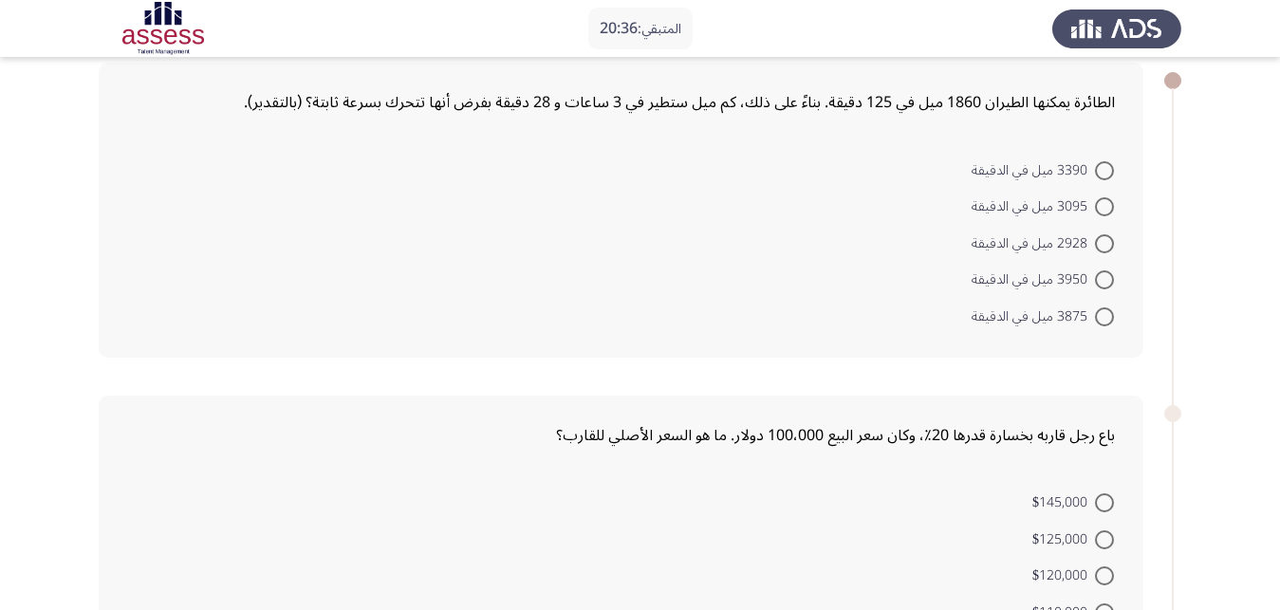
click at [1104, 197] on span at bounding box center [1104, 206] width 19 height 19
click at [1104, 197] on input "3095 ميل في الدقيقة" at bounding box center [1104, 206] width 19 height 19
radio input "true"
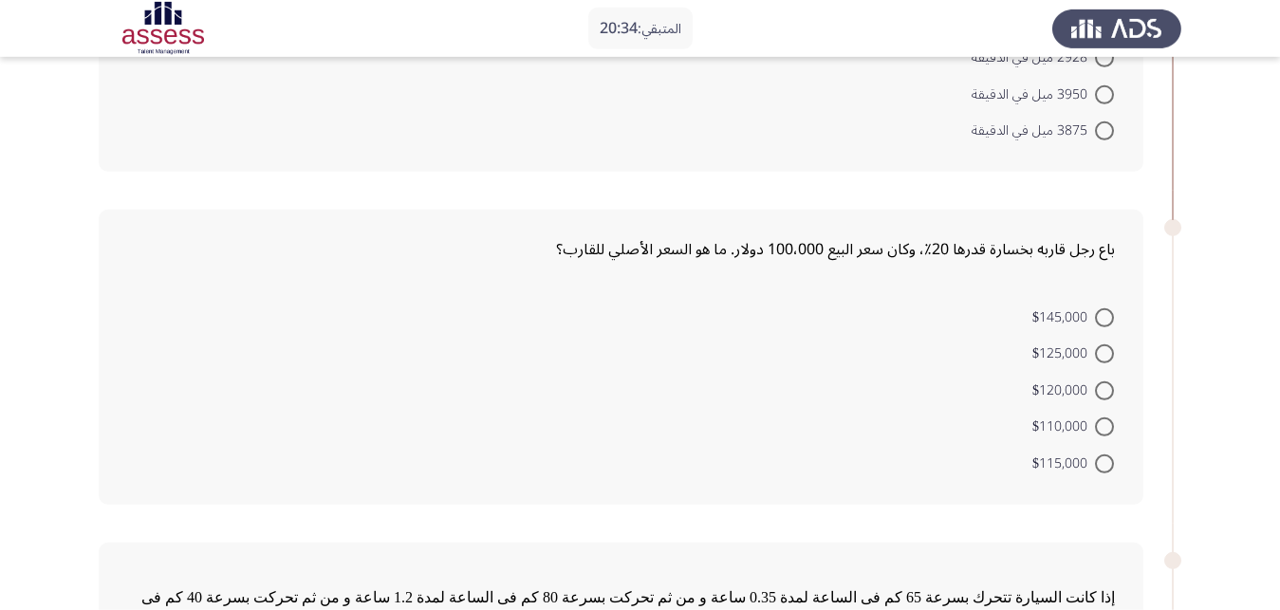
scroll to position [290, 0]
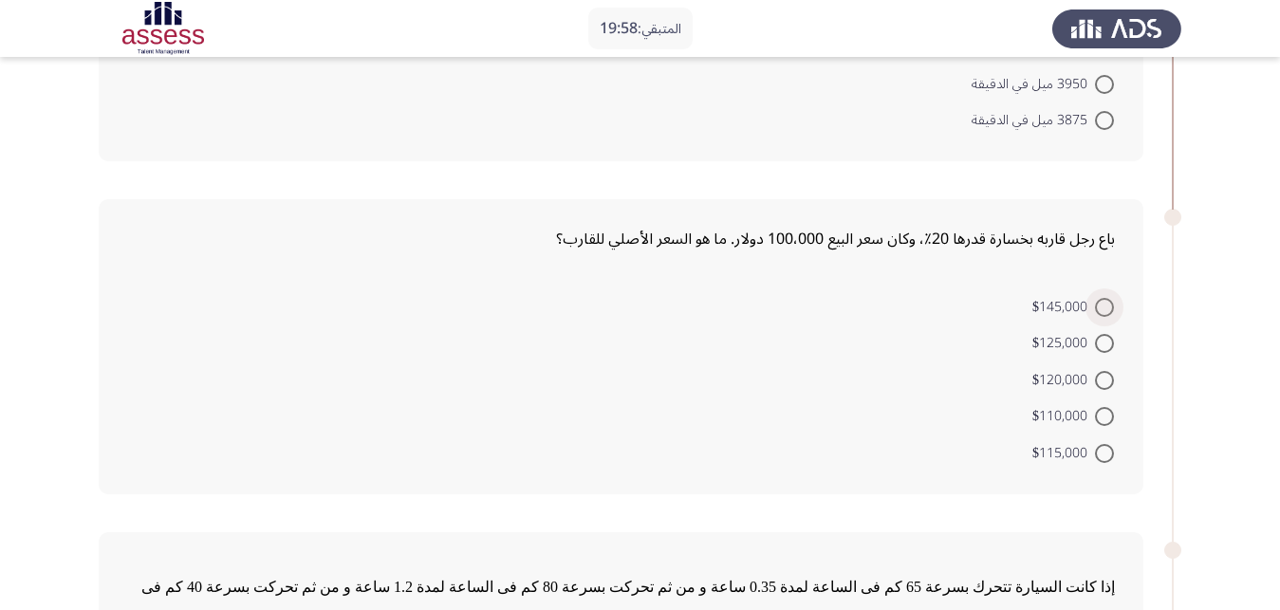
click at [1101, 298] on span at bounding box center [1104, 307] width 19 height 19
click at [1101, 298] on input "$145,000" at bounding box center [1104, 307] width 19 height 19
radio input "true"
click at [1112, 332] on span at bounding box center [1104, 341] width 19 height 19
click at [1112, 332] on input "$125,000" at bounding box center [1104, 341] width 19 height 19
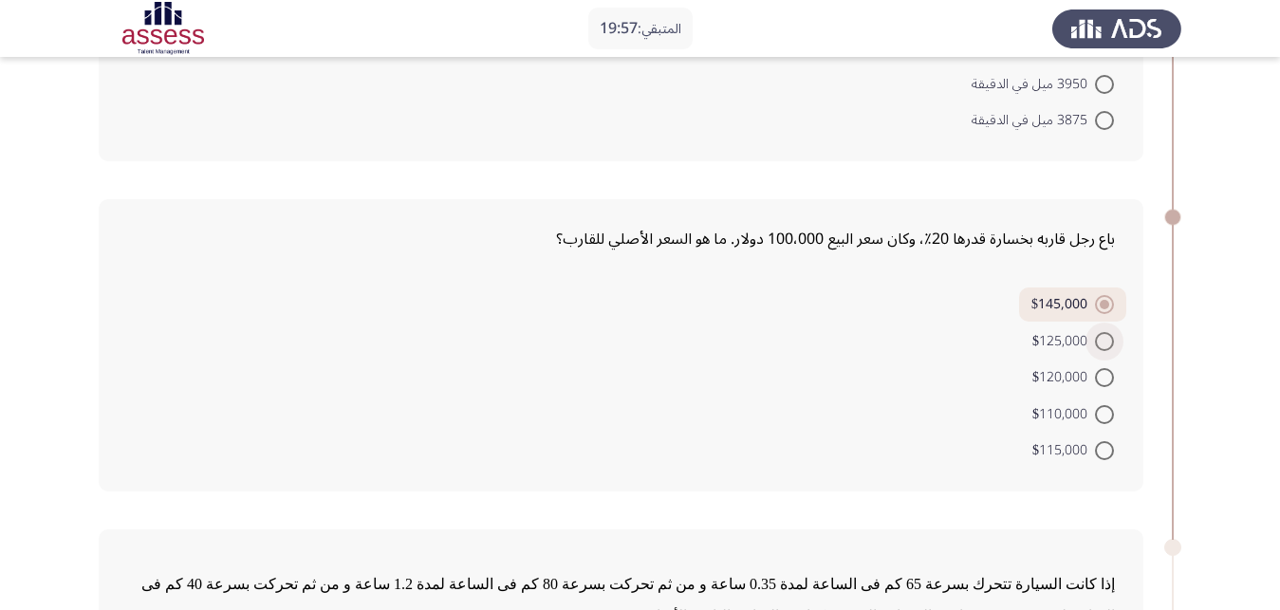
radio input "true"
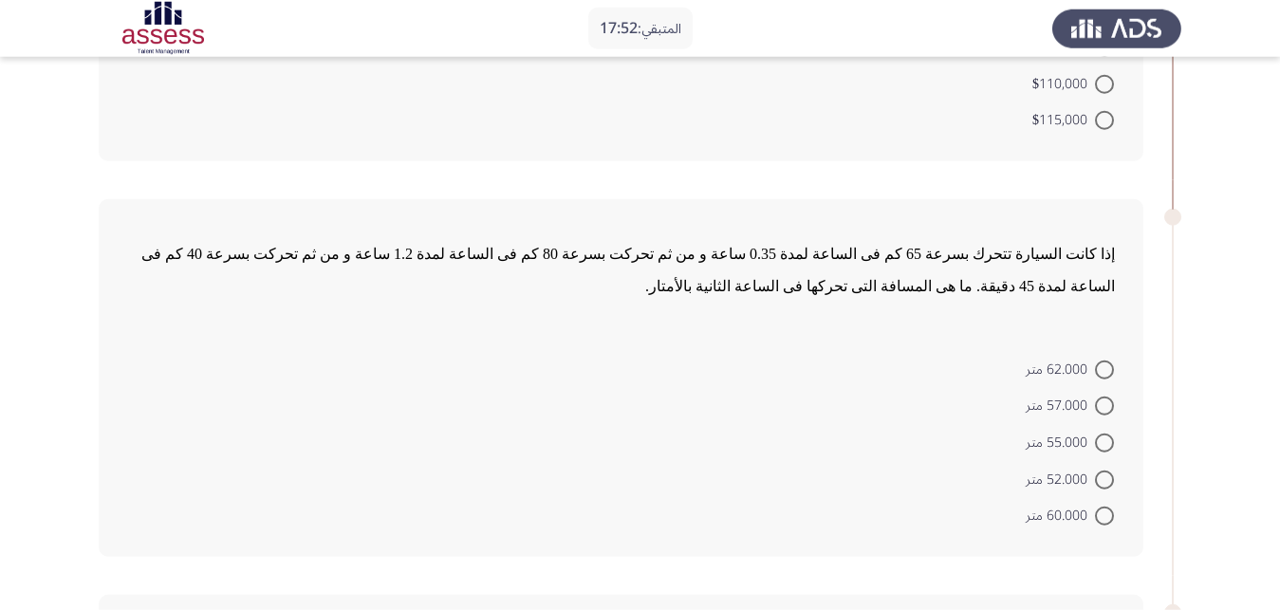
scroll to position [678, 0]
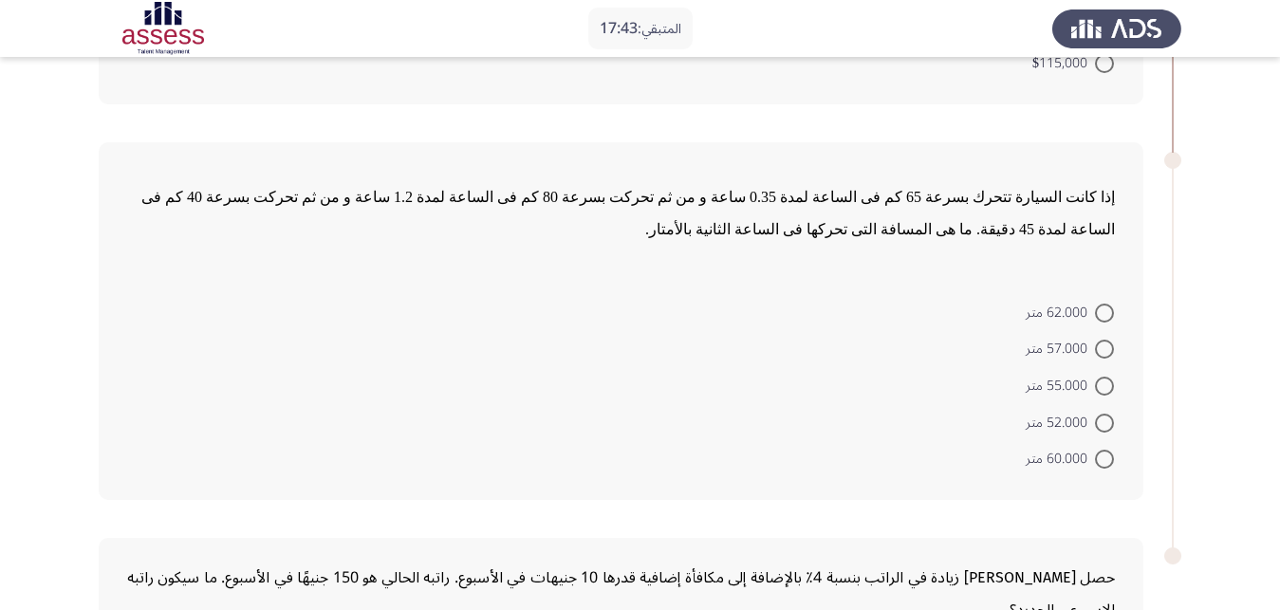
click at [1104, 340] on span at bounding box center [1104, 349] width 19 height 19
click at [1104, 340] on input "57.000 متر" at bounding box center [1104, 349] width 19 height 19
radio input "true"
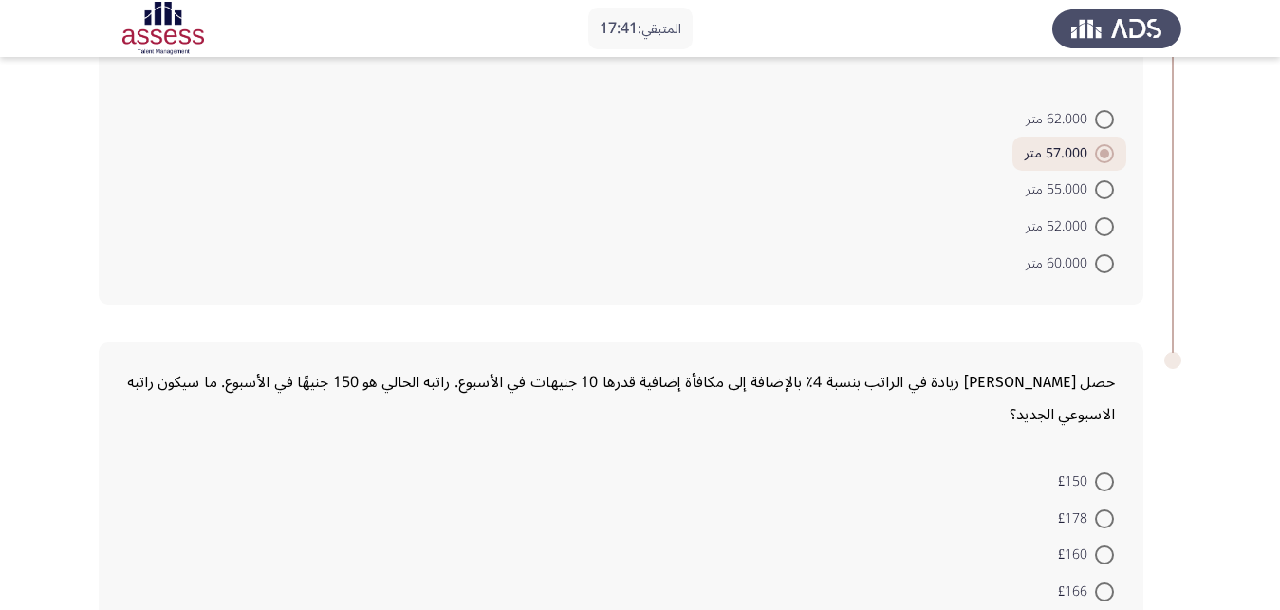
scroll to position [897, 0]
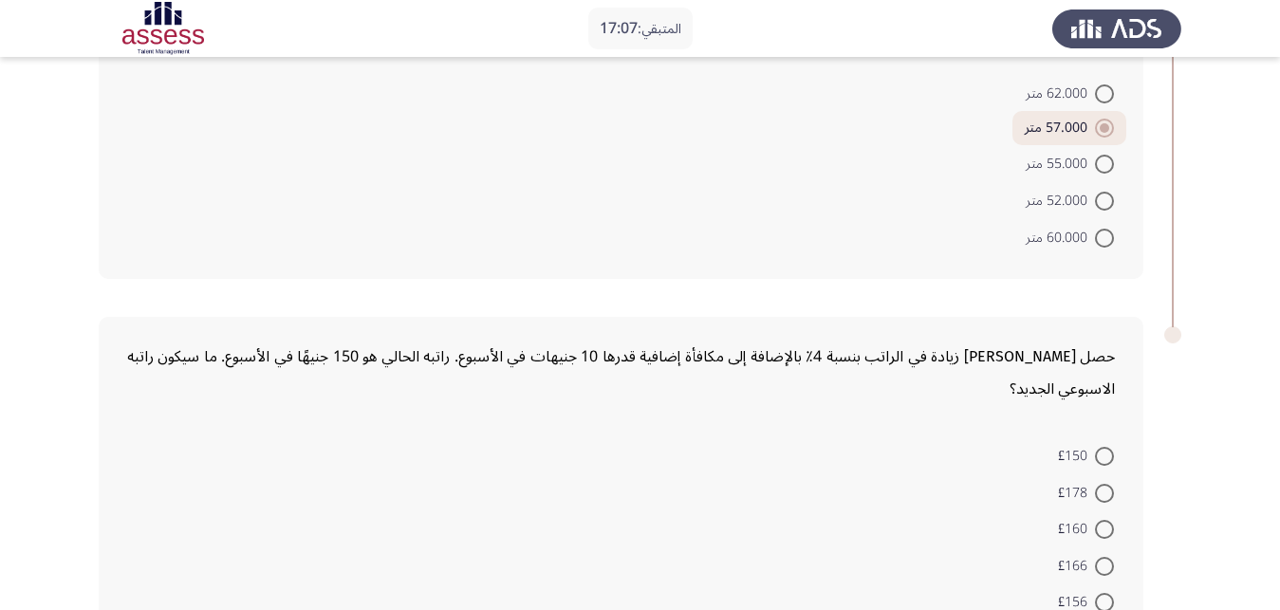
click at [1110, 557] on span at bounding box center [1104, 566] width 19 height 19
click at [1110, 557] on input "£166" at bounding box center [1104, 566] width 19 height 19
radio input "true"
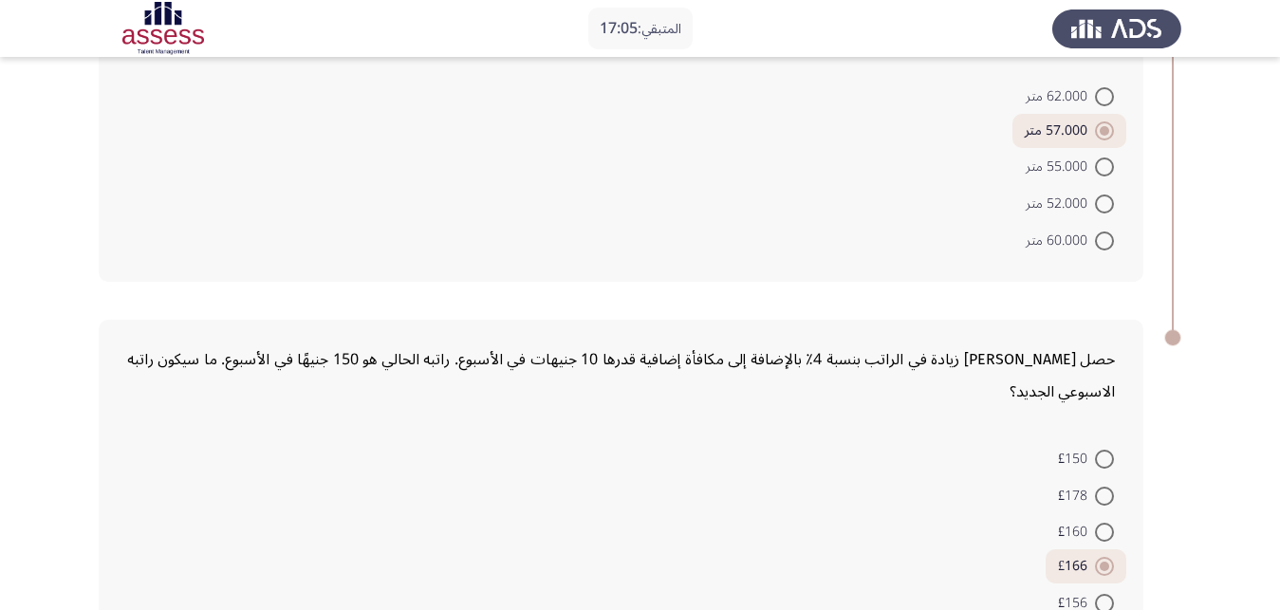
scroll to position [0, 0]
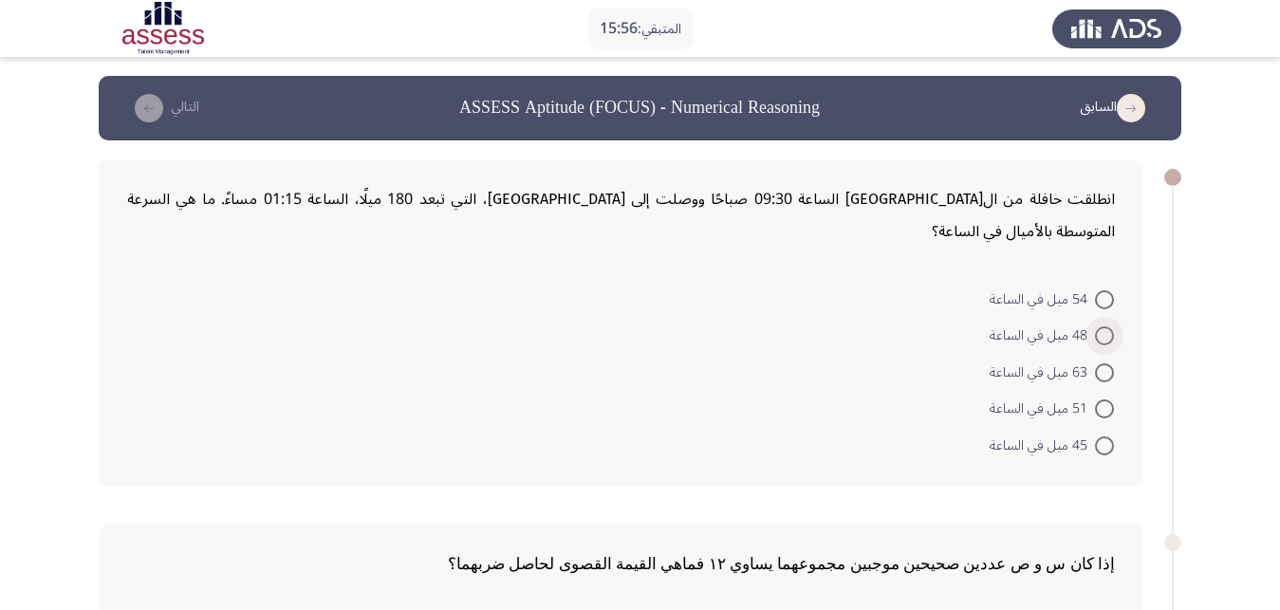
click at [1111, 326] on span at bounding box center [1104, 335] width 19 height 19
click at [1111, 326] on input "48 ميل في الساعة" at bounding box center [1104, 335] width 19 height 19
radio input "true"
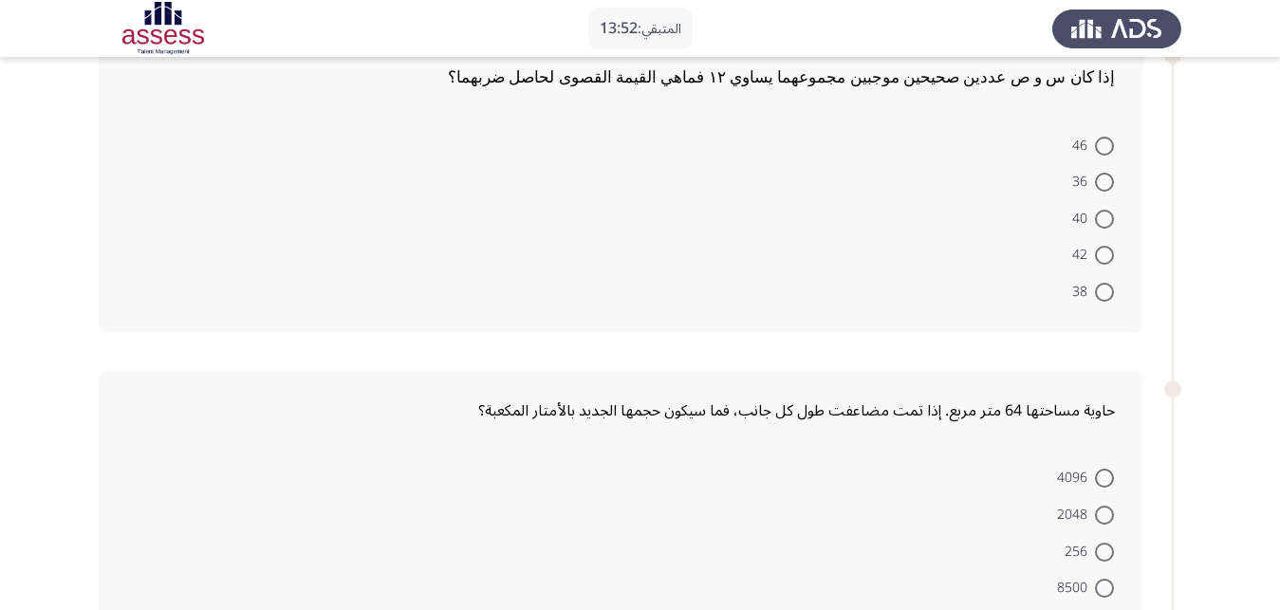
scroll to position [581, 0]
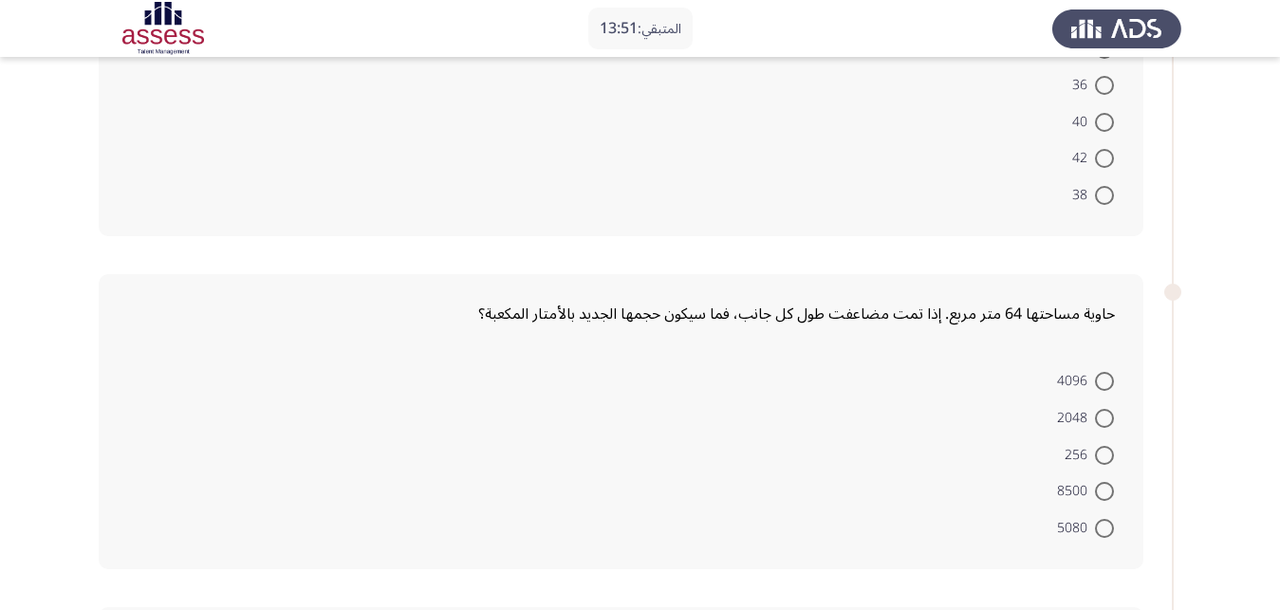
click at [1103, 372] on span at bounding box center [1104, 381] width 19 height 19
click at [1103, 372] on input "4096" at bounding box center [1104, 381] width 19 height 19
radio input "true"
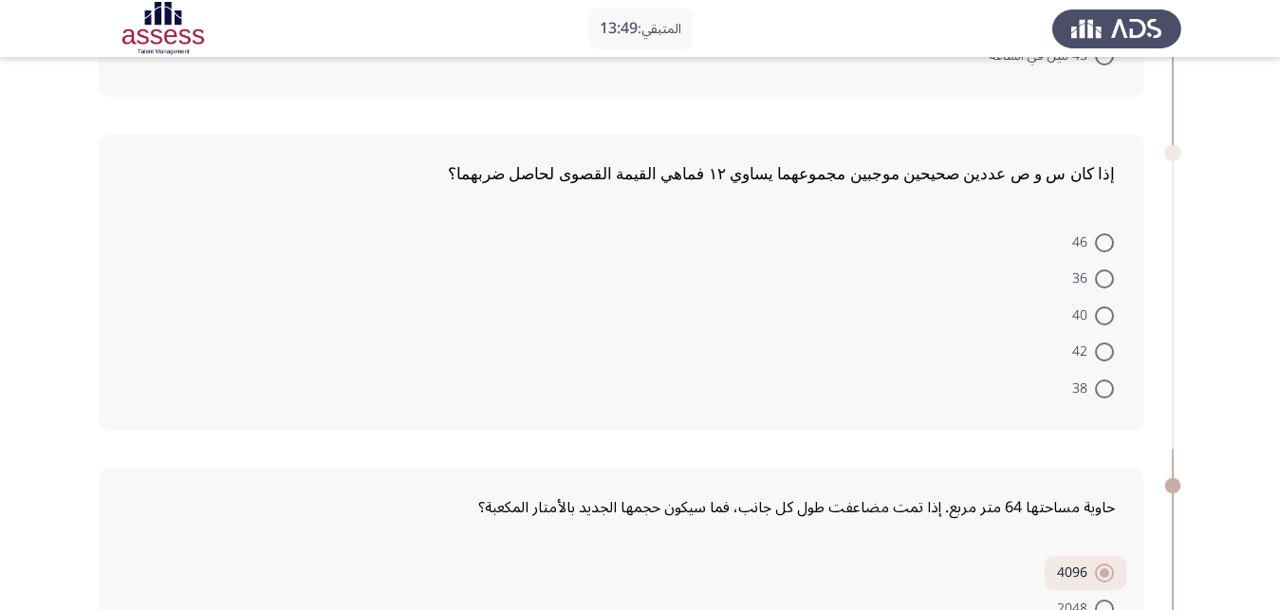
scroll to position [290, 0]
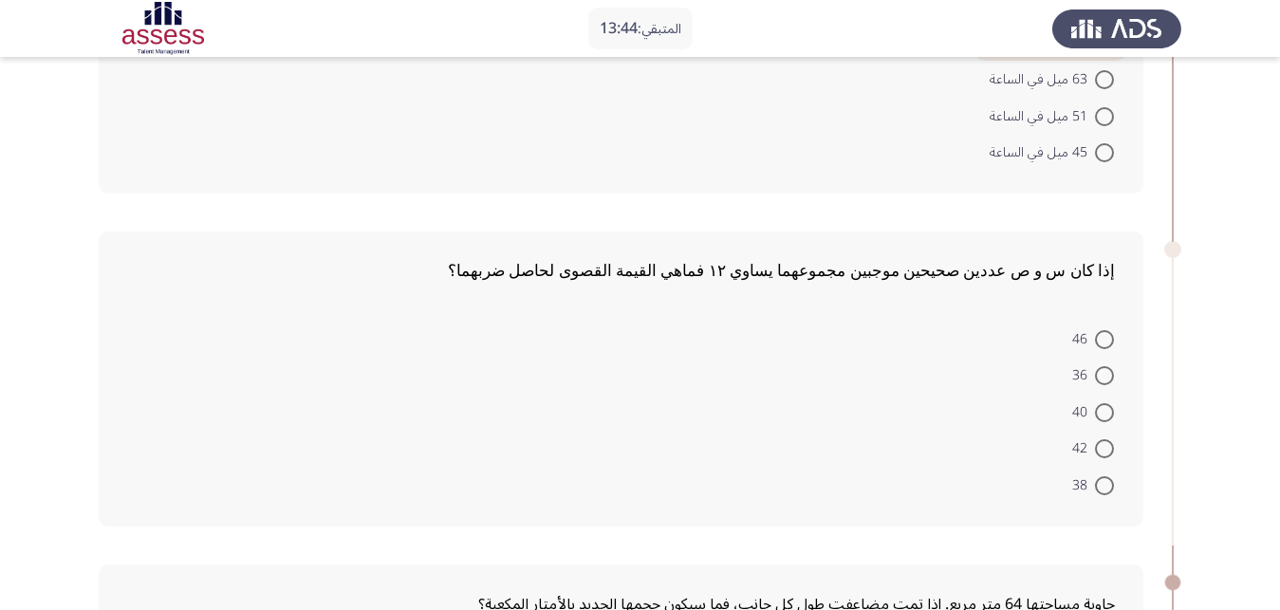
click at [1107, 366] on span at bounding box center [1104, 375] width 19 height 19
click at [1107, 366] on input "36" at bounding box center [1104, 375] width 19 height 19
radio input "true"
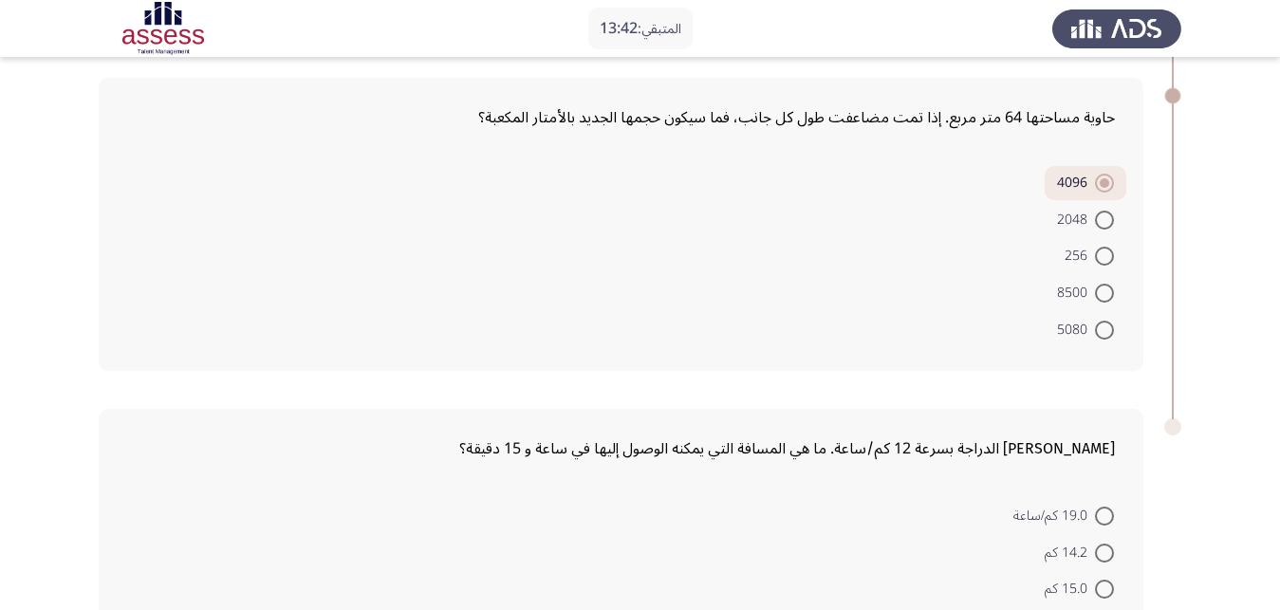
scroll to position [802, 0]
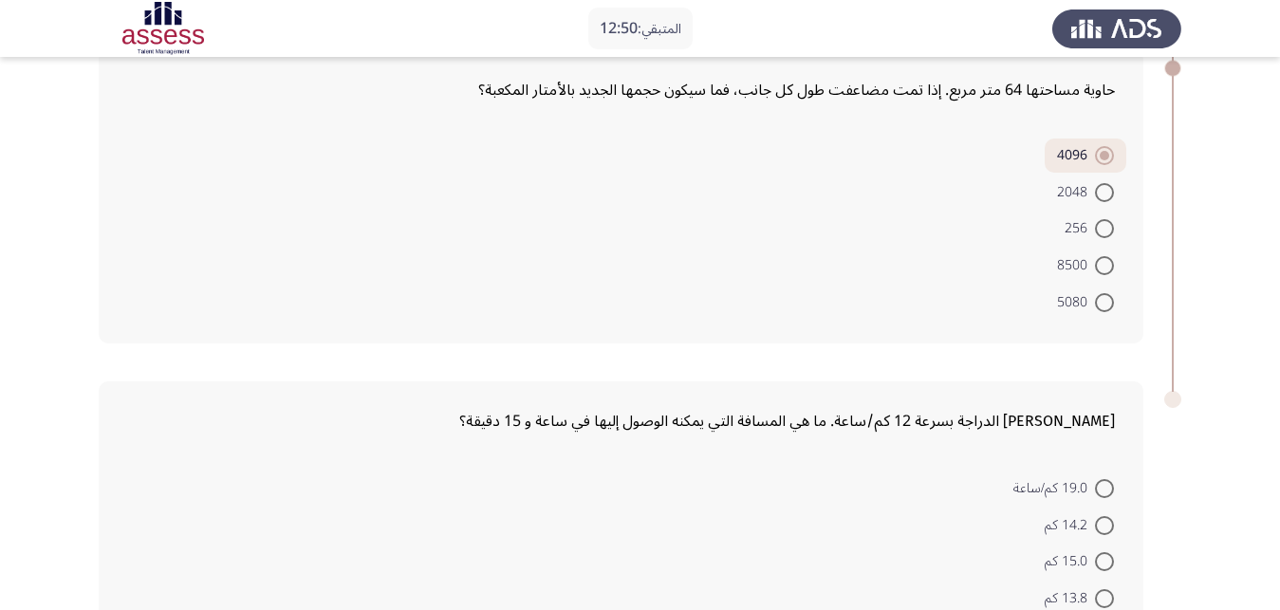
click at [1114, 543] on mat-radio-button "15.0 كم" at bounding box center [1080, 561] width 94 height 37
click at [1099, 552] on span at bounding box center [1104, 561] width 19 height 19
click at [1099, 552] on input "15.0 كم" at bounding box center [1104, 561] width 19 height 19
radio input "true"
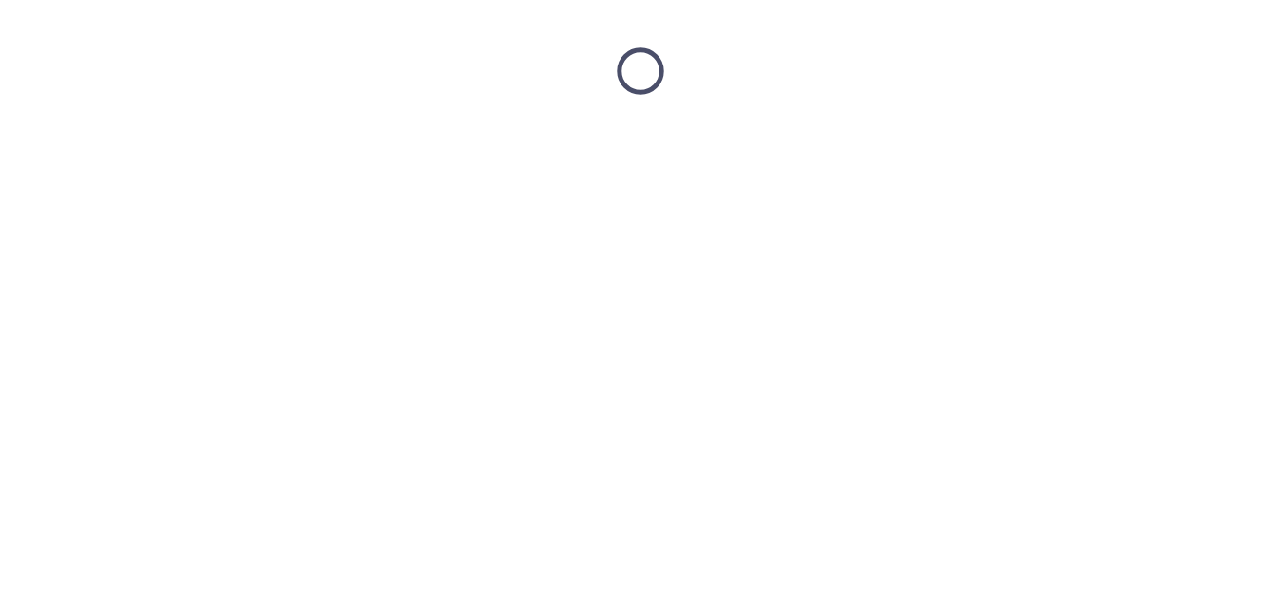
scroll to position [0, 0]
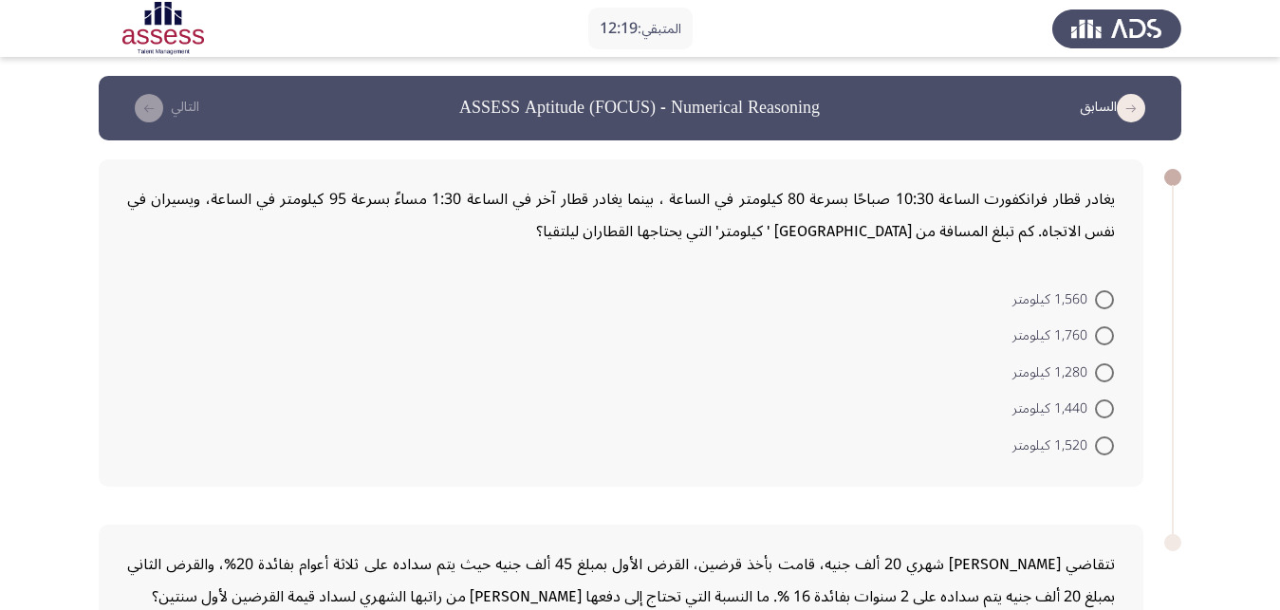
click at [1110, 437] on span at bounding box center [1104, 446] width 19 height 19
click at [1110, 437] on input "1,520 كيلومتر" at bounding box center [1104, 446] width 19 height 19
radio input "true"
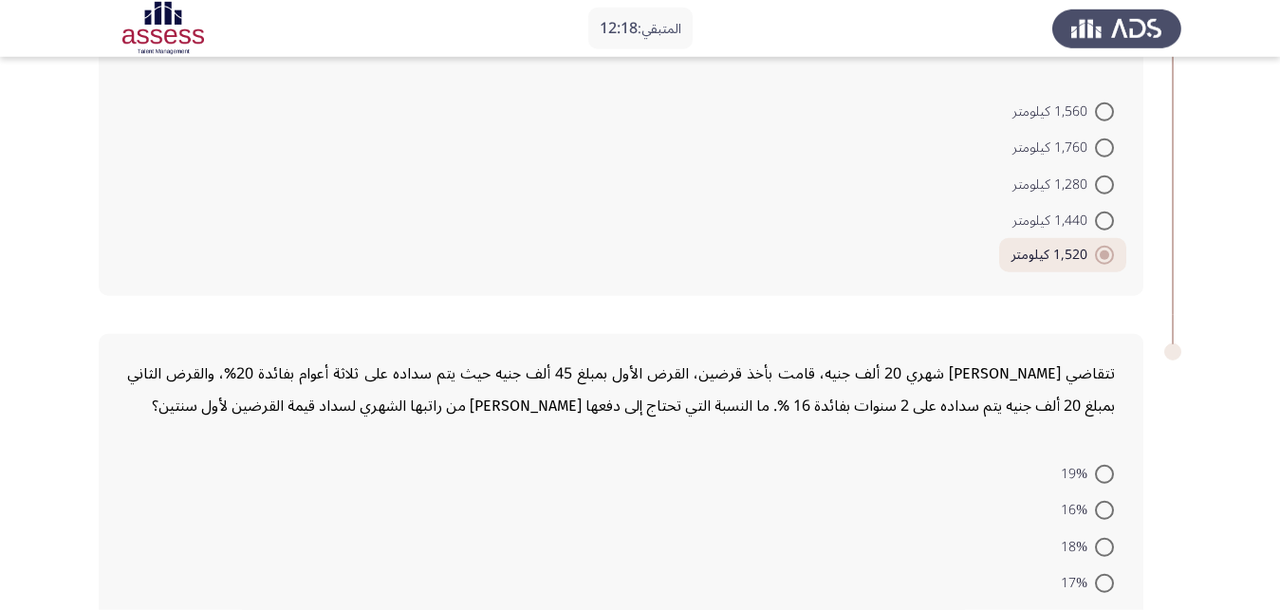
scroll to position [270, 0]
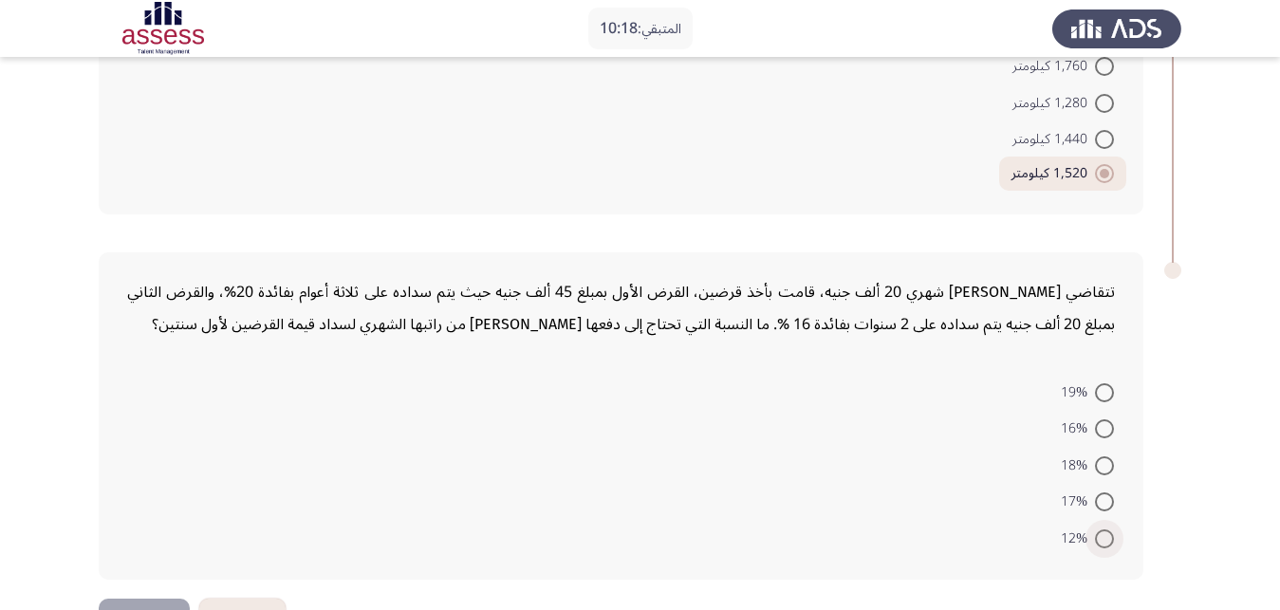
click at [1095, 530] on span at bounding box center [1104, 539] width 19 height 19
click at [1095, 530] on input "12%" at bounding box center [1104, 539] width 19 height 19
radio input "true"
click at [133, 598] on button "التالي" at bounding box center [144, 619] width 91 height 43
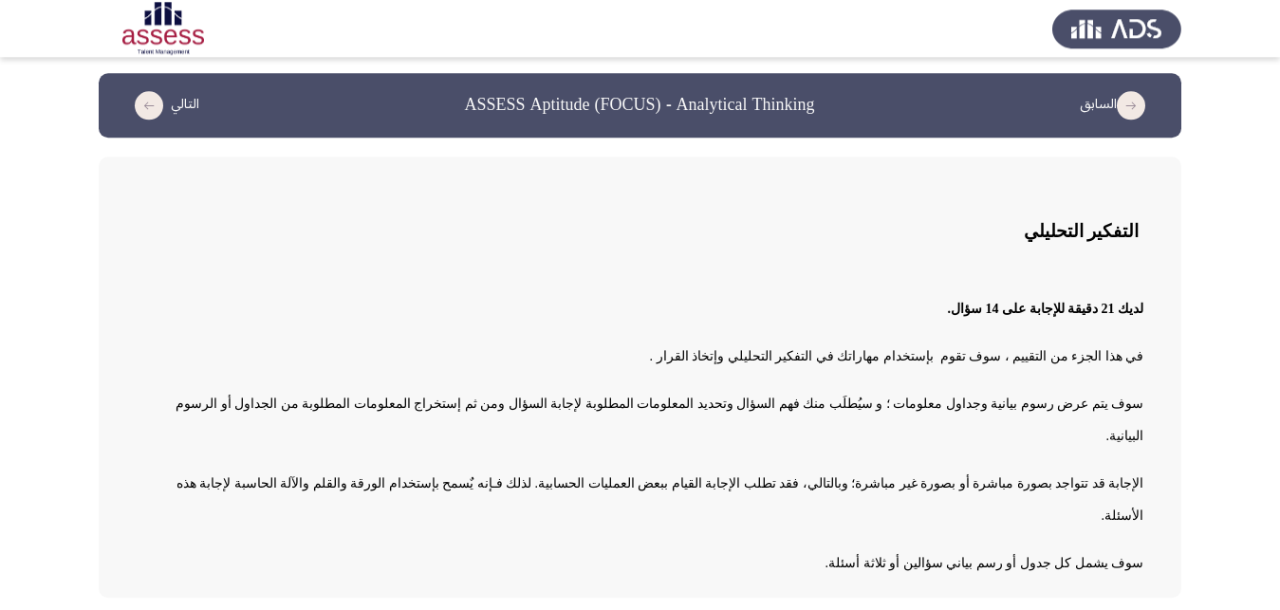
scroll to position [7, 0]
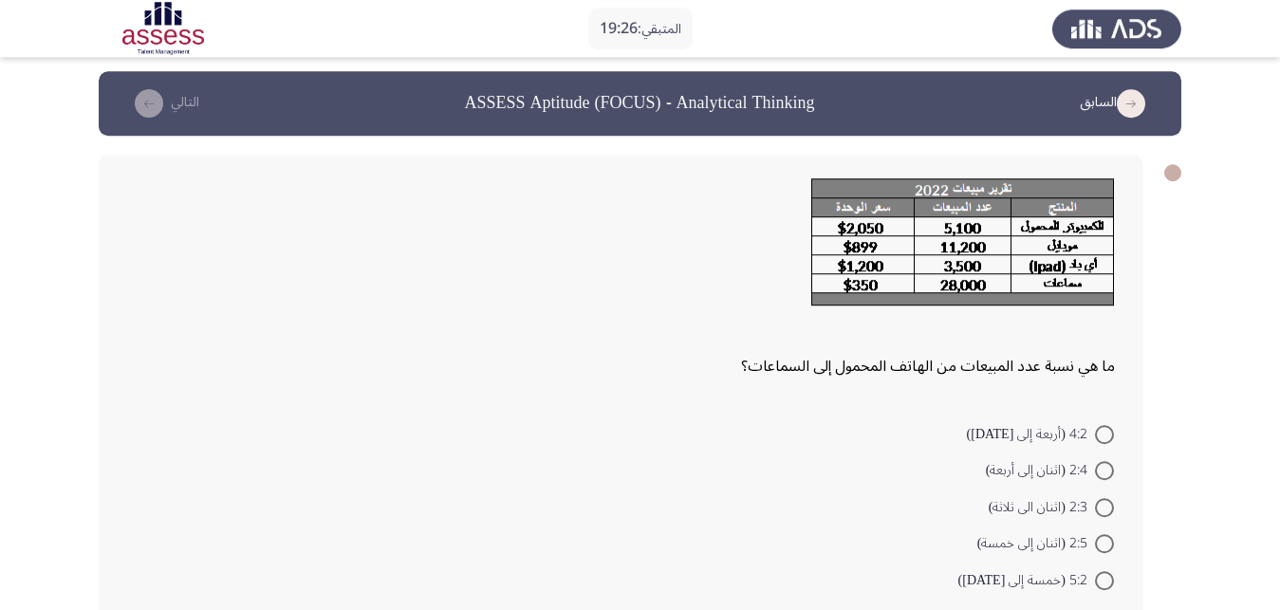
scroll to position [0, 0]
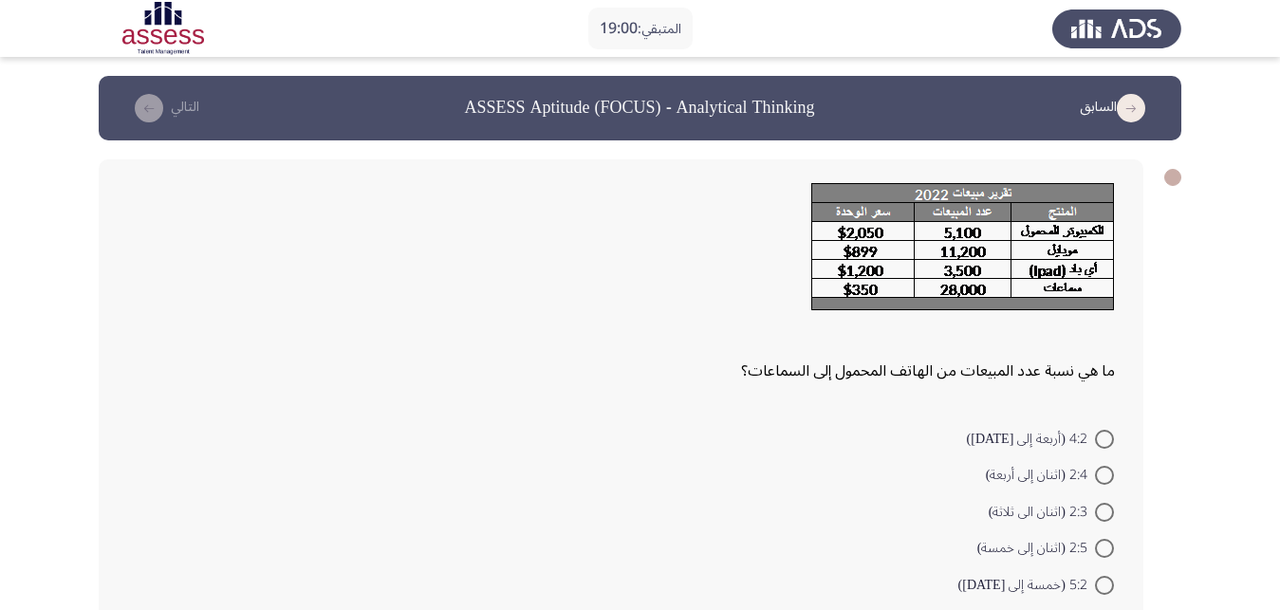
click at [1103, 539] on span at bounding box center [1104, 548] width 19 height 19
click at [1103, 539] on input "2:5 (اثنان إلى خمسة)" at bounding box center [1104, 548] width 19 height 19
radio input "true"
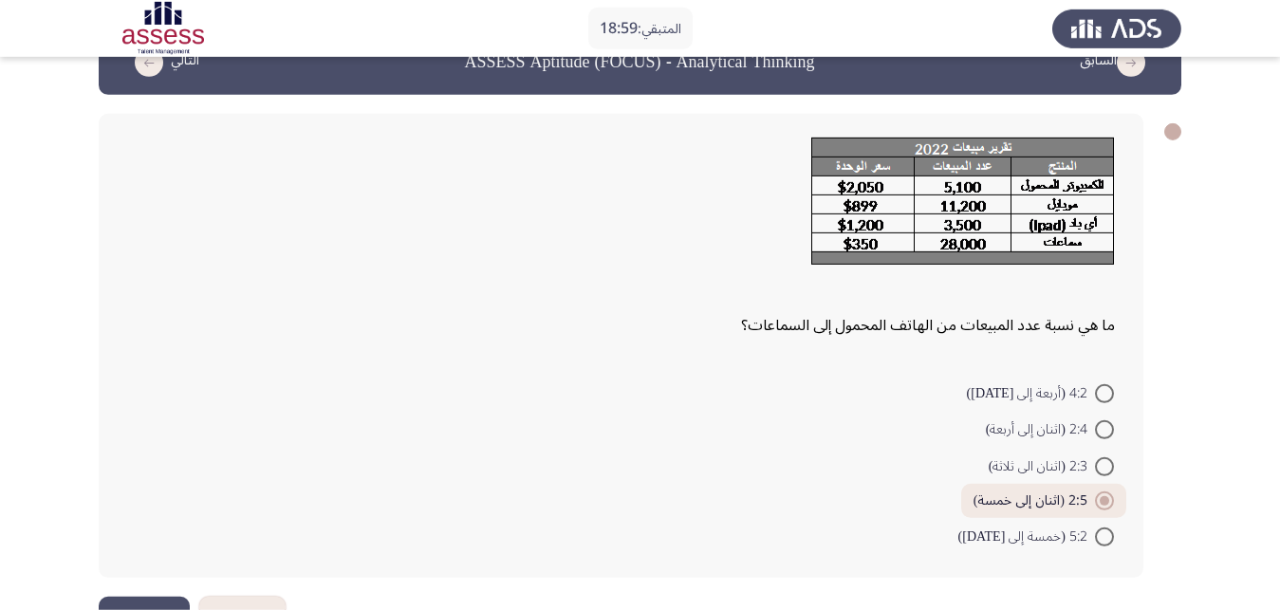
scroll to position [76, 0]
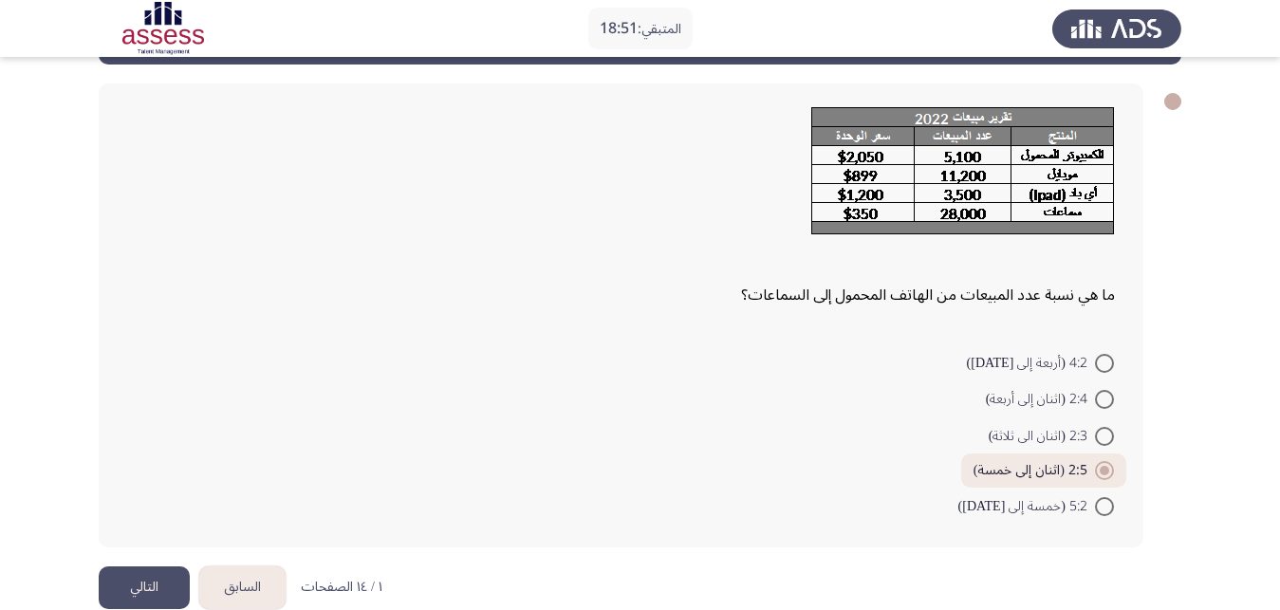
click at [1108, 390] on span at bounding box center [1104, 399] width 19 height 19
click at [1108, 390] on input "2:4 (اثنان إلى أربعة)" at bounding box center [1104, 399] width 19 height 19
radio input "true"
click at [1112, 424] on span at bounding box center [1104, 433] width 19 height 19
click at [1112, 424] on input "2:3 (اثنان الى ثلاثة)" at bounding box center [1104, 433] width 19 height 19
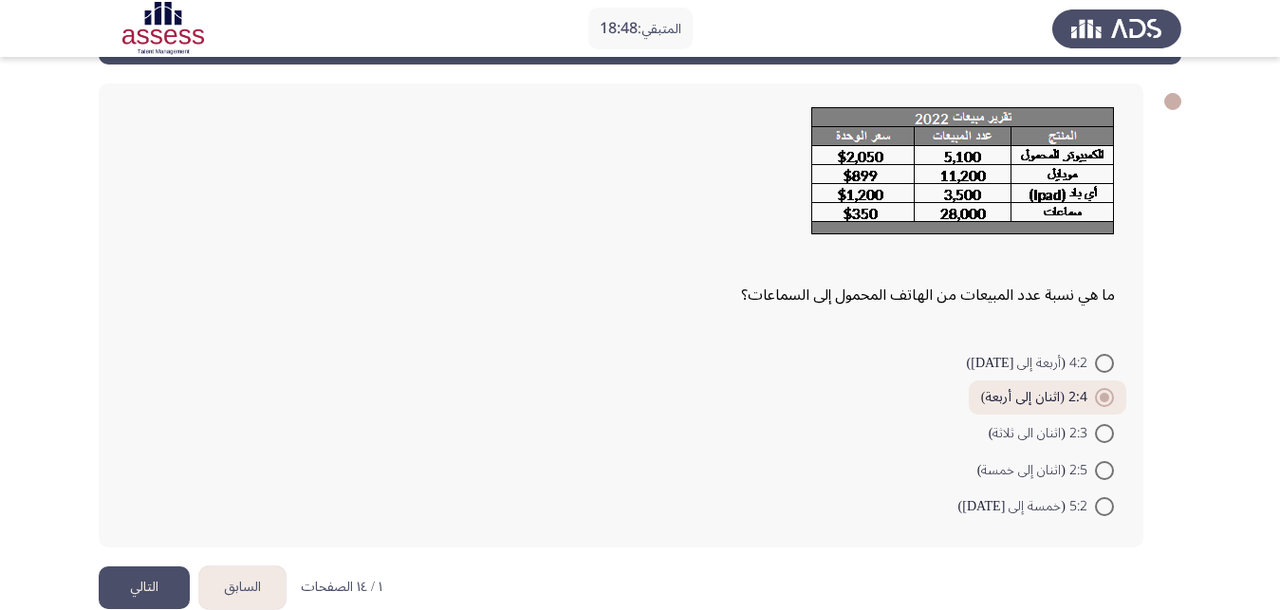
radio input "true"
click at [145, 567] on button "التالي" at bounding box center [144, 588] width 91 height 43
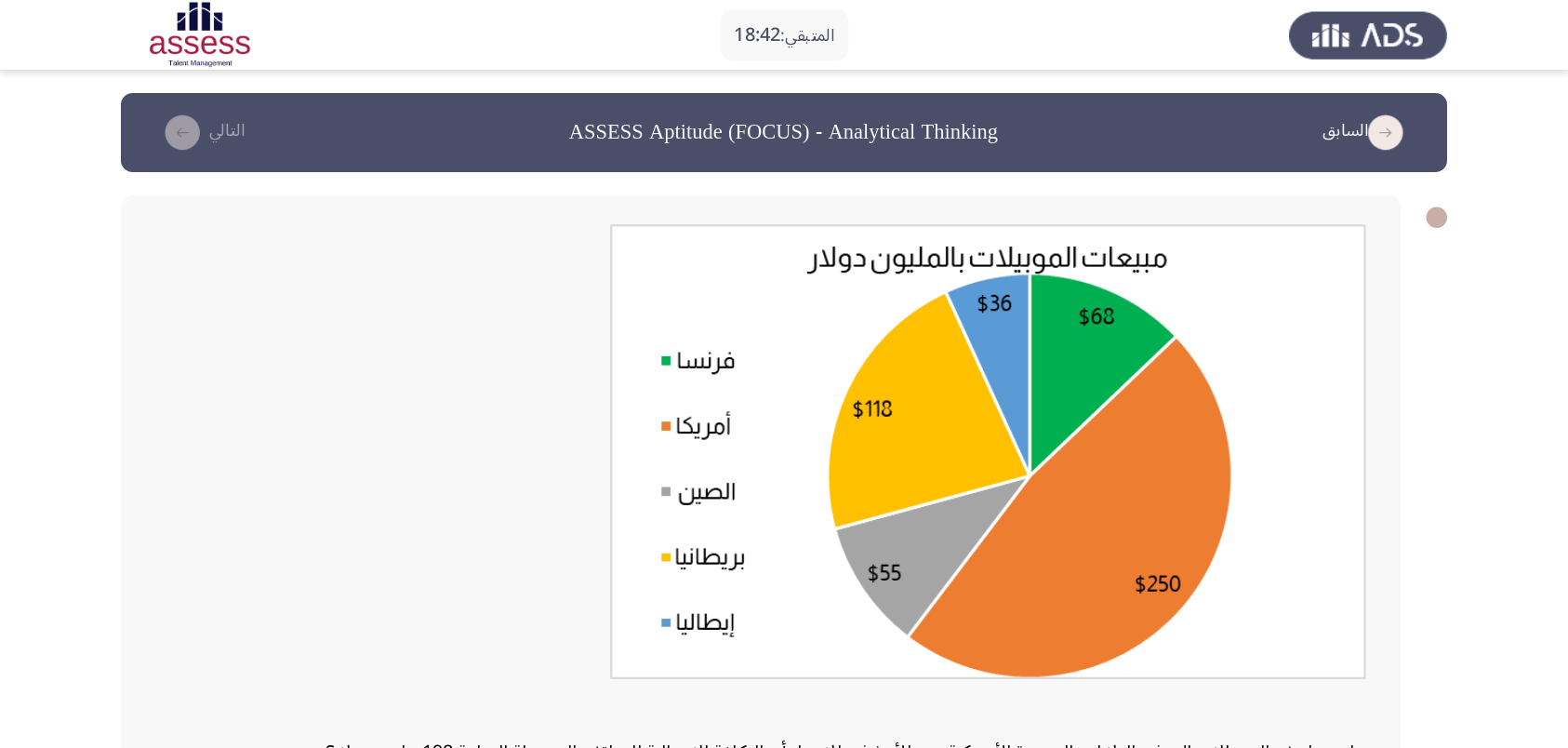
scroll to position [95, 0]
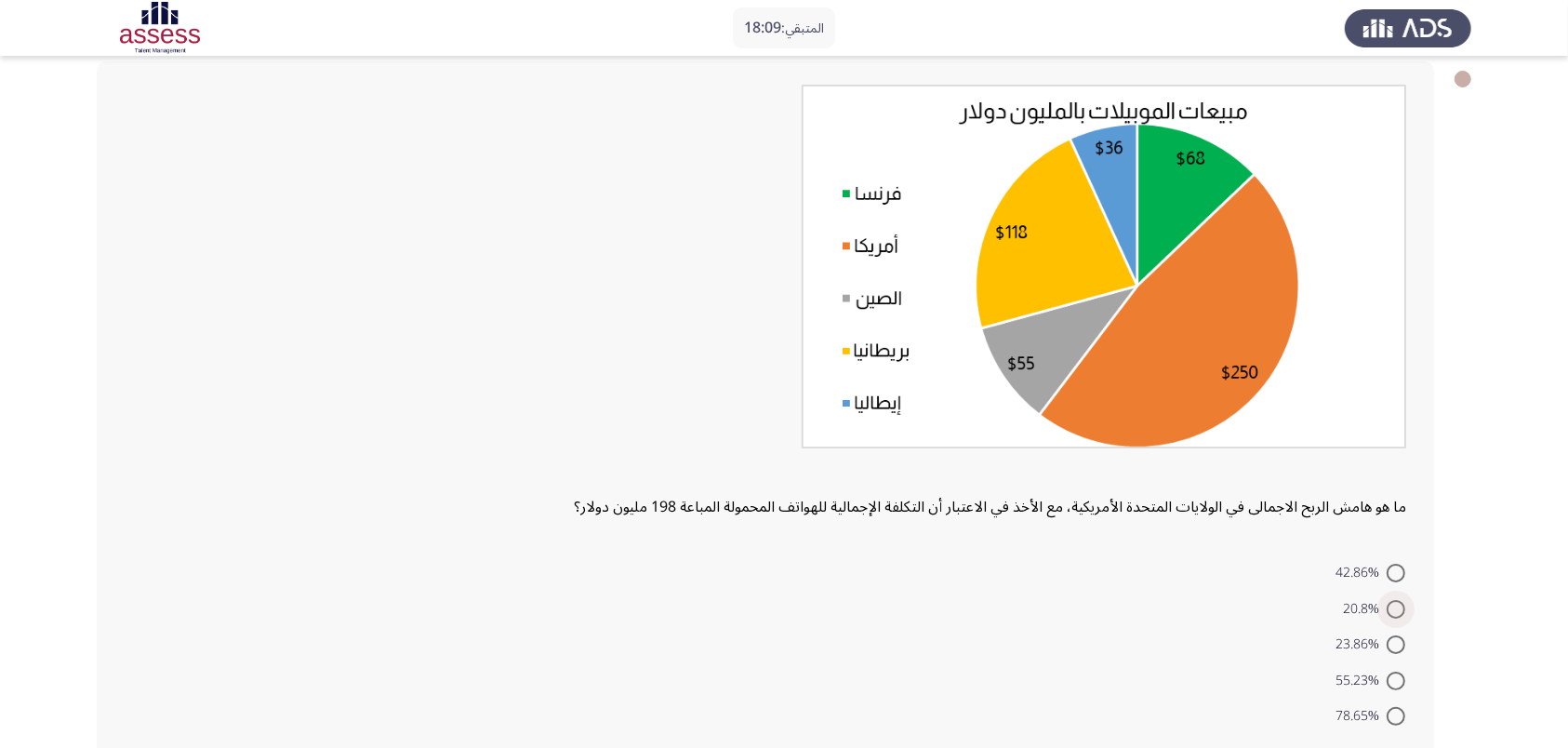
click at [1270, 597] on span at bounding box center [1396, 609] width 19 height 19
click at [1270, 597] on input "20.8%" at bounding box center [1396, 609] width 19 height 19
radio input "true"
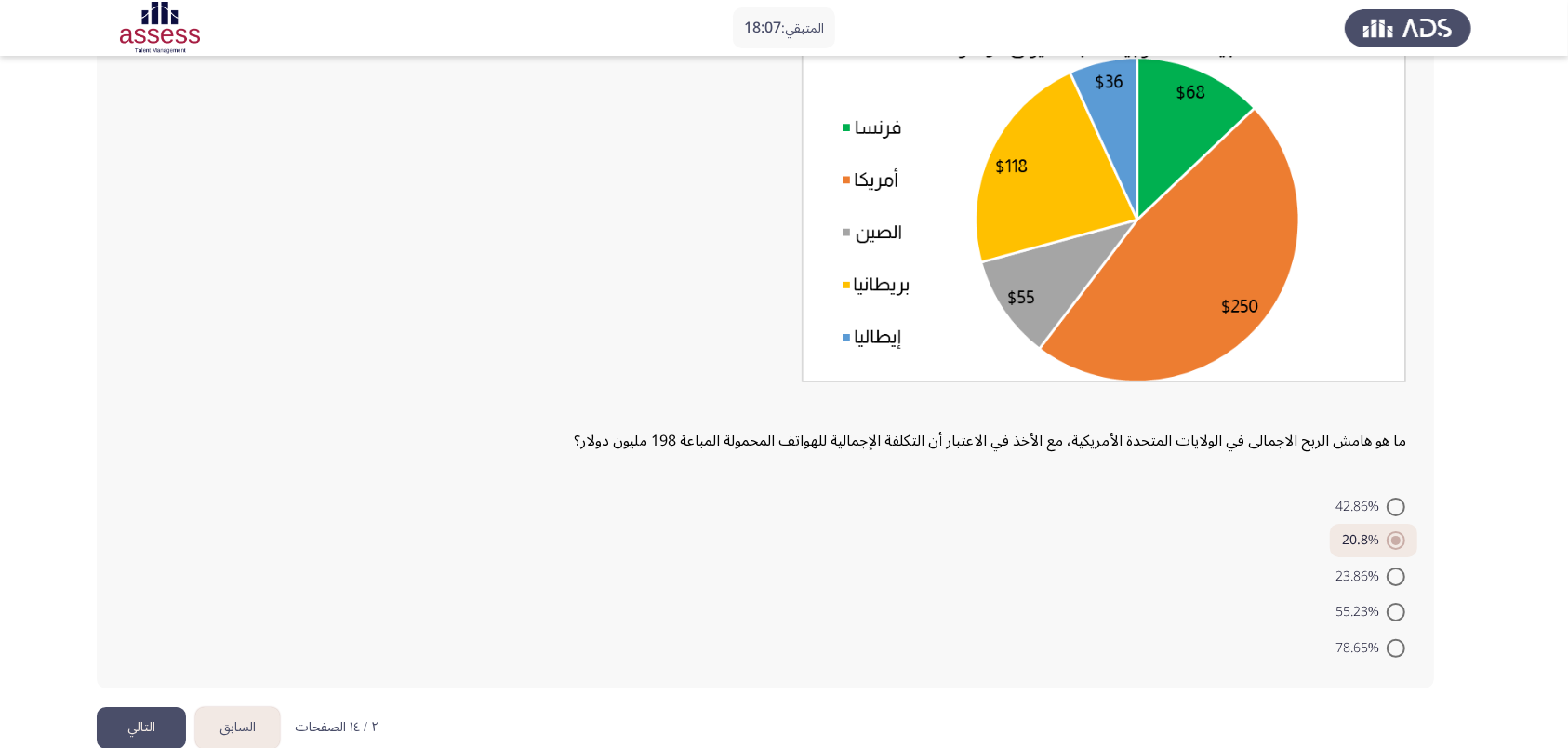
click at [129, 597] on button "التالي" at bounding box center [141, 727] width 89 height 42
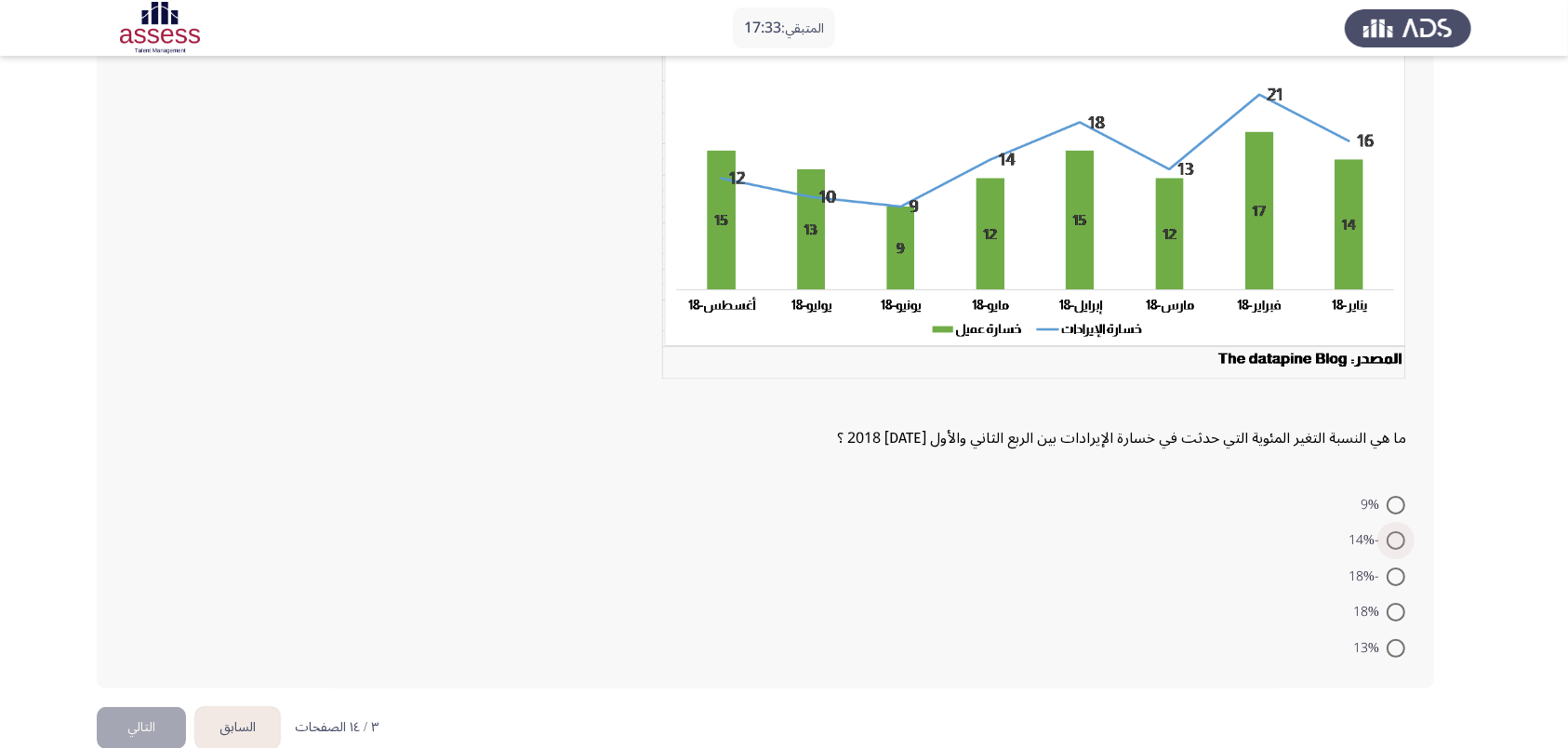
click at [1270, 531] on span at bounding box center [1396, 540] width 19 height 19
click at [1270, 531] on input "-14%" at bounding box center [1396, 540] width 19 height 19
radio input "true"
click at [128, 597] on button "التالي" at bounding box center [141, 726] width 89 height 42
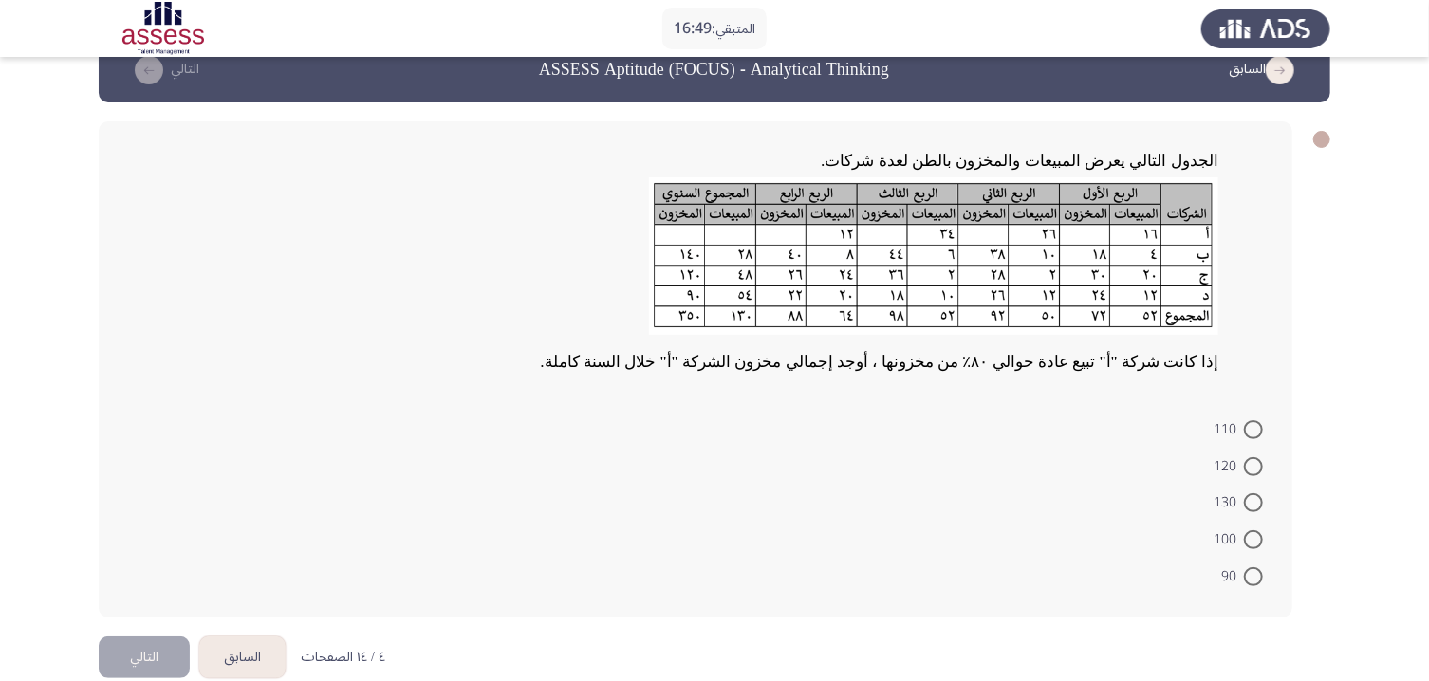
scroll to position [0, 0]
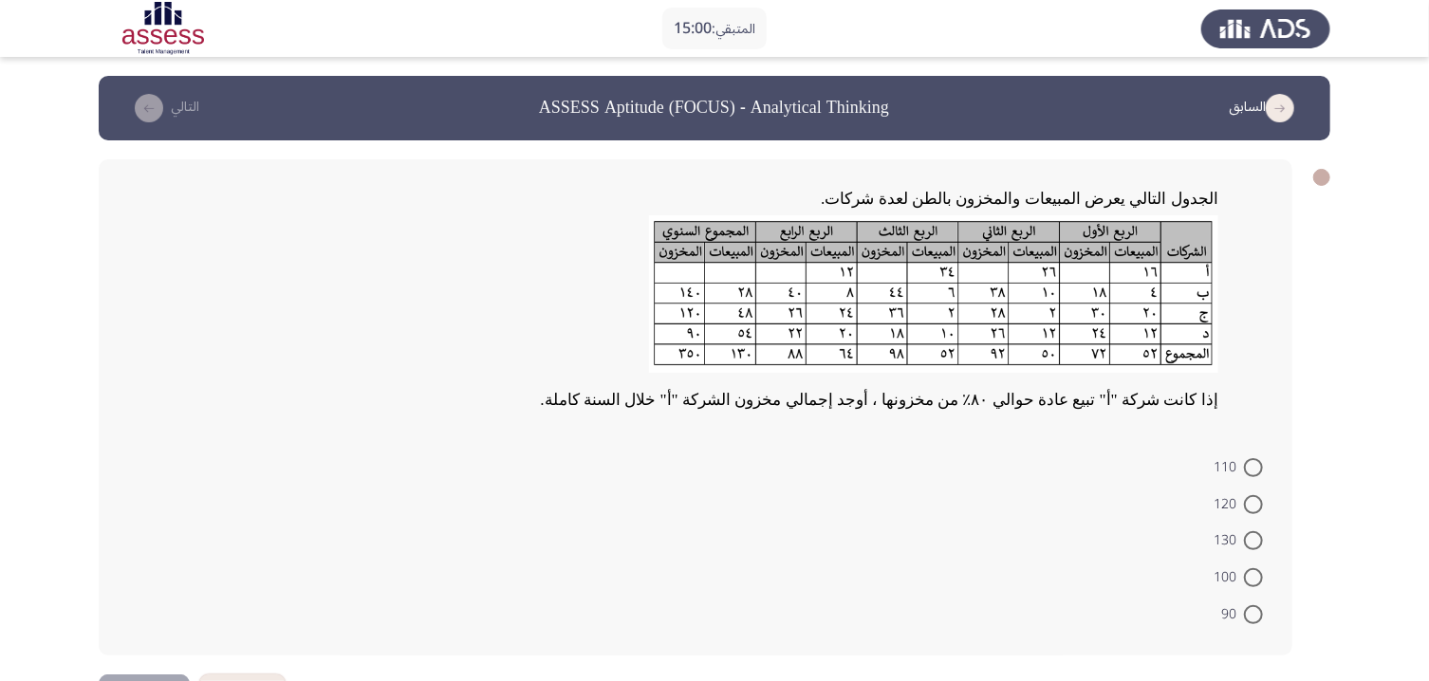
click at [1261, 458] on span at bounding box center [1253, 467] width 19 height 19
click at [1261, 458] on input "110" at bounding box center [1253, 467] width 19 height 19
radio input "true"
click at [177, 609] on button "التالي" at bounding box center [144, 693] width 91 height 43
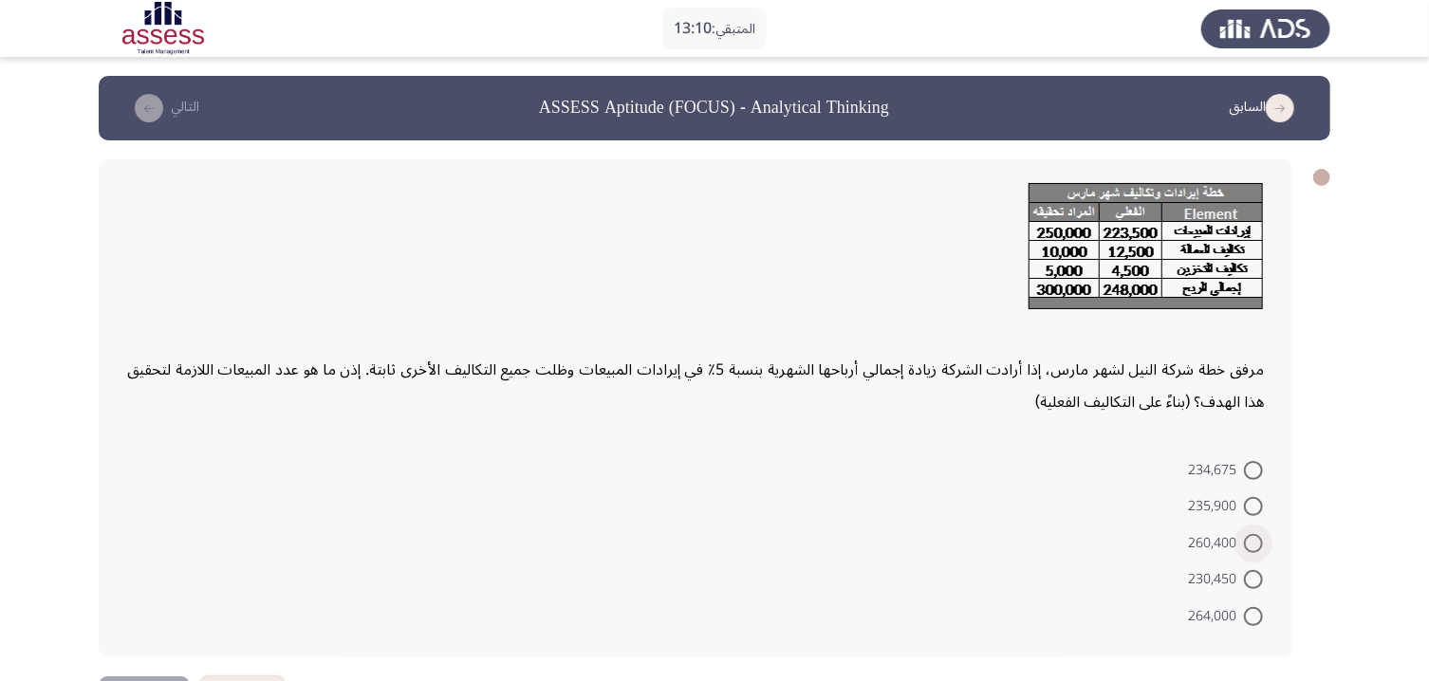
click at [1251, 534] on span at bounding box center [1253, 543] width 19 height 19
click at [1251, 534] on input "260,400" at bounding box center [1253, 543] width 19 height 19
radio input "true"
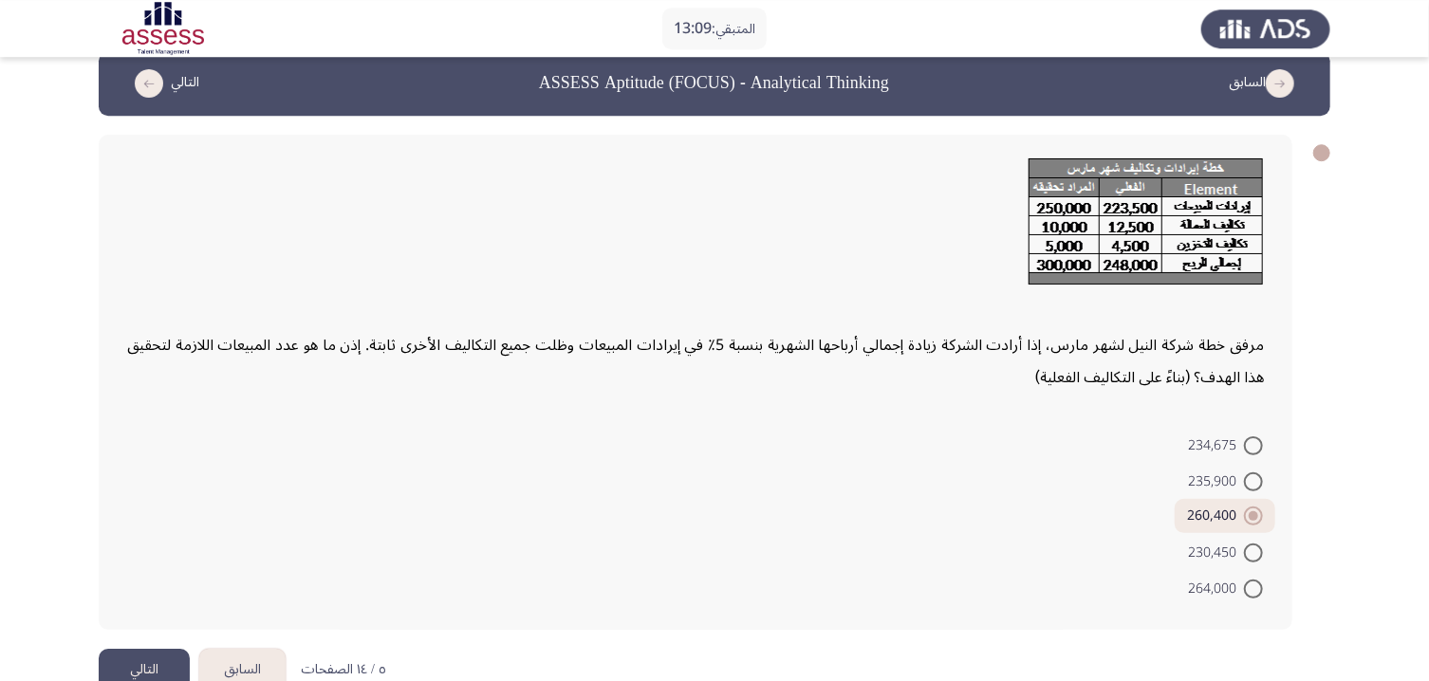
scroll to position [38, 0]
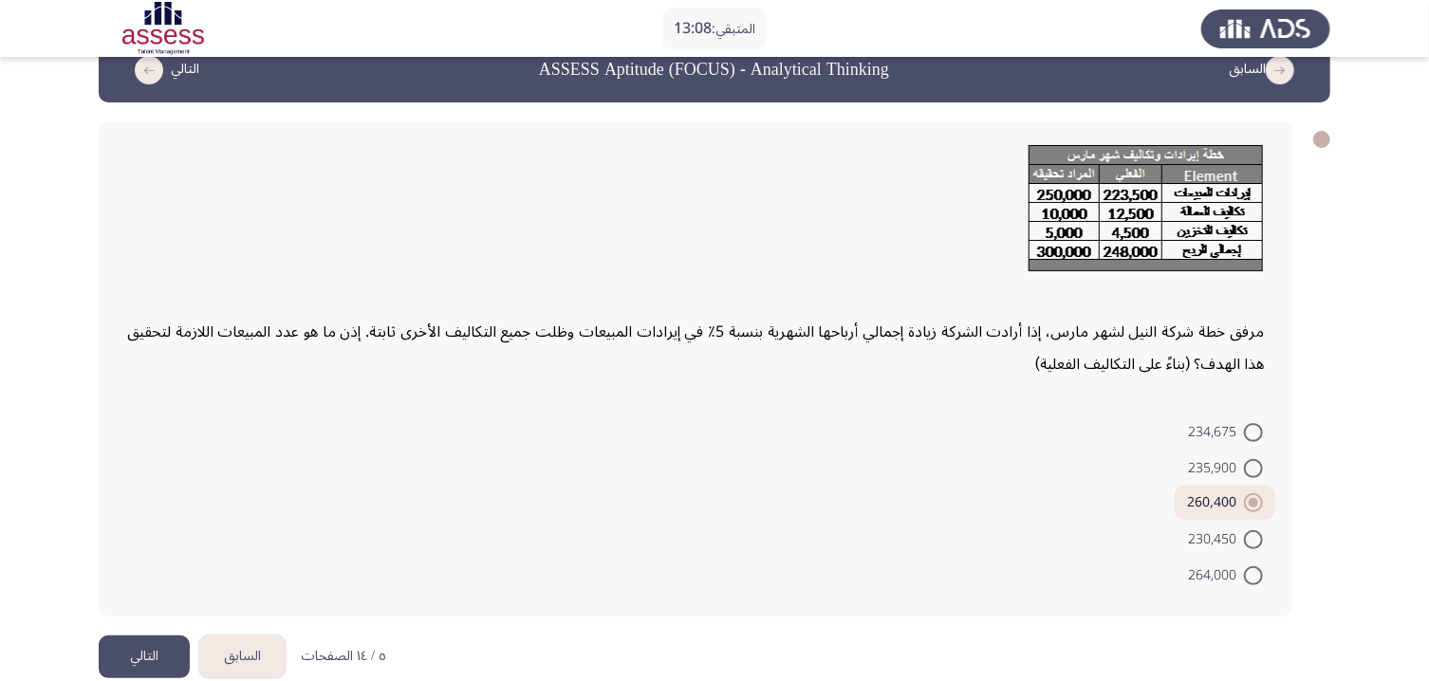
click at [152, 609] on button "التالي" at bounding box center [144, 657] width 91 height 43
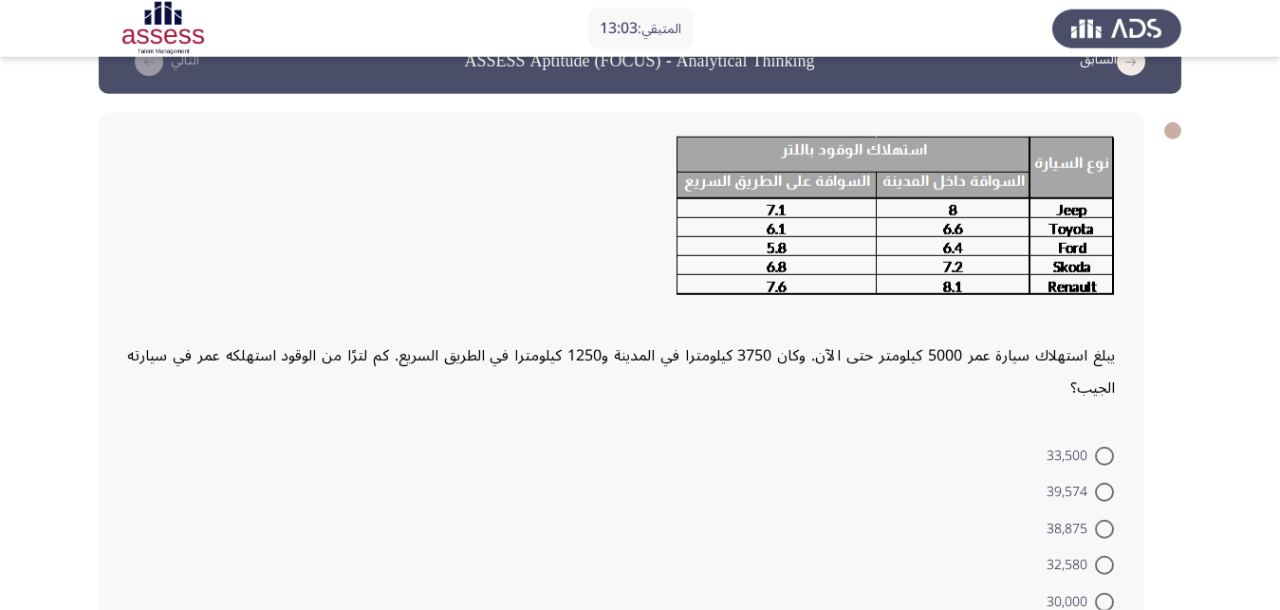
scroll to position [97, 0]
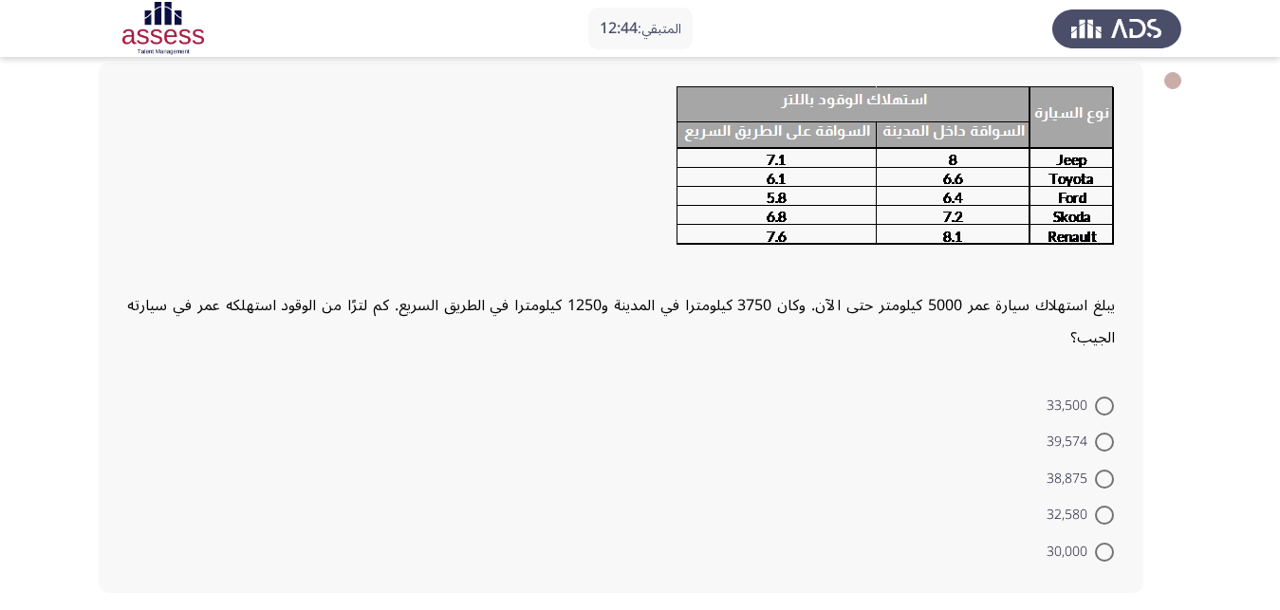
click at [1097, 470] on span at bounding box center [1104, 479] width 19 height 19
click at [1097, 470] on input "38,875" at bounding box center [1104, 479] width 19 height 19
radio input "true"
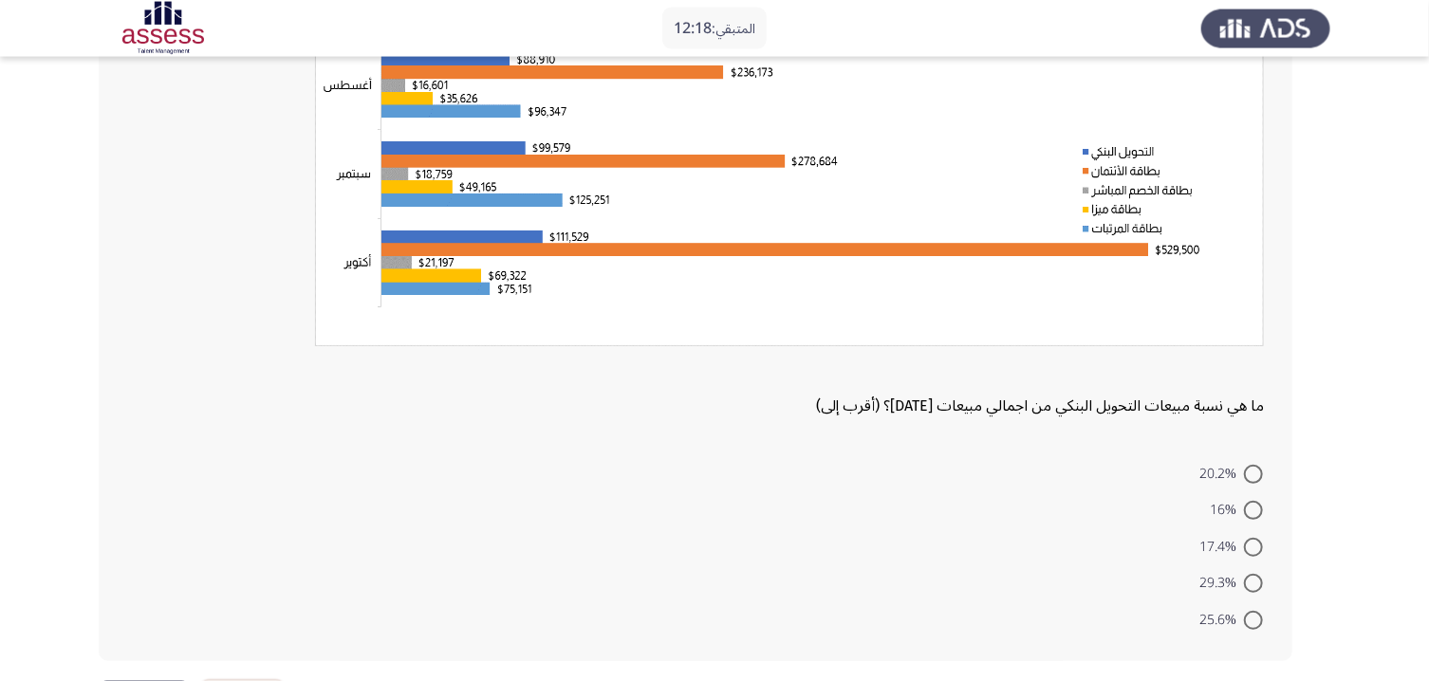
scroll to position [229, 0]
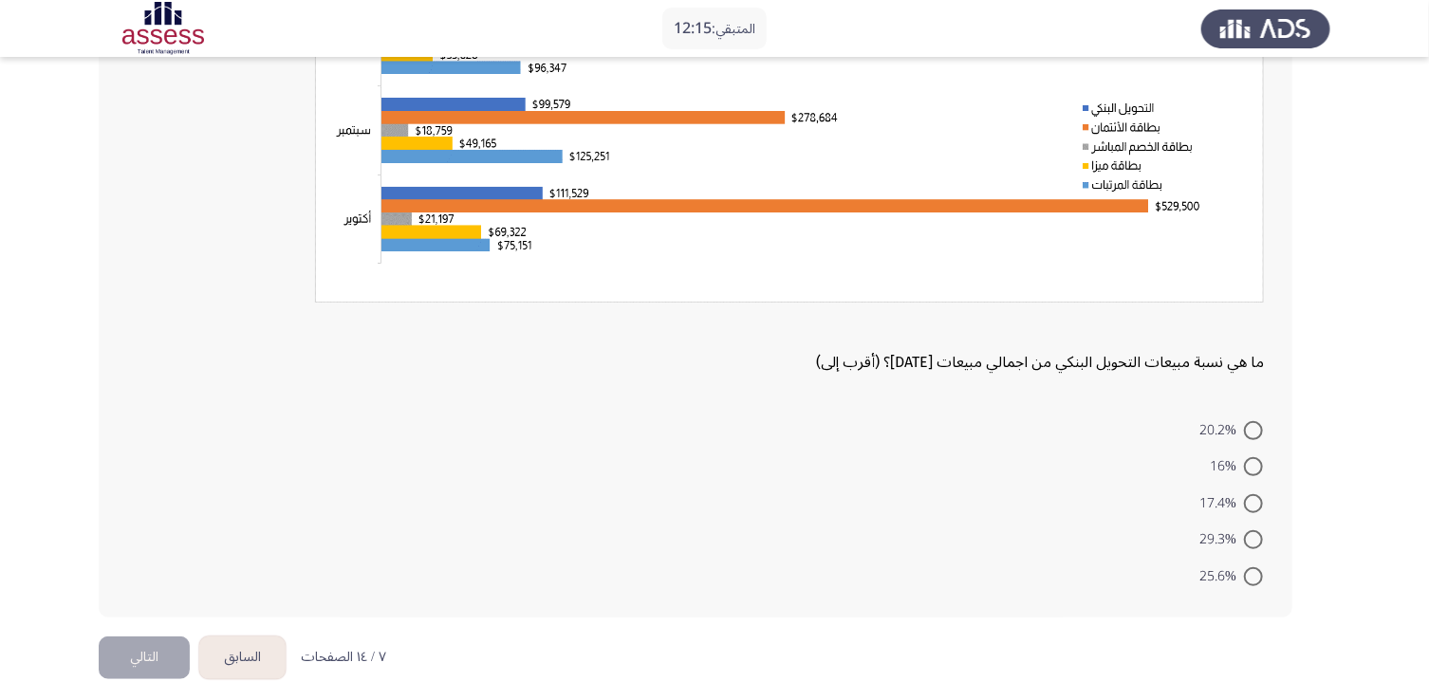
click at [1254, 494] on span at bounding box center [1253, 503] width 19 height 19
click at [1254, 494] on input "17.4%" at bounding box center [1253, 503] width 19 height 19
radio input "true"
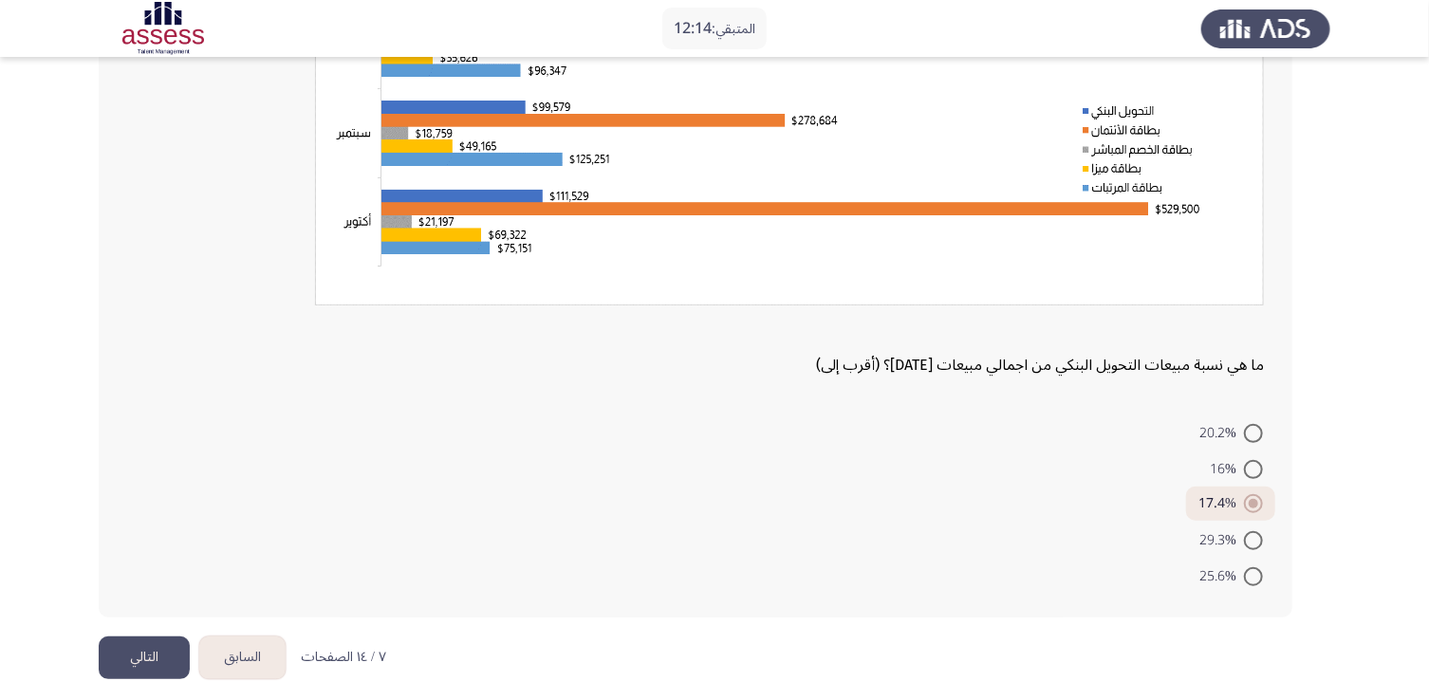
click at [154, 609] on button "التالي" at bounding box center [144, 658] width 91 height 43
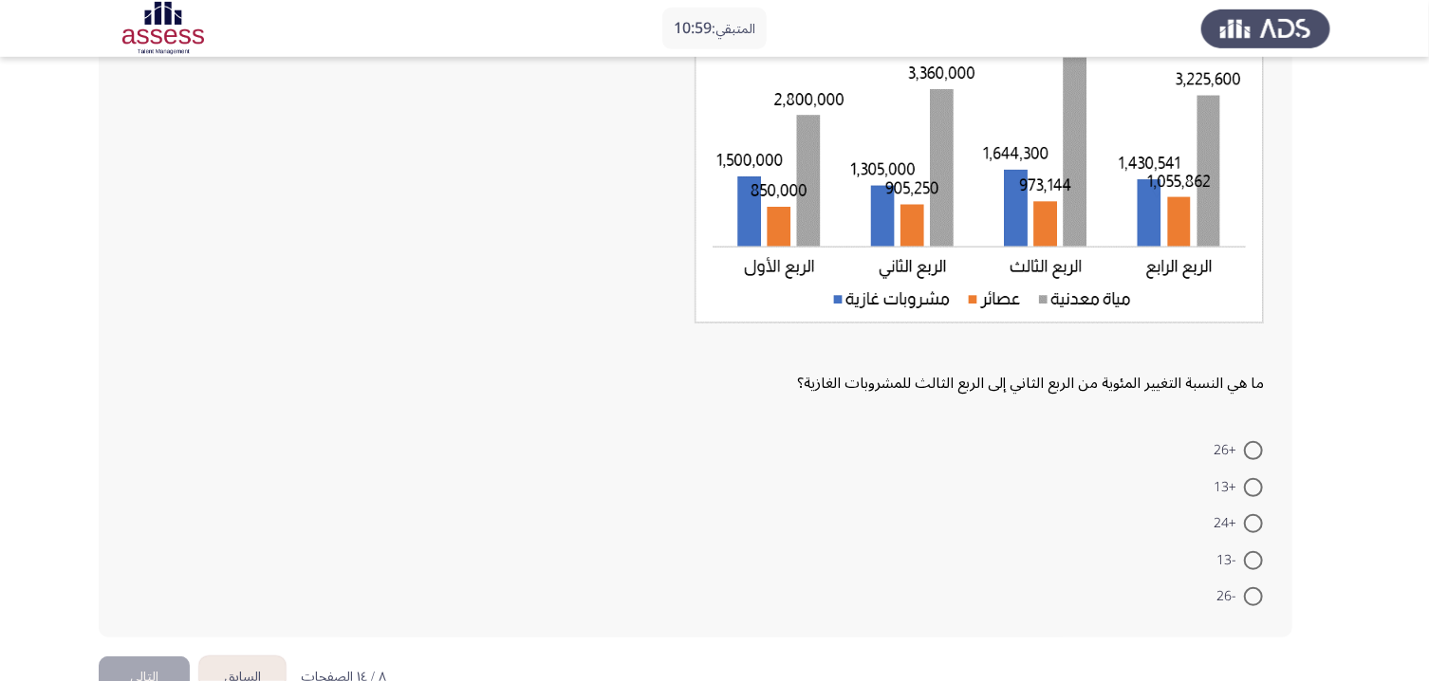
scroll to position [203, 0]
click at [1254, 440] on span at bounding box center [1253, 449] width 19 height 19
click at [1254, 440] on input "+26" at bounding box center [1253, 449] width 19 height 19
radio input "true"
click at [129, 609] on button "التالي" at bounding box center [144, 675] width 91 height 43
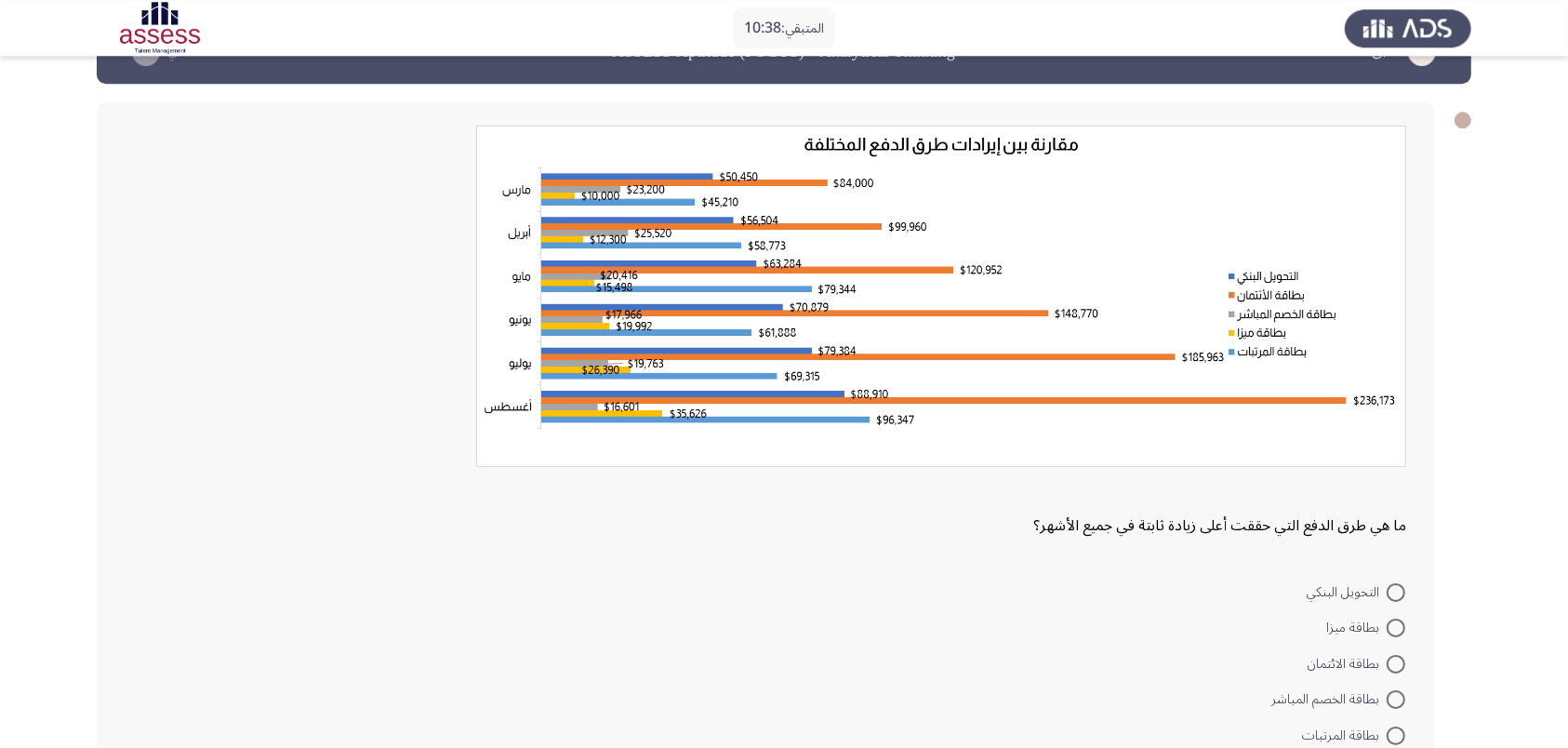
scroll to position [98, 0]
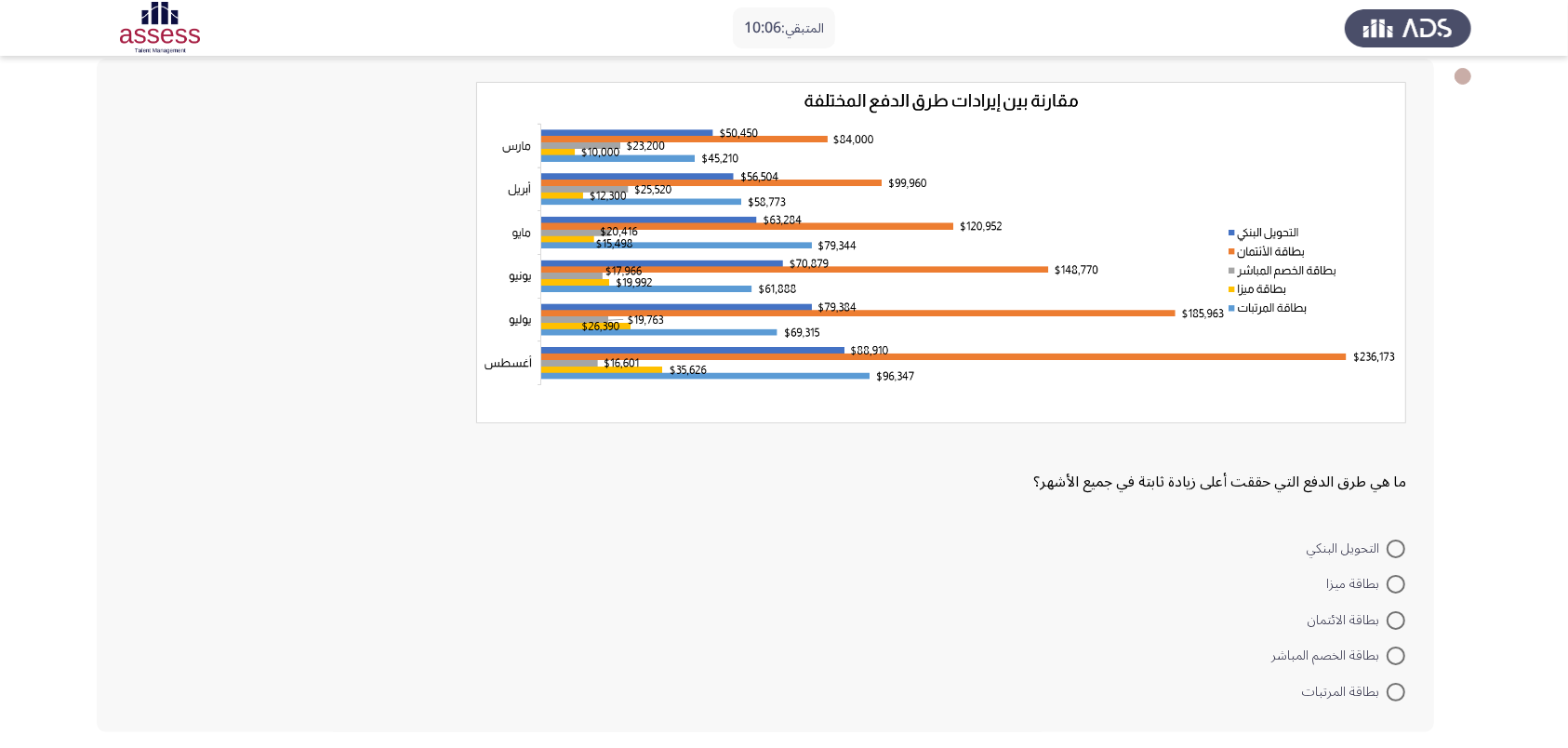
click at [1270, 597] on span "بطاقة الخصم المباشر" at bounding box center [1329, 656] width 116 height 23
click at [1270, 597] on input "بطاقة الخصم المباشر" at bounding box center [1396, 656] width 19 height 19
radio input "true"
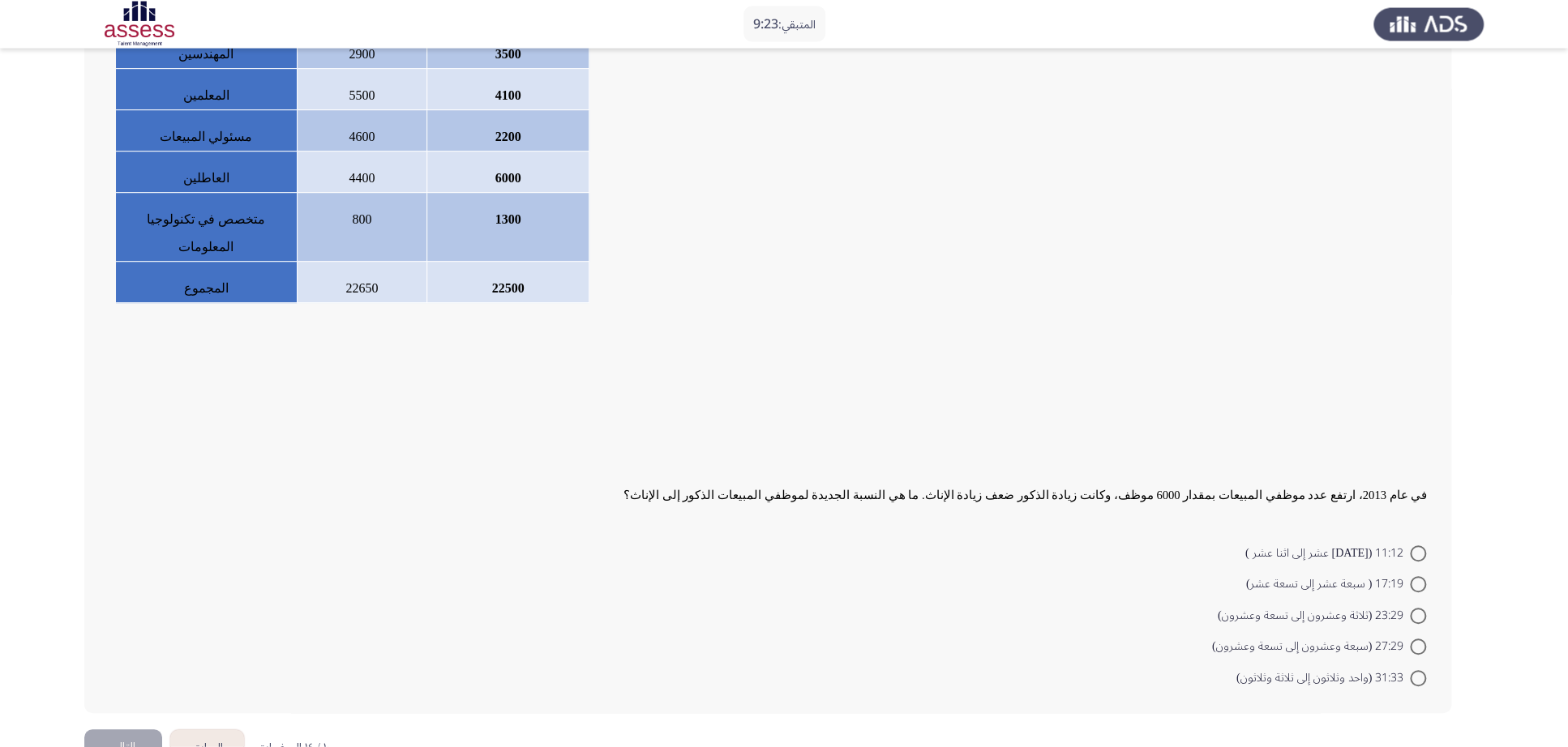
scroll to position [254, 0]
click at [1107, 520] on span at bounding box center [1418, 616] width 16 height 16
click at [1107, 520] on input "23:29 (ثلاثة وعشرون إلى تسعة وعشرون)" at bounding box center [1418, 616] width 16 height 16
radio input "true"
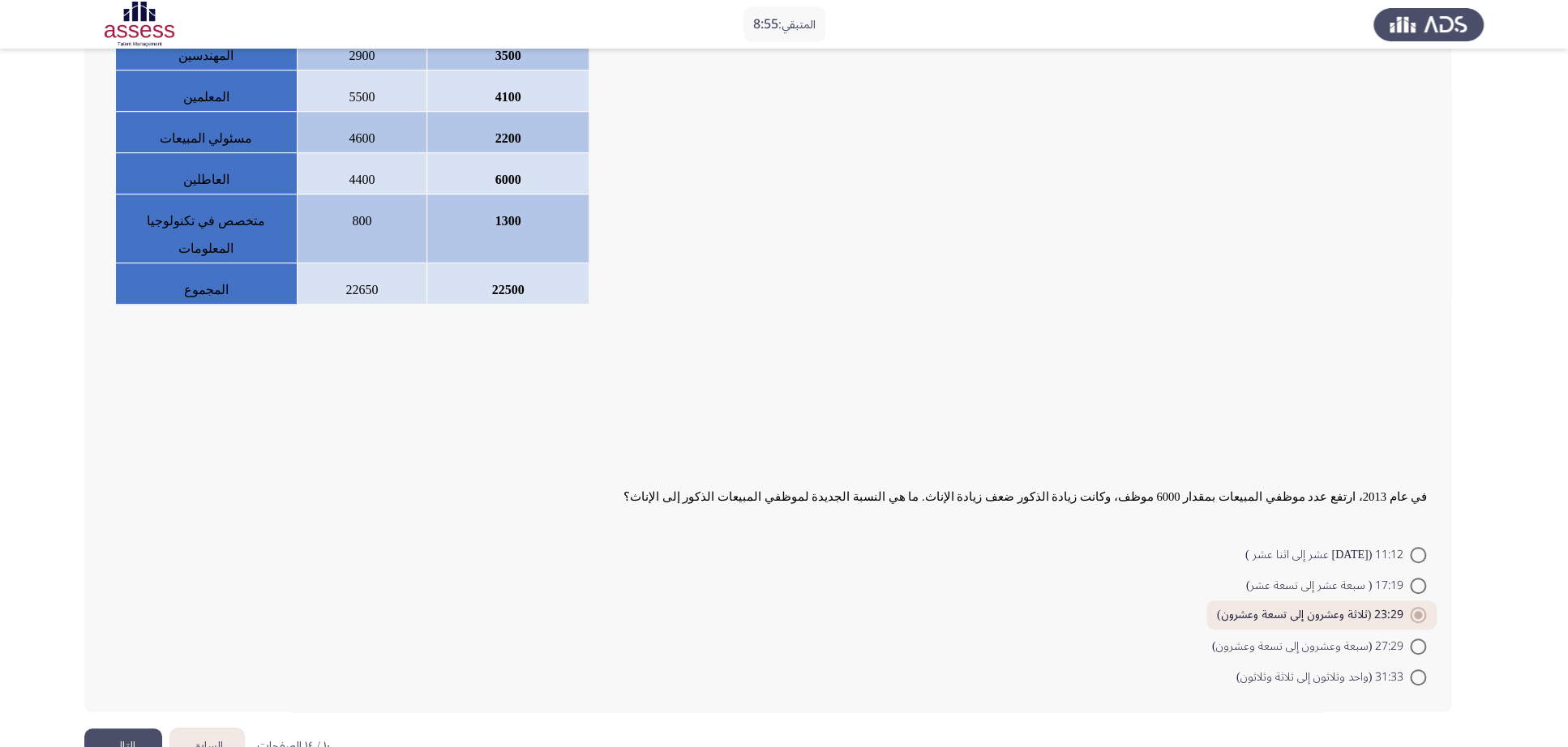
click at [137, 520] on button "التالي" at bounding box center [123, 746] width 78 height 37
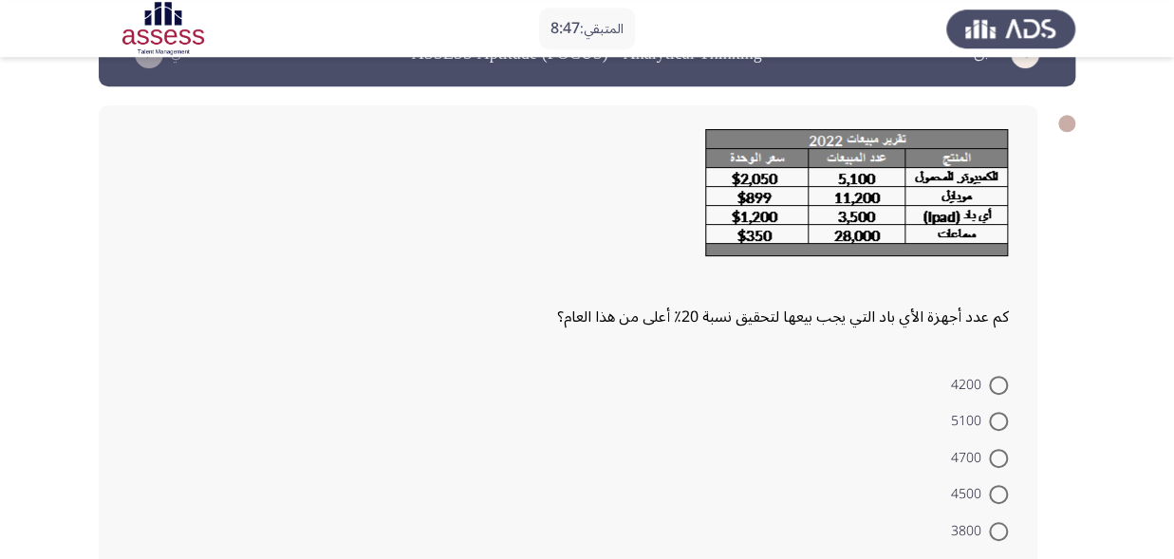
scroll to position [104, 0]
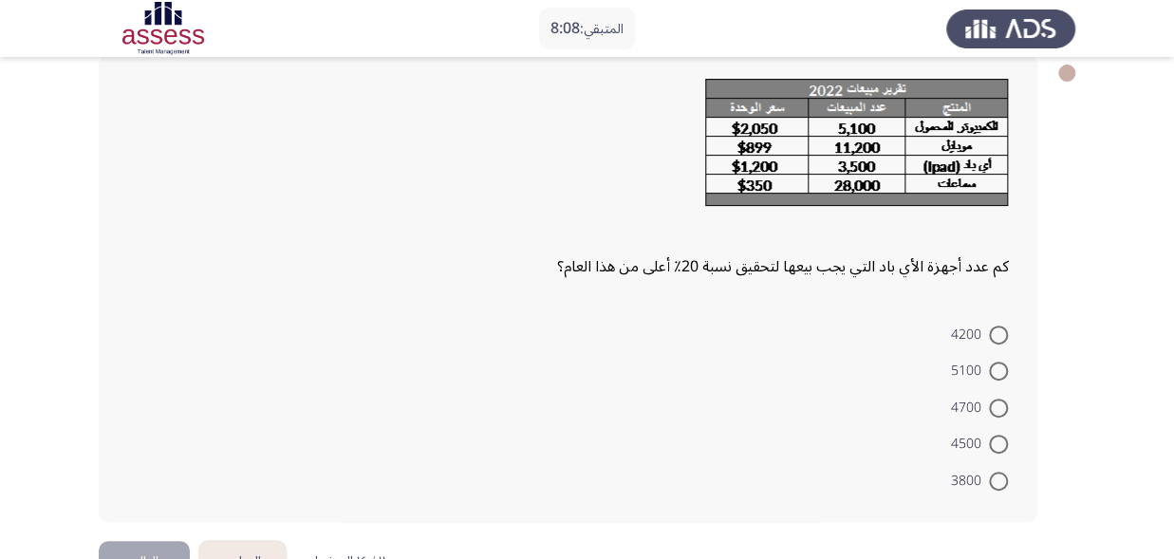
click at [1006, 326] on span at bounding box center [998, 335] width 19 height 19
click at [1006, 326] on input "4200" at bounding box center [998, 335] width 19 height 19
radio input "true"
click at [151, 538] on button "التالي" at bounding box center [144, 559] width 91 height 43
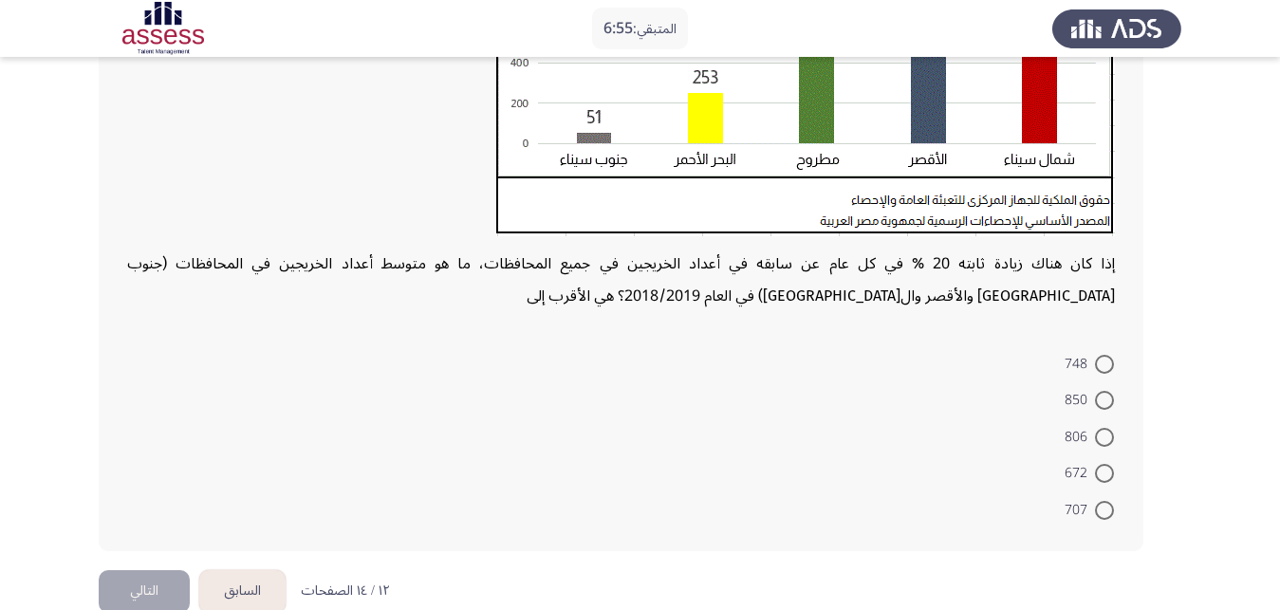
scroll to position [476, 0]
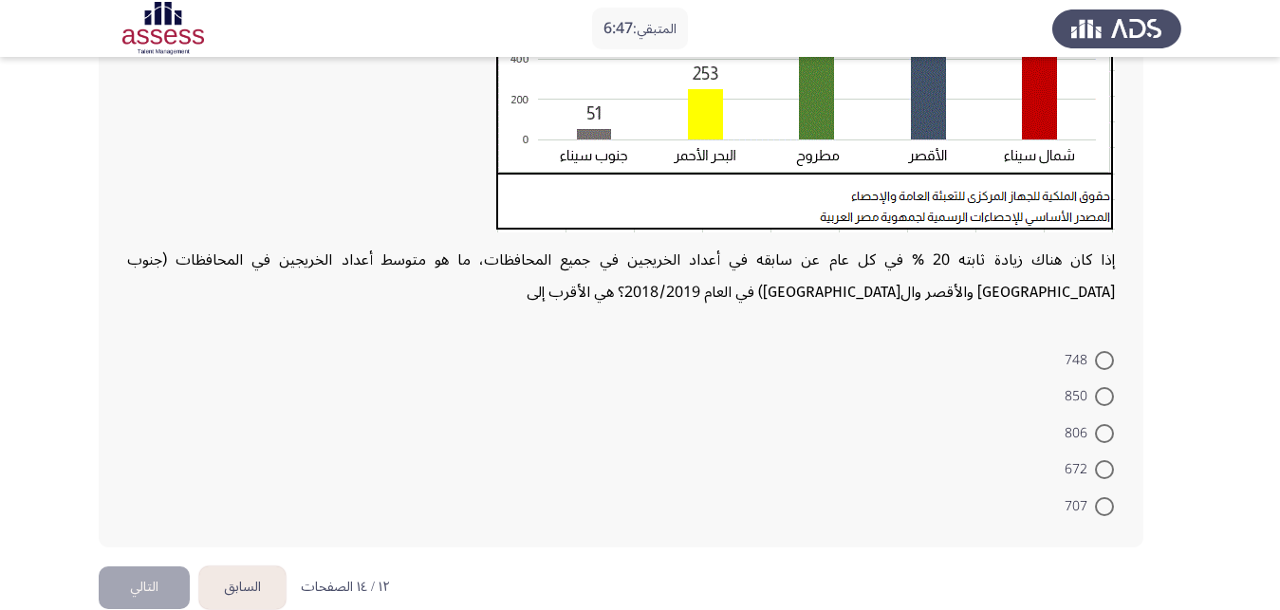
click at [1107, 424] on span at bounding box center [1104, 433] width 19 height 19
click at [1107, 424] on input "806" at bounding box center [1104, 433] width 19 height 19
radio input "true"
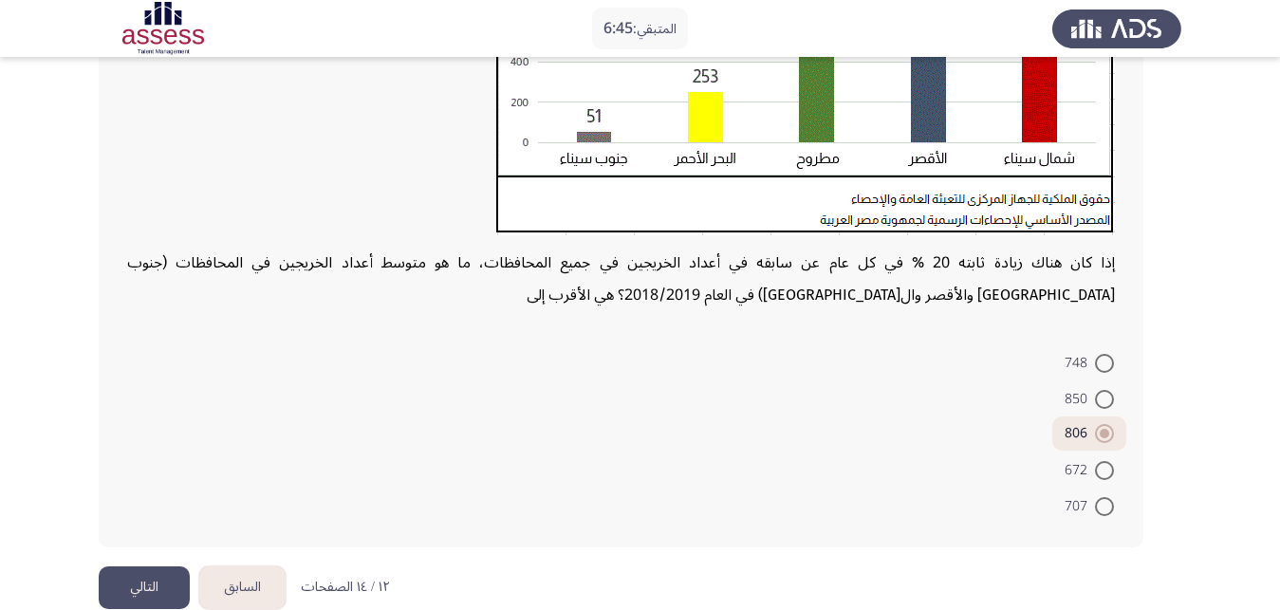
click at [168, 567] on button "التالي" at bounding box center [144, 588] width 91 height 43
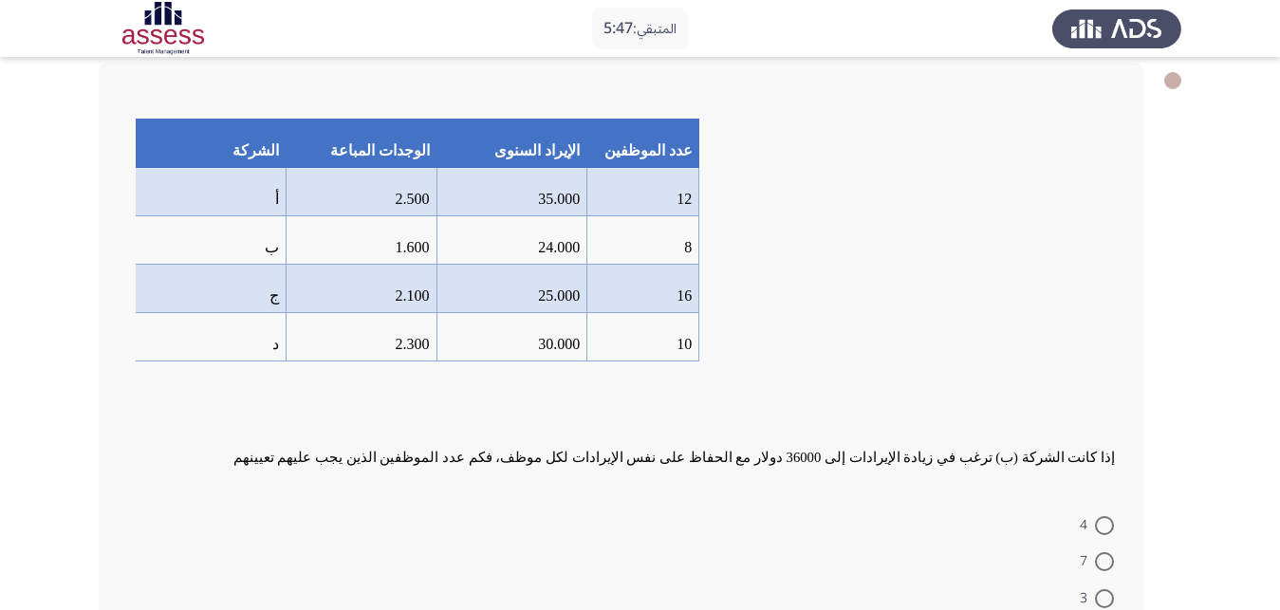
scroll to position [194, 0]
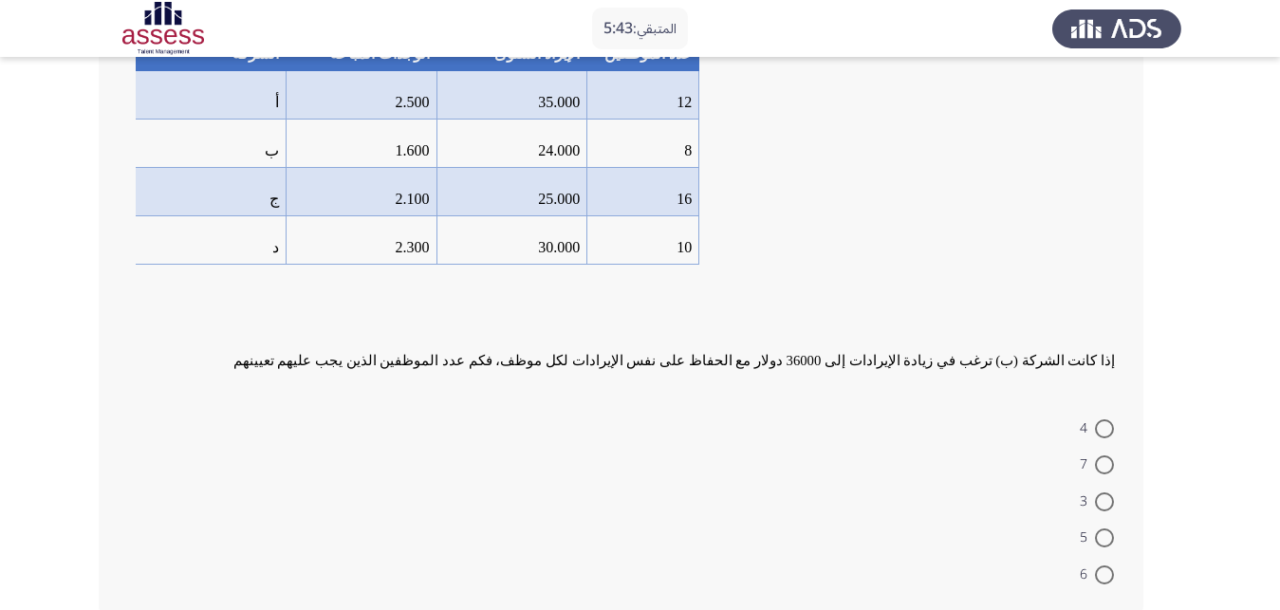
click at [1100, 420] on span at bounding box center [1104, 429] width 19 height 19
click at [1100, 420] on input "4" at bounding box center [1104, 429] width 19 height 19
radio input "true"
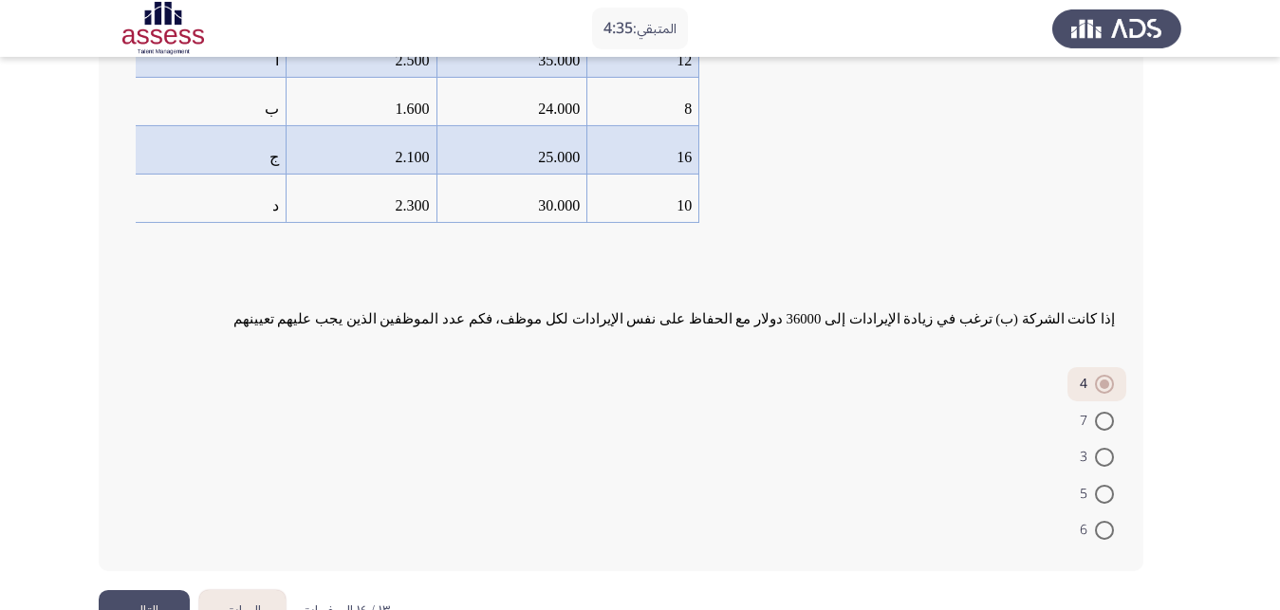
scroll to position [259, 0]
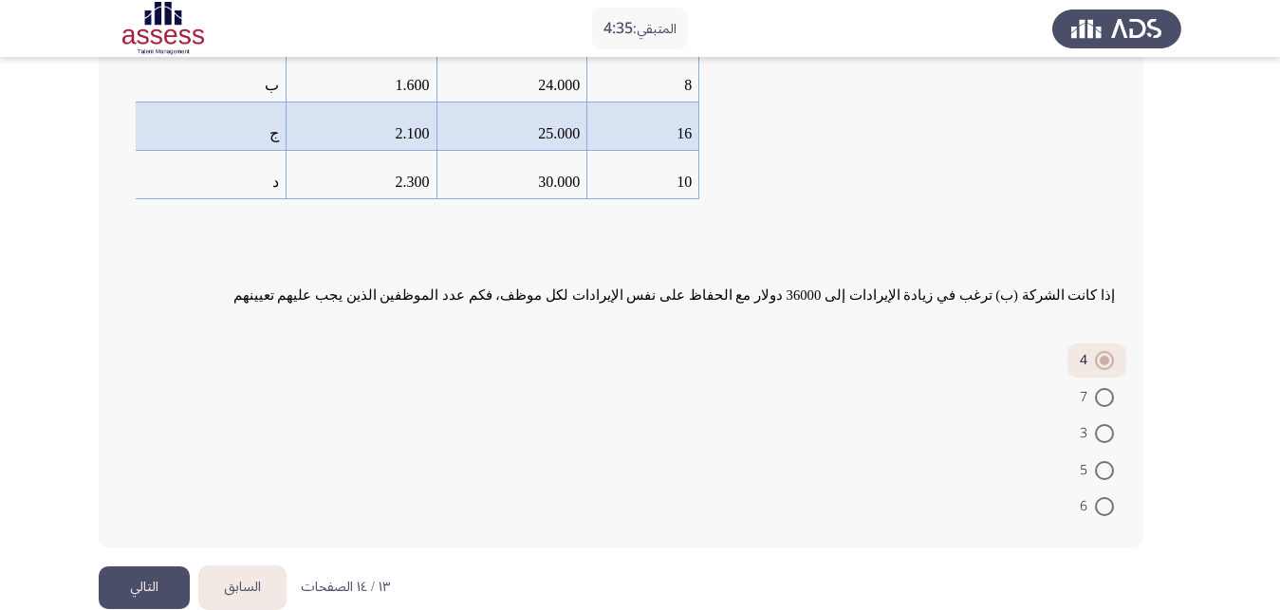
click at [101, 567] on button "التالي" at bounding box center [144, 588] width 91 height 43
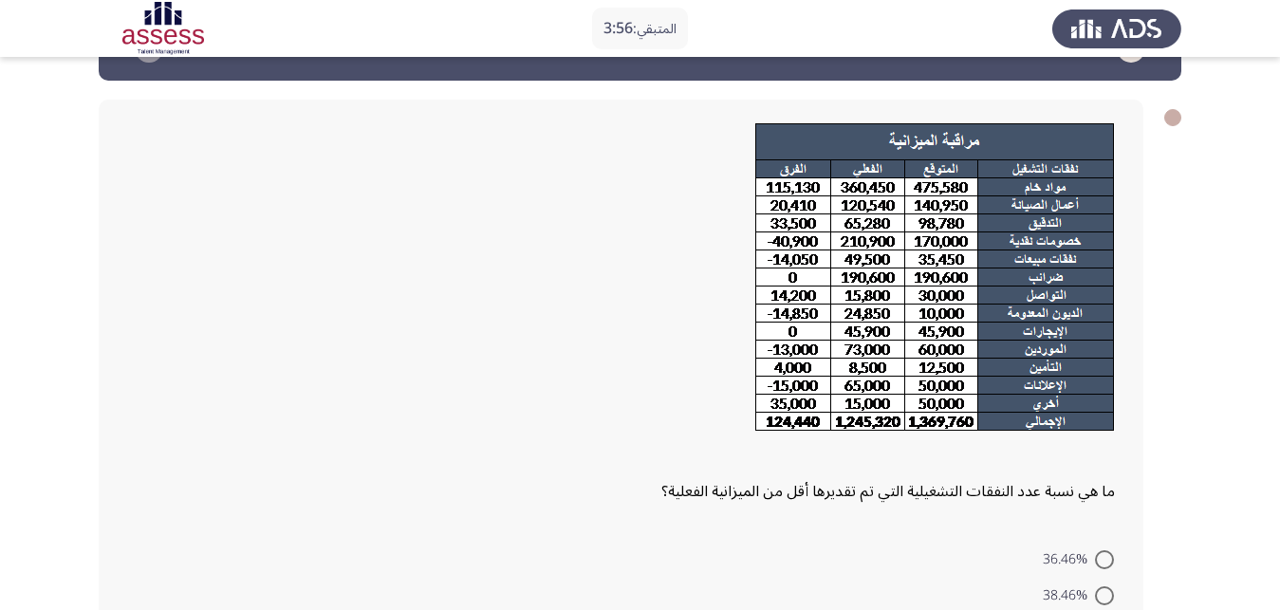
scroll to position [157, 0]
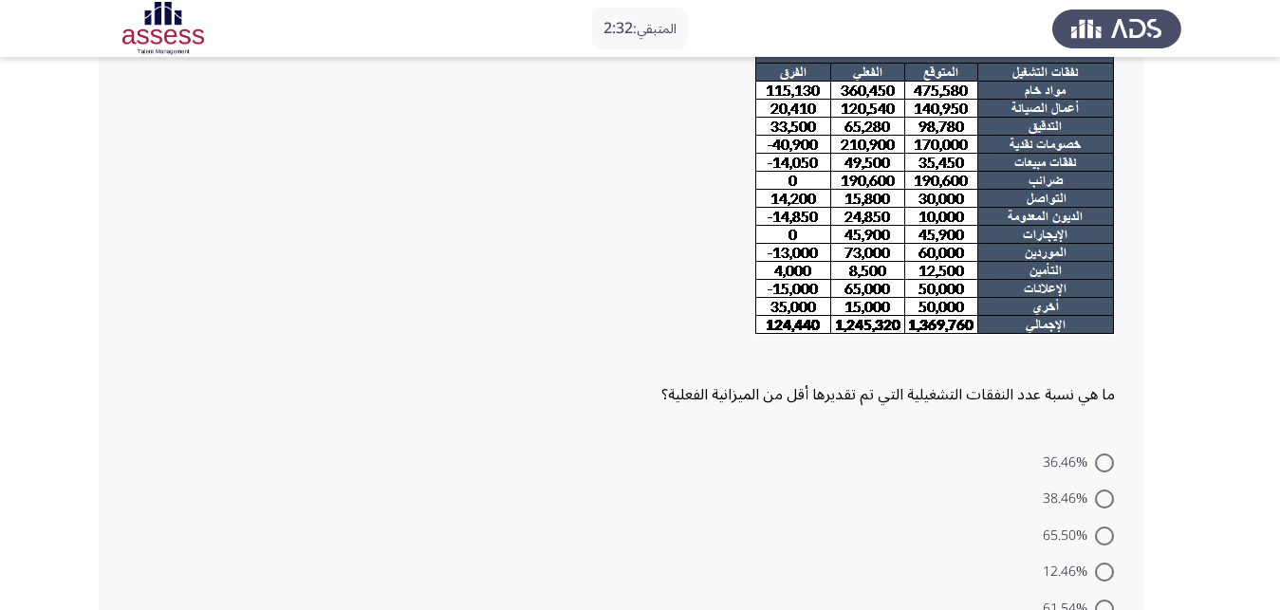
click at [1104, 490] on span at bounding box center [1104, 499] width 19 height 19
click at [1104, 490] on input "38.46%" at bounding box center [1104, 499] width 19 height 19
radio input "true"
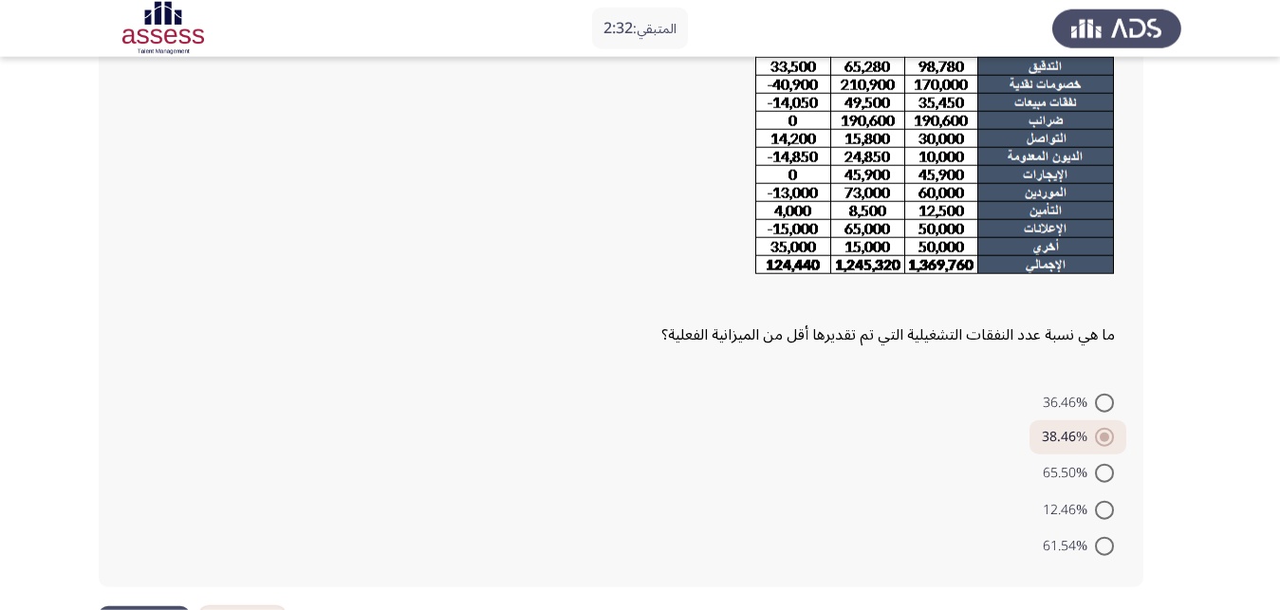
scroll to position [256, 0]
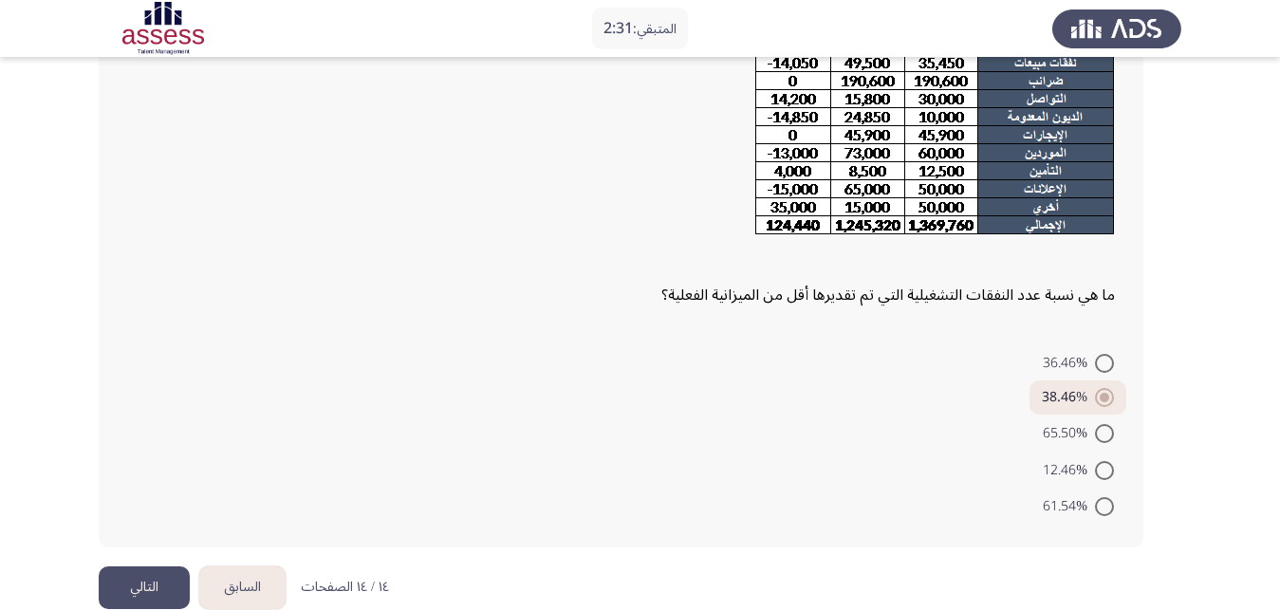
click at [170, 567] on button "التالي" at bounding box center [144, 588] width 91 height 43
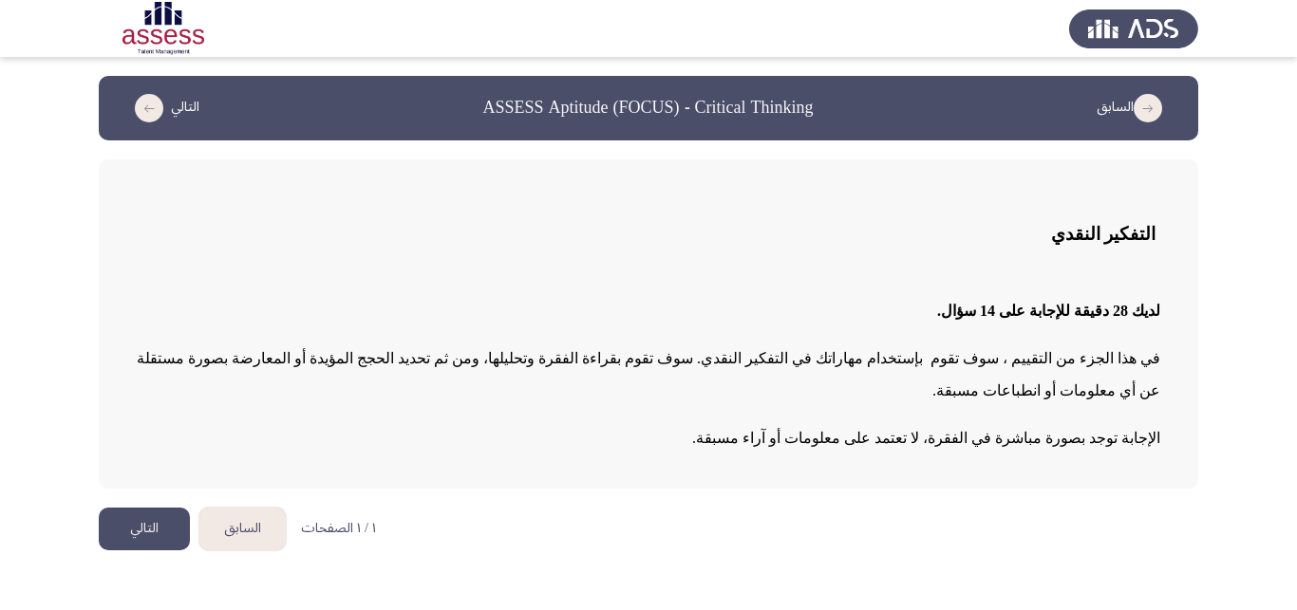
click at [153, 526] on button "التالي" at bounding box center [144, 529] width 91 height 43
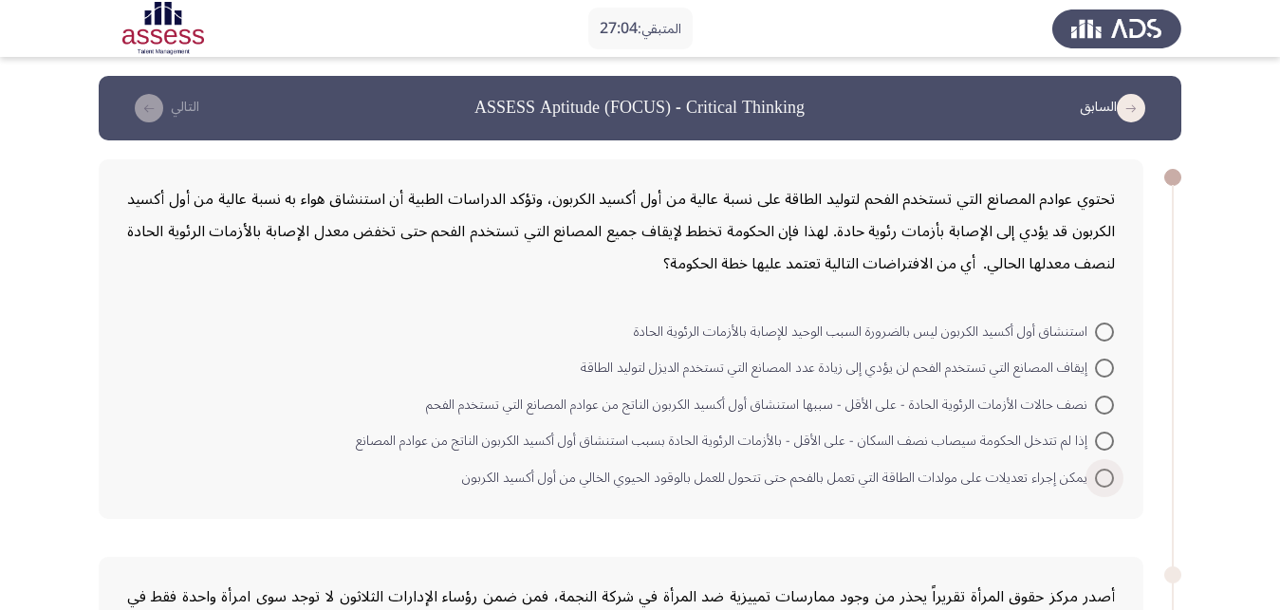
click at [1111, 469] on span at bounding box center [1104, 478] width 19 height 19
click at [1111, 469] on input "يمكن إجراء تعديلات على مولدات الطاقة التي تعمل بالفحم حتى تتحول للعمل بالوقود ا…" at bounding box center [1104, 478] width 19 height 19
radio input "true"
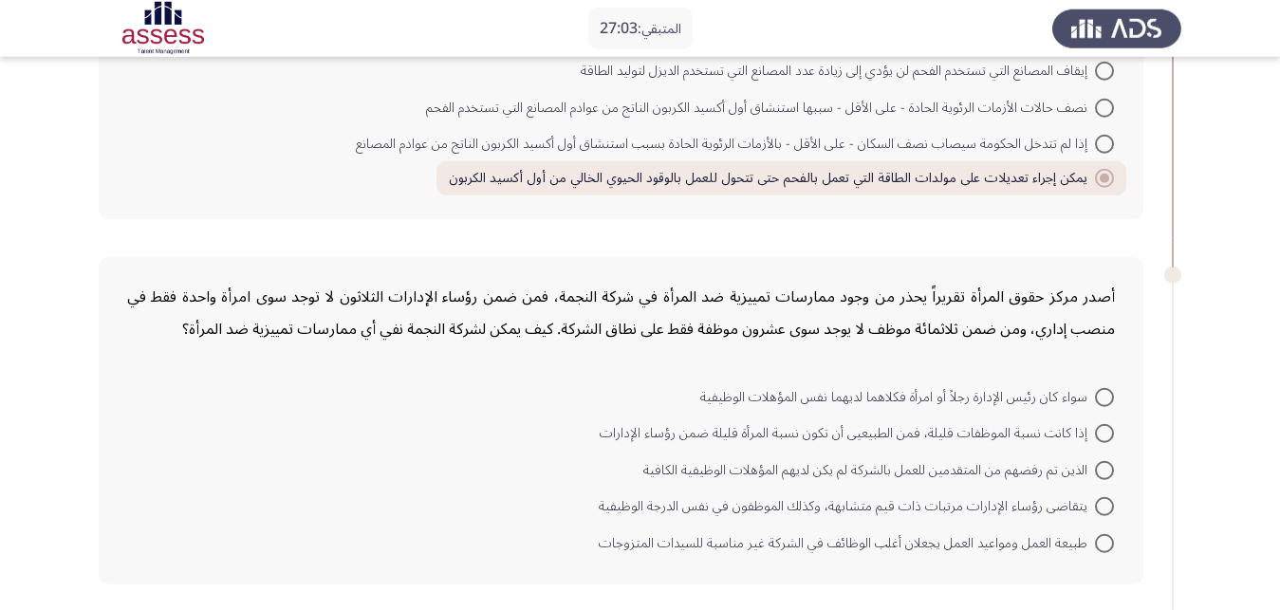
scroll to position [387, 0]
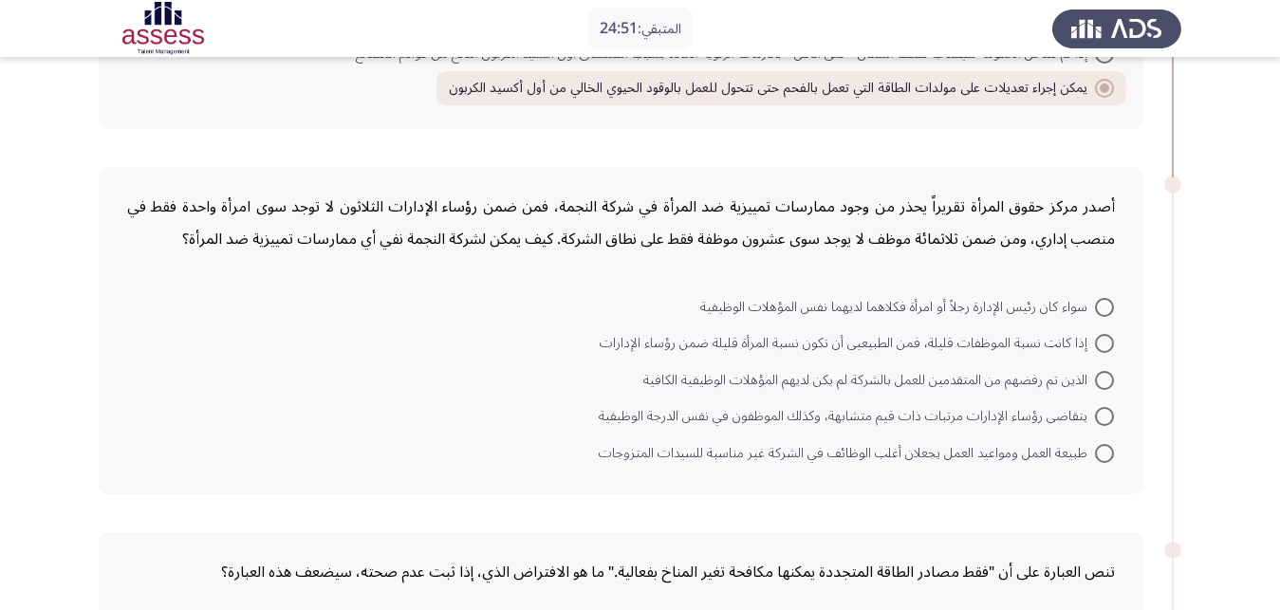
click at [1103, 444] on span at bounding box center [1104, 453] width 19 height 19
click at [1103, 444] on input "طبيعة العمل ومواعيد العمل يجعلان أغلب الوظائف في الشركة غير مناسبة للسيدات المت…" at bounding box center [1104, 453] width 19 height 19
radio input "true"
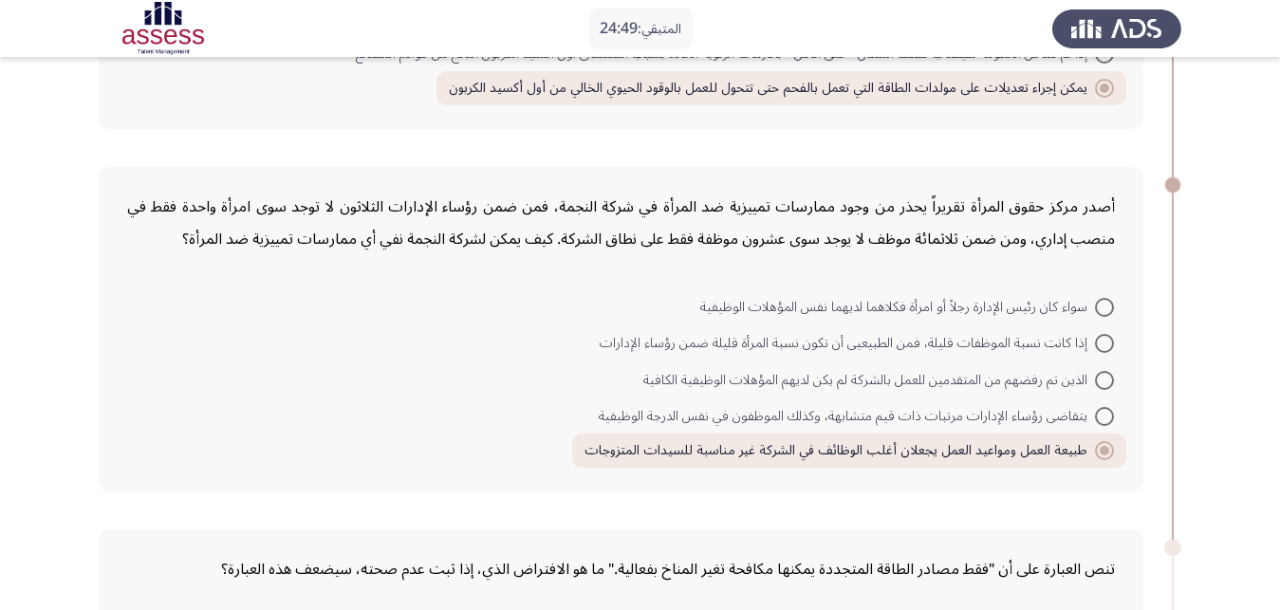
click at [1103, 446] on span at bounding box center [1104, 450] width 9 height 9
click at [1103, 441] on input "طبيعة العمل ومواعيد العمل يجعلان أغلب الوظائف في الشركة غير مناسبة للسيدات المت…" at bounding box center [1104, 450] width 19 height 19
click at [1100, 334] on span at bounding box center [1104, 343] width 19 height 19
click at [1100, 334] on input "إذا كانت نسبة الموظفات قليلة، فمن الطبيعيى أن تكون نسبة المرأة قليلة ضمن رؤساء …" at bounding box center [1104, 343] width 19 height 19
radio input "true"
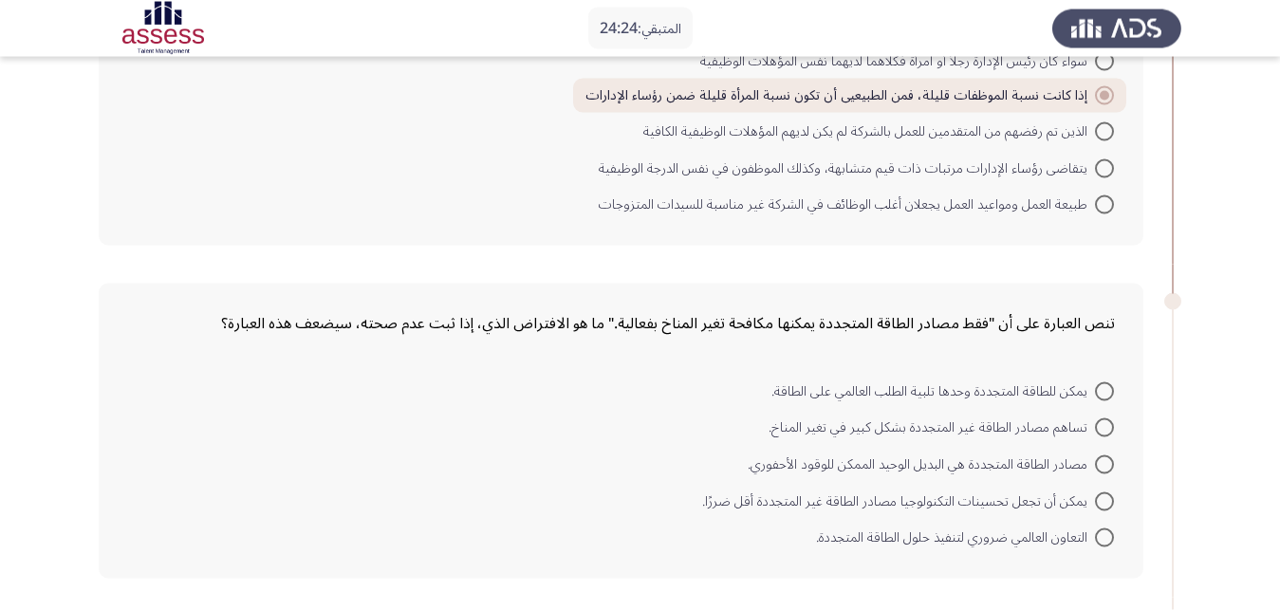
scroll to position [678, 0]
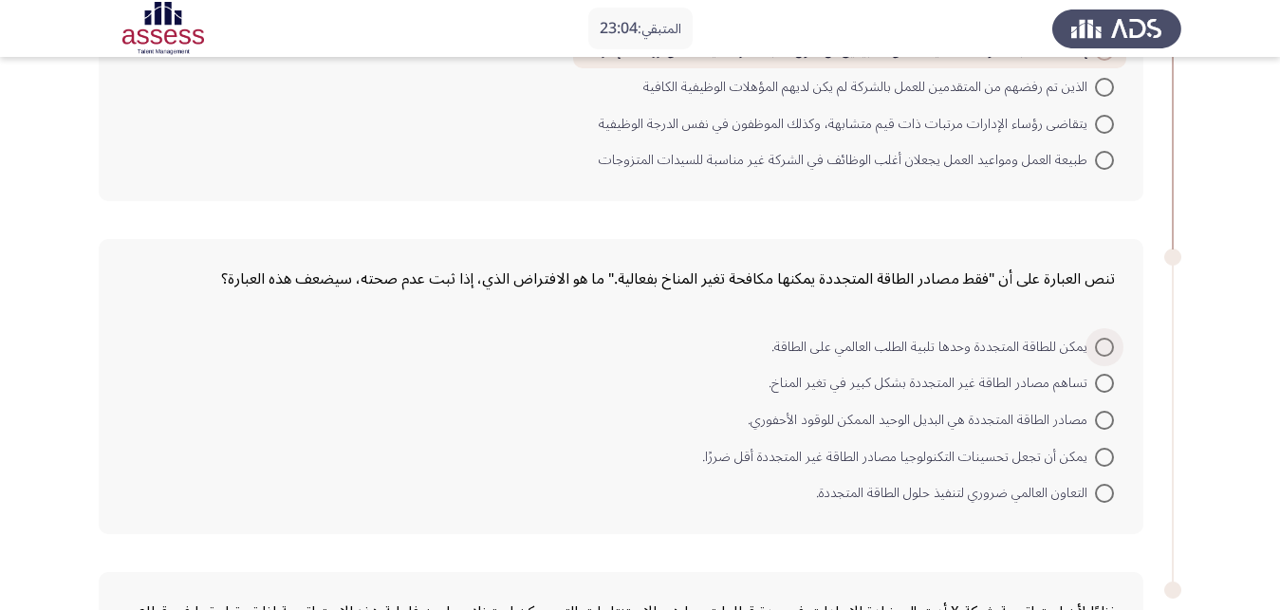
click at [1103, 338] on span at bounding box center [1104, 347] width 19 height 19
click at [1103, 338] on input "يمكن للطاقة المتجددة وحدها تلبية الطلب العالمي على الطاقة." at bounding box center [1104, 347] width 19 height 19
radio input "true"
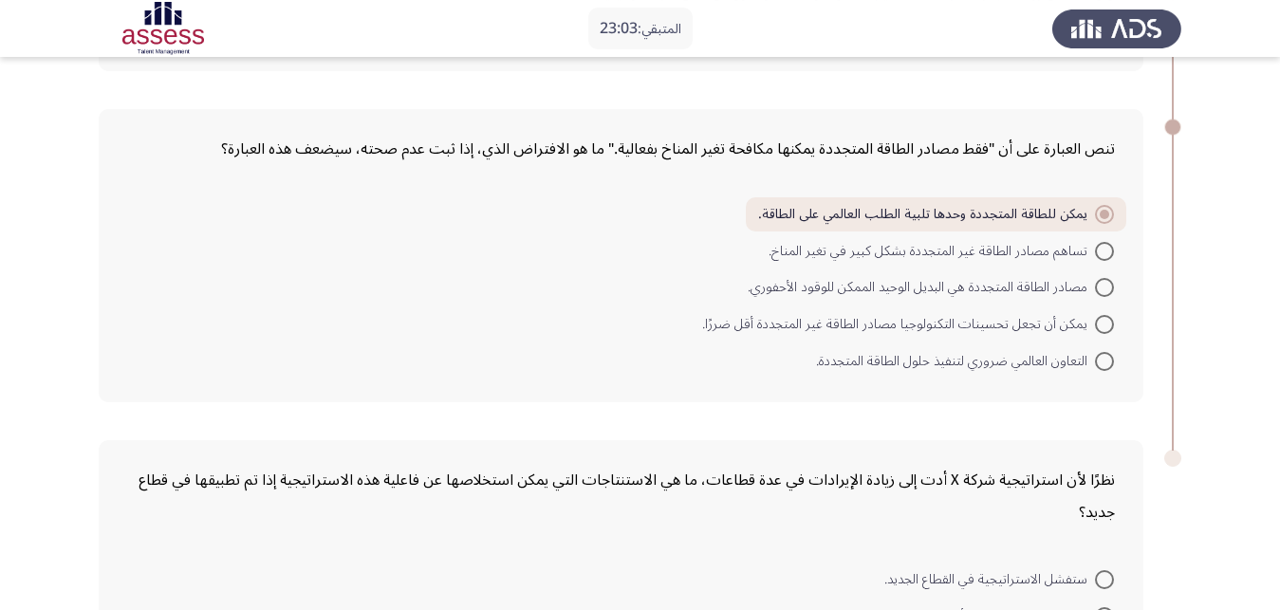
scroll to position [858, 0]
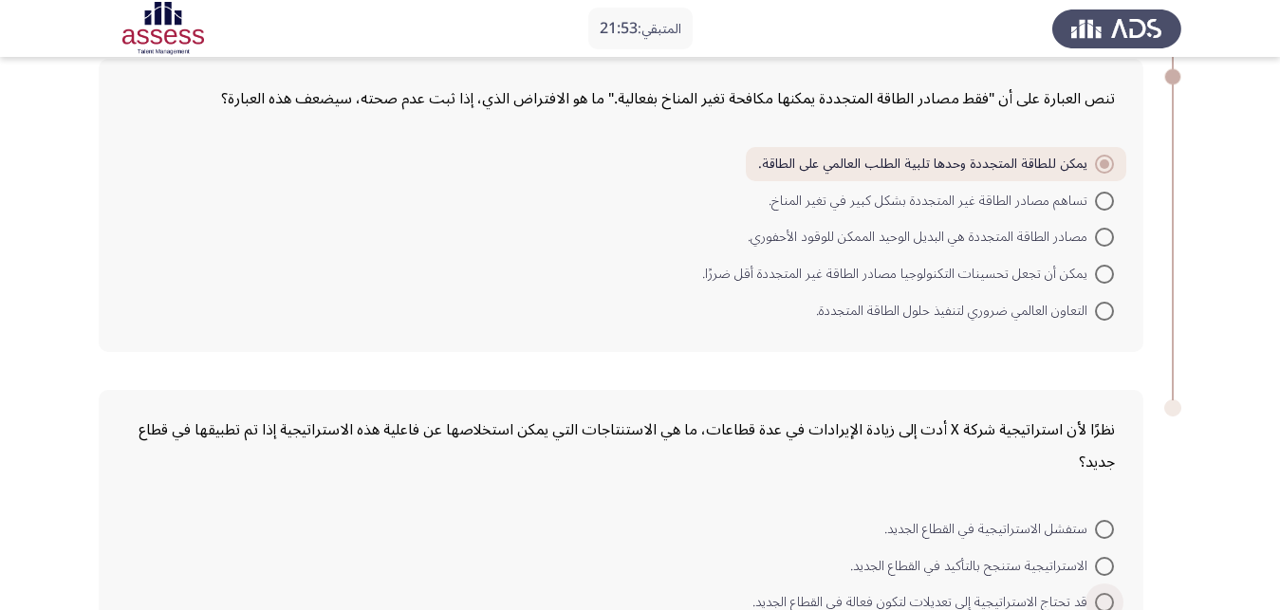
click at [1097, 593] on span at bounding box center [1104, 602] width 19 height 19
click at [1097, 593] on input "قد تحتاج الاستراتيجية إلى تعديلات لتكون فعالة في القطاع الجديد." at bounding box center [1104, 602] width 19 height 19
radio input "true"
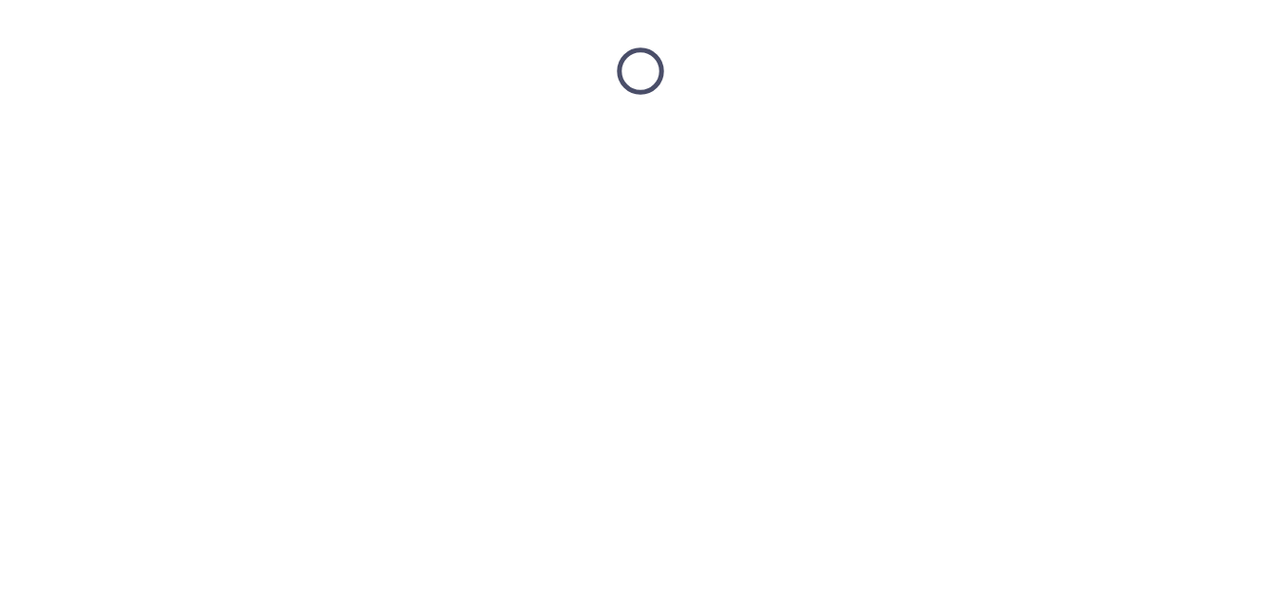
scroll to position [0, 0]
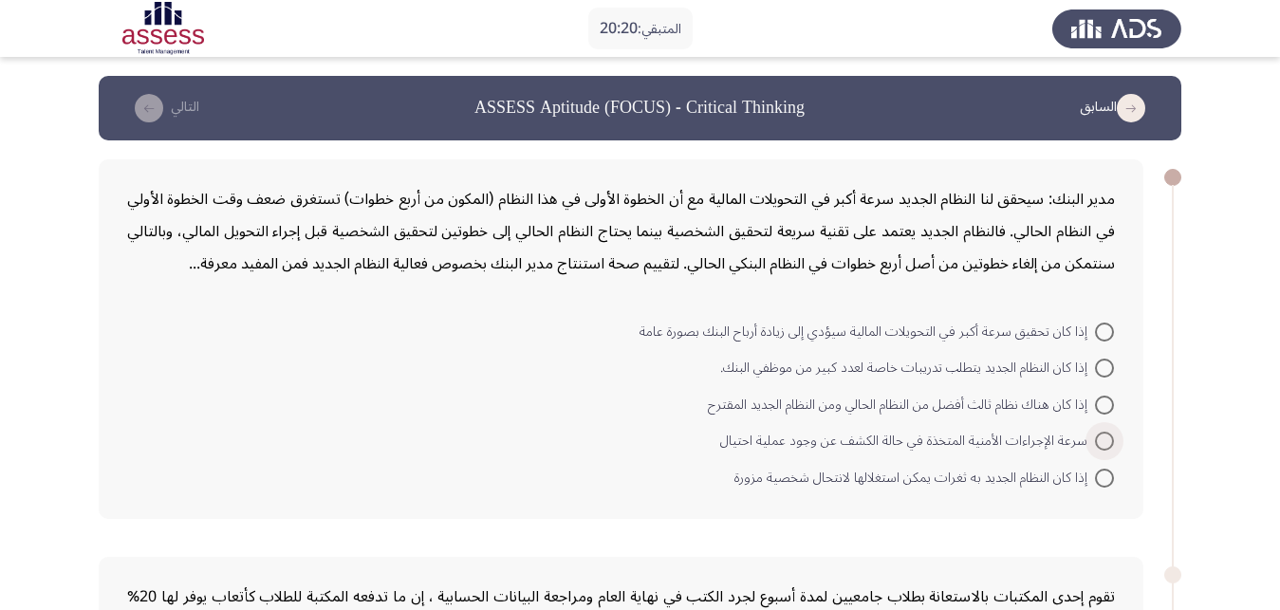
click at [1091, 430] on span "سرعة الإجراءات الأمنية المتخذة في حالة الكشف عن وجود عملية احتيال" at bounding box center [907, 441] width 375 height 23
click at [1095, 432] on input "سرعة الإجراءات الأمنية المتخذة في حالة الكشف عن وجود عملية احتيال" at bounding box center [1104, 441] width 19 height 19
radio input "true"
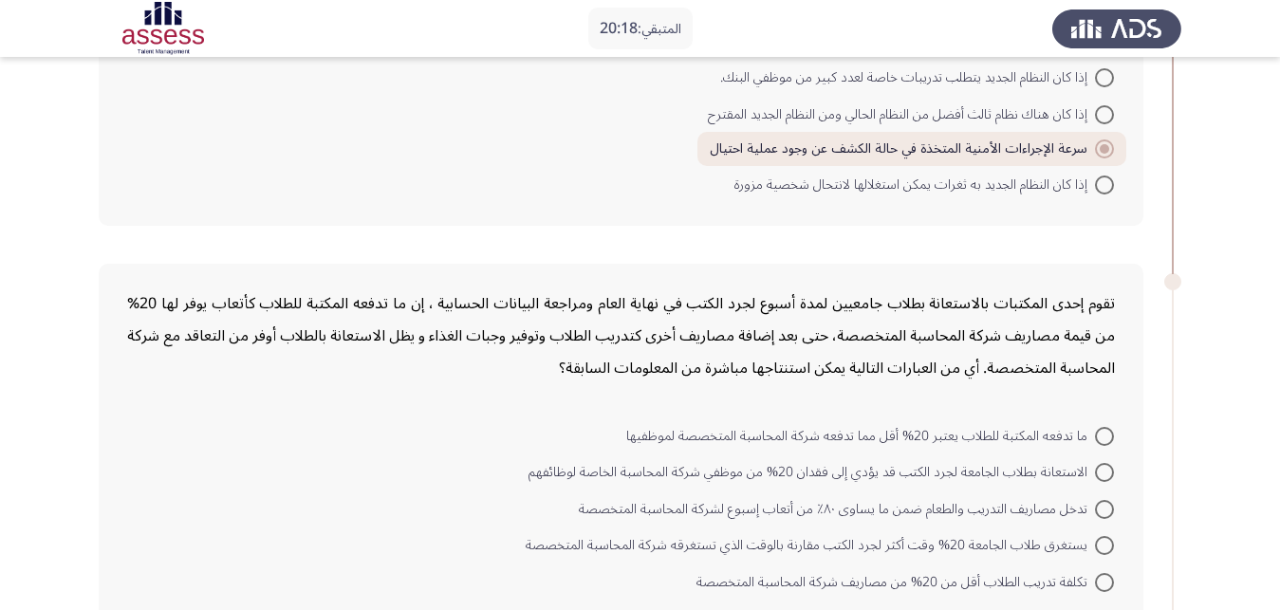
scroll to position [387, 0]
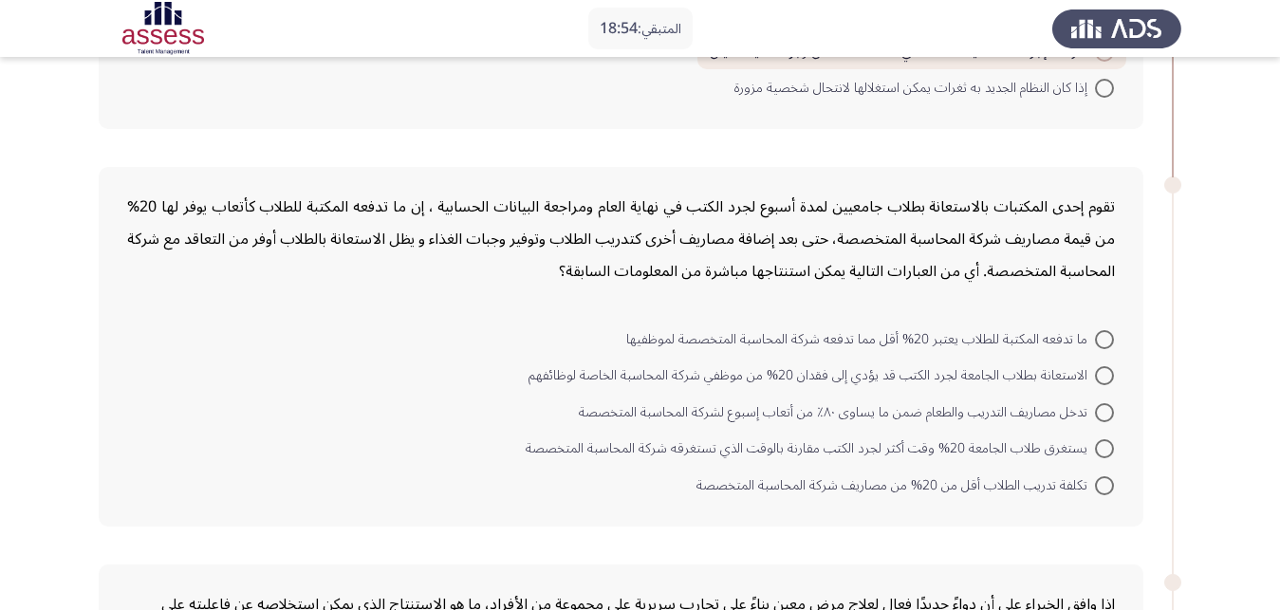
click at [1112, 476] on span at bounding box center [1104, 485] width 19 height 19
click at [1112, 476] on input "تكلفة تدريب الطلاب أقل من 20% من مصاريف شركة المحاسبة المتخصصة" at bounding box center [1104, 485] width 19 height 19
radio input "true"
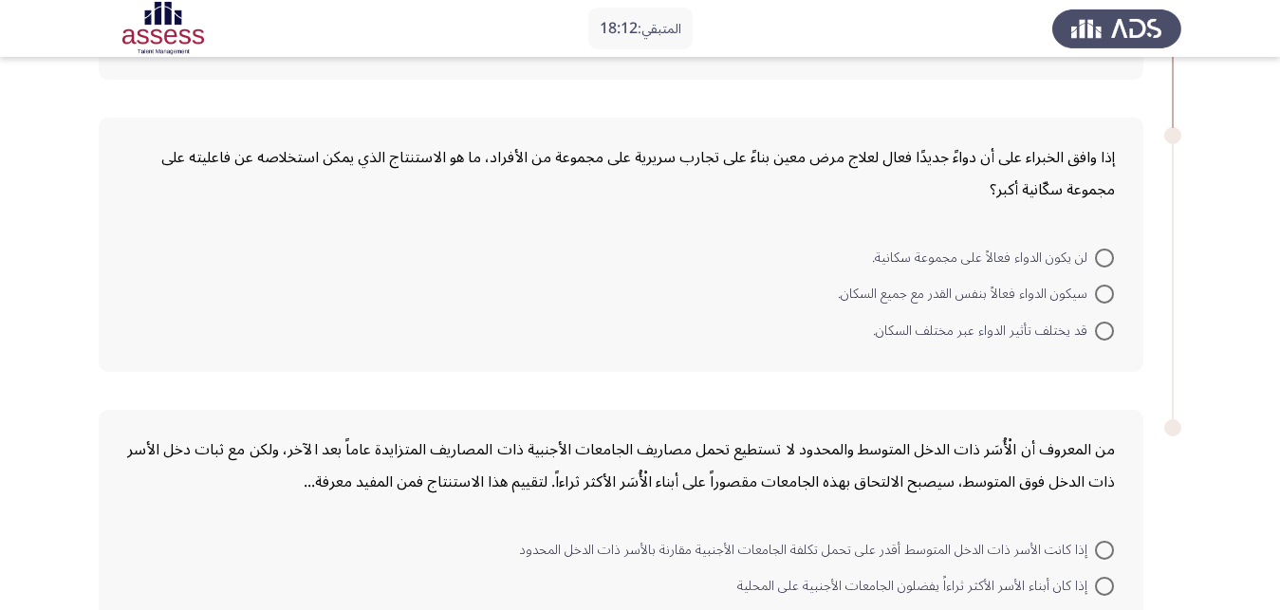
scroll to position [871, 0]
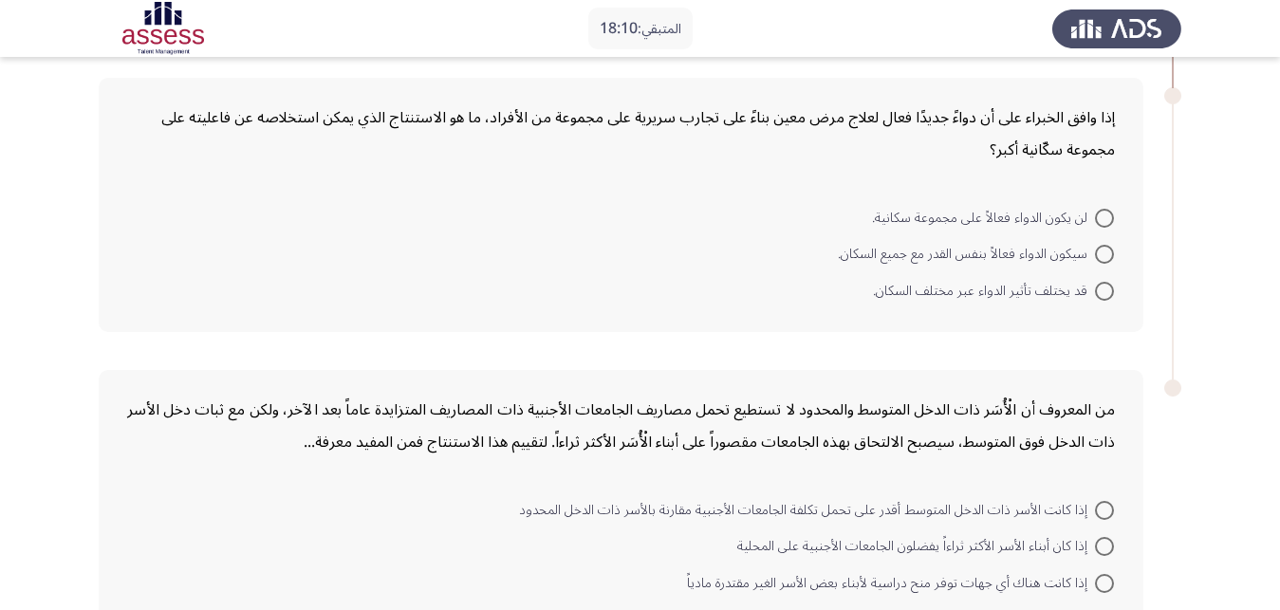
click at [1103, 282] on span at bounding box center [1104, 291] width 19 height 19
click at [1103, 282] on input "قد يختلف تأثير الدواء عبر مختلف السكان." at bounding box center [1104, 291] width 19 height 19
radio input "true"
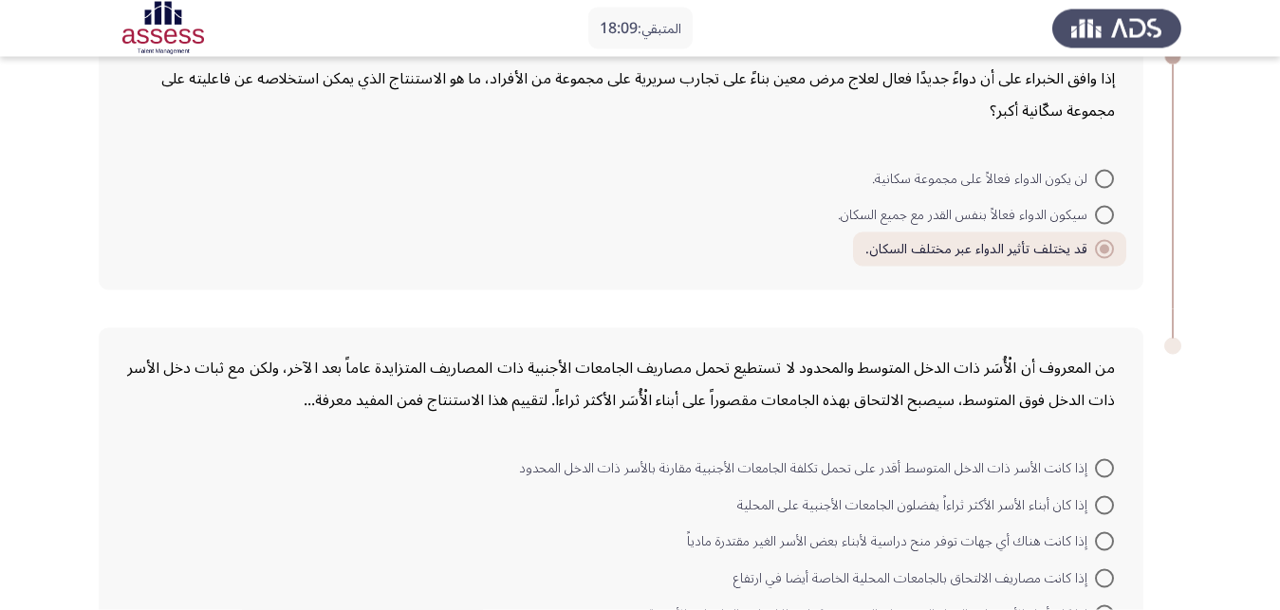
scroll to position [923, 0]
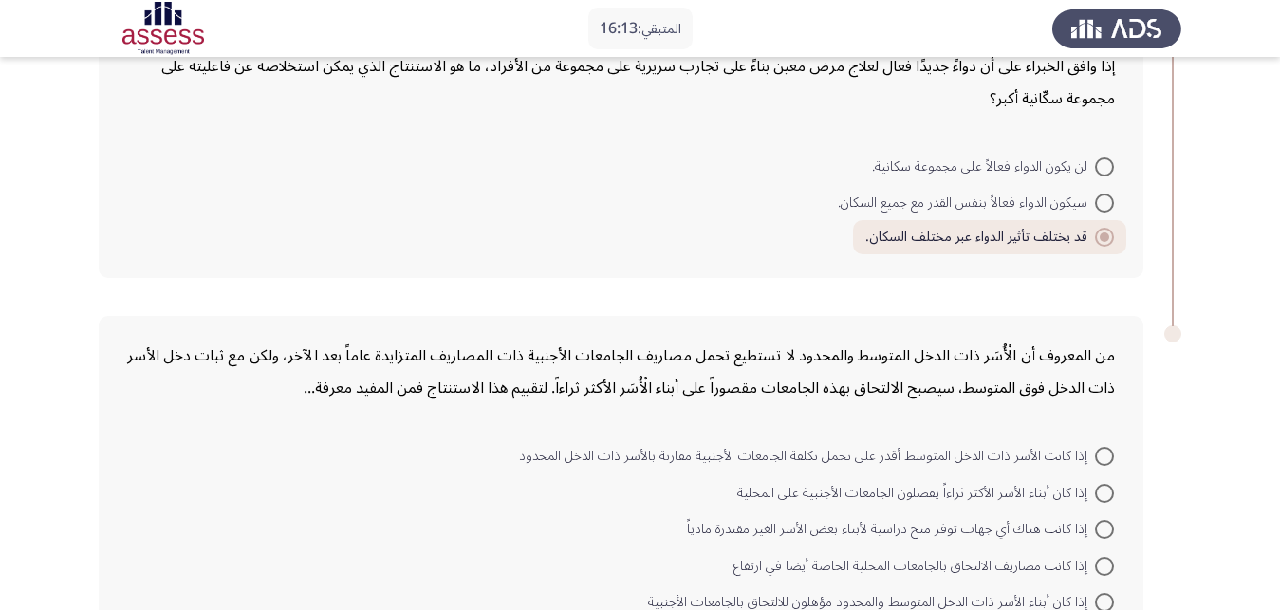
click at [1103, 557] on span at bounding box center [1104, 566] width 19 height 19
click at [1103, 557] on input "إذا كانت مصاريف الالتحاق بالجامعات المحلية الخاصة أيضا في ارتفاع" at bounding box center [1104, 566] width 19 height 19
radio input "true"
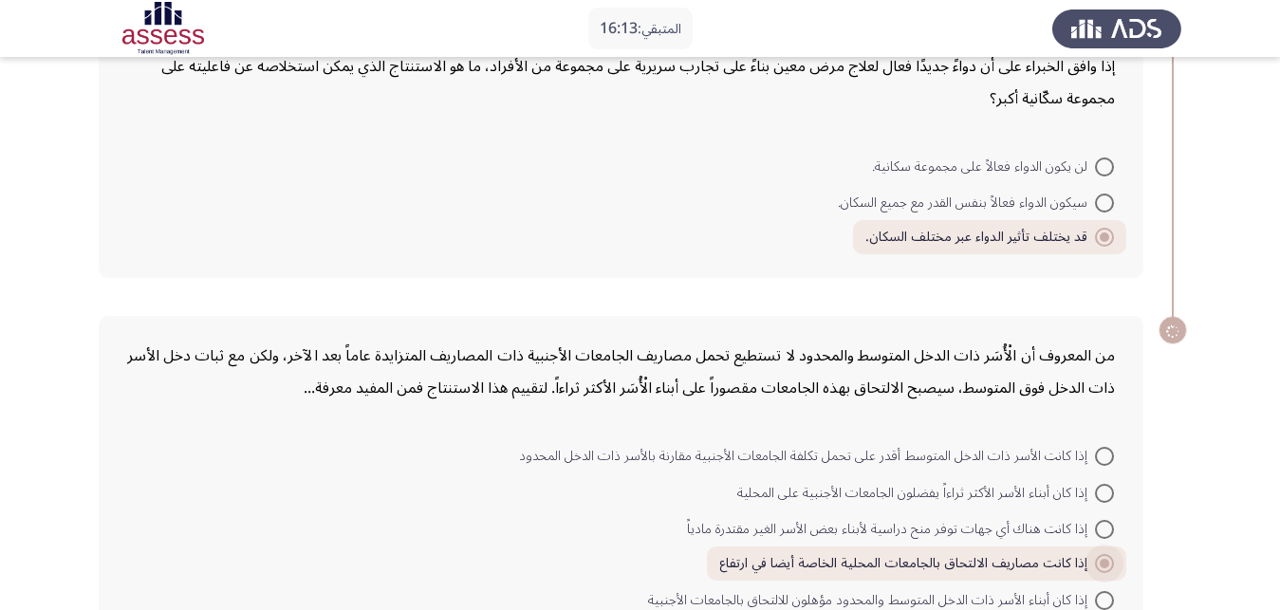
scroll to position [920, 0]
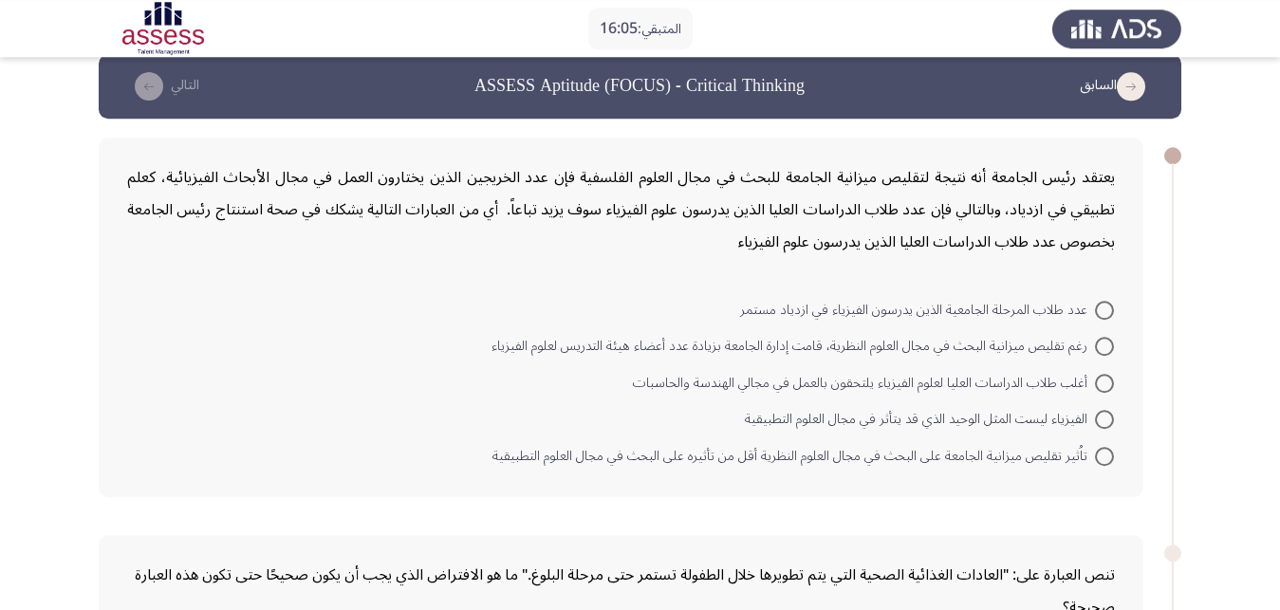
scroll to position [0, 0]
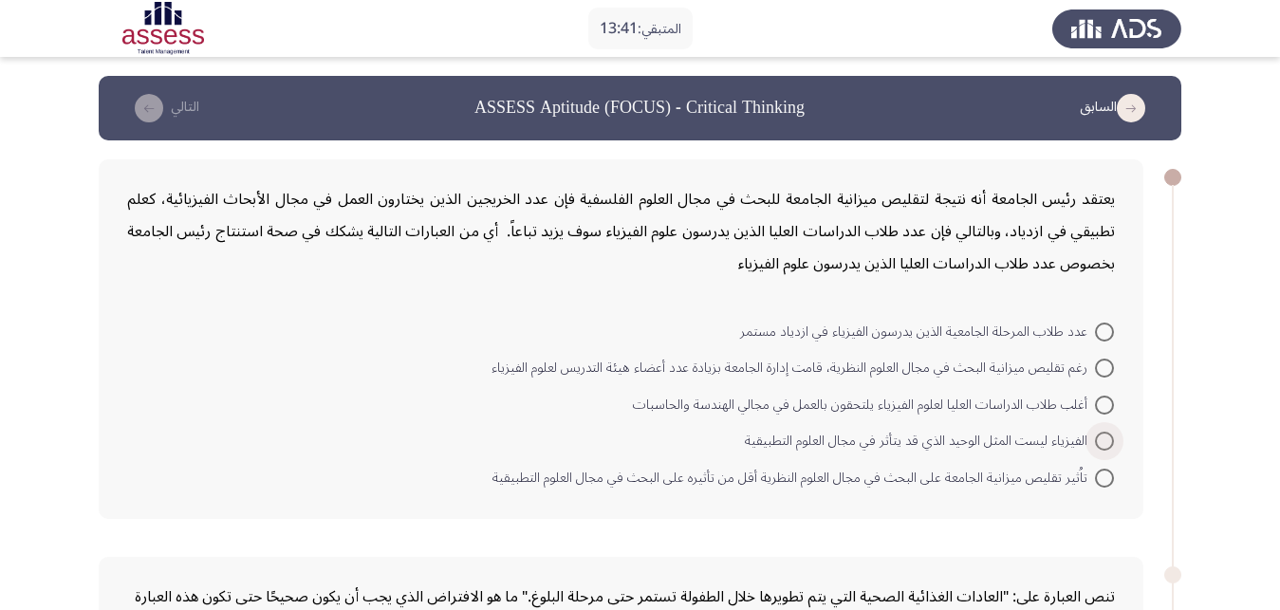
click at [1106, 432] on span at bounding box center [1104, 441] width 19 height 19
click at [1106, 432] on input "الفيزياء ليست المثل الوحيد الذي قد يتأثر في مجال العلوم التطبيقية" at bounding box center [1104, 441] width 19 height 19
radio input "true"
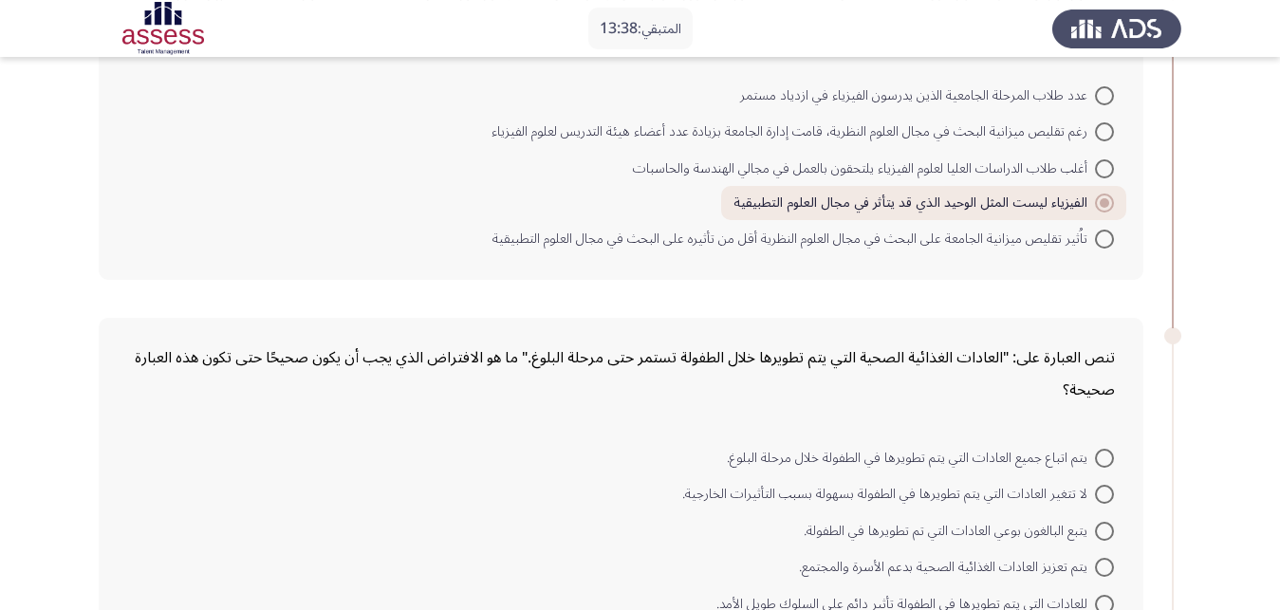
scroll to position [194, 0]
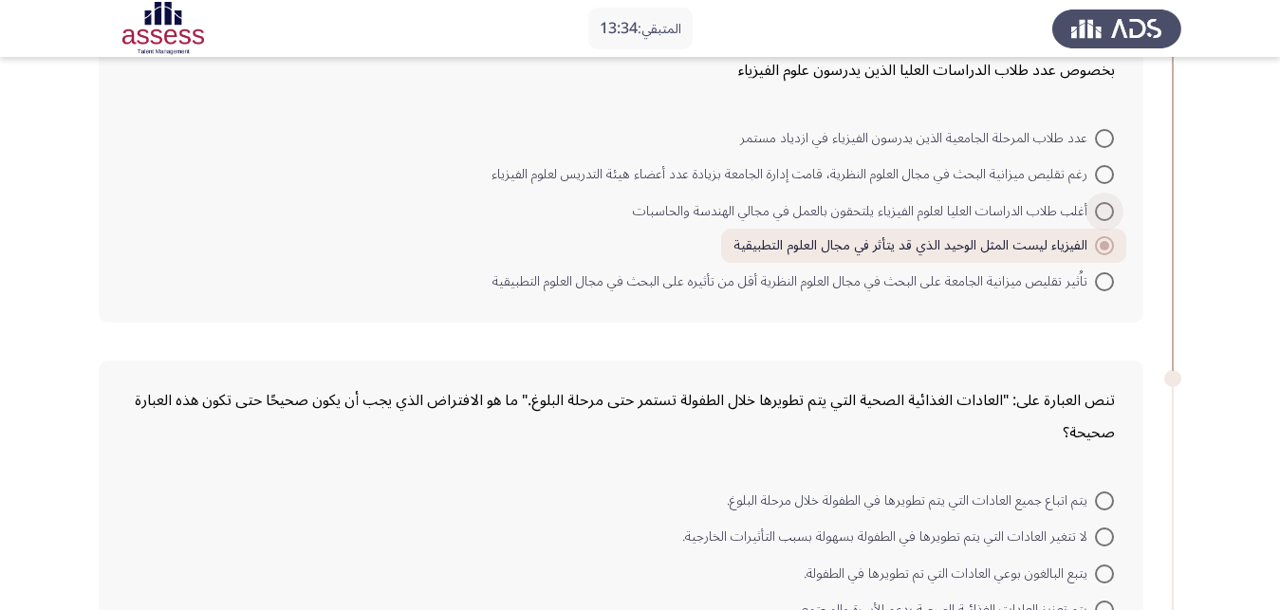
click at [1104, 202] on span at bounding box center [1104, 211] width 19 height 19
click at [1104, 202] on input "أغلب طلاب الدراسات العليا لعلوم الفيزياء يلتحقون بالعمل في مجالي الهندسة والحاس…" at bounding box center [1104, 211] width 19 height 19
radio input "true"
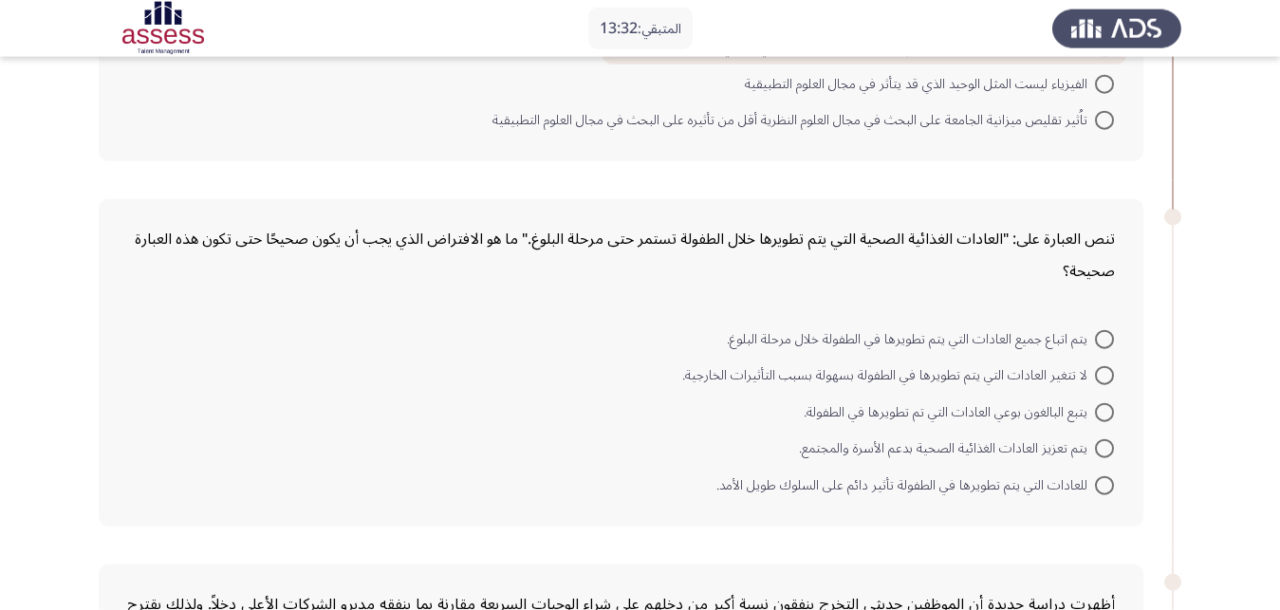
scroll to position [387, 0]
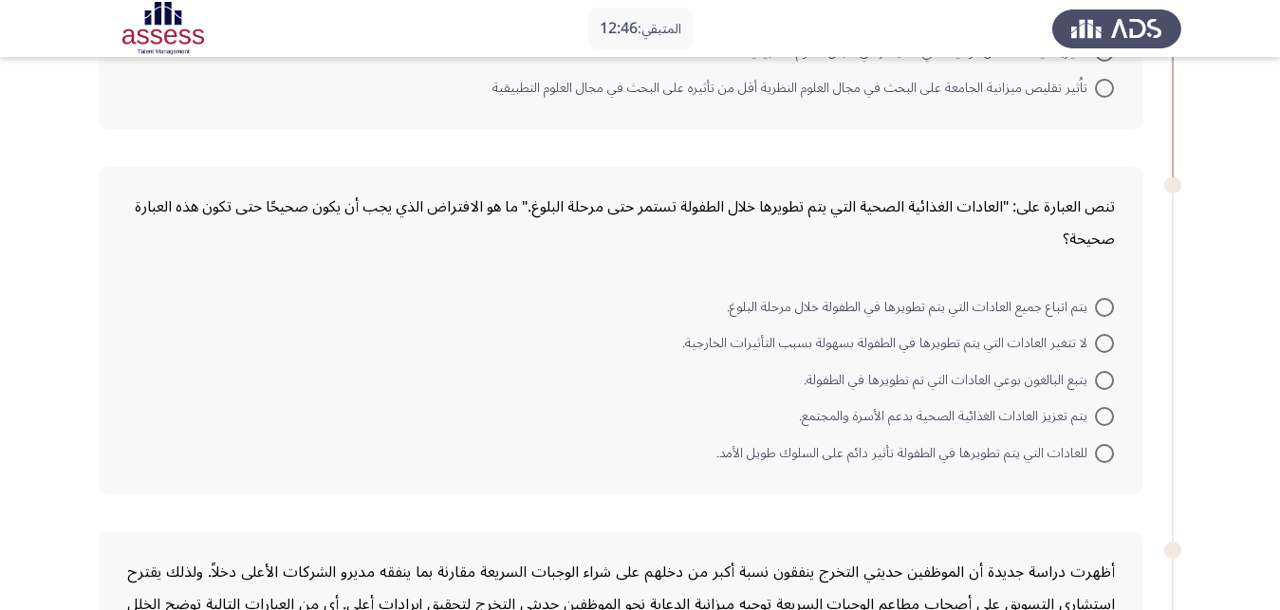
click at [1107, 444] on span at bounding box center [1104, 453] width 19 height 19
click at [1107, 444] on input "للعادات التي يتم تطويرها في الطفولة تأثير دائم على السلوك طويل الأمد." at bounding box center [1104, 453] width 19 height 19
radio input "true"
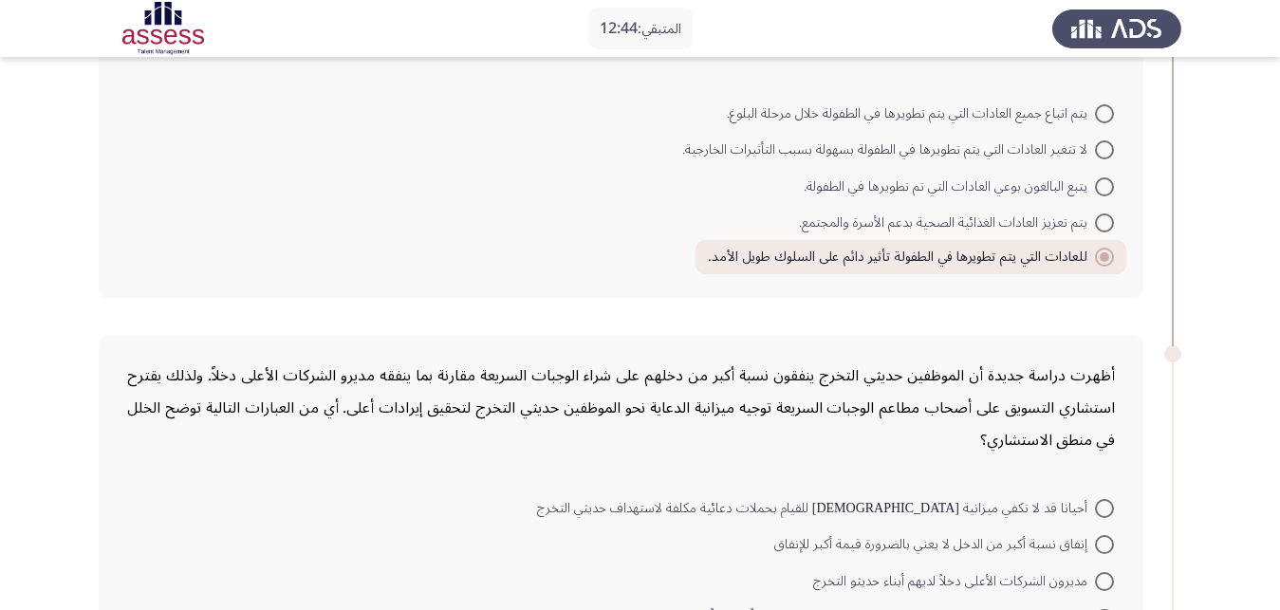
scroll to position [678, 0]
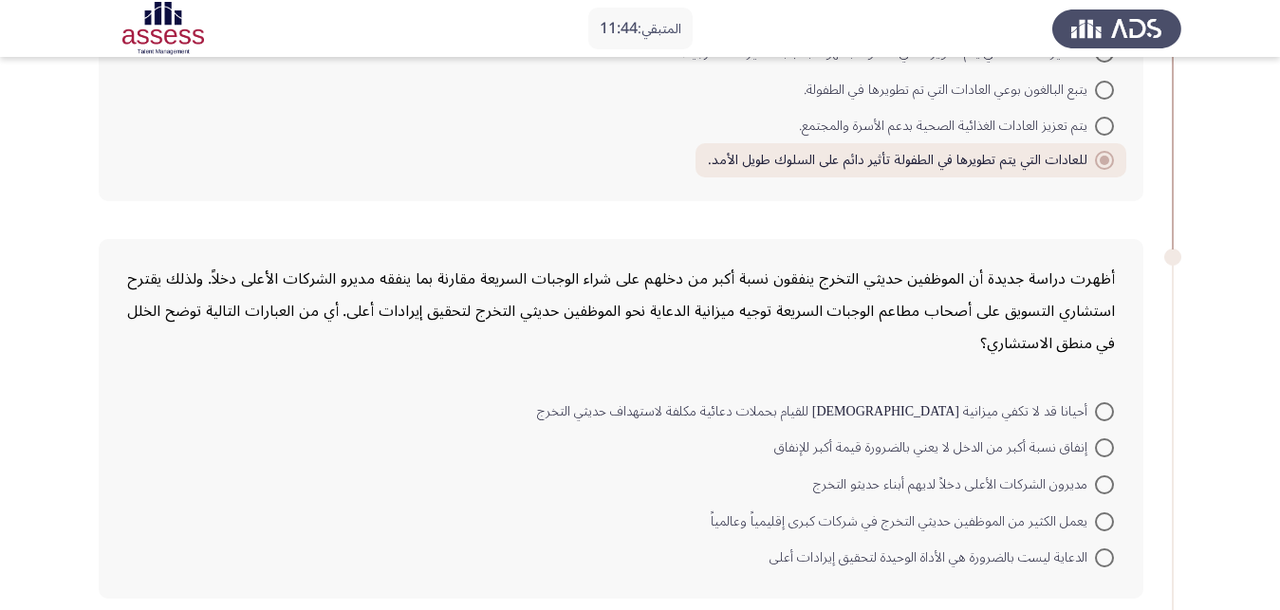
click at [1102, 438] on span at bounding box center [1104, 447] width 19 height 19
click at [1102, 438] on input "إنفاق نسبة أكبر من الدخل لا يعني بالضرورة قيمة أكبر للإنفاق" at bounding box center [1104, 447] width 19 height 19
radio input "true"
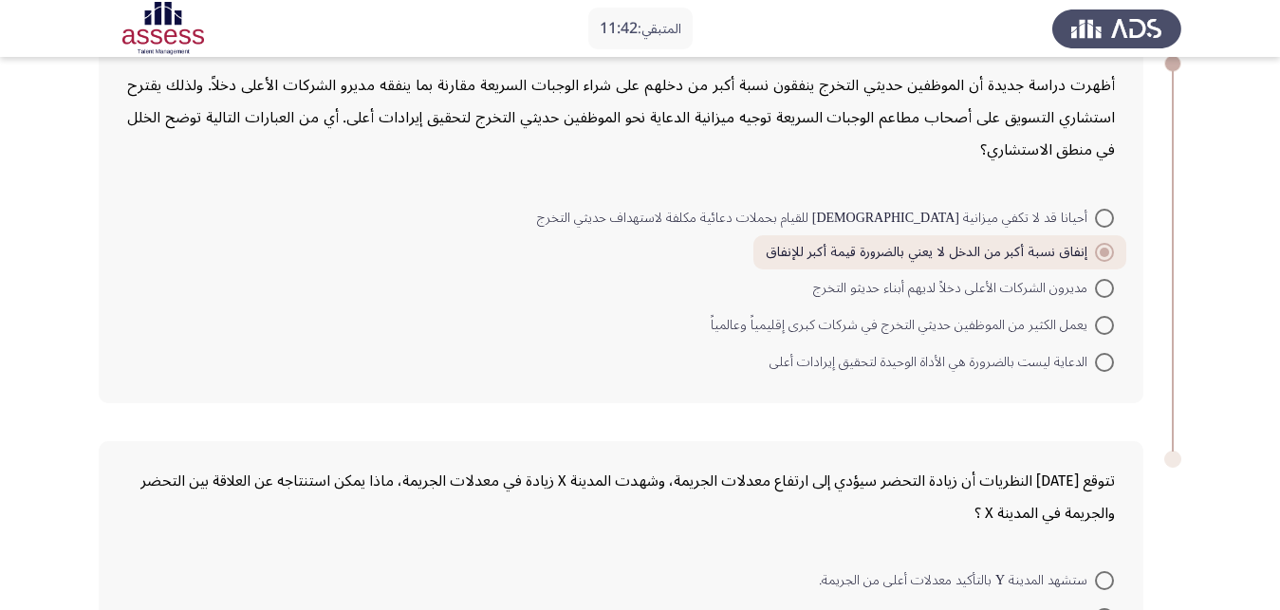
scroll to position [923, 0]
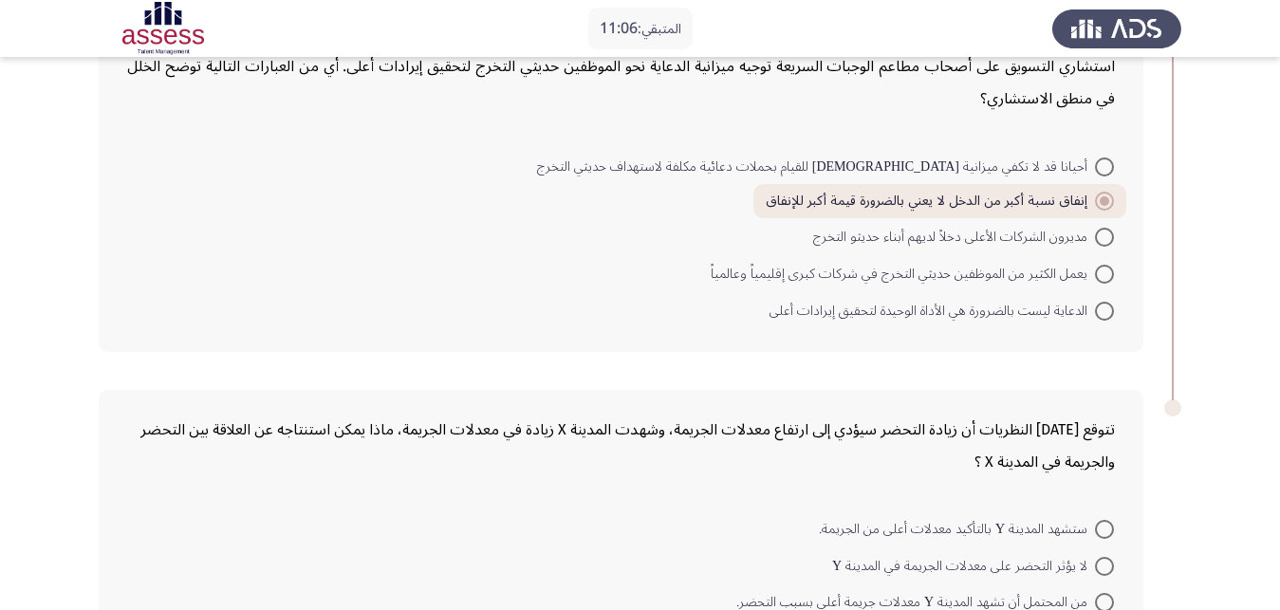
click at [1098, 593] on span at bounding box center [1104, 602] width 19 height 19
click at [1098, 593] on input "من المحتمل أن تشهد المدينة Y معدلات جريمة أعلى بسبب التحضر." at bounding box center [1104, 602] width 19 height 19
radio input "true"
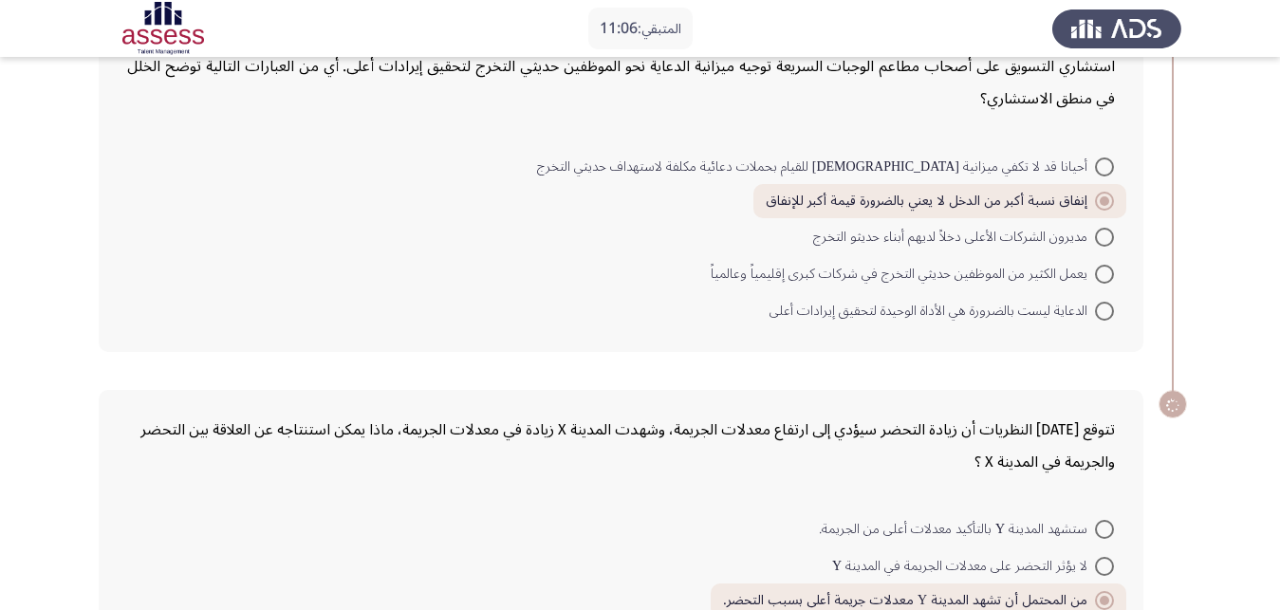
scroll to position [920, 0]
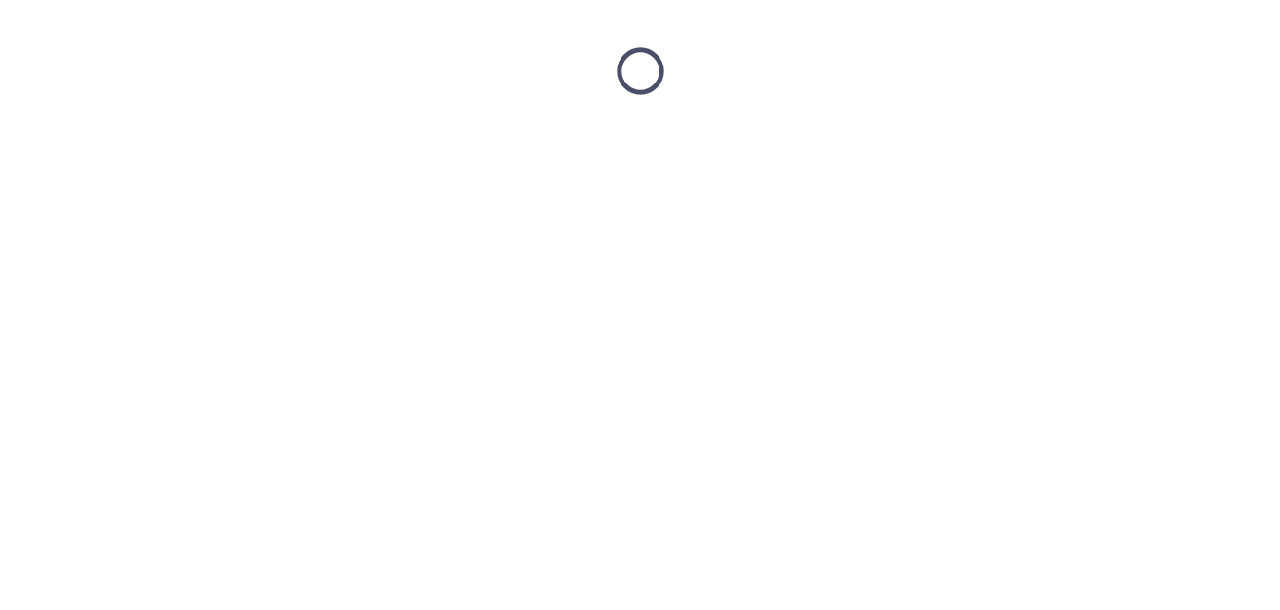
scroll to position [0, 0]
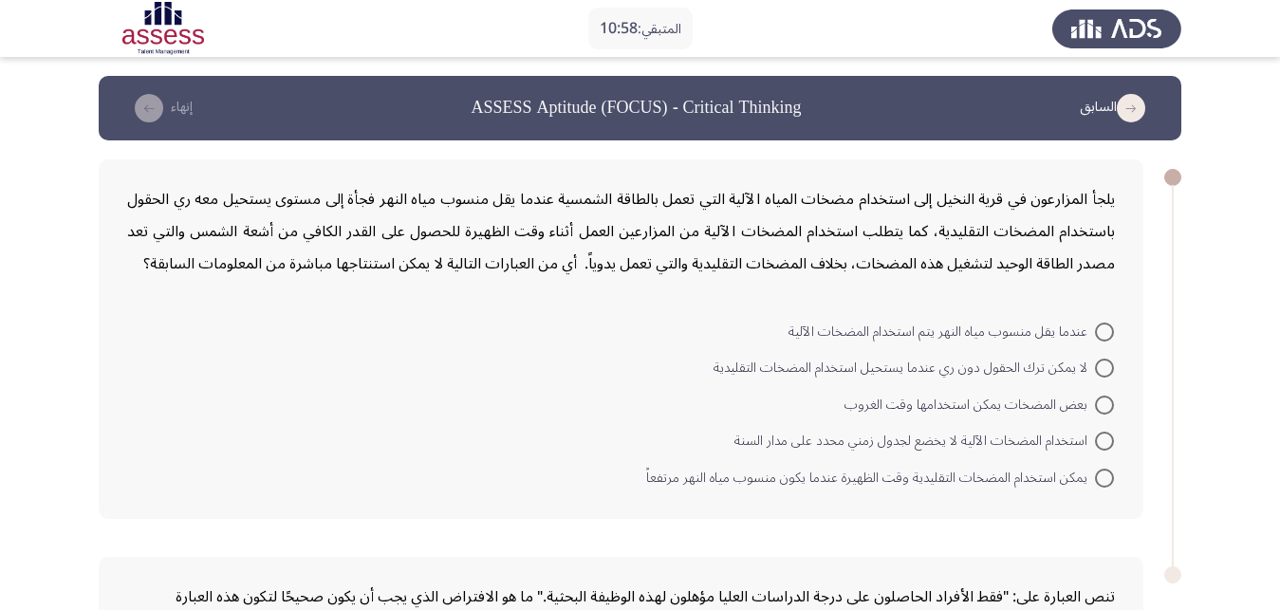
click at [1142, 103] on icon "load previous page" at bounding box center [1131, 108] width 28 height 28
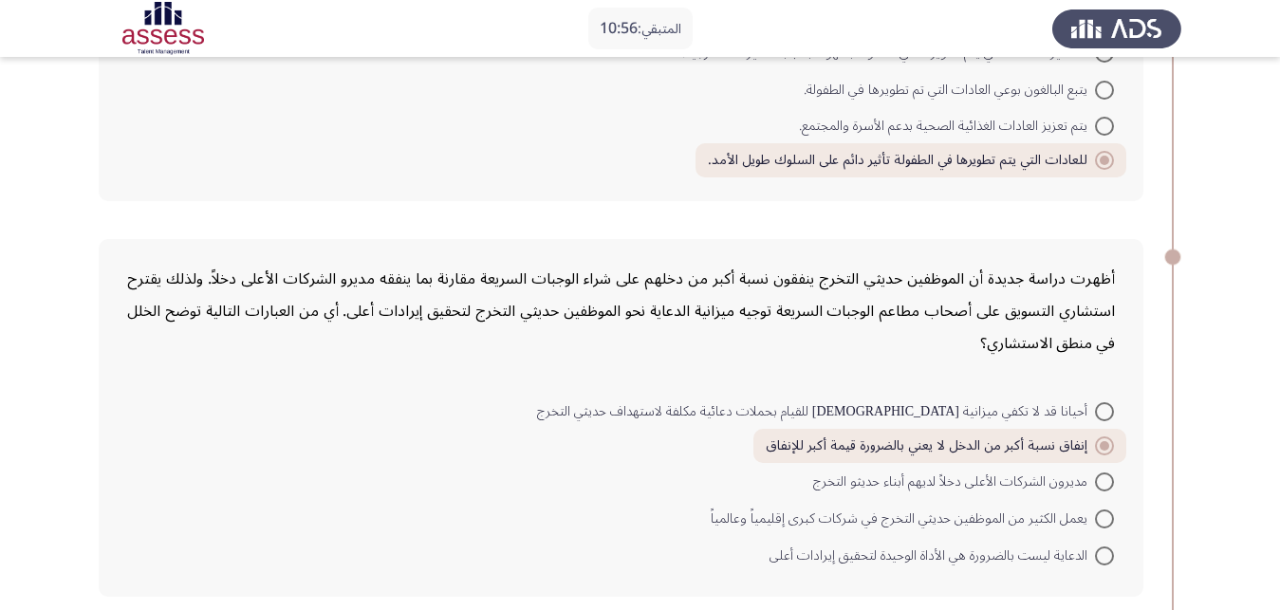
scroll to position [920, 0]
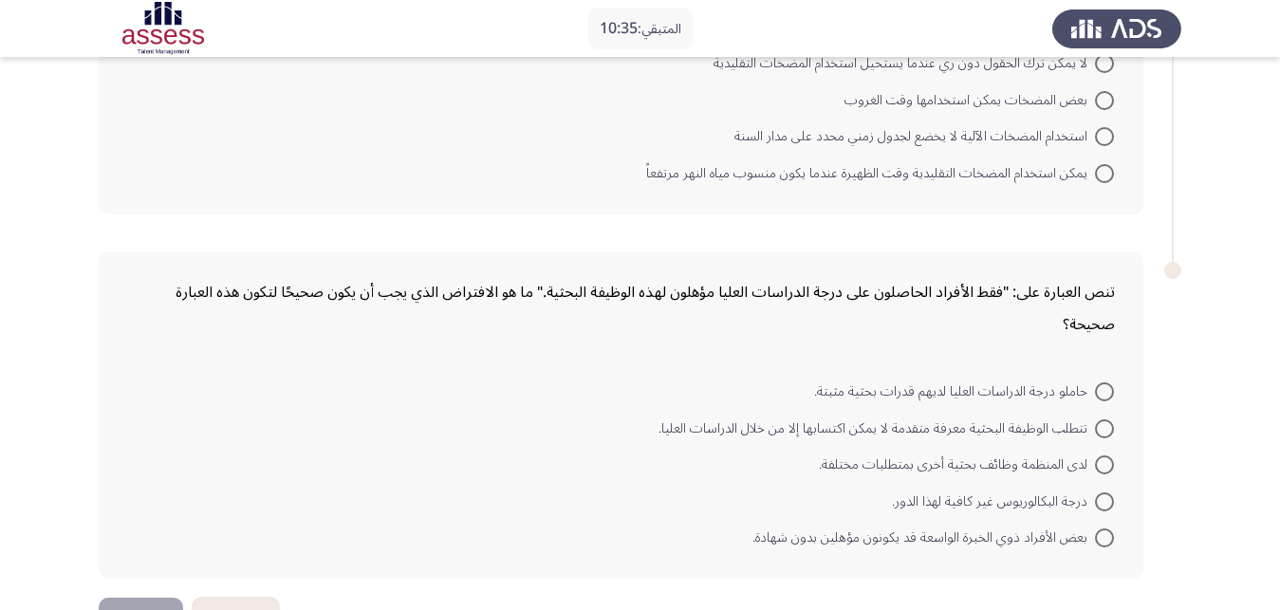
scroll to position [0, 0]
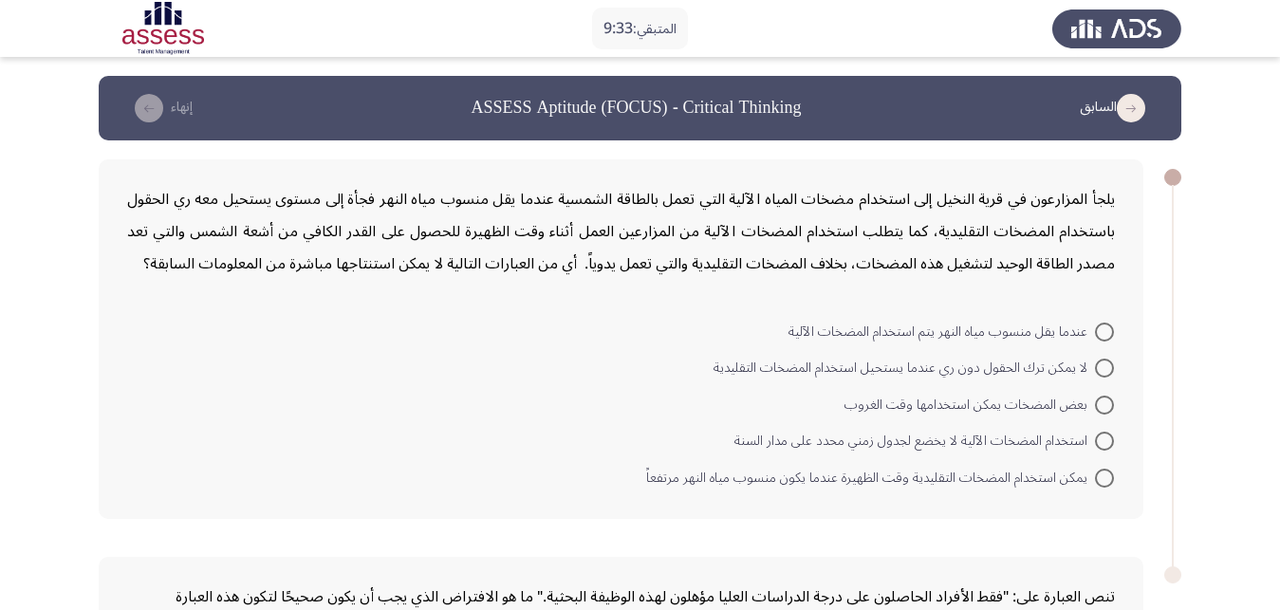
click at [1096, 432] on span at bounding box center [1104, 441] width 19 height 19
click at [1096, 432] on input "استخدام المضخات الآلية لا يخضع لجدول زمني محدد على مدار السنة" at bounding box center [1104, 441] width 19 height 19
radio input "true"
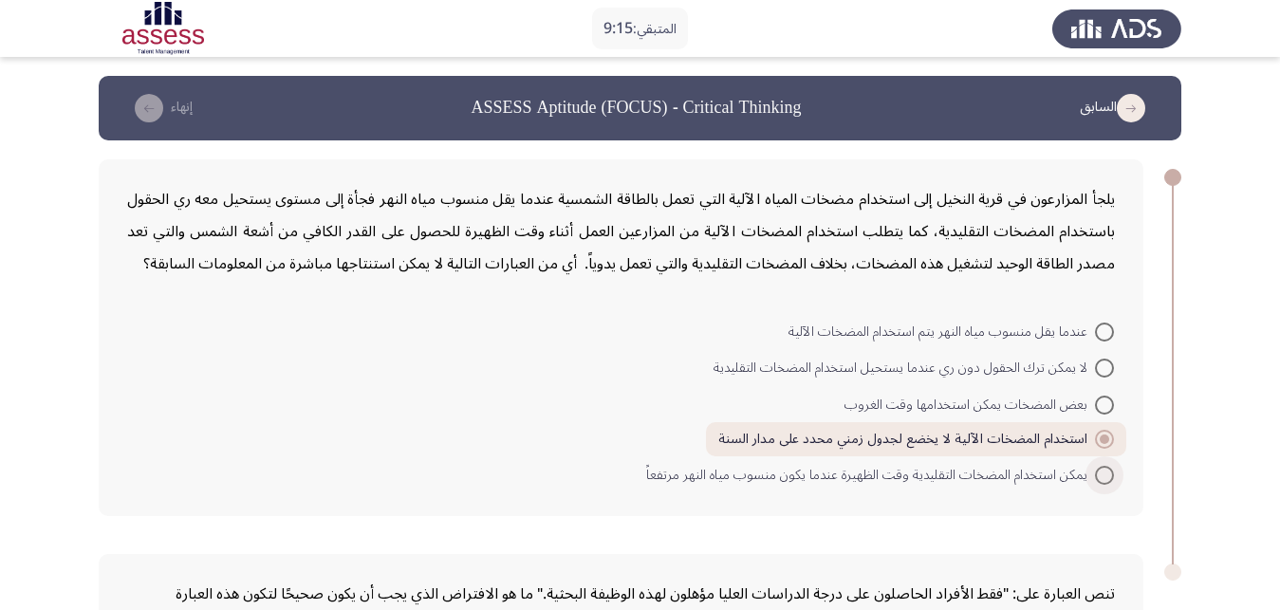
click at [1102, 466] on span at bounding box center [1104, 475] width 19 height 19
click at [1102, 466] on input "يمكن استخدام المضخات التقليدية وقت الظهيرة عندما يكون منسوب مياه النهر مرتفعاً" at bounding box center [1104, 475] width 19 height 19
radio input "true"
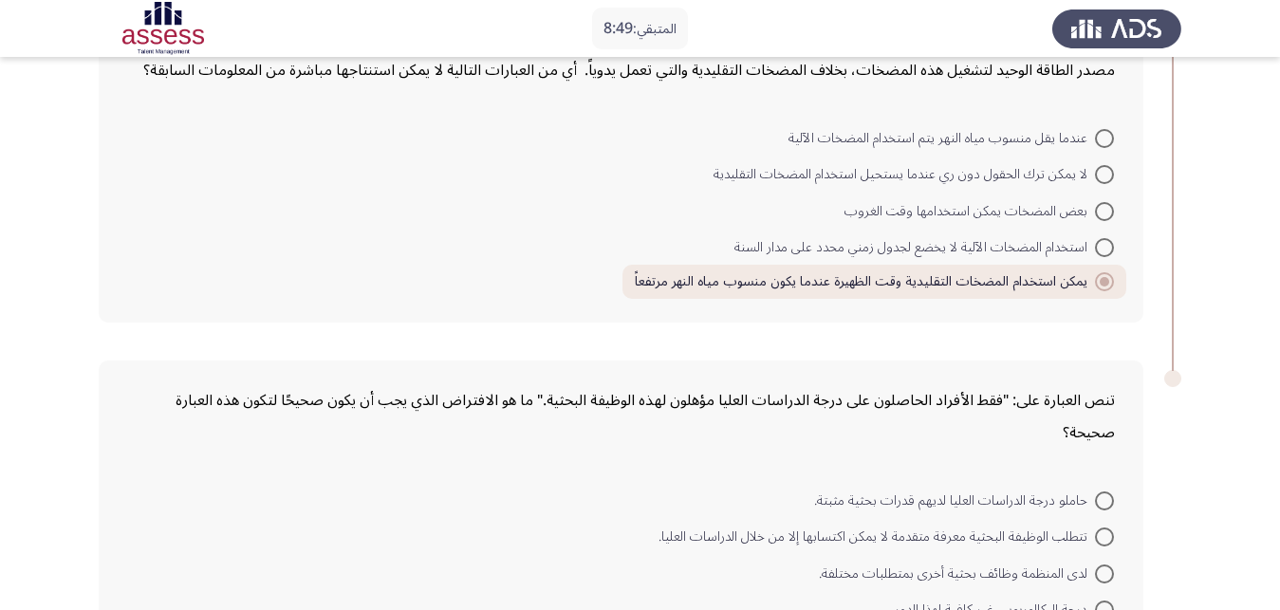
scroll to position [290, 0]
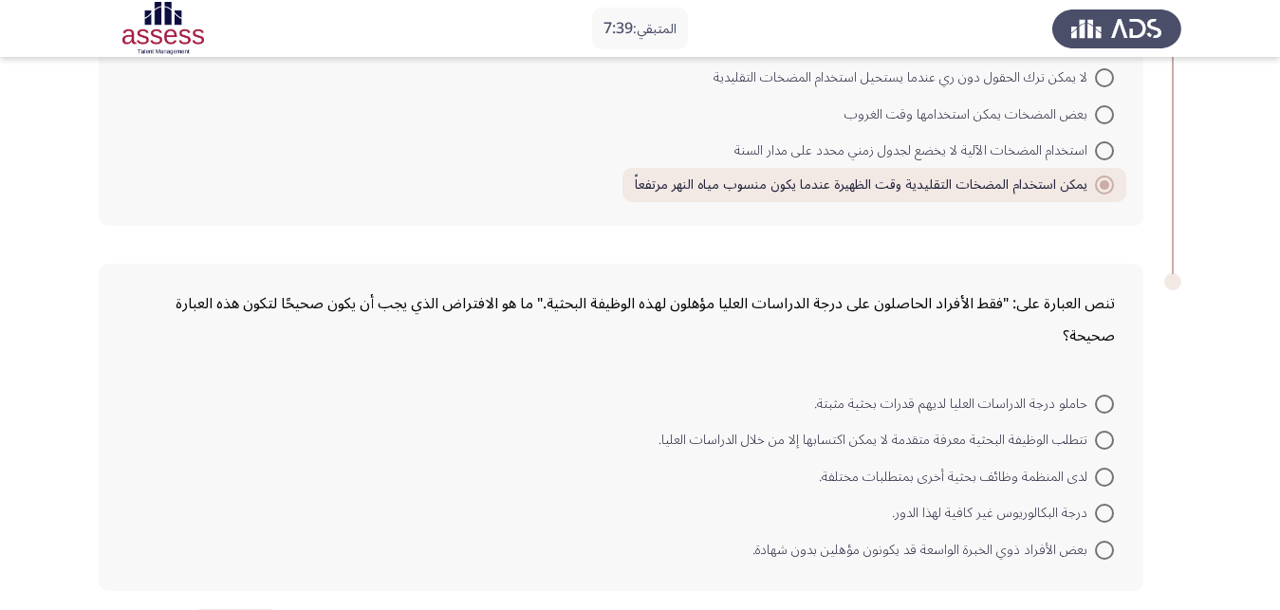
click at [1099, 431] on span at bounding box center [1104, 440] width 19 height 19
click at [1099, 431] on input "تتطلب الوظيفة البحثية معرفة متقدمة لا يمكن اكتسابها إلا من خلال الدراسات العليا." at bounding box center [1104, 440] width 19 height 19
radio input "true"
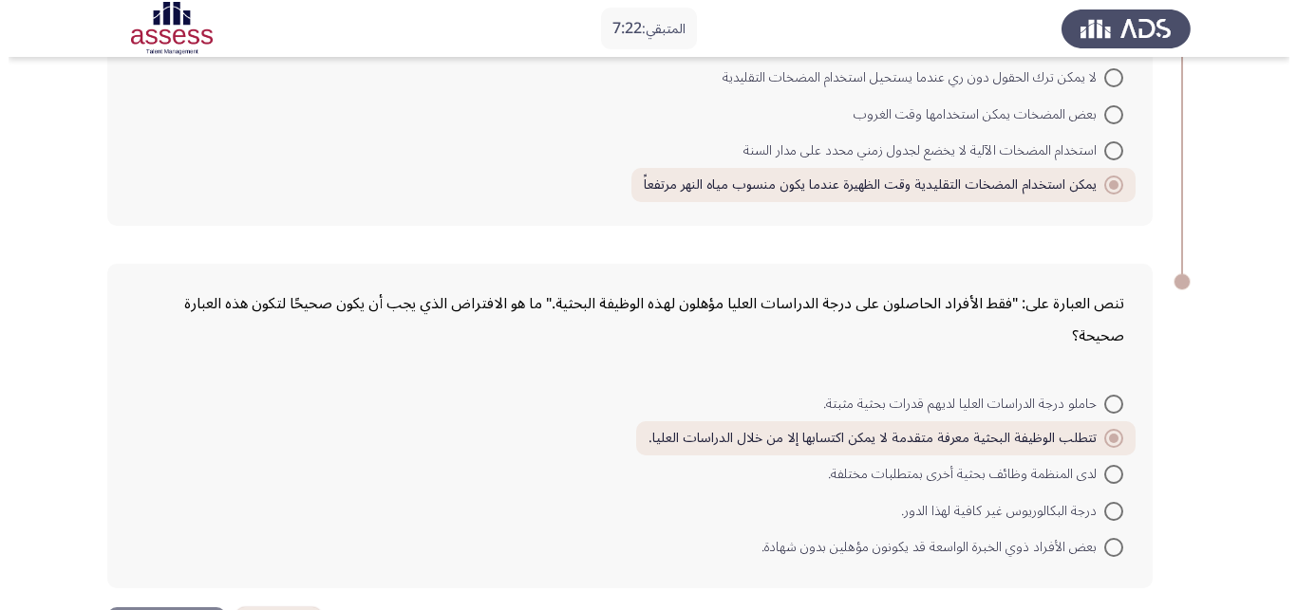
scroll to position [0, 0]
